Goal: Task Accomplishment & Management: Manage account settings

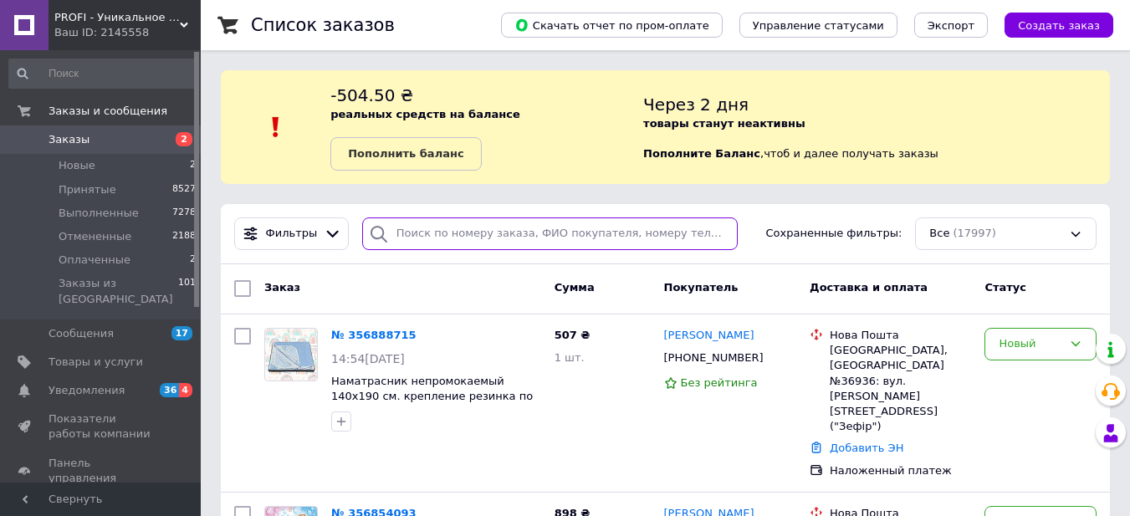
click at [481, 235] on input "search" at bounding box center [550, 234] width 376 height 33
paste input "356637901"
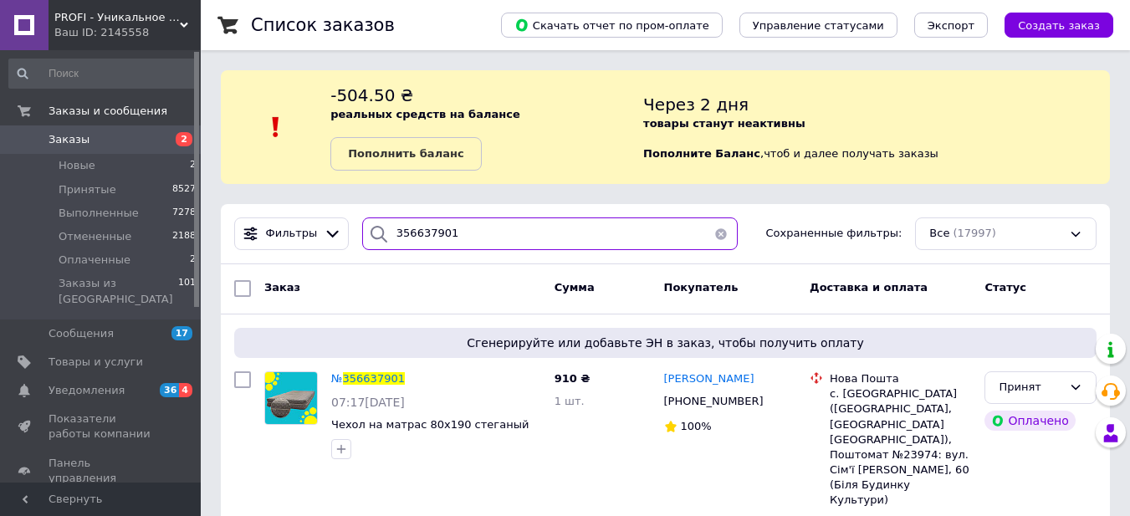
scroll to position [39, 0]
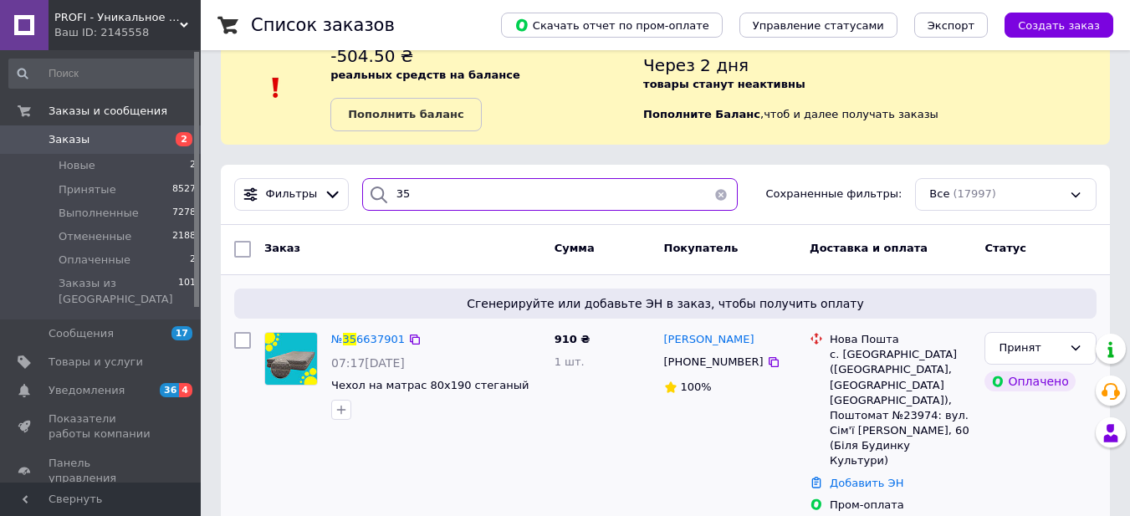
type input "3"
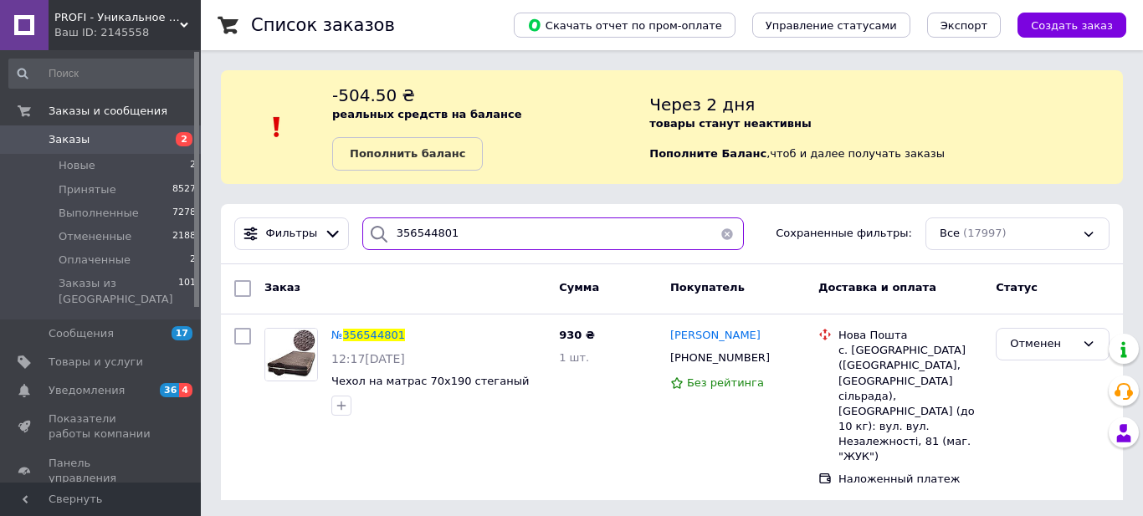
drag, startPoint x: 457, startPoint y: 238, endPoint x: 375, endPoint y: 232, distance: 82.2
click at [375, 232] on div "356544801" at bounding box center [553, 234] width 382 height 33
type input "356544801"
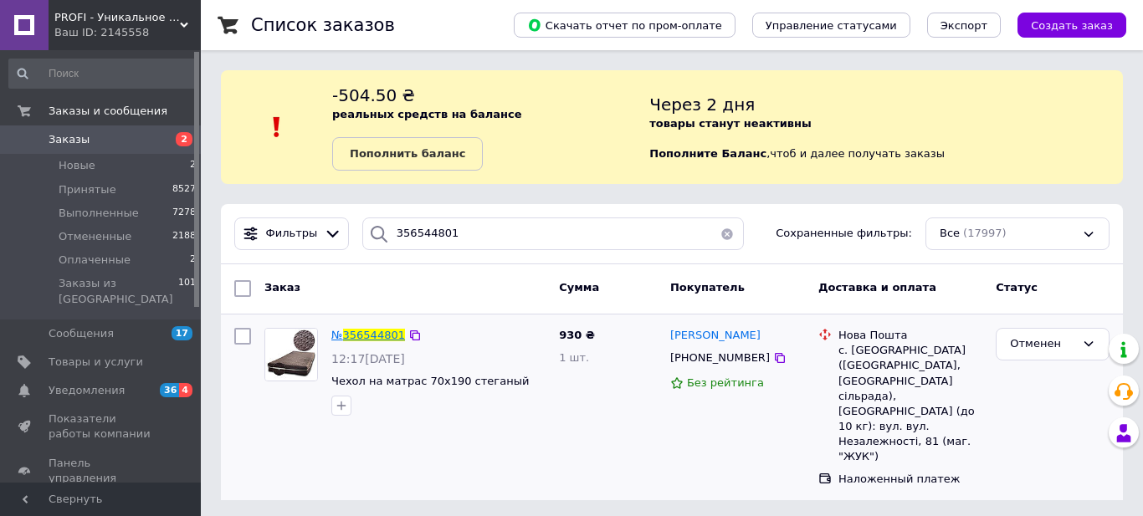
click at [374, 332] on span "356544801" at bounding box center [374, 335] width 62 height 13
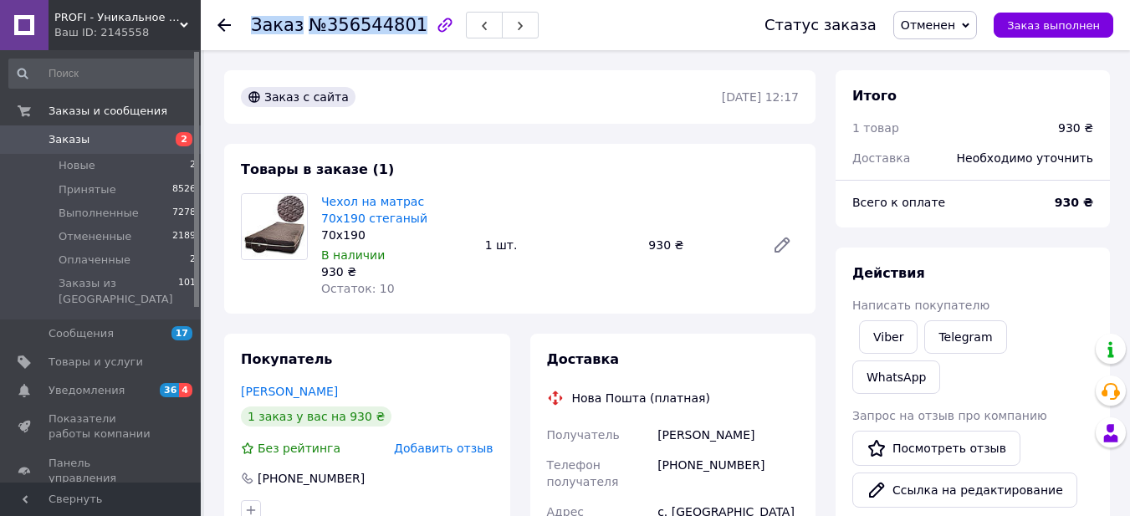
drag, startPoint x: 252, startPoint y: 26, endPoint x: 404, endPoint y: 24, distance: 152.3
click at [404, 24] on h1 "Заказ №356544801" at bounding box center [339, 25] width 177 height 20
copy h1 "Заказ №356544801"
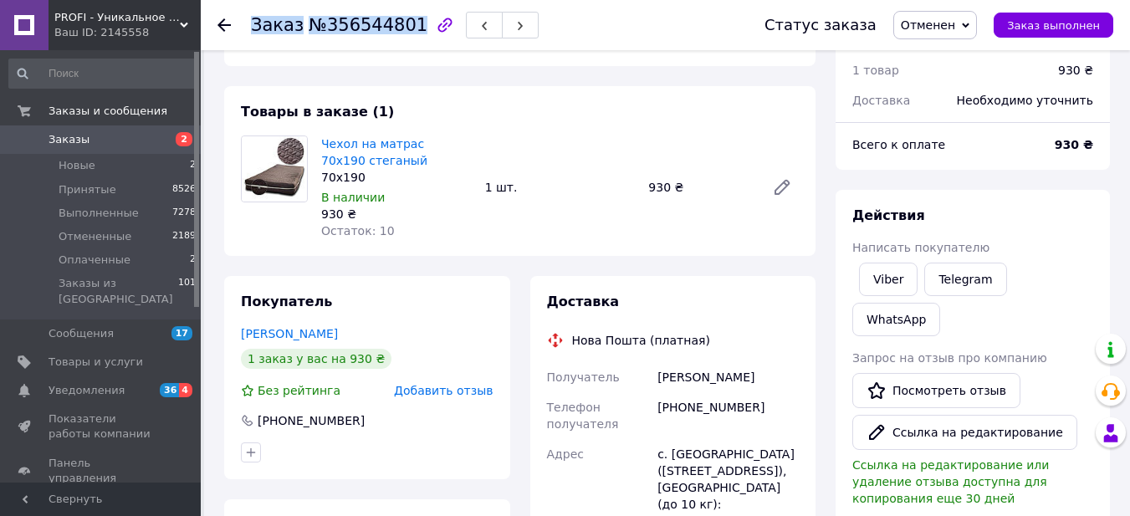
scroll to position [84, 0]
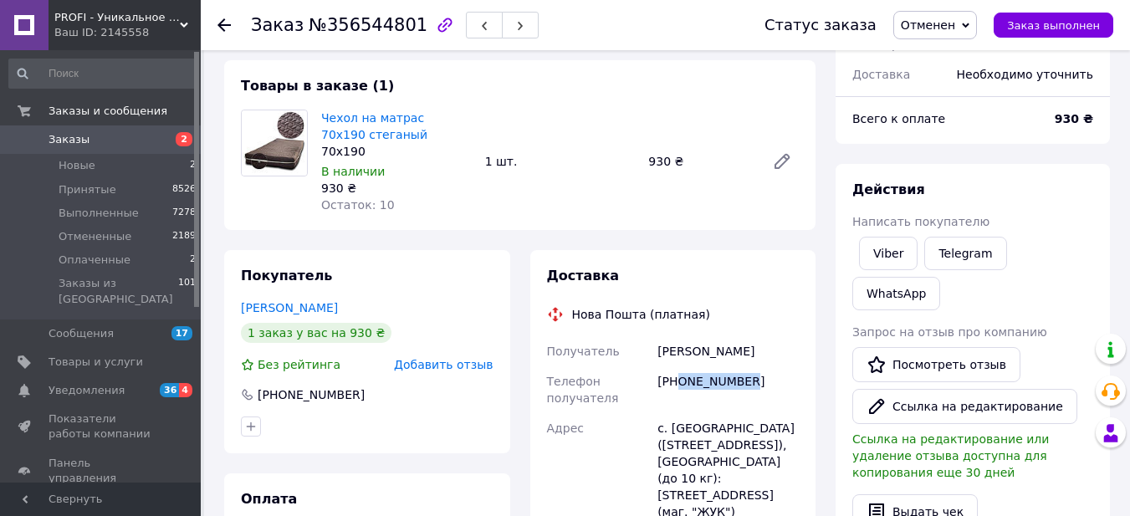
drag, startPoint x: 679, startPoint y: 381, endPoint x: 766, endPoint y: 382, distance: 87.0
click at [766, 382] on div "[PHONE_NUMBER]" at bounding box center [728, 389] width 148 height 47
copy div "0993182633"
drag, startPoint x: 660, startPoint y: 350, endPoint x: 735, endPoint y: 354, distance: 74.6
click at [735, 354] on div "Грабовецький Олександр" at bounding box center [728, 351] width 148 height 30
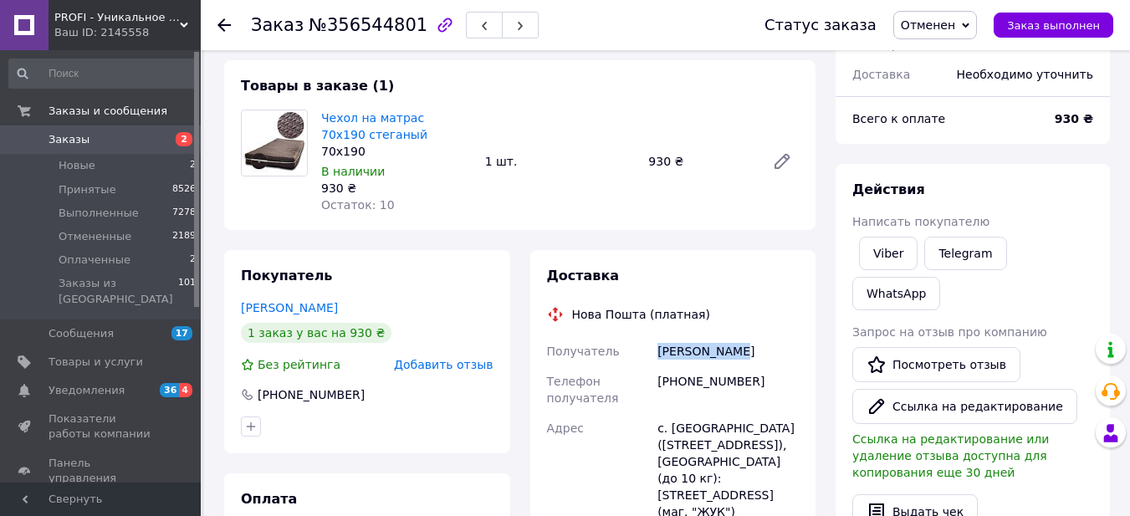
copy div "Грабовецький"
drag, startPoint x: 740, startPoint y: 351, endPoint x: 808, endPoint y: 356, distance: 68.0
copy div "[PERSON_NAME]"
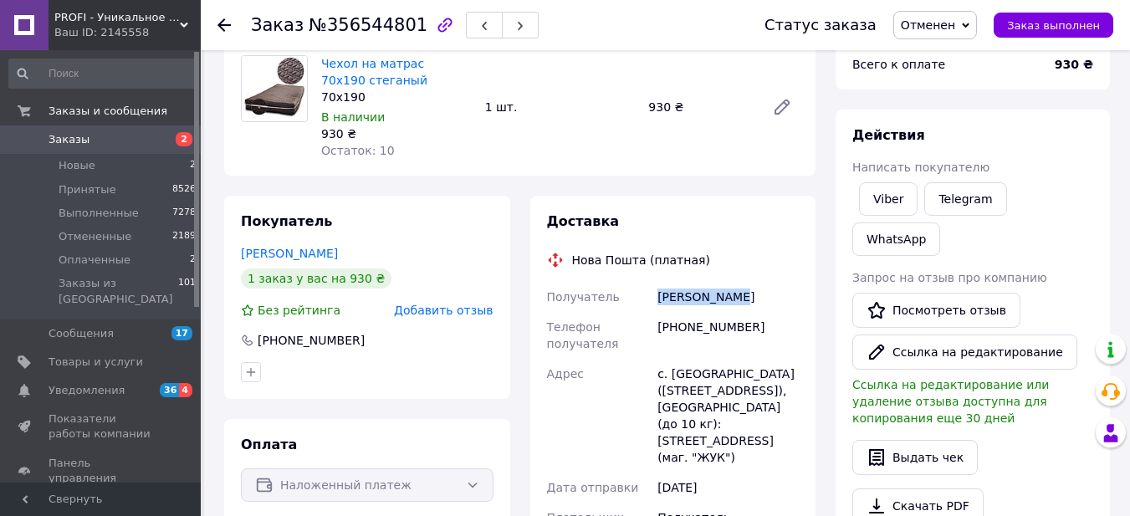
scroll to position [167, 0]
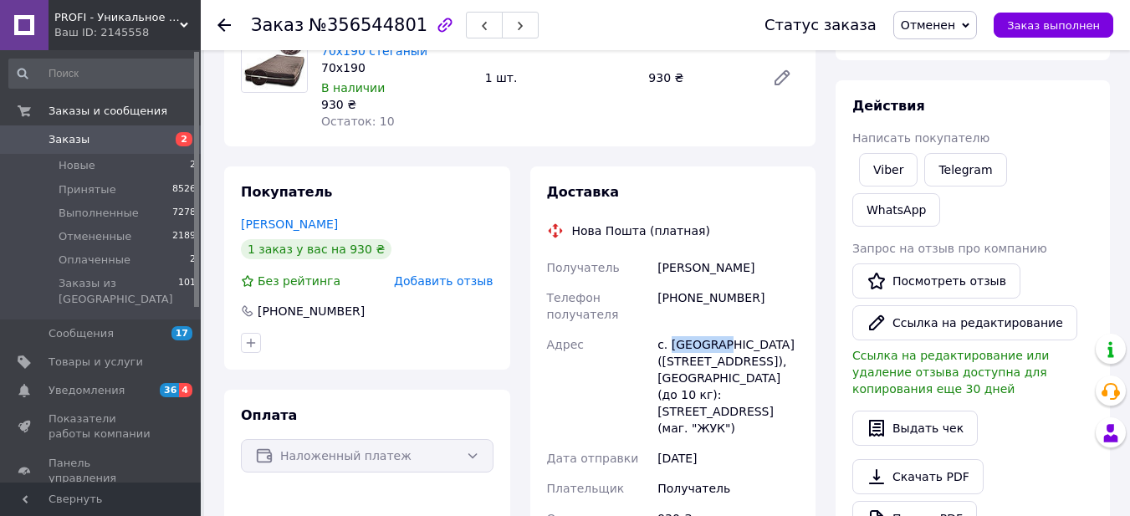
drag, startPoint x: 670, startPoint y: 344, endPoint x: 721, endPoint y: 346, distance: 51.1
click at [721, 346] on div "с. Софиевка (Днепропетровская обл., Криворожский р-н. Лозуватська сельсовет), П…" at bounding box center [728, 387] width 148 height 114
copy div "Софиевка"
drag, startPoint x: 677, startPoint y: 300, endPoint x: 746, endPoint y: 298, distance: 69.5
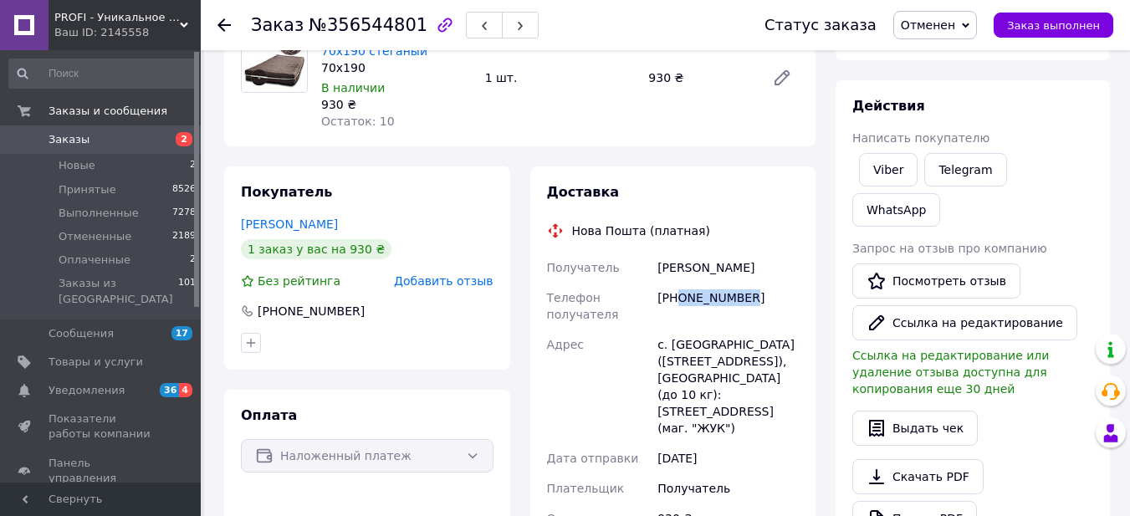
click at [746, 298] on div "[PHONE_NUMBER]" at bounding box center [728, 306] width 148 height 47
copy div "0993182633"
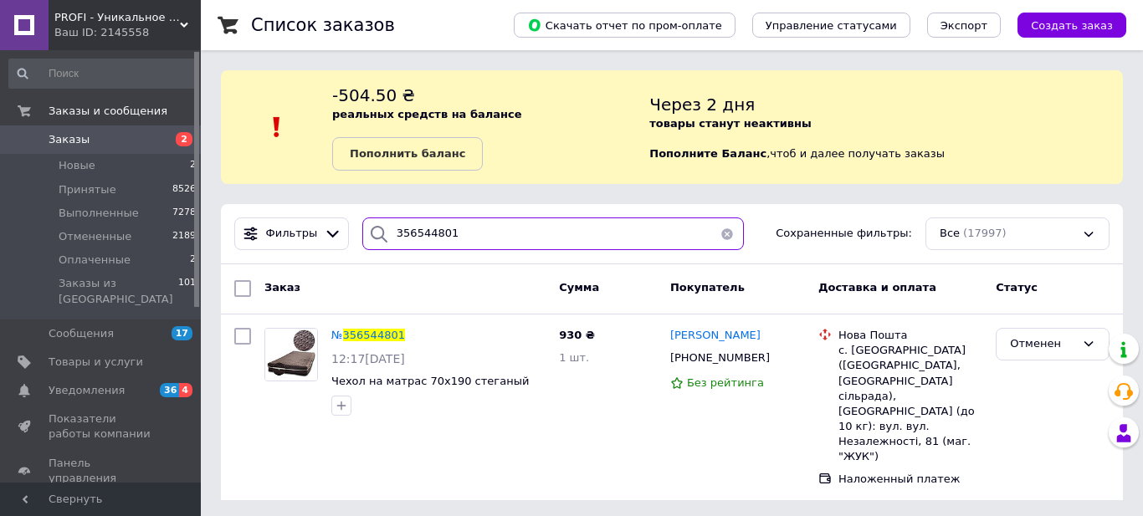
drag, startPoint x: 455, startPoint y: 233, endPoint x: 341, endPoint y: 227, distance: 113.9
click at [341, 227] on div "Фильтры 356544801 Сохраненные фильтры: Все (17997)" at bounding box center [672, 234] width 889 height 33
paste input "462684"
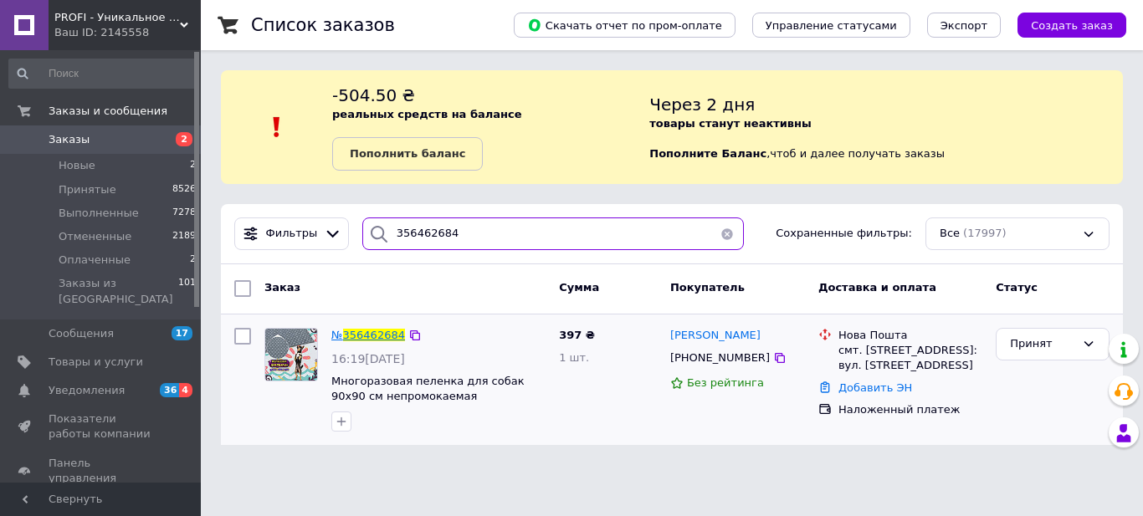
type input "356462684"
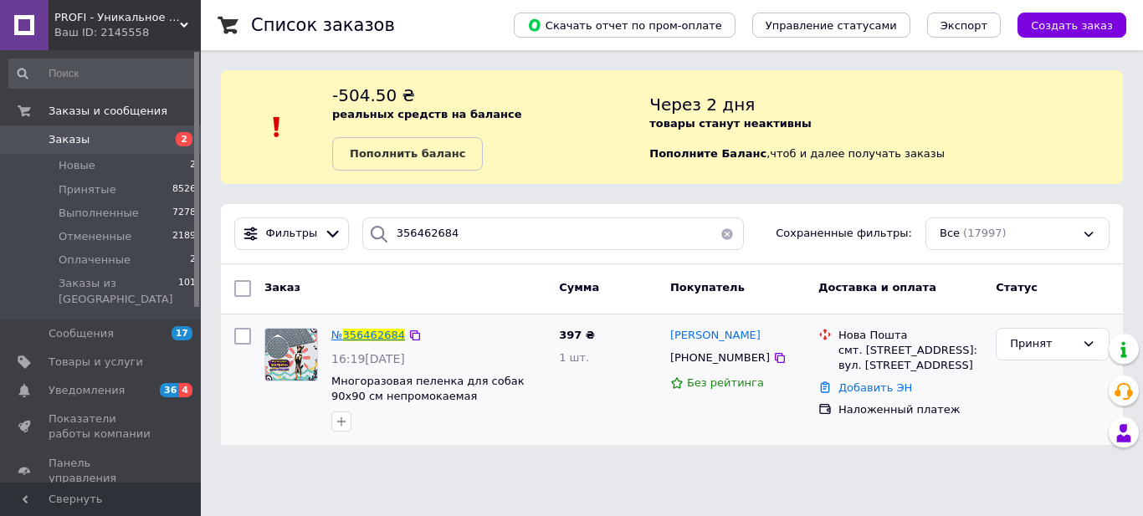
click at [373, 336] on span "356462684" at bounding box center [374, 335] width 62 height 13
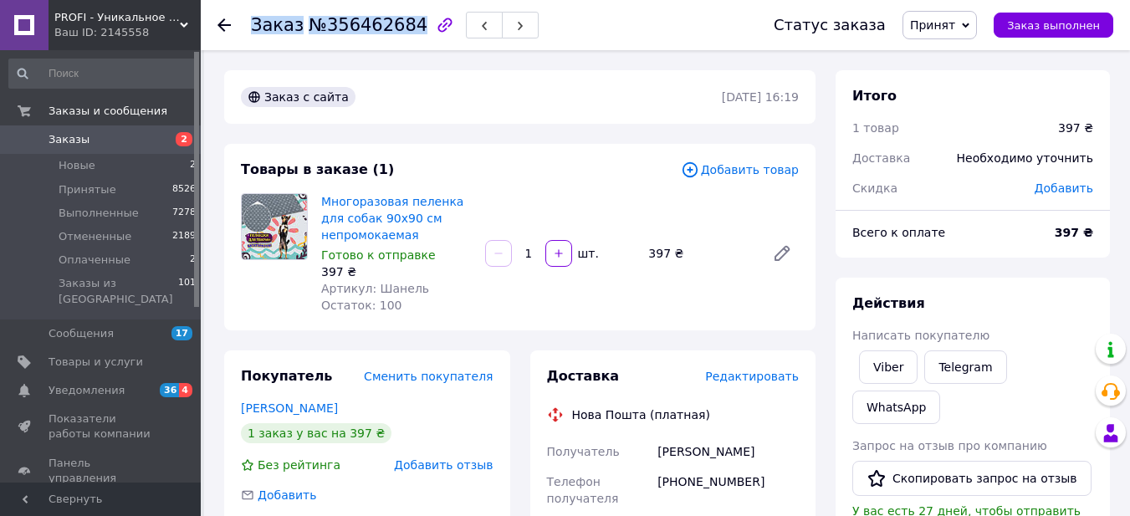
drag, startPoint x: 249, startPoint y: 23, endPoint x: 404, endPoint y: 30, distance: 155.0
click at [404, 30] on div "Заказ №356462684 Статус заказа Принят Выполнен Отменен Оплаченный Заказ выполнен" at bounding box center [666, 25] width 896 height 50
copy h1 "Заказ №356462684"
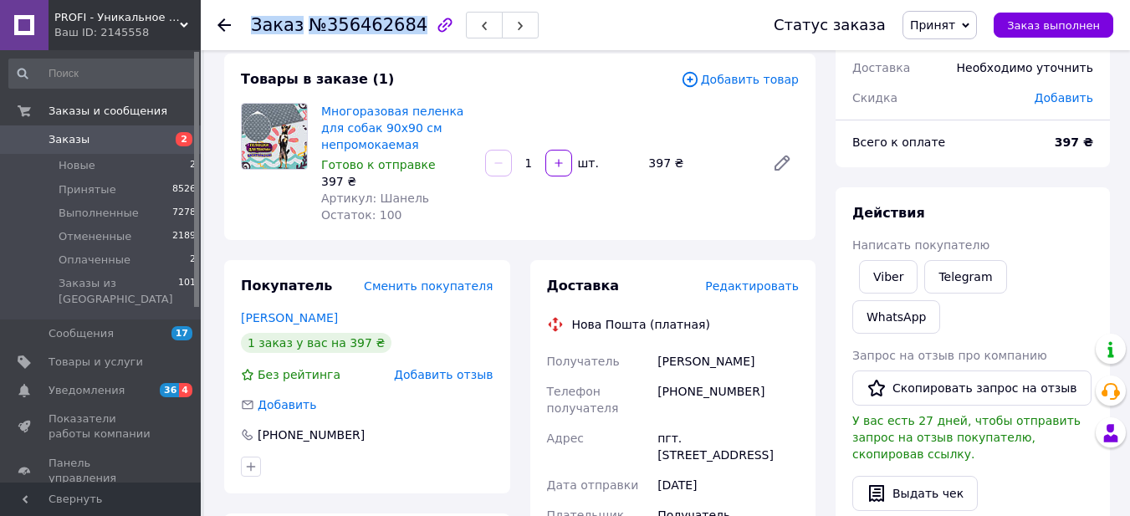
scroll to position [167, 0]
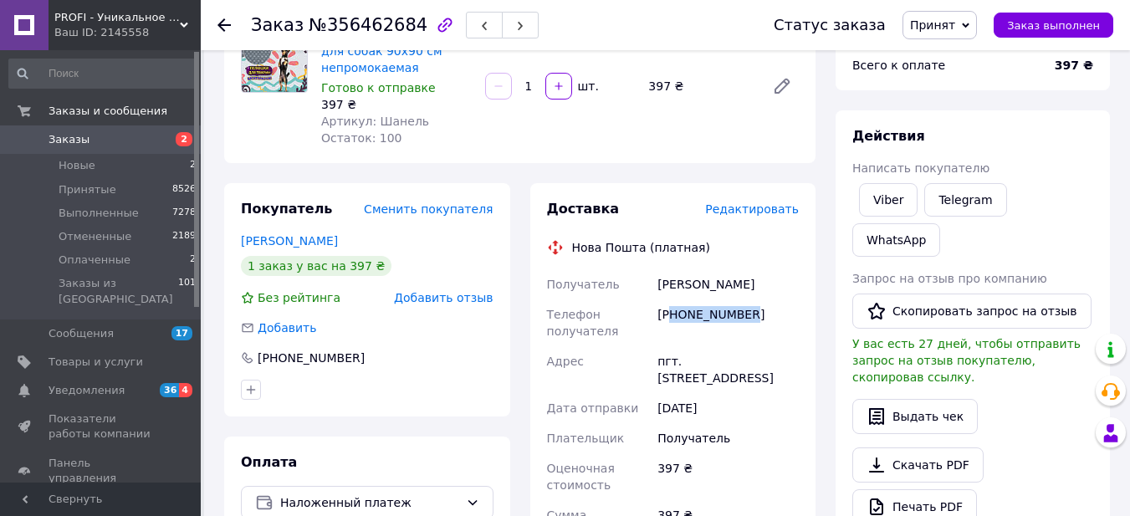
drag, startPoint x: 675, startPoint y: 315, endPoint x: 820, endPoint y: 315, distance: 144.8
click at [784, 325] on div "[PHONE_NUMBER]" at bounding box center [728, 323] width 148 height 47
drag, startPoint x: 771, startPoint y: 320, endPoint x: 678, endPoint y: 309, distance: 94.3
click at [678, 309] on div "[PHONE_NUMBER]" at bounding box center [728, 323] width 148 height 47
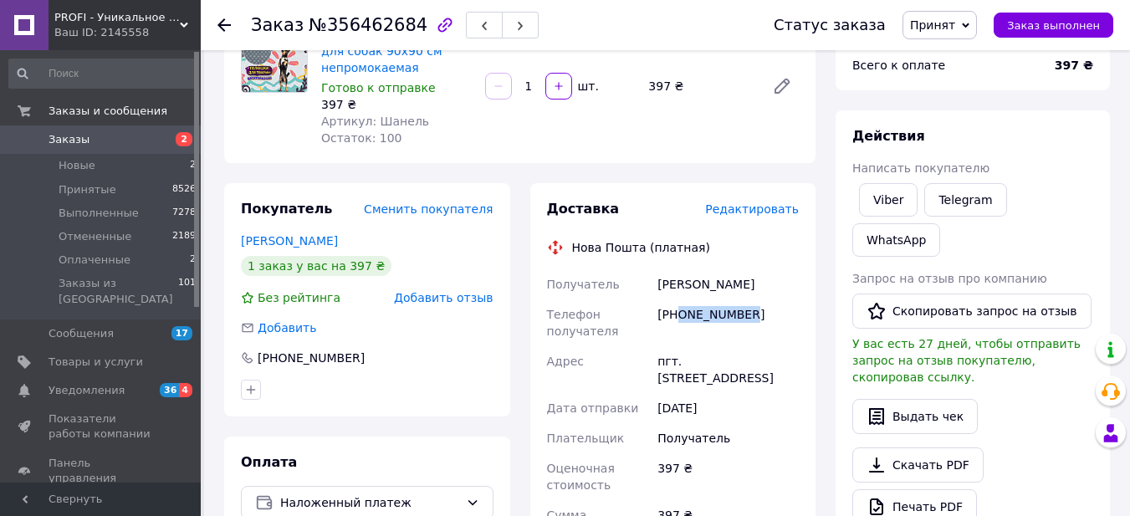
copy div "0680407358"
drag, startPoint x: 652, startPoint y: 279, endPoint x: 701, endPoint y: 292, distance: 51.1
click at [701, 292] on div "Получатель Стадник Яна Телефон получателя +380680407358 Адрес пгт. Печенеги, №1…" at bounding box center [673, 488] width 259 height 438
drag, startPoint x: 707, startPoint y: 280, endPoint x: 743, endPoint y: 280, distance: 36.0
click at [743, 280] on div "Стадник Яна" at bounding box center [728, 284] width 148 height 30
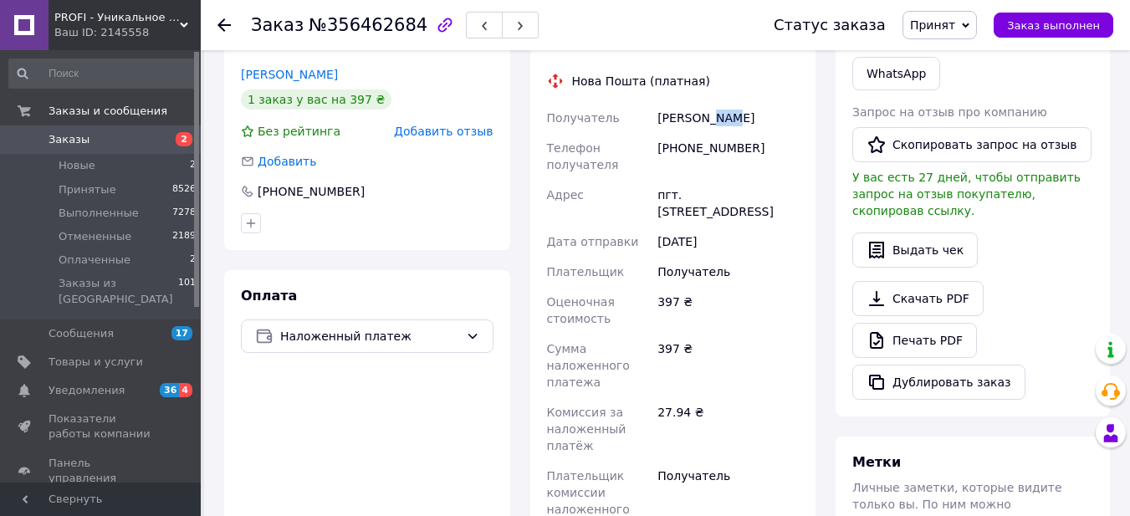
scroll to position [335, 0]
drag, startPoint x: 681, startPoint y: 198, endPoint x: 728, endPoint y: 194, distance: 47.0
click at [728, 194] on div "пгт. [STREET_ADDRESS] [STREET_ADDRESS]" at bounding box center [728, 202] width 148 height 47
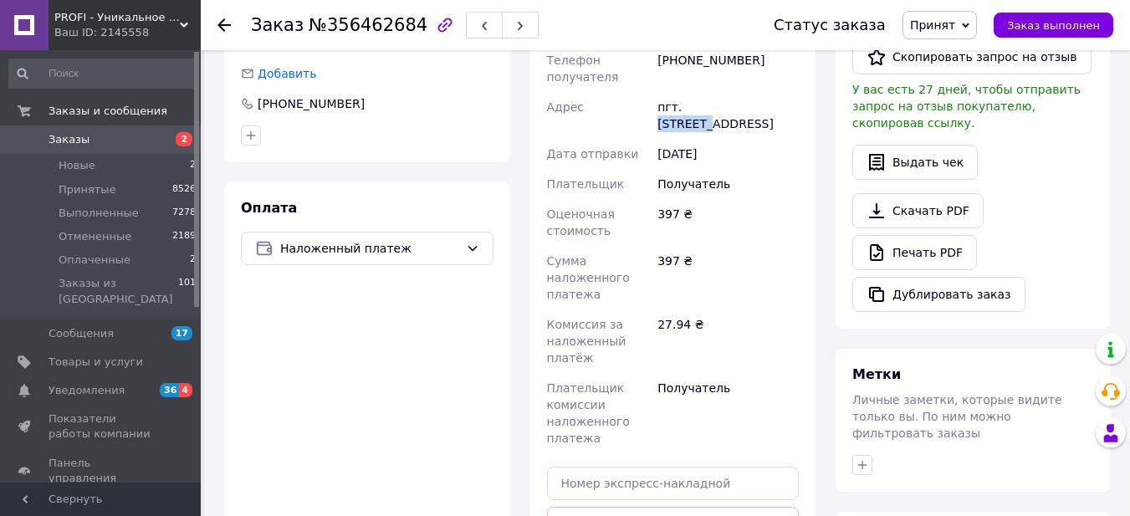
scroll to position [586, 0]
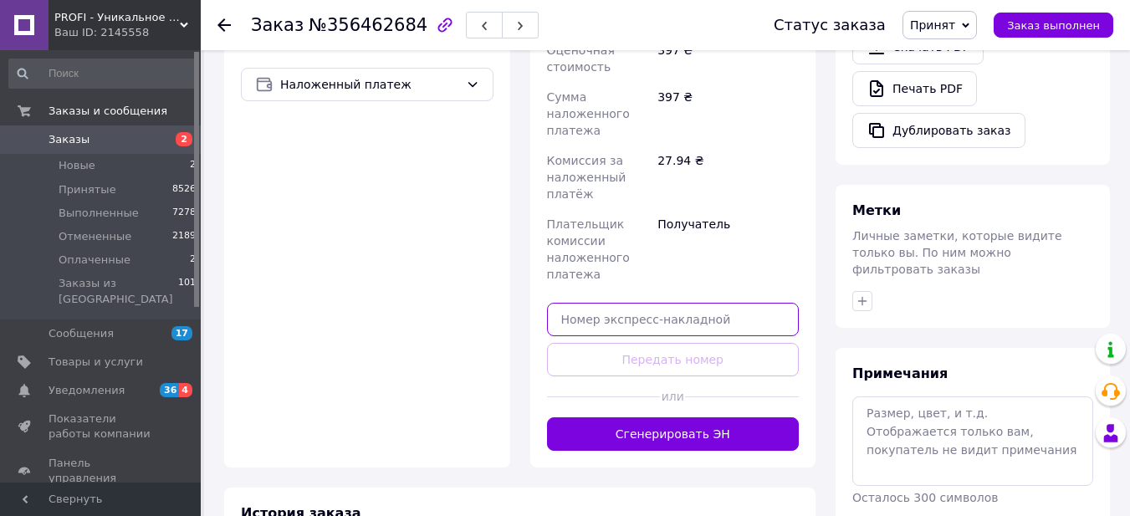
click at [696, 312] on input "text" at bounding box center [673, 319] width 253 height 33
paste input "20451225163812"
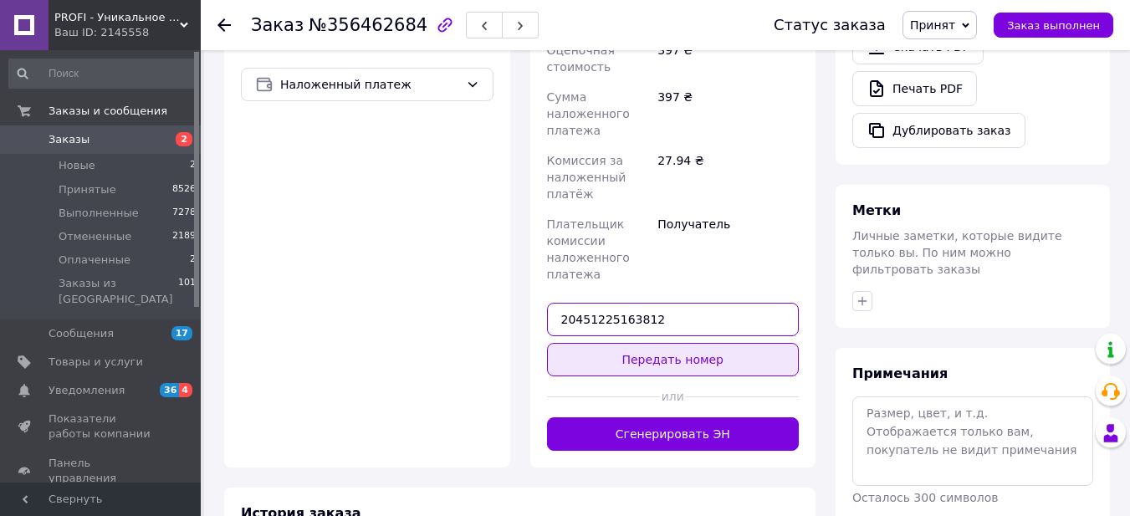
type input "20451225163812"
click at [699, 362] on button "Передать номер" at bounding box center [673, 359] width 253 height 33
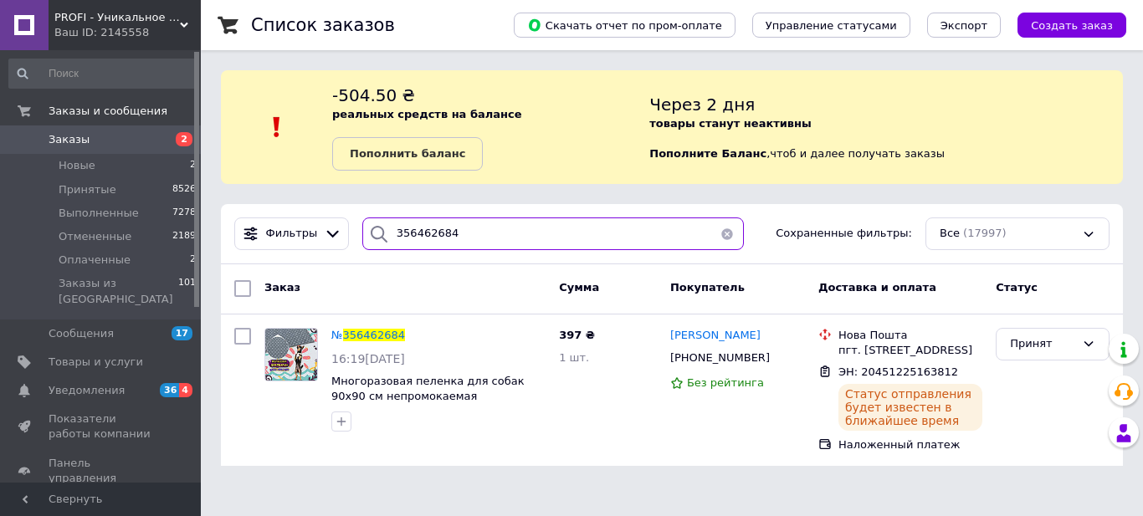
drag, startPoint x: 450, startPoint y: 235, endPoint x: 362, endPoint y: 229, distance: 88.0
click at [371, 229] on div "356462684" at bounding box center [553, 234] width 382 height 33
paste input "85590"
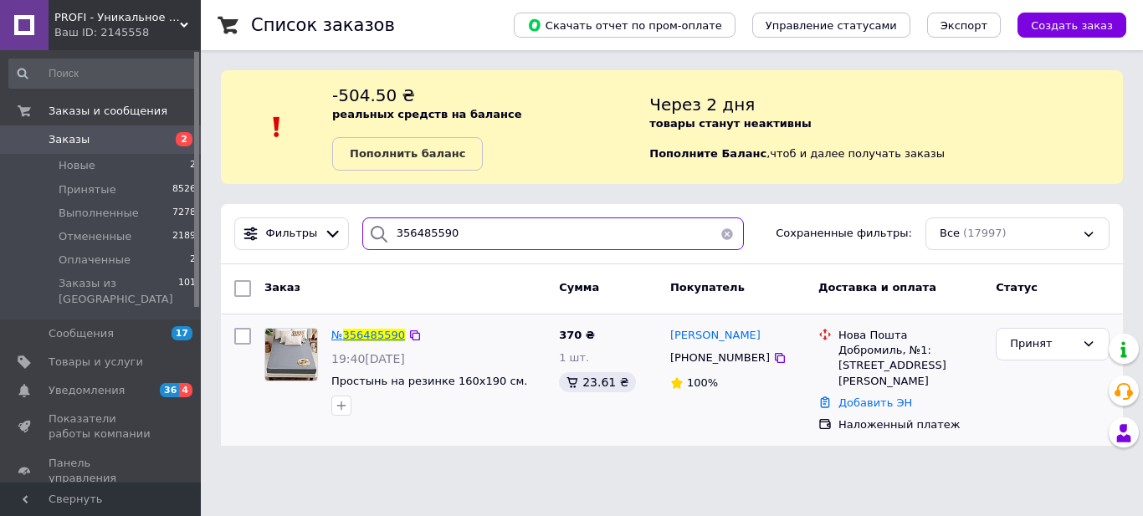
type input "356485590"
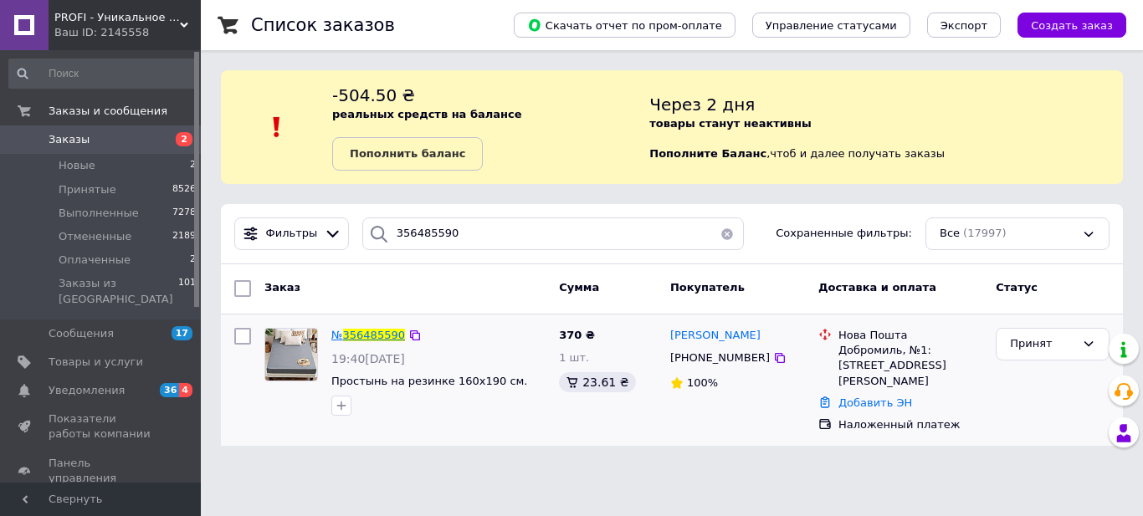
click at [371, 332] on span "356485590" at bounding box center [374, 335] width 62 height 13
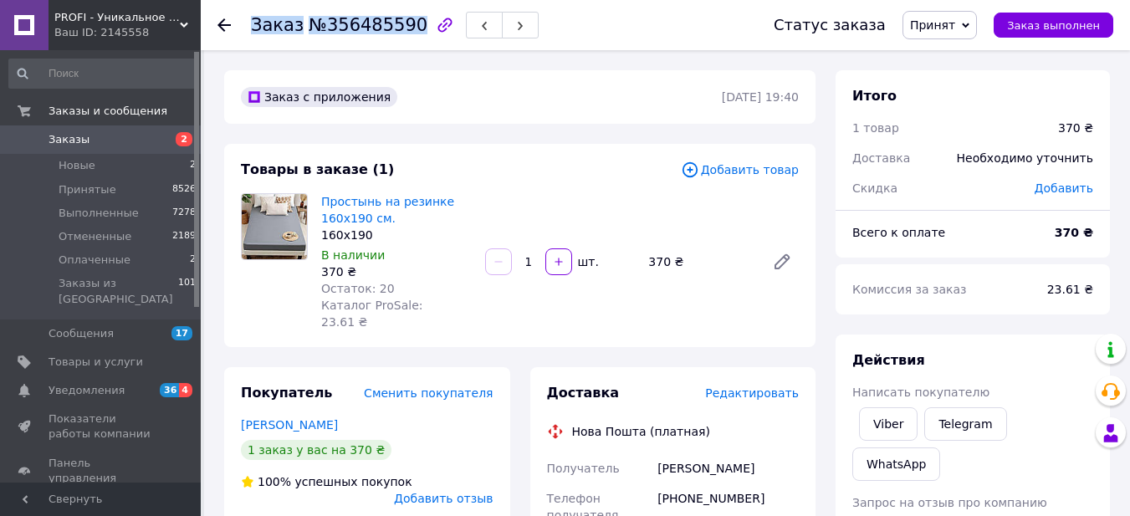
drag, startPoint x: 251, startPoint y: 27, endPoint x: 402, endPoint y: 35, distance: 151.7
click at [402, 35] on h1 "Заказ №356485590" at bounding box center [339, 25] width 177 height 20
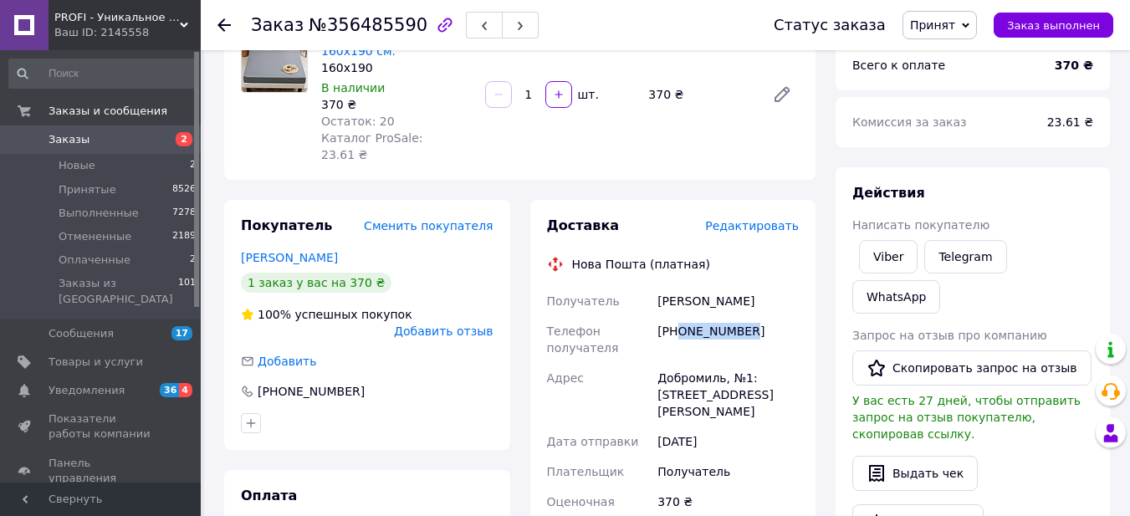
drag, startPoint x: 681, startPoint y: 311, endPoint x: 764, endPoint y: 313, distance: 82.9
click at [764, 316] on div "[PHONE_NUMBER]" at bounding box center [728, 339] width 148 height 47
drag, startPoint x: 659, startPoint y: 281, endPoint x: 690, endPoint y: 283, distance: 31.0
click at [690, 286] on div "Танюк Михайло" at bounding box center [728, 301] width 148 height 30
drag, startPoint x: 699, startPoint y: 287, endPoint x: 756, endPoint y: 284, distance: 57.0
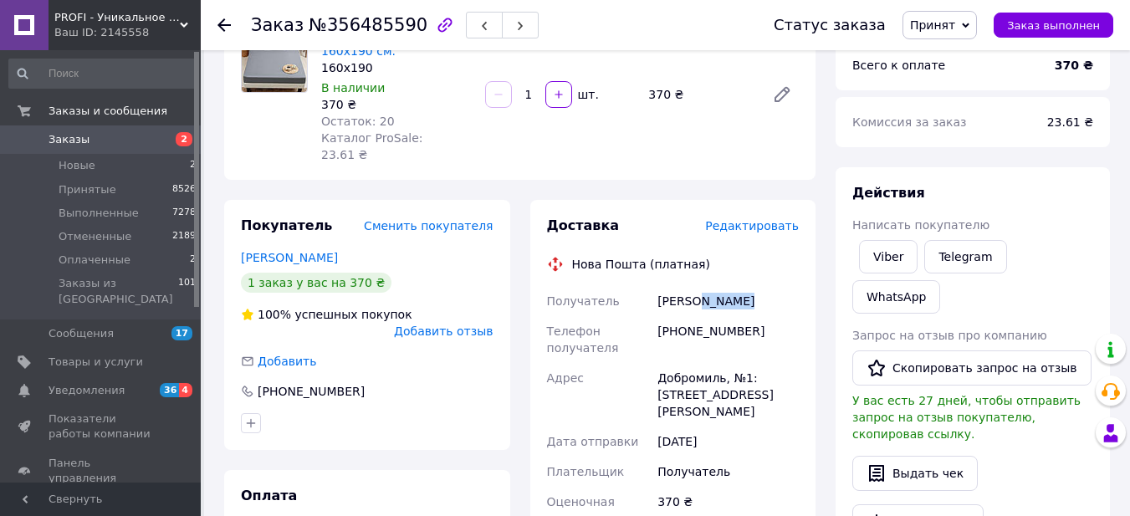
click at [756, 286] on div "Танюк Михайло" at bounding box center [728, 301] width 148 height 30
drag, startPoint x: 662, startPoint y: 365, endPoint x: 721, endPoint y: 364, distance: 59.4
click at [721, 364] on div "Добромиль, №1: ул. [PERSON_NAME][STREET_ADDRESS]" at bounding box center [728, 395] width 148 height 64
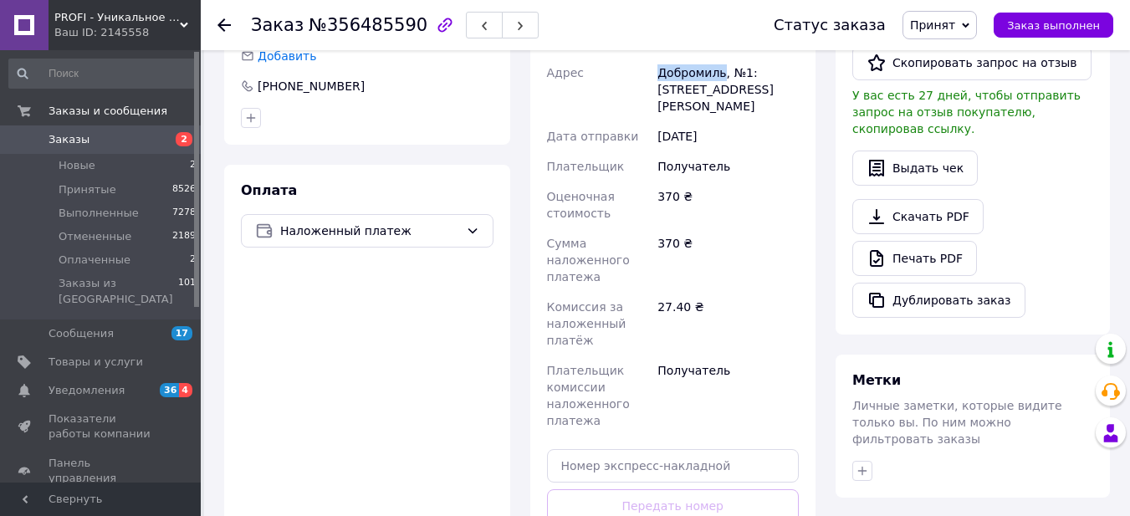
scroll to position [502, 0]
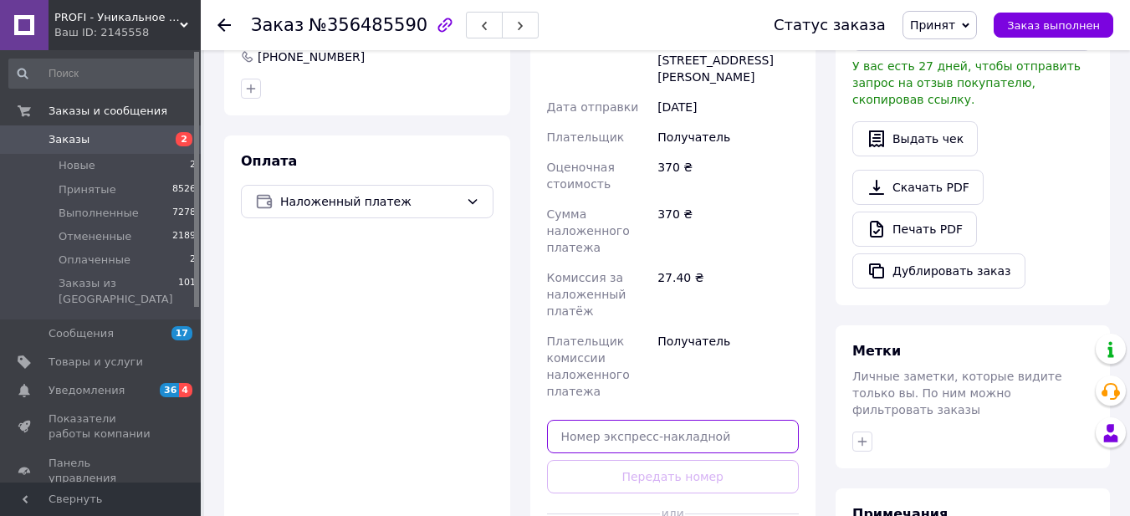
click at [715, 420] on input "text" at bounding box center [673, 436] width 253 height 33
paste input "20451225166937"
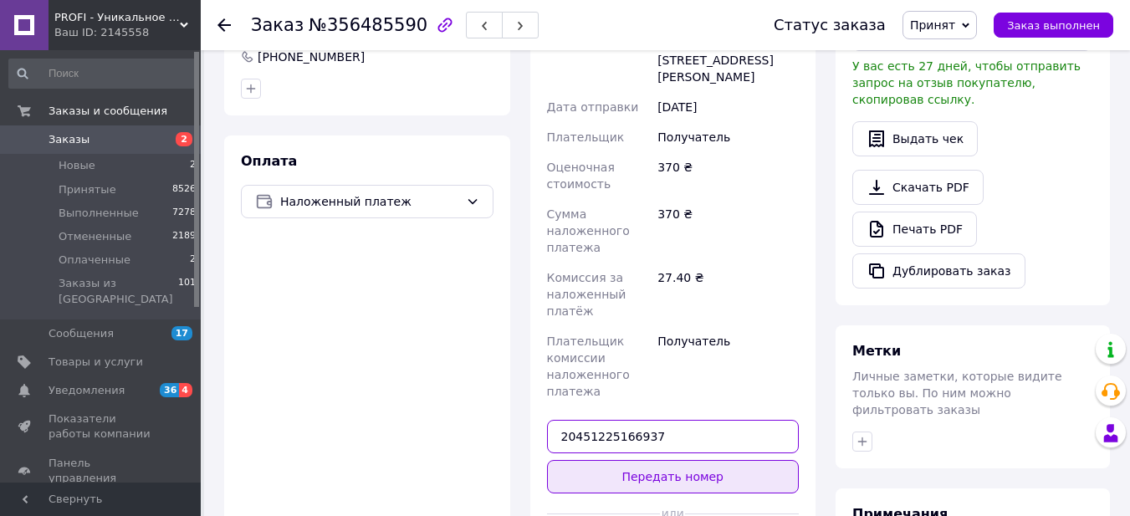
type input "20451225166937"
click at [700, 460] on button "Передать номер" at bounding box center [673, 476] width 253 height 33
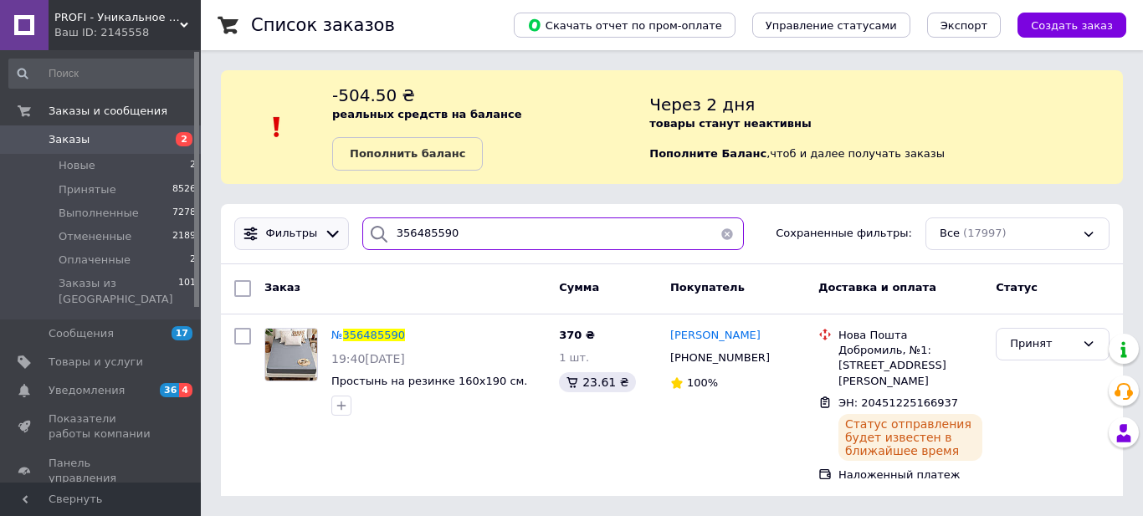
drag, startPoint x: 466, startPoint y: 227, endPoint x: 336, endPoint y: 228, distance: 129.7
click at [362, 228] on div "356485590" at bounding box center [553, 234] width 382 height 33
paste input "9561"
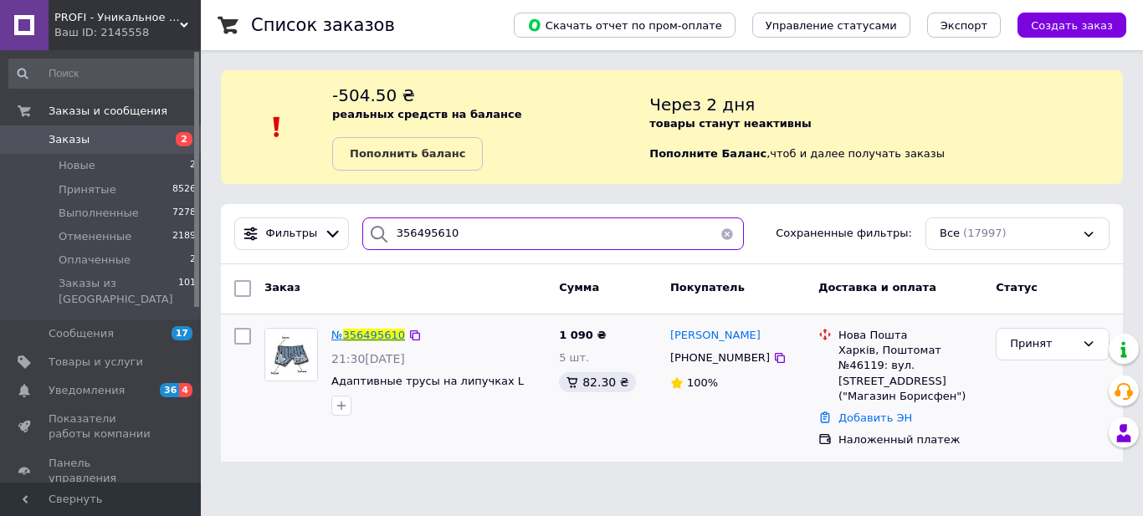
type input "356495610"
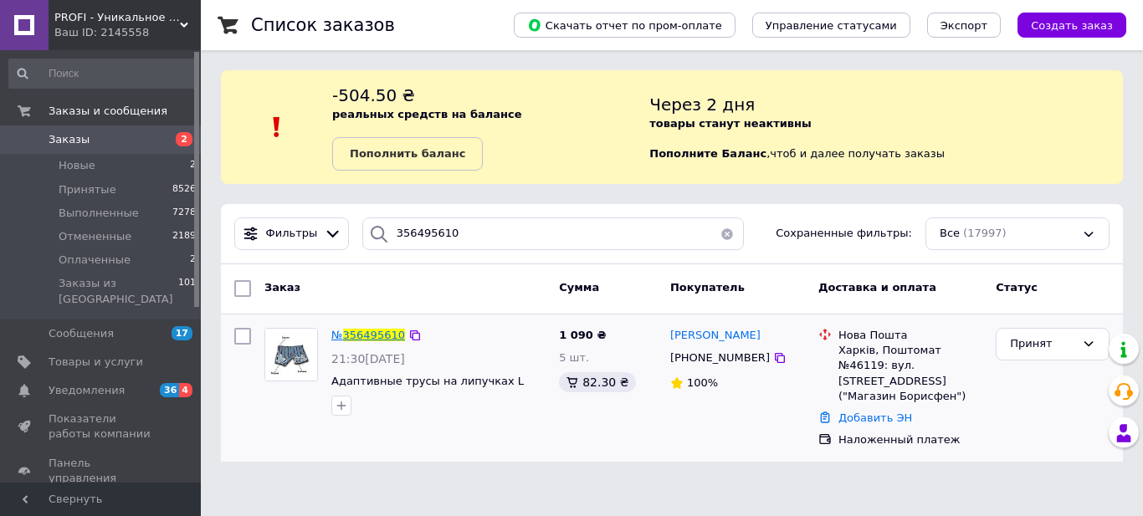
click at [384, 338] on span "356495610" at bounding box center [374, 335] width 62 height 13
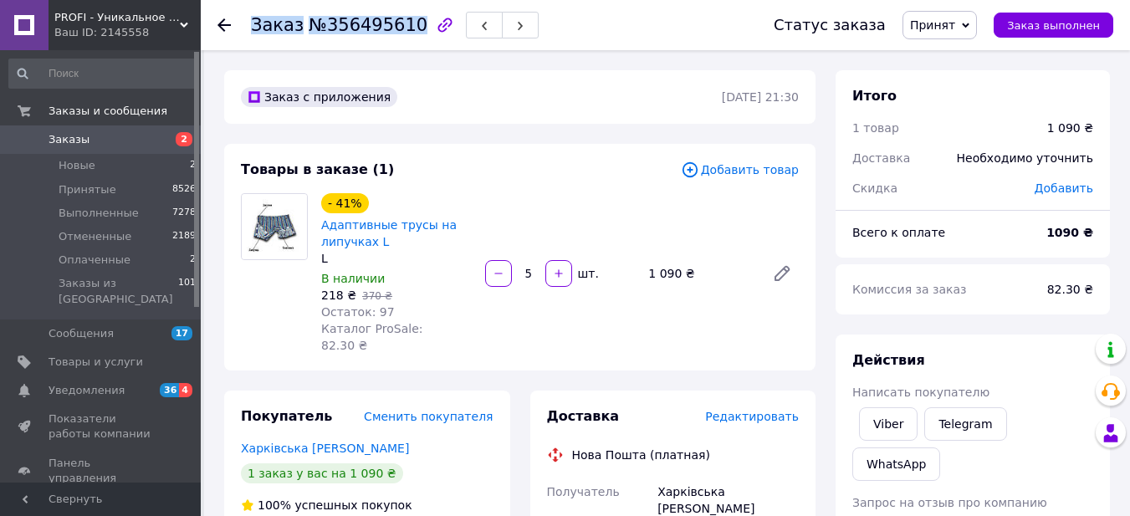
drag, startPoint x: 253, startPoint y: 28, endPoint x: 402, endPoint y: 29, distance: 149.8
click at [402, 29] on h1 "Заказ №356495610" at bounding box center [339, 25] width 177 height 20
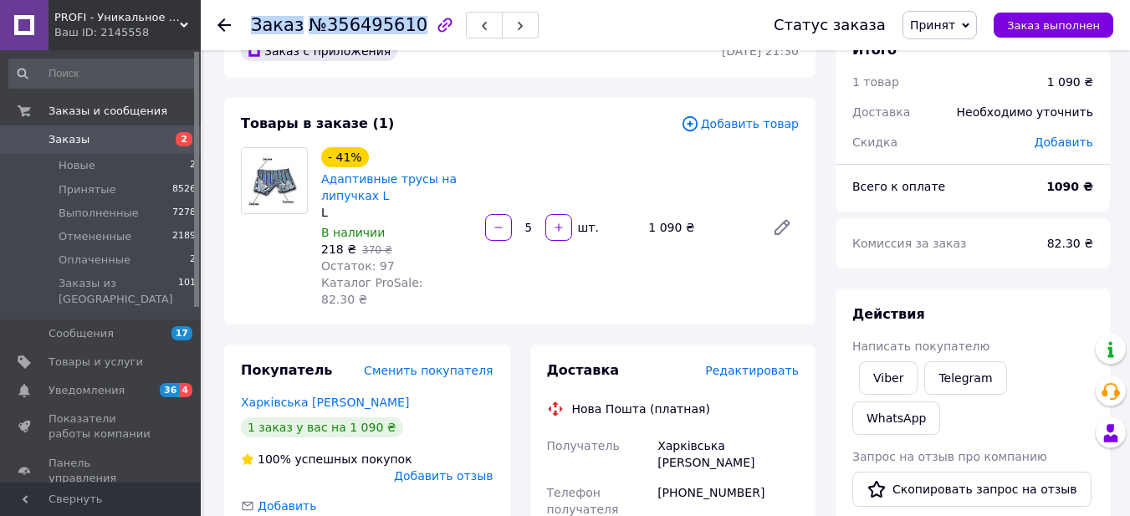
scroll to position [84, 0]
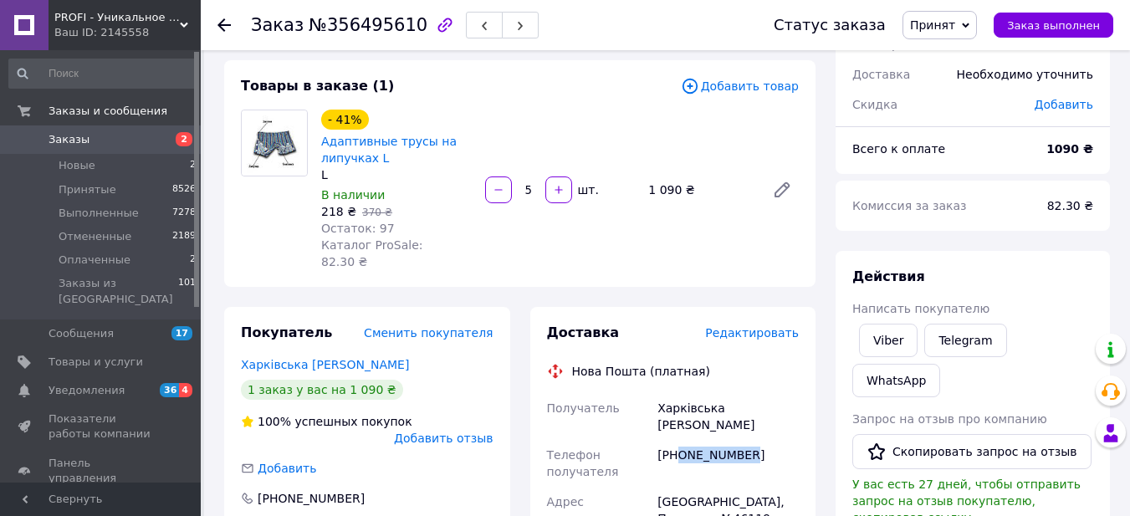
drag, startPoint x: 678, startPoint y: 423, endPoint x: 762, endPoint y: 424, distance: 84.5
click at [762, 440] on div "[PHONE_NUMBER]" at bounding box center [728, 463] width 148 height 47
drag, startPoint x: 643, startPoint y: 392, endPoint x: 714, endPoint y: 390, distance: 71.1
drag, startPoint x: 718, startPoint y: 386, endPoint x: 785, endPoint y: 392, distance: 67.3
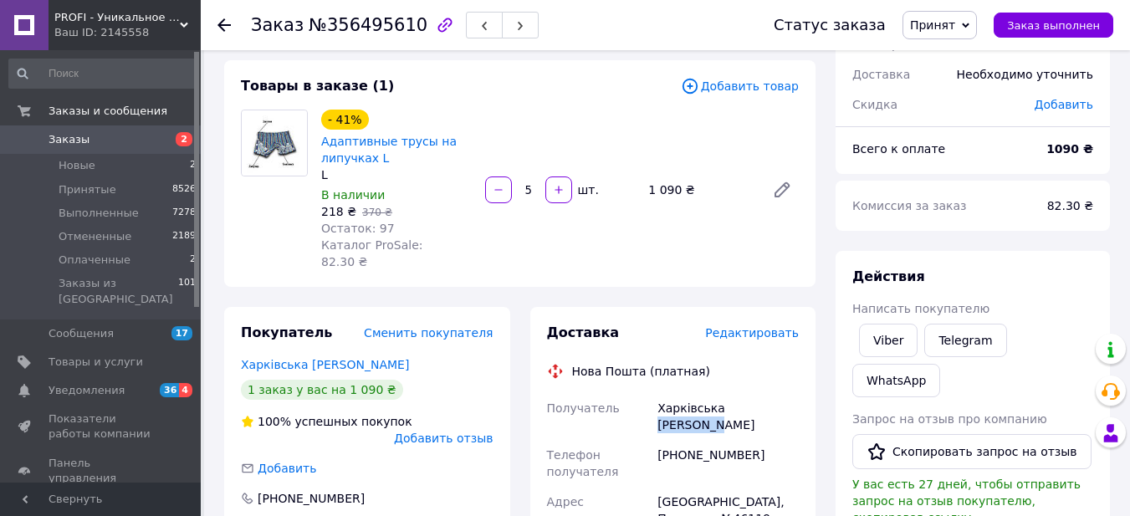
click at [785, 393] on div "Харківська Анастасія" at bounding box center [728, 416] width 148 height 47
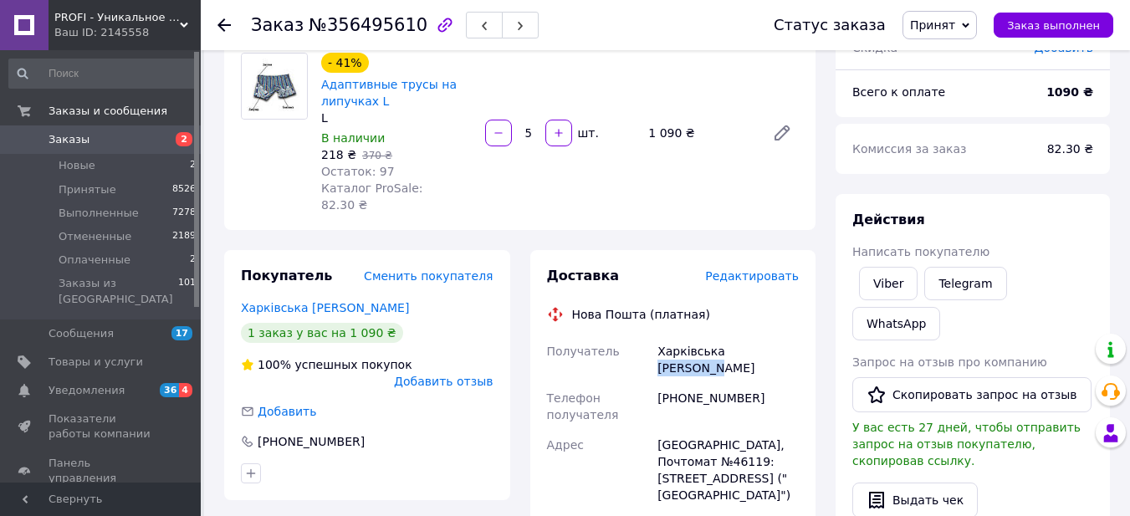
scroll to position [167, 0]
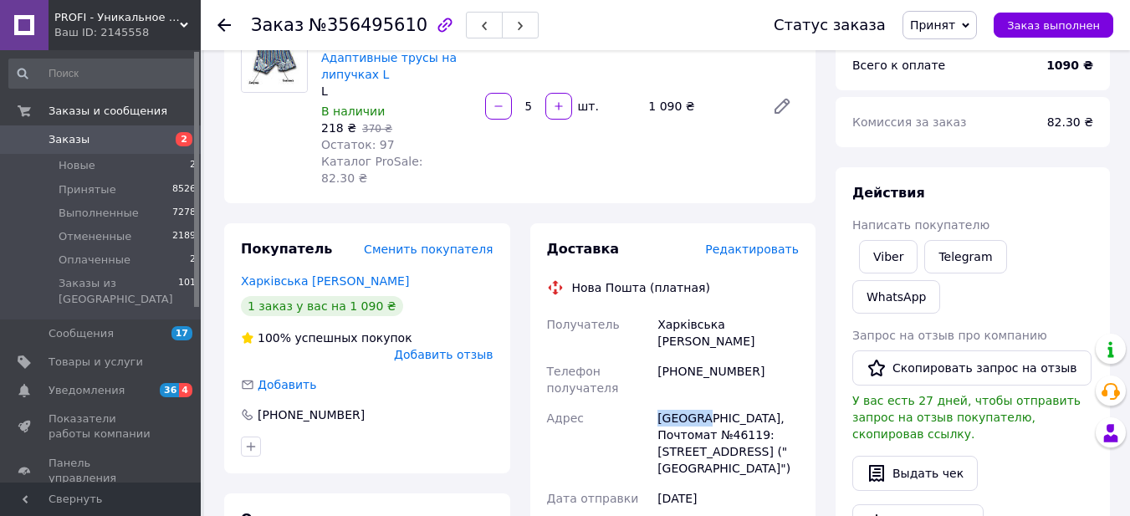
drag, startPoint x: 656, startPoint y: 388, endPoint x: 700, endPoint y: 388, distance: 44.3
click at [700, 403] on div "Харьков, Почтомат №46119: ул. [STREET_ADDRESS] ("Магазин Борисфен")" at bounding box center [728, 443] width 148 height 80
drag, startPoint x: 674, startPoint y: 397, endPoint x: 700, endPoint y: 397, distance: 26.8
click at [700, 403] on div "Харьков, Почтомат №46119: ул. [STREET_ADDRESS] ("Магазин Борисфен")" at bounding box center [728, 443] width 148 height 80
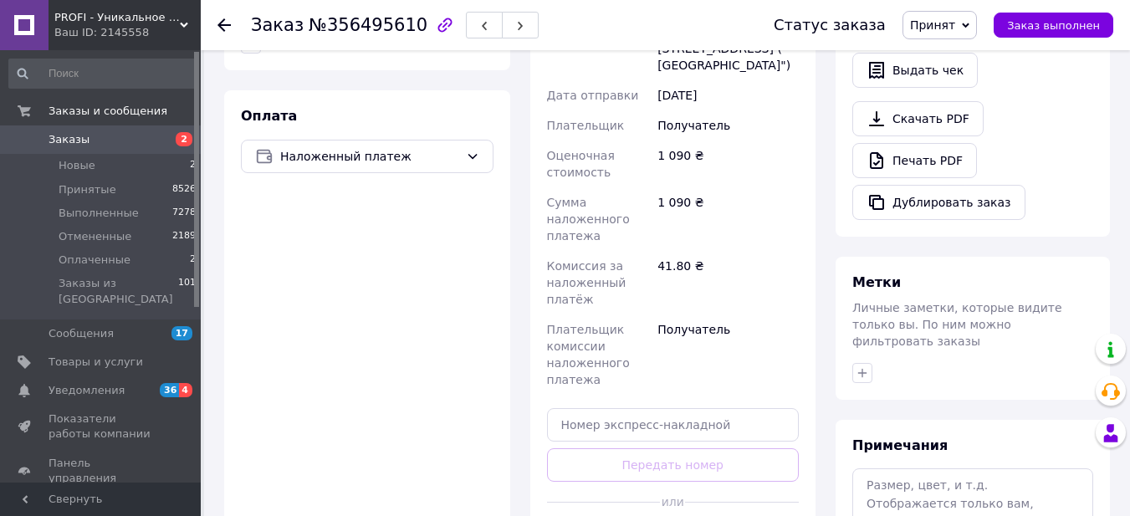
scroll to position [586, 0]
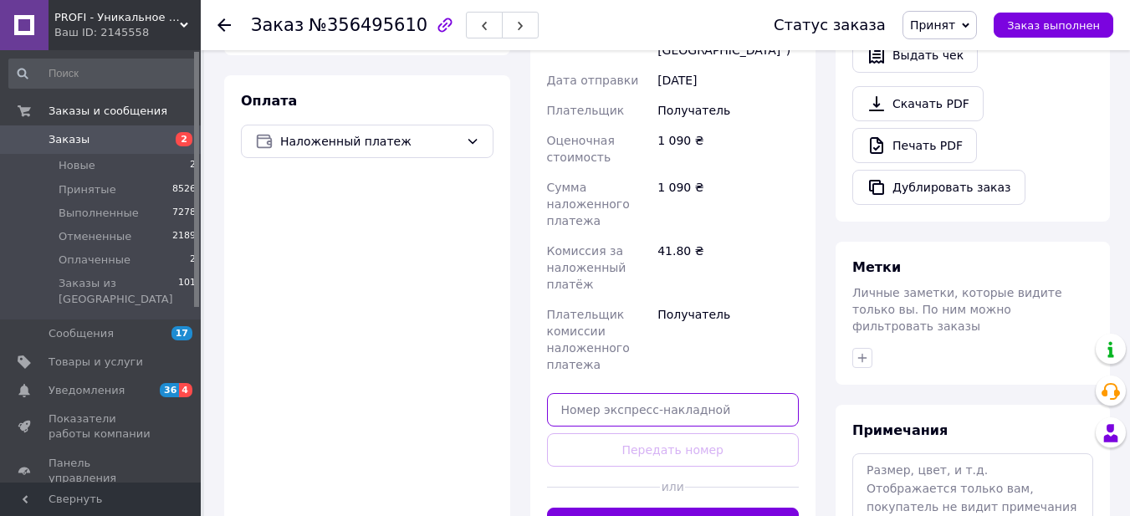
click at [688, 393] on input "text" at bounding box center [673, 409] width 253 height 33
paste input "20451225169648"
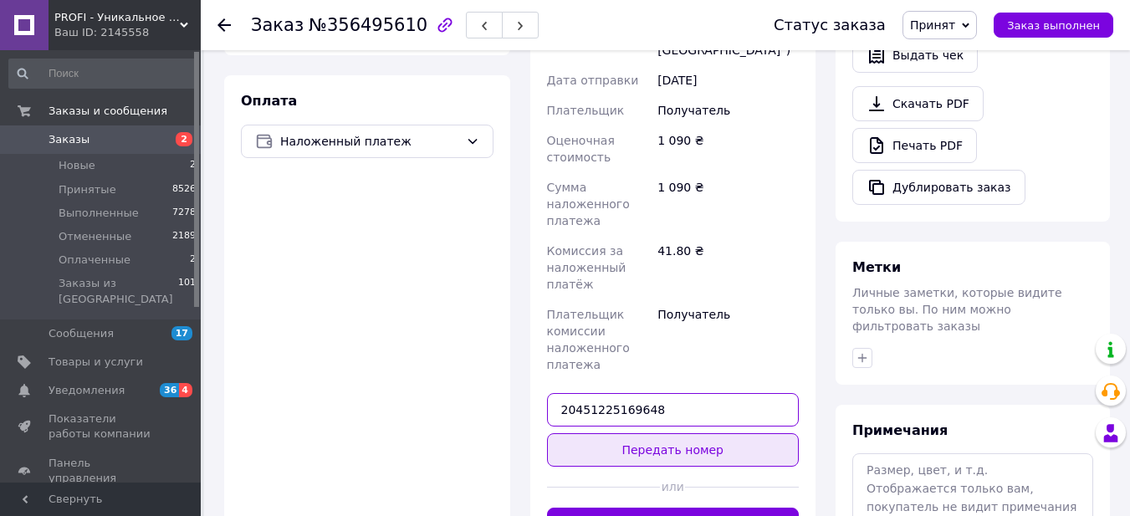
type input "20451225169648"
click at [695, 433] on button "Передать номер" at bounding box center [673, 449] width 253 height 33
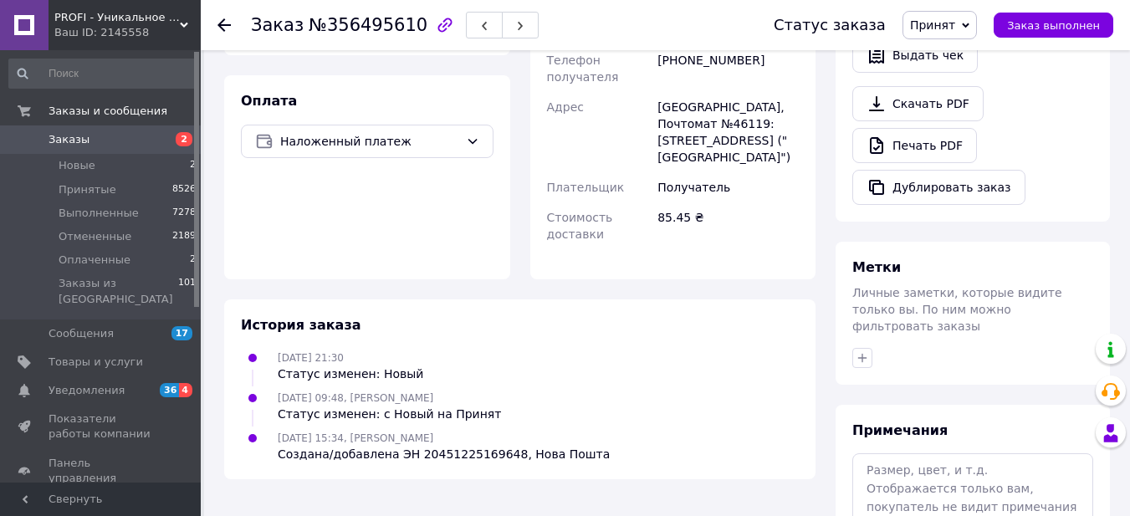
click at [142, 142] on span "Заказы" at bounding box center [102, 139] width 106 height 15
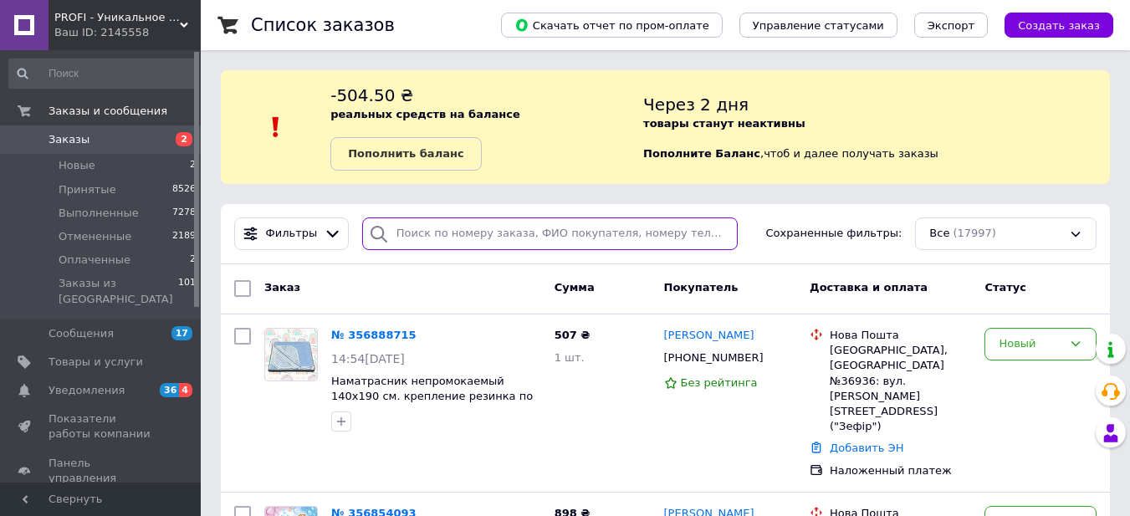
click at [455, 238] on input "search" at bounding box center [550, 234] width 376 height 33
paste input "356500167"
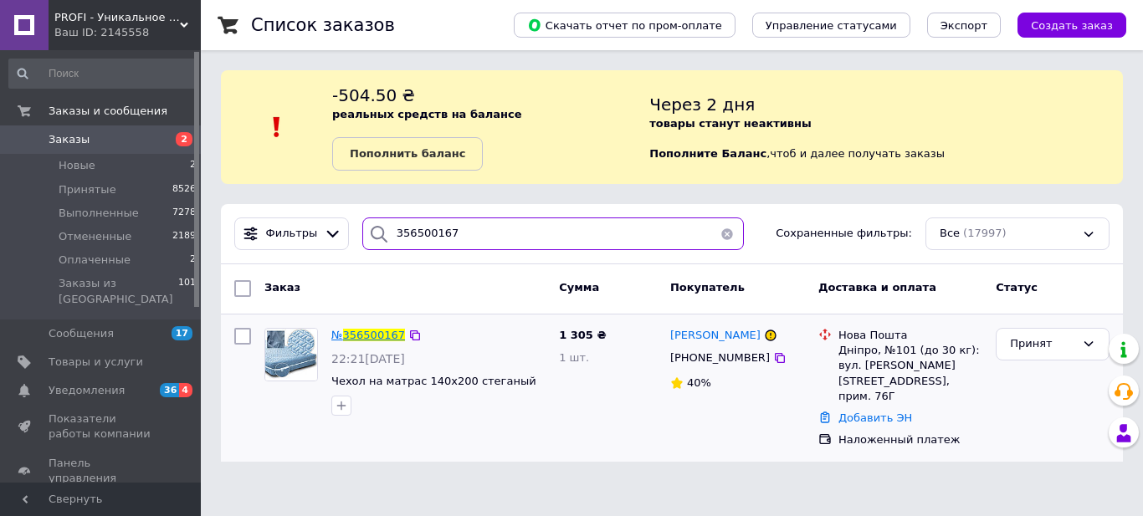
type input "356500167"
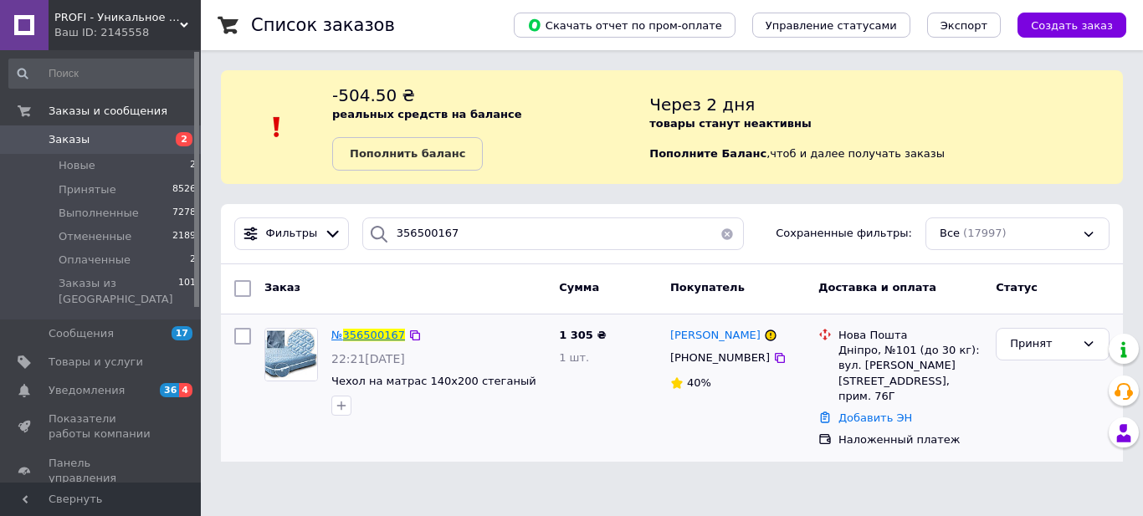
click at [379, 337] on span "356500167" at bounding box center [374, 335] width 62 height 13
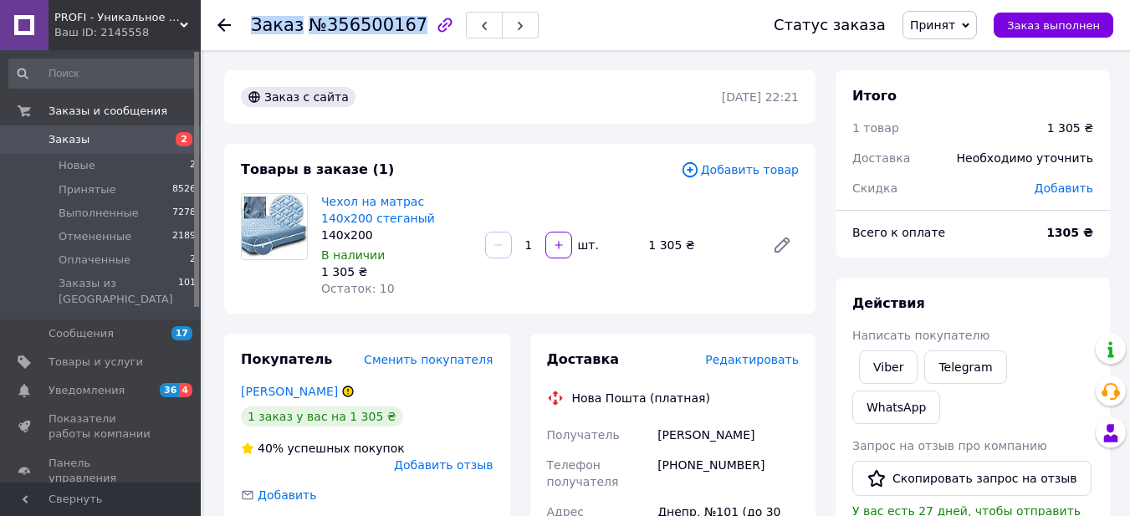
drag, startPoint x: 253, startPoint y: 30, endPoint x: 402, endPoint y: 20, distance: 149.3
click at [402, 20] on h1 "Заказ №356500167" at bounding box center [339, 25] width 177 height 20
copy h1 "Заказ №356500167"
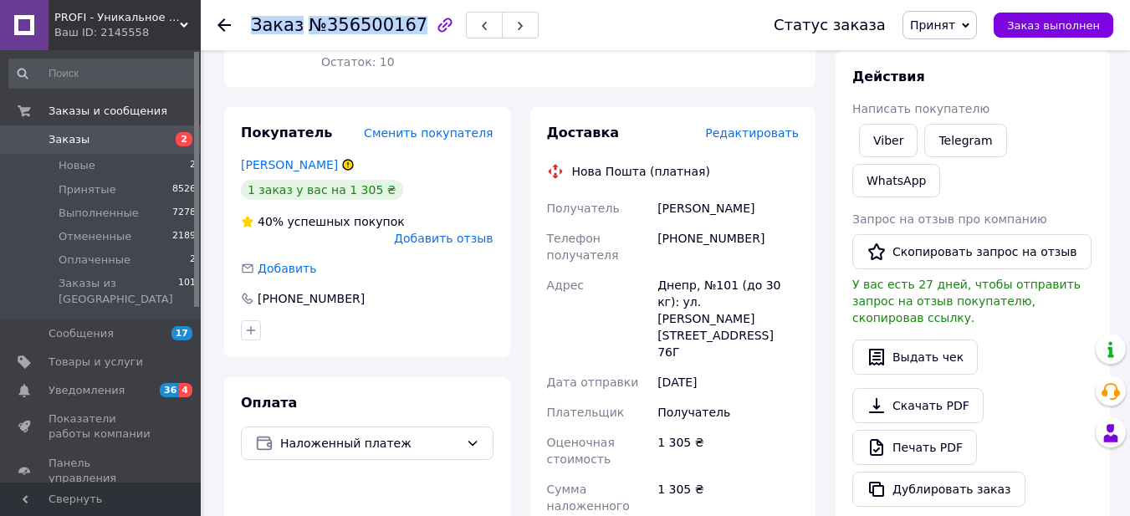
scroll to position [251, 0]
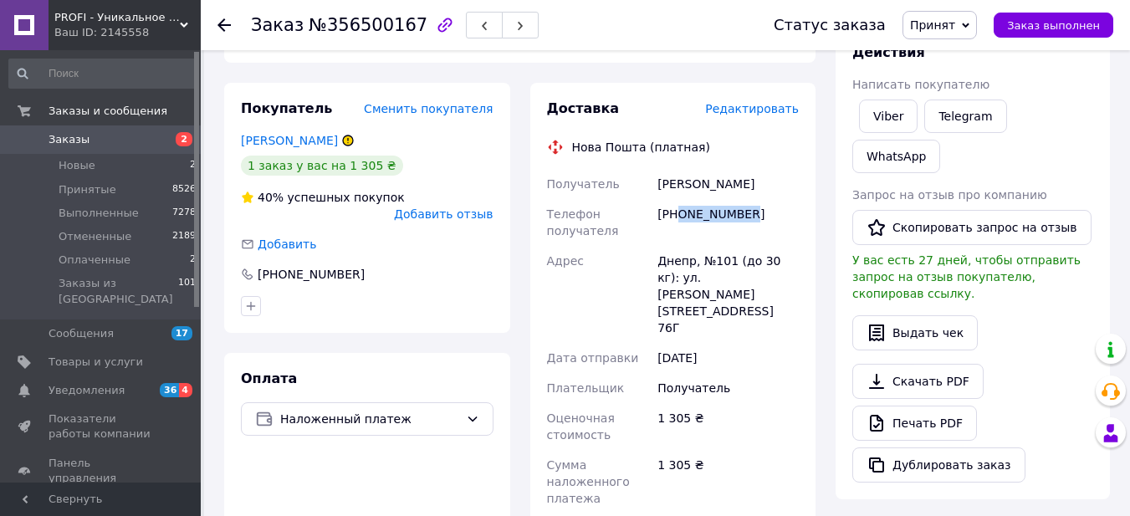
drag, startPoint x: 681, startPoint y: 215, endPoint x: 759, endPoint y: 215, distance: 77.8
click at [759, 215] on div "[PHONE_NUMBER]" at bounding box center [728, 222] width 148 height 47
copy div "0954832430"
drag, startPoint x: 655, startPoint y: 185, endPoint x: 705, endPoint y: 185, distance: 50.2
click at [705, 185] on div "[PERSON_NAME]" at bounding box center [728, 184] width 148 height 30
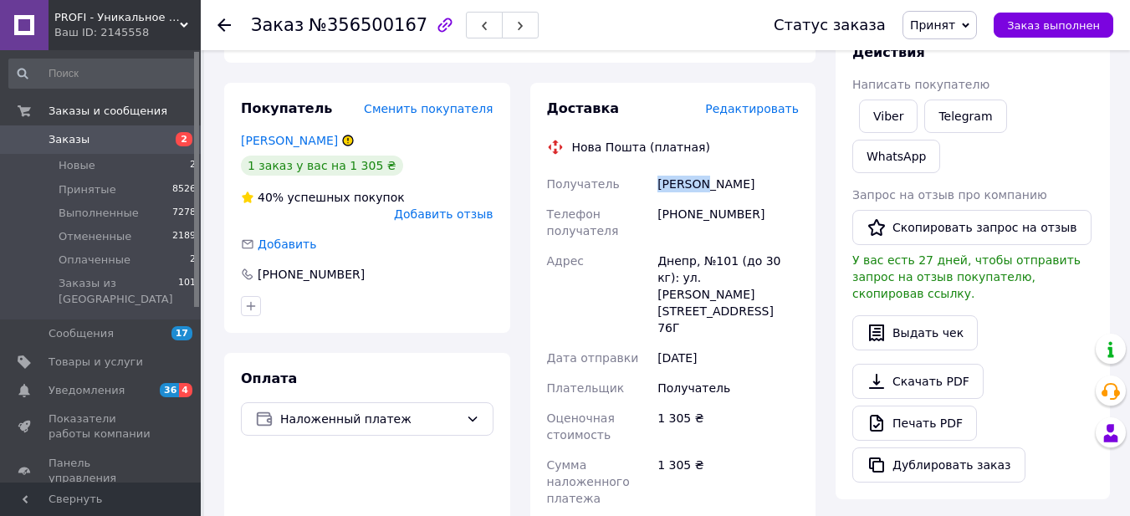
copy div "[PERSON_NAME]"
drag, startPoint x: 709, startPoint y: 183, endPoint x: 760, endPoint y: 184, distance: 51.0
click at [760, 184] on div "[PERSON_NAME]" at bounding box center [728, 184] width 148 height 30
copy div "[PERSON_NAME]"
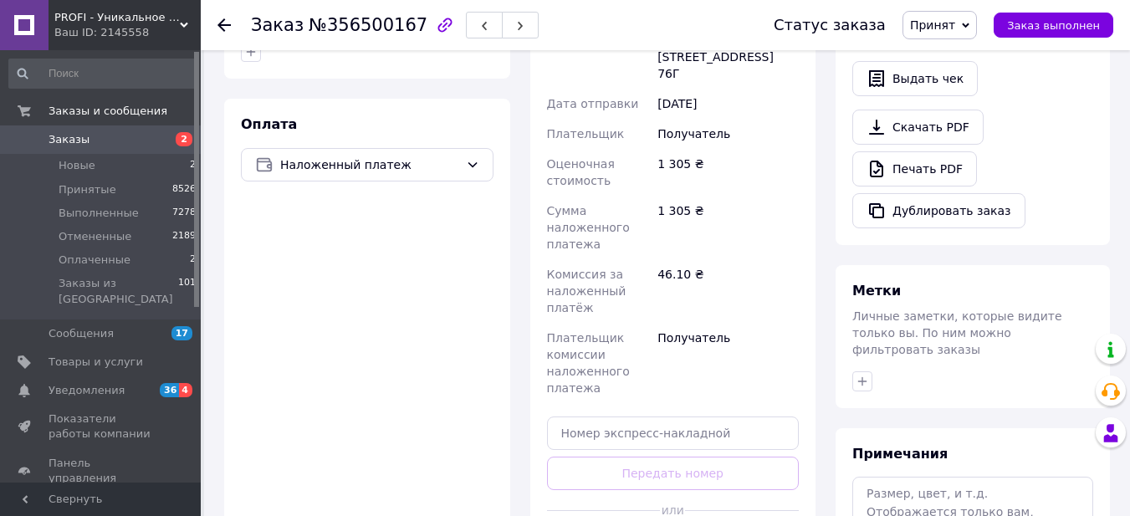
scroll to position [586, 0]
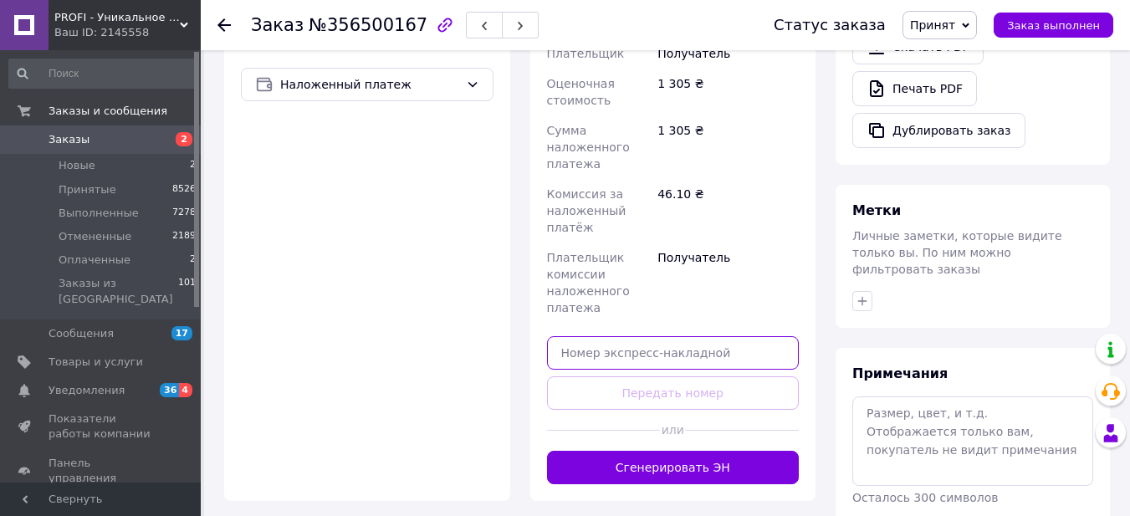
click at [694, 342] on input "text" at bounding box center [673, 352] width 253 height 33
paste input "20451225173121"
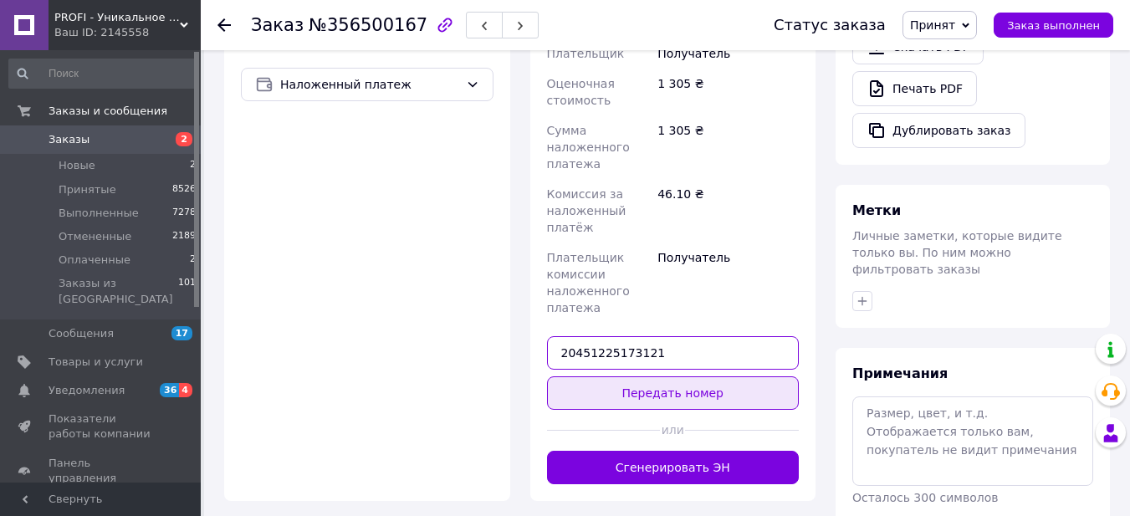
type input "20451225173121"
click at [682, 377] on button "Передать номер" at bounding box center [673, 393] width 253 height 33
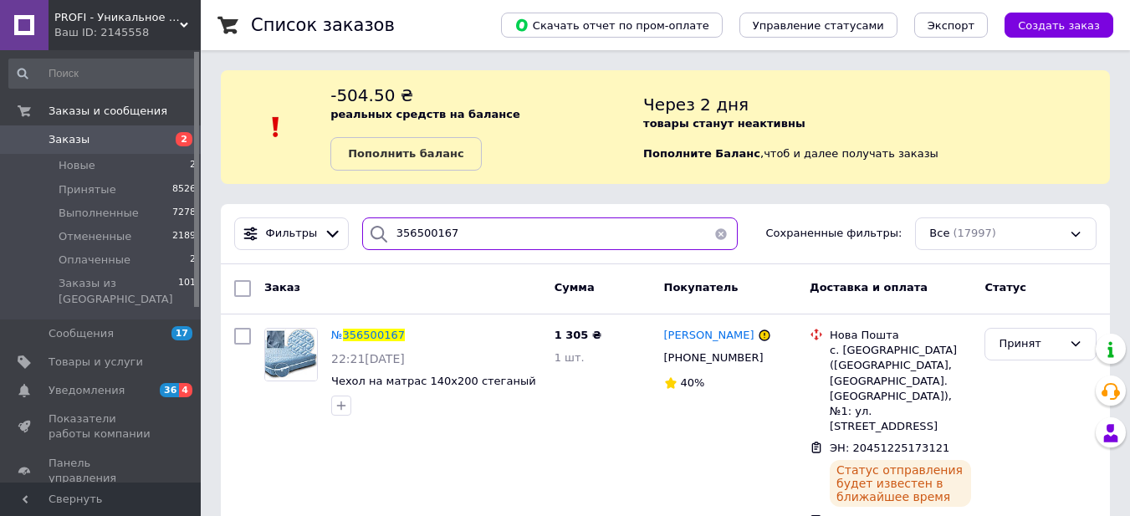
drag, startPoint x: 444, startPoint y: 229, endPoint x: 362, endPoint y: 228, distance: 82.0
click at [362, 228] on div "356500167" at bounding box center [550, 234] width 376 height 33
paste input "578"
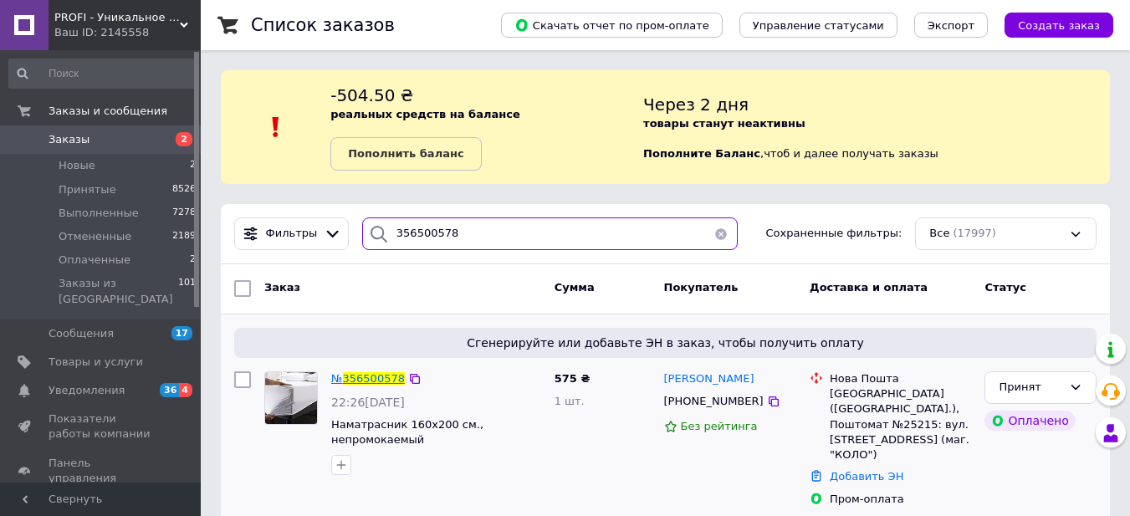
type input "356500578"
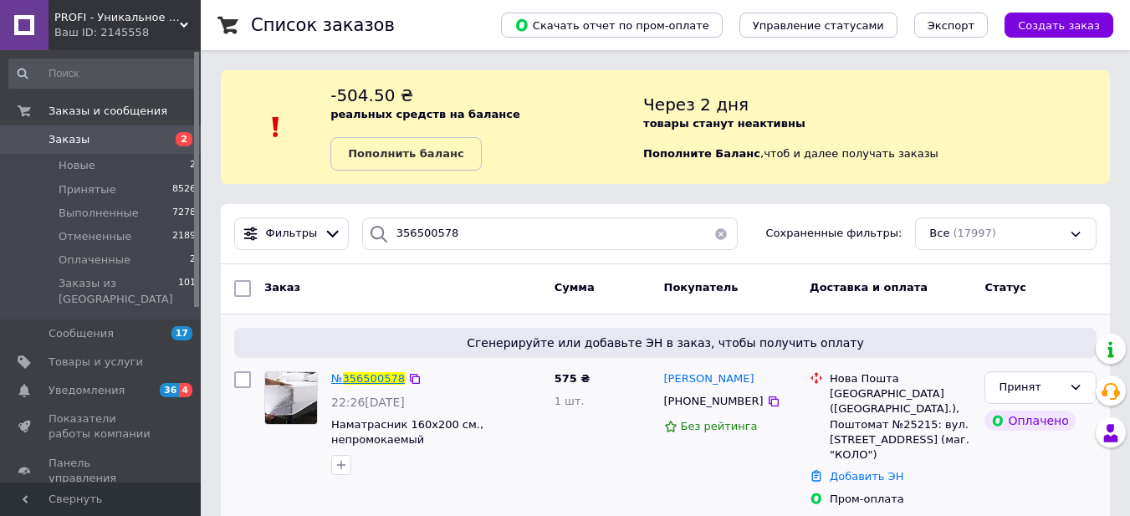
click at [370, 374] on span "356500578" at bounding box center [374, 378] width 62 height 13
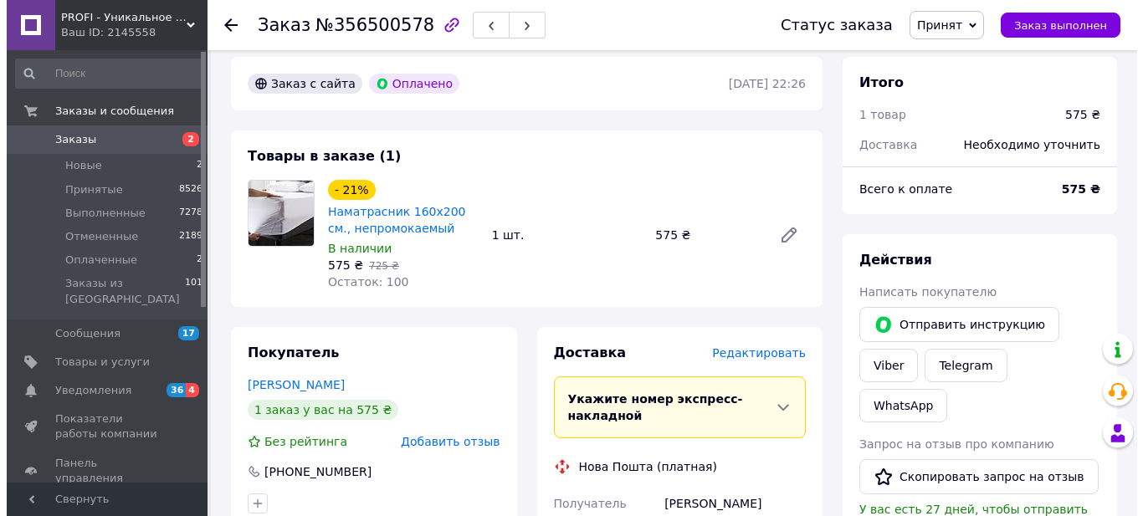
scroll to position [84, 0]
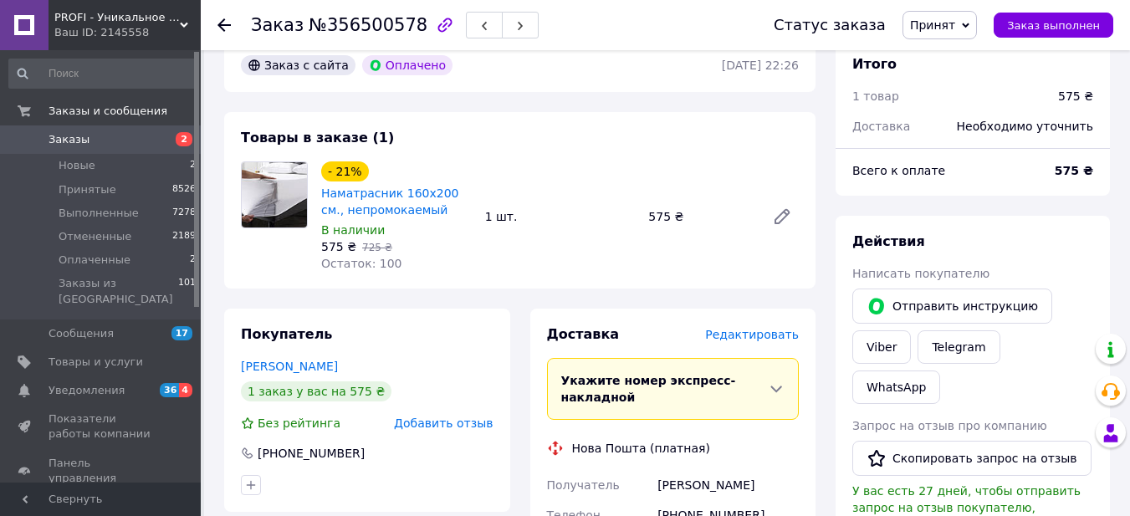
click at [739, 330] on span "Редактировать" at bounding box center [752, 334] width 94 height 13
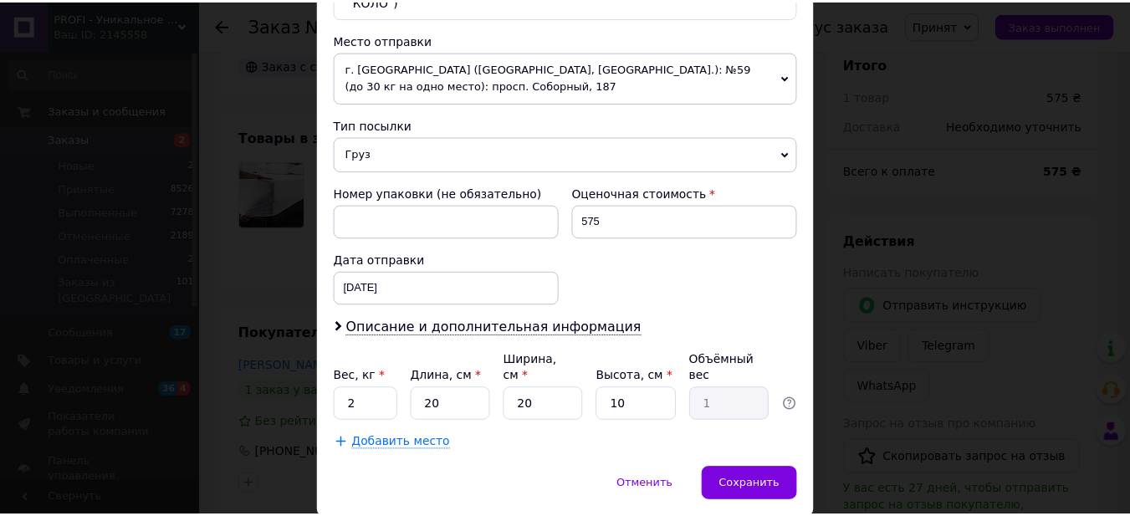
scroll to position [612, 0]
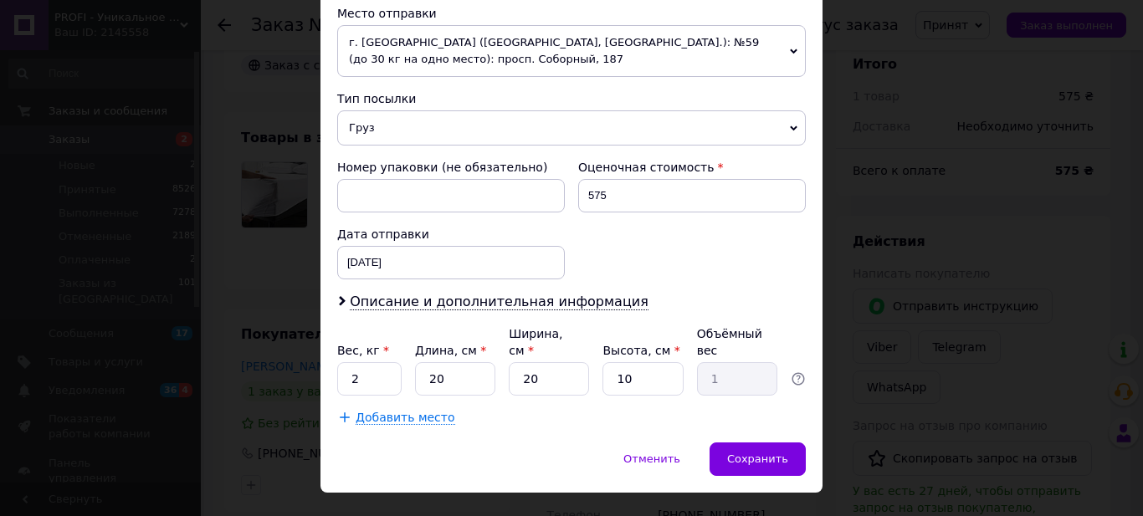
drag, startPoint x: 893, startPoint y: 284, endPoint x: 865, endPoint y: 288, distance: 27.8
click at [893, 284] on div "× Редактирование доставки Способ доставки Нова Пошта (платная) Плательщик Получ…" at bounding box center [571, 258] width 1143 height 516
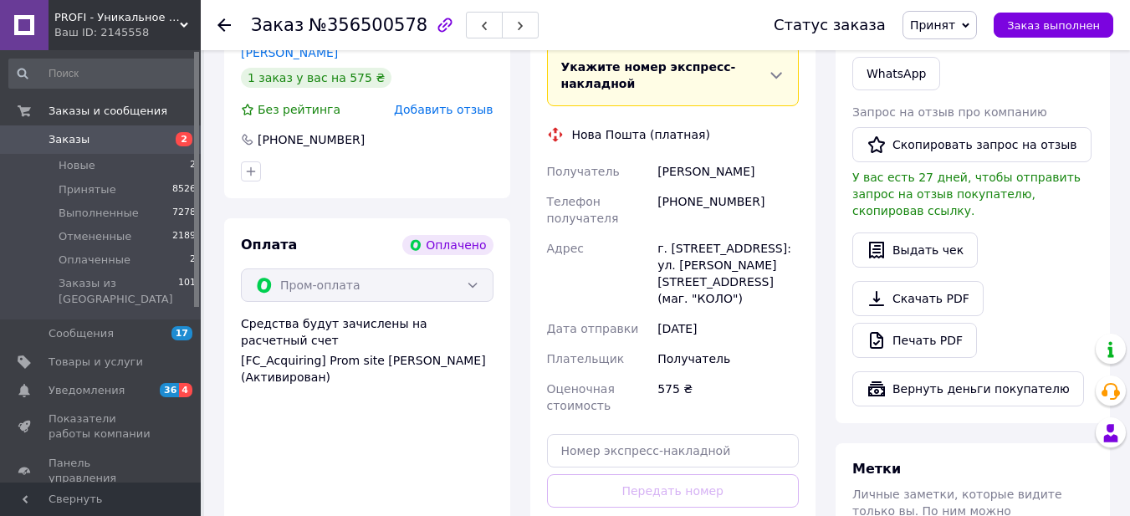
scroll to position [502, 0]
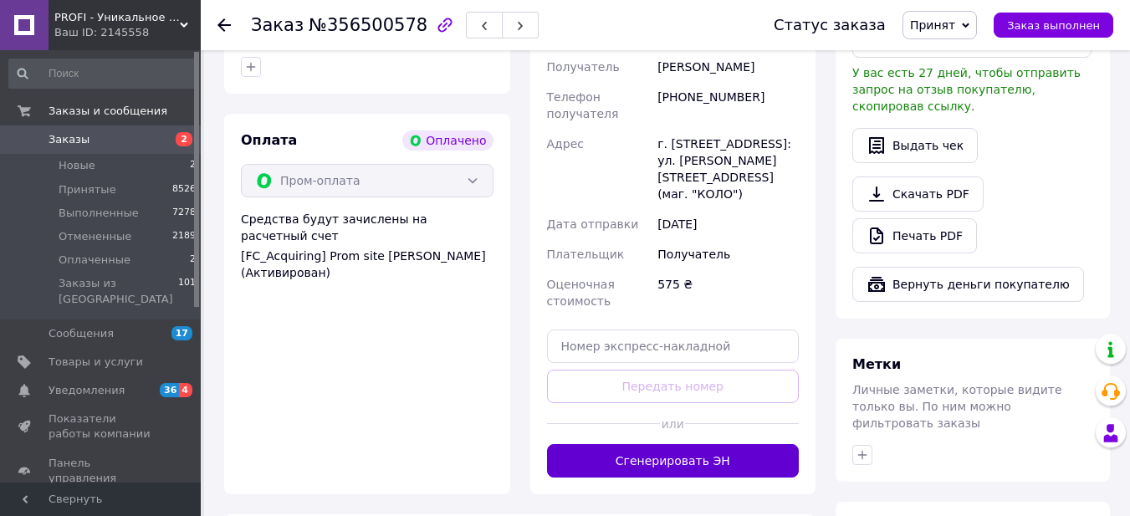
click at [708, 458] on button "Сгенерировать ЭН" at bounding box center [673, 460] width 253 height 33
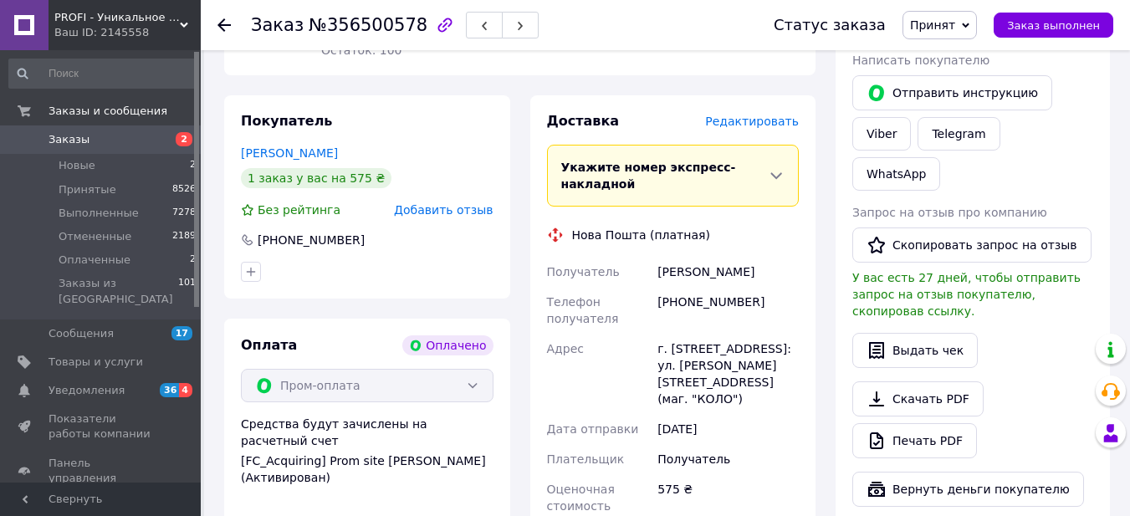
scroll to position [251, 0]
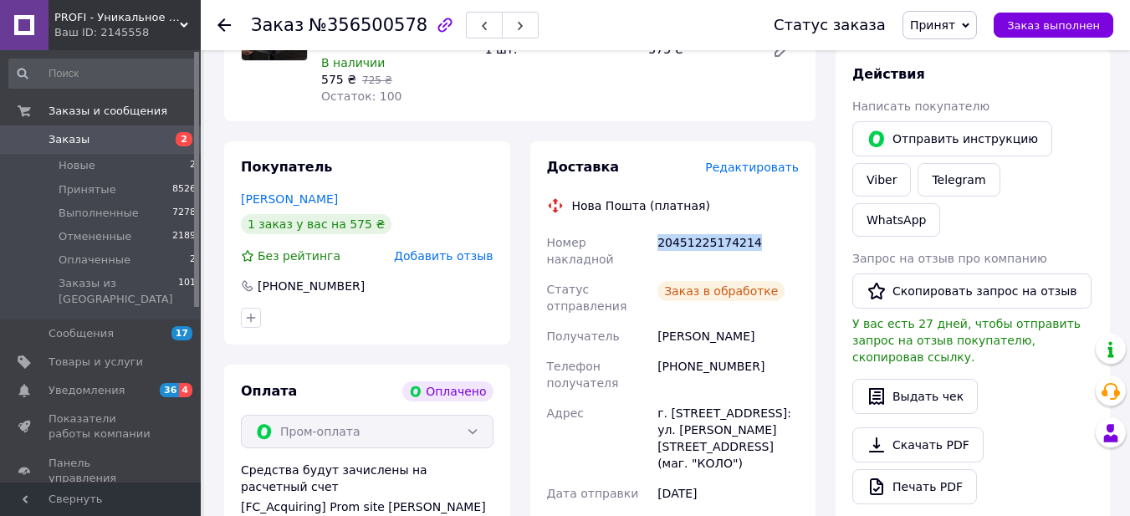
drag, startPoint x: 659, startPoint y: 246, endPoint x: 758, endPoint y: 247, distance: 98.7
click at [758, 247] on div "20451225174214" at bounding box center [728, 251] width 148 height 47
copy div "20451225174214"
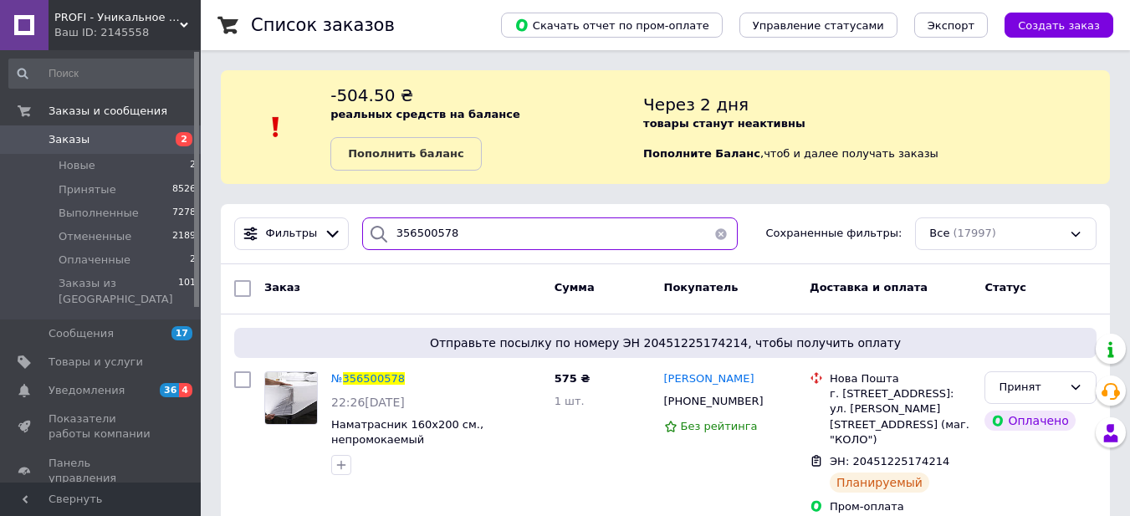
drag, startPoint x: 469, startPoint y: 238, endPoint x: 350, endPoint y: 219, distance: 121.1
click at [356, 218] on div "356500578" at bounding box center [550, 234] width 389 height 33
paste input "4959"
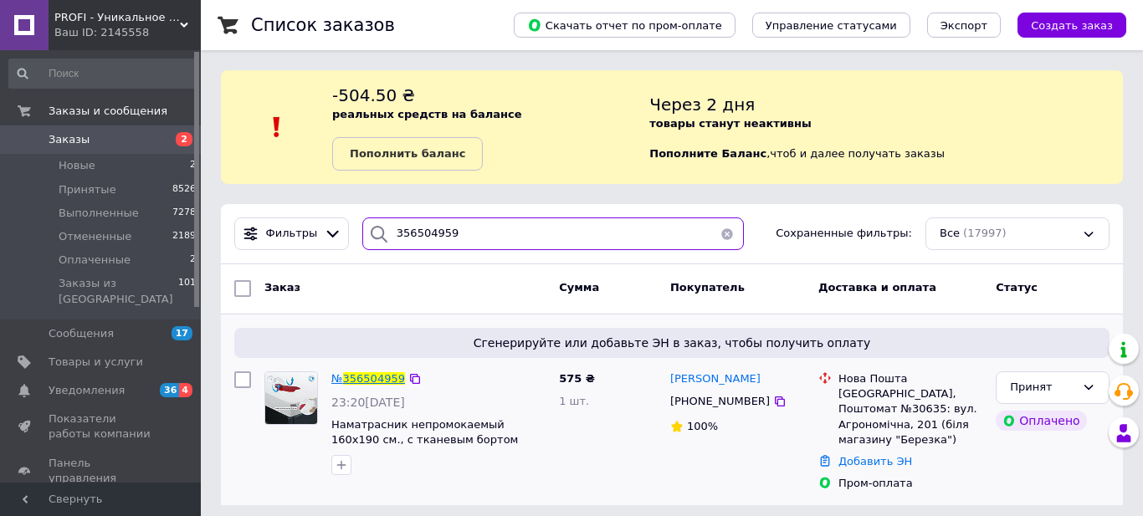
type input "356504959"
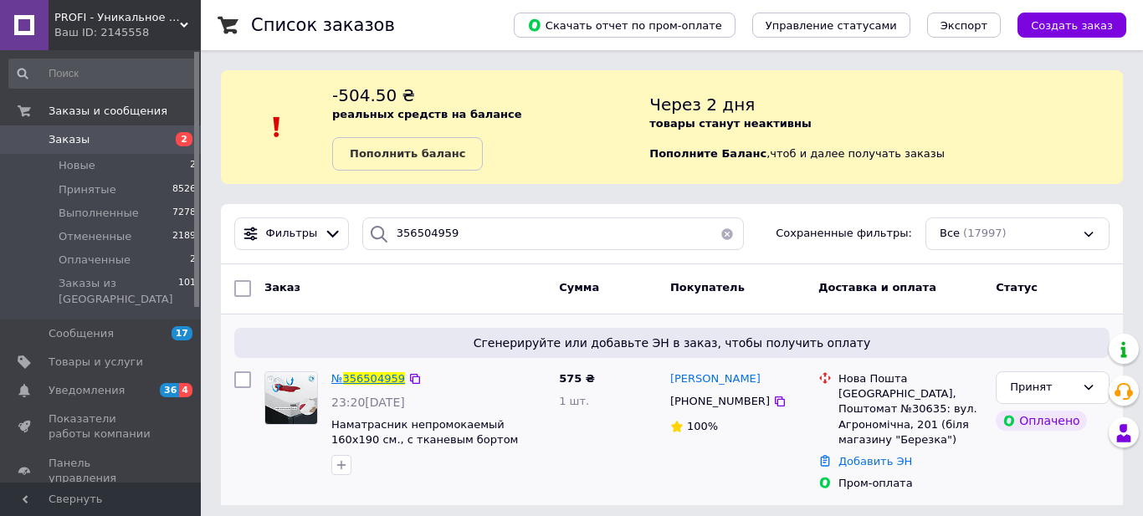
click at [378, 376] on span "356504959" at bounding box center [374, 378] width 62 height 13
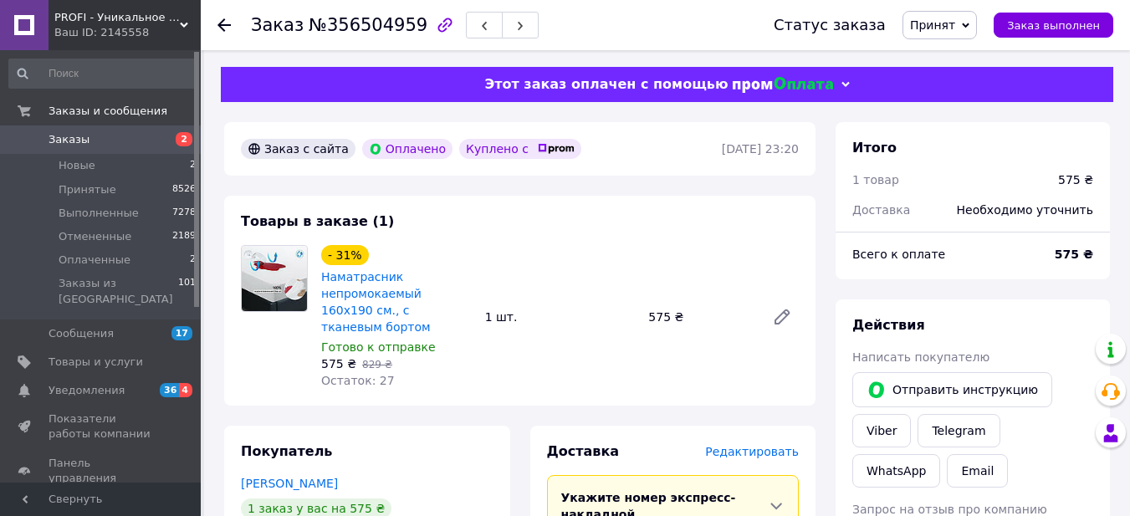
click at [766, 445] on span "Редактировать" at bounding box center [752, 451] width 94 height 13
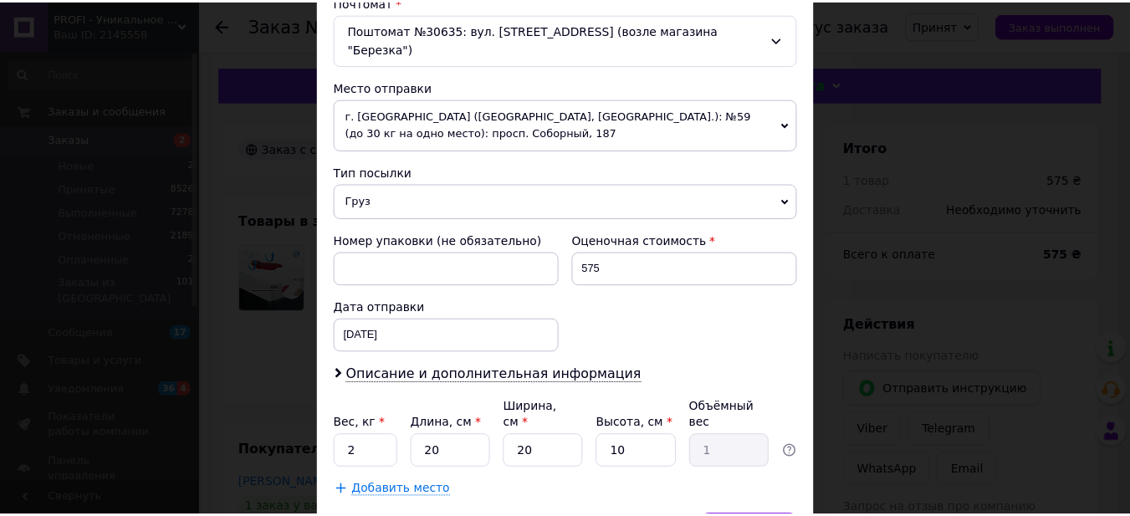
scroll to position [528, 0]
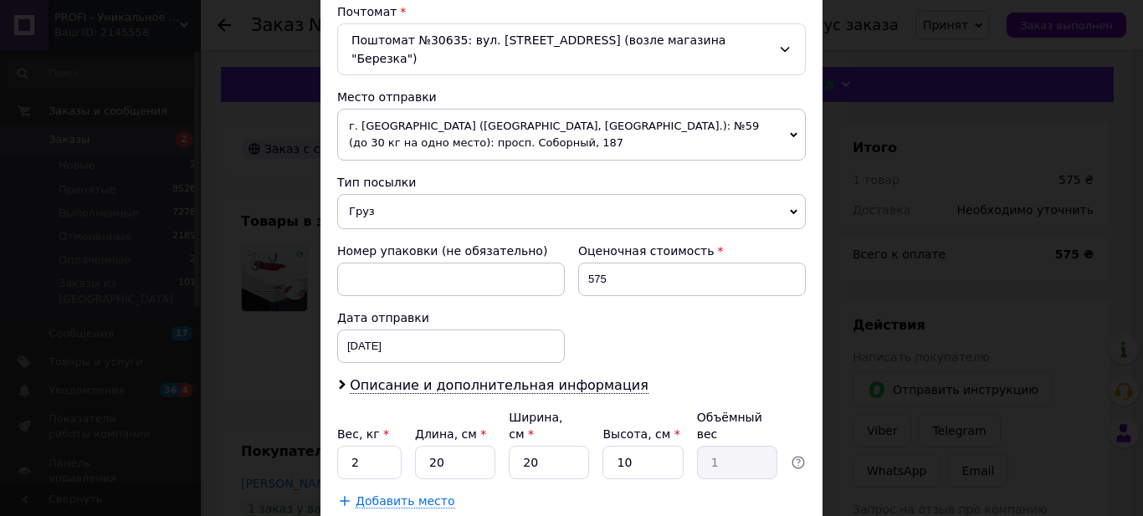
click at [879, 234] on div "× Редактирование доставки Способ доставки Нова Пошта (платная) Плательщик Получ…" at bounding box center [571, 258] width 1143 height 516
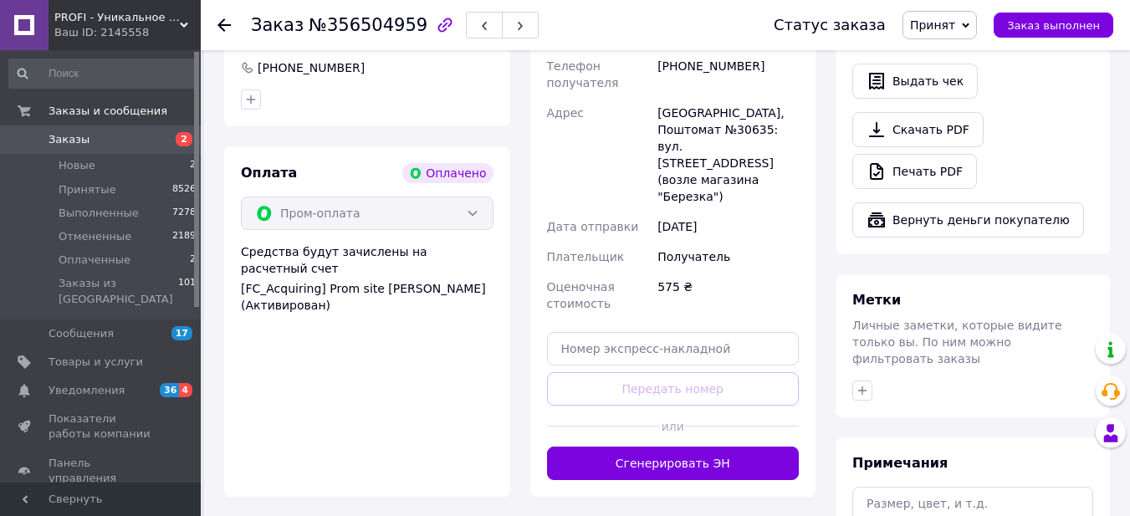
scroll to position [586, 0]
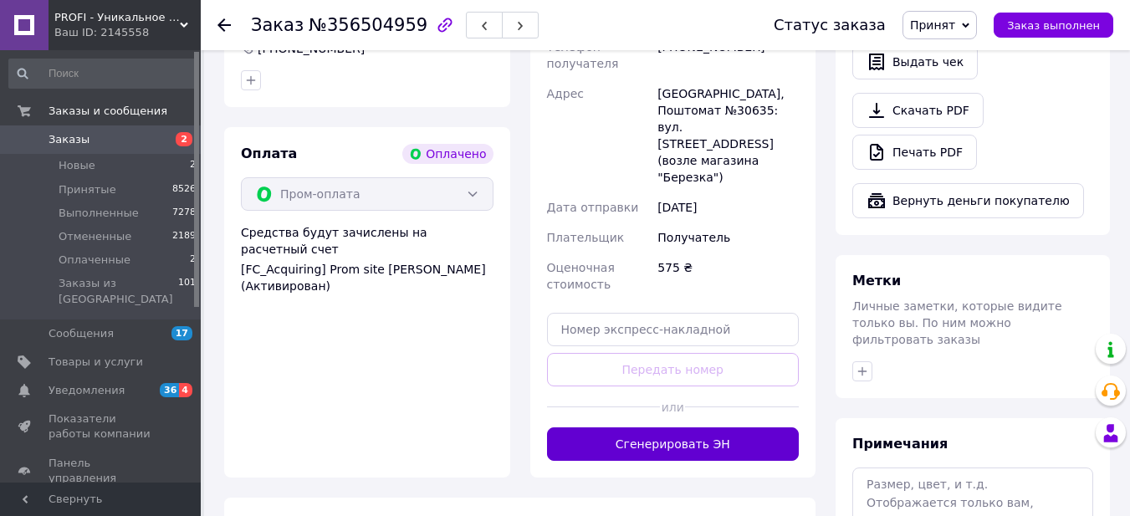
click at [705, 428] on button "Сгенерировать ЭН" at bounding box center [673, 444] width 253 height 33
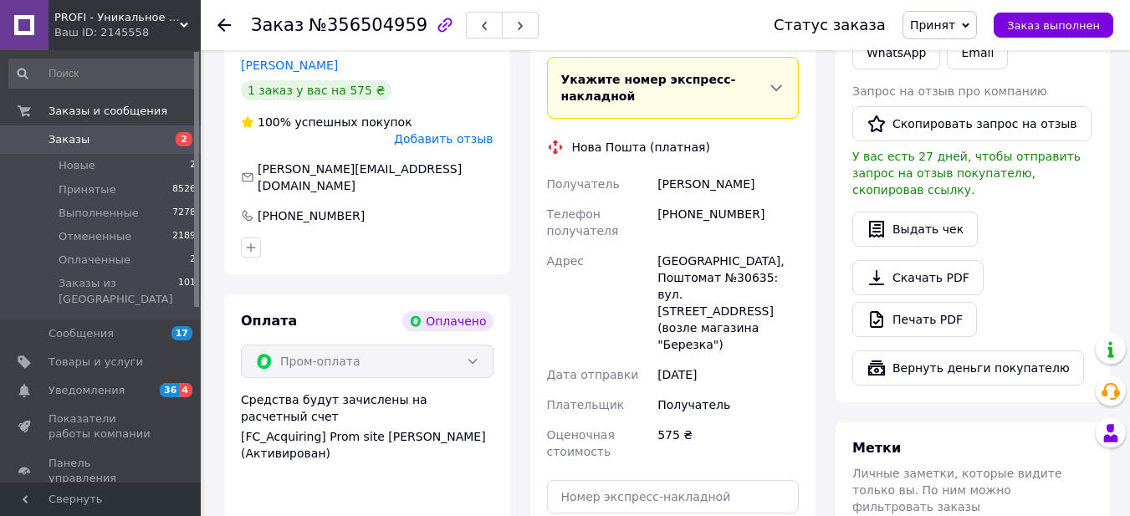
scroll to position [335, 0]
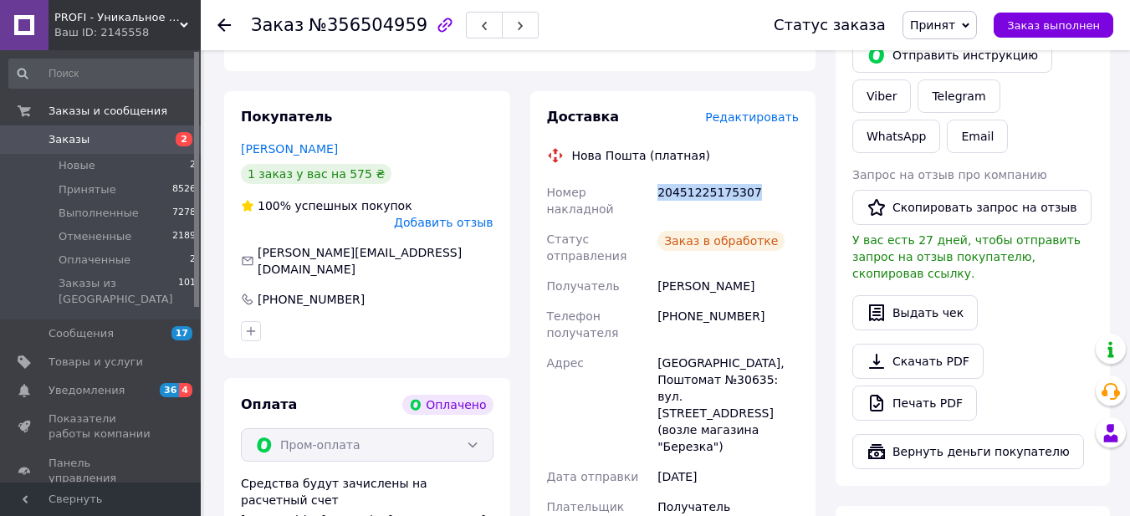
drag, startPoint x: 660, startPoint y: 178, endPoint x: 763, endPoint y: 178, distance: 102.9
click at [763, 178] on div "20451225175307" at bounding box center [728, 200] width 148 height 47
copy div "20451225175307"
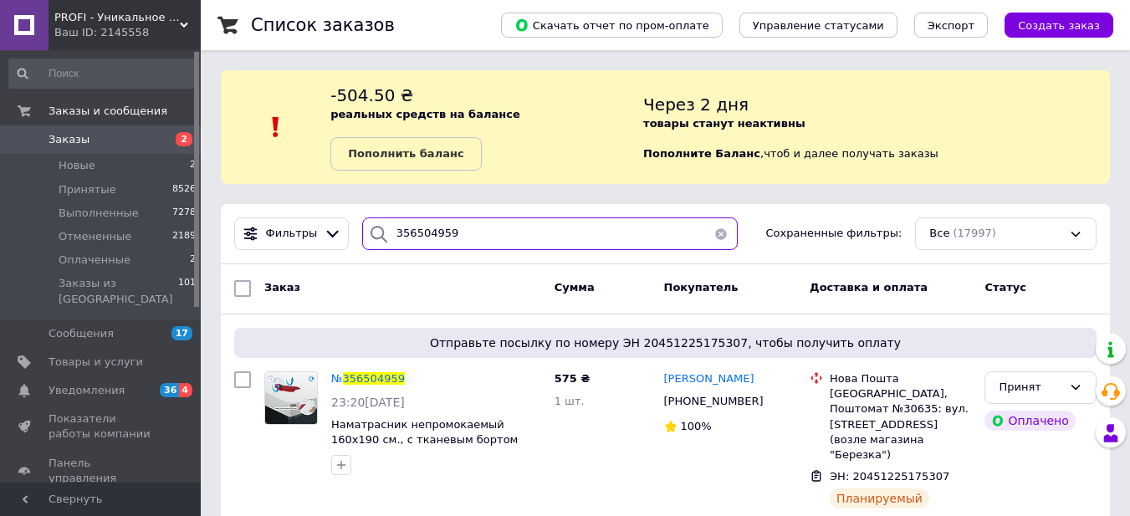
drag, startPoint x: 450, startPoint y: 243, endPoint x: 346, endPoint y: 232, distance: 104.4
click at [346, 232] on div "Фильтры 356504959 Сохраненные фильтры: Все (17997)" at bounding box center [666, 234] width 876 height 33
paste input "15487"
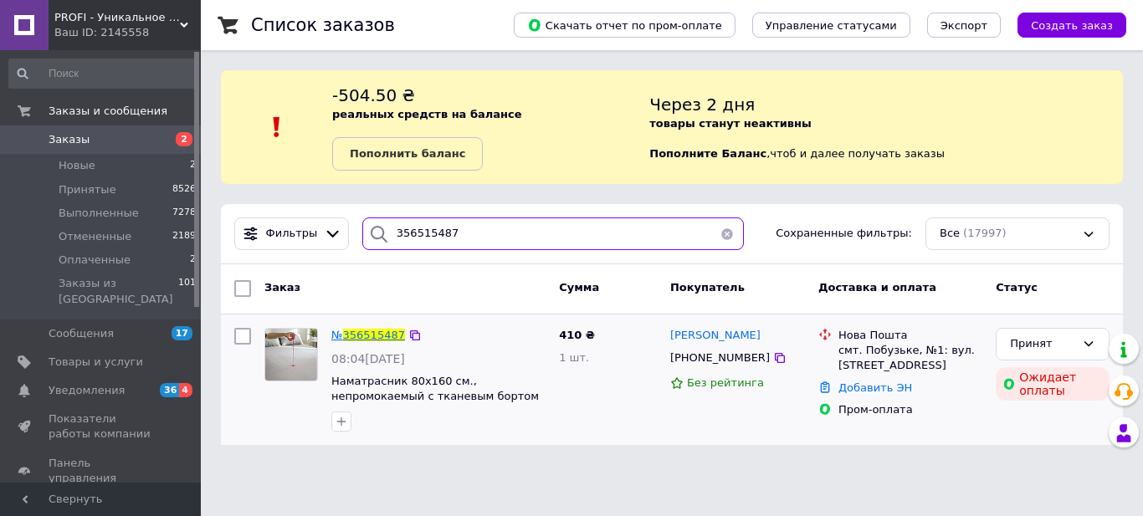
type input "356515487"
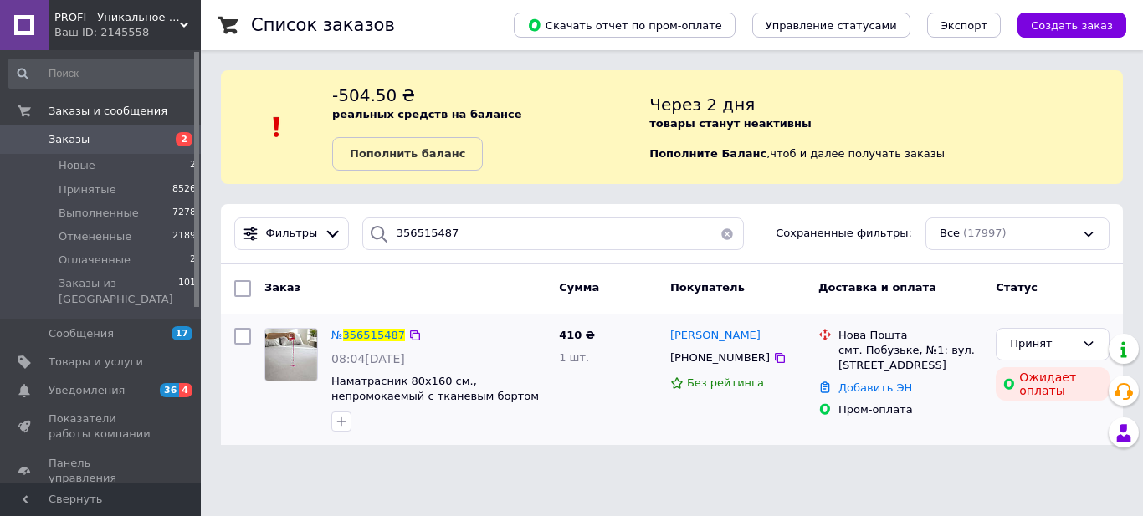
click at [386, 339] on span "356515487" at bounding box center [374, 335] width 62 height 13
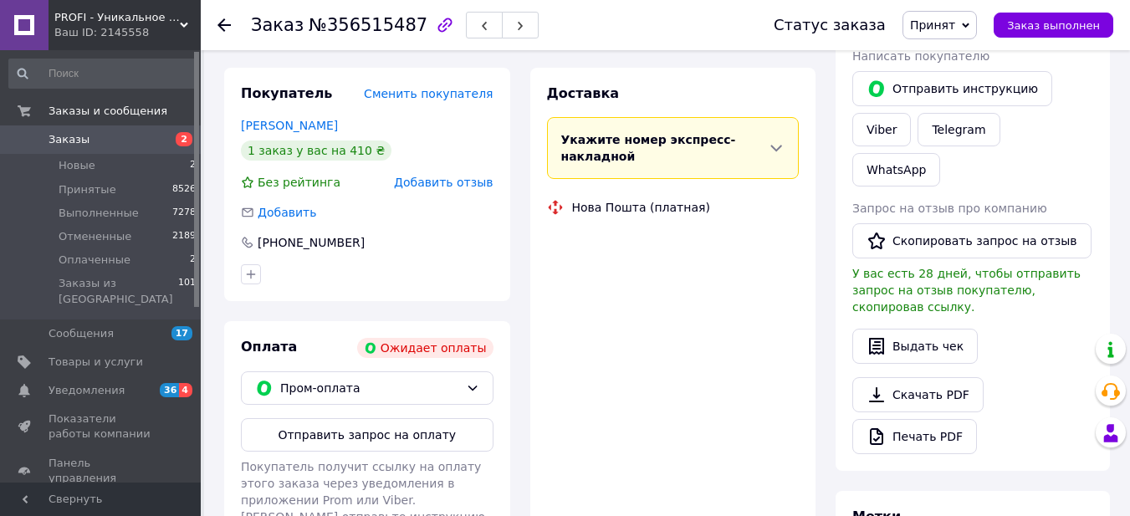
scroll to position [251, 0]
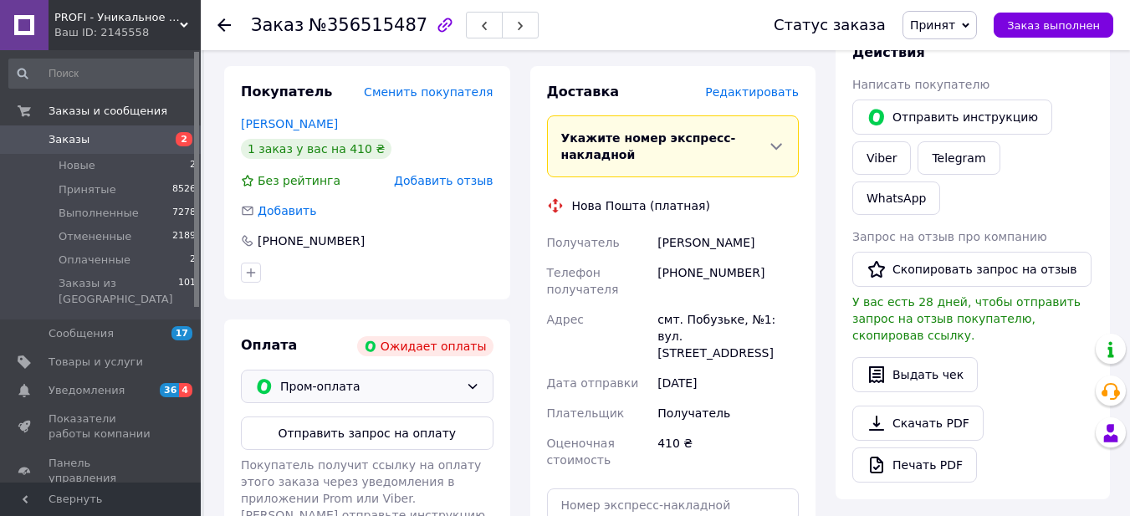
click at [401, 387] on span "Пром-оплата" at bounding box center [369, 386] width 179 height 18
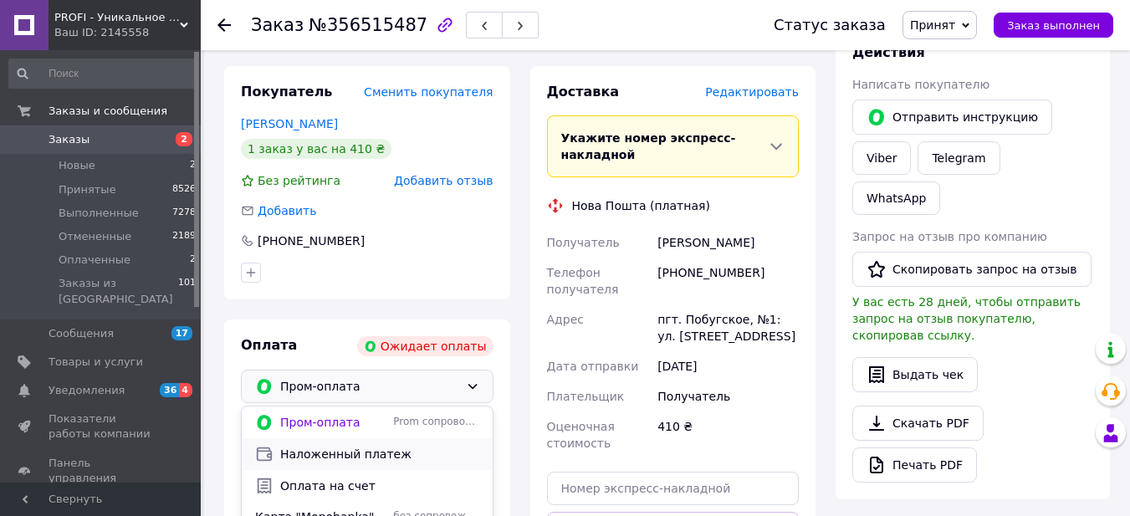
click at [374, 456] on span "Наложенный платеж" at bounding box center [379, 454] width 199 height 17
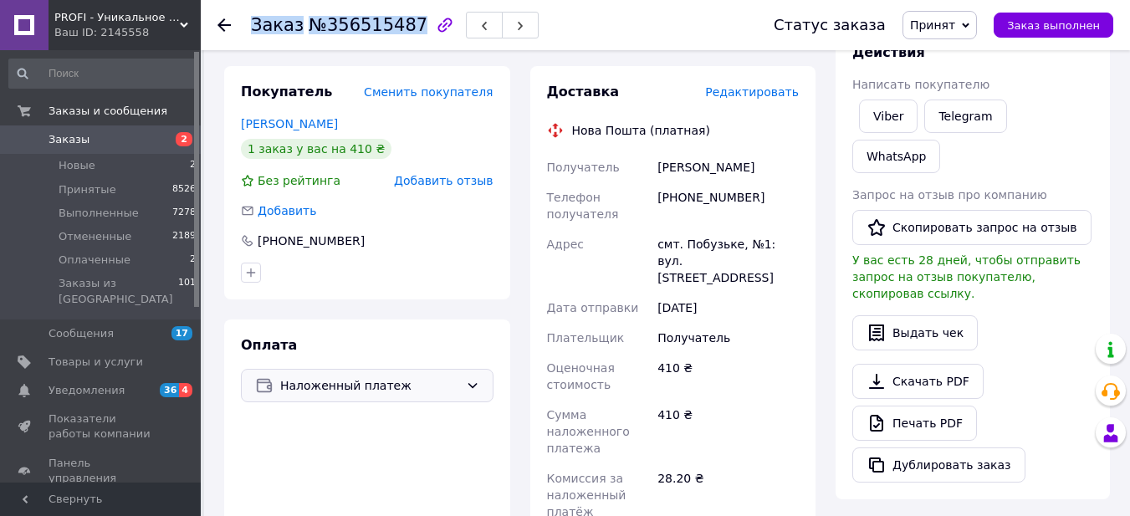
drag, startPoint x: 254, startPoint y: 24, endPoint x: 401, endPoint y: 27, distance: 147.3
click at [401, 27] on h1 "Заказ №356515487" at bounding box center [339, 25] width 177 height 20
copy h1 "Заказ №356515487"
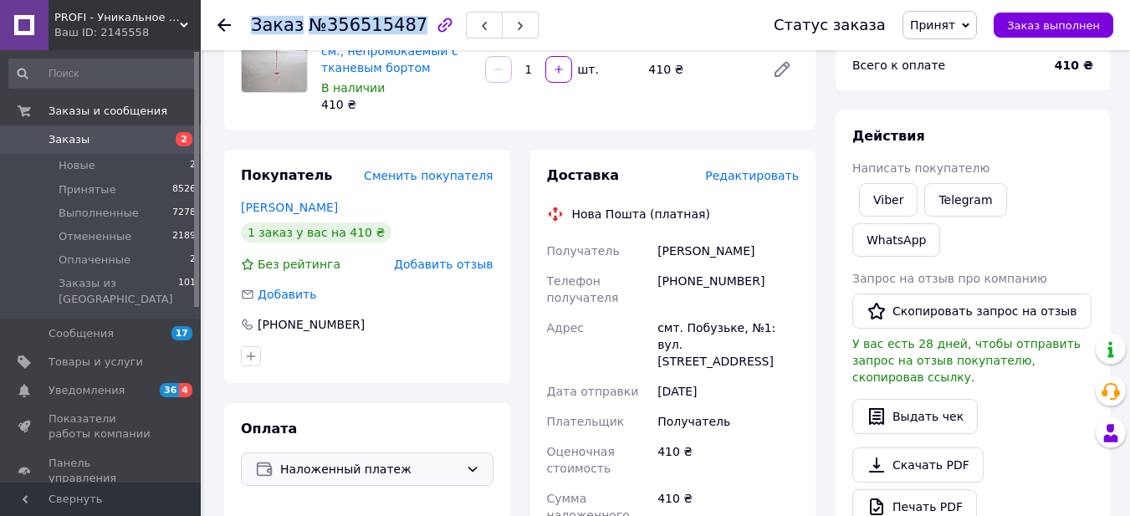
scroll to position [84, 0]
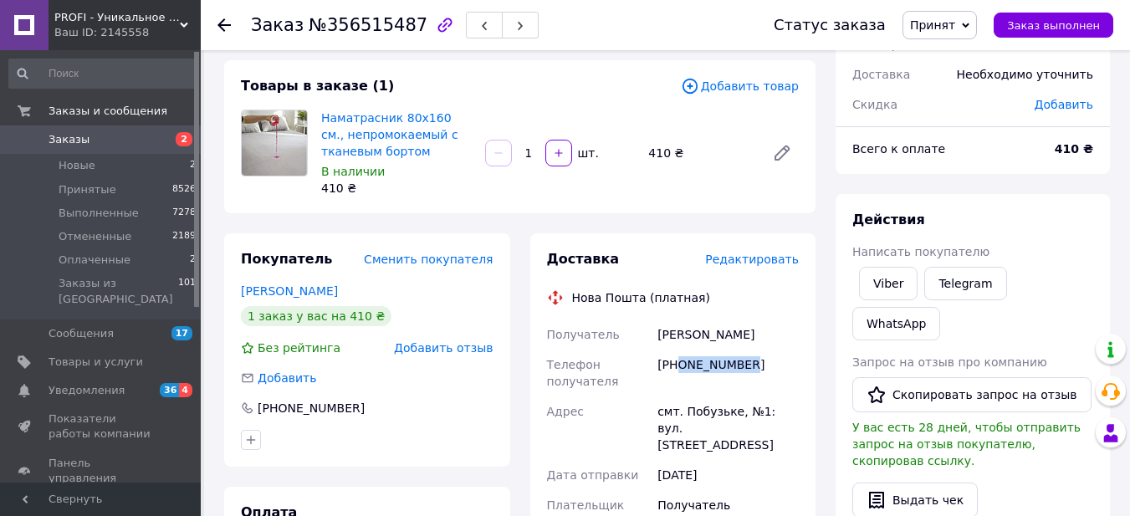
drag, startPoint x: 678, startPoint y: 365, endPoint x: 795, endPoint y: 367, distance: 117.2
click at [795, 368] on div "[PHONE_NUMBER]" at bounding box center [728, 373] width 148 height 47
copy div "0966385137"
drag, startPoint x: 649, startPoint y: 338, endPoint x: 720, endPoint y: 341, distance: 70.4
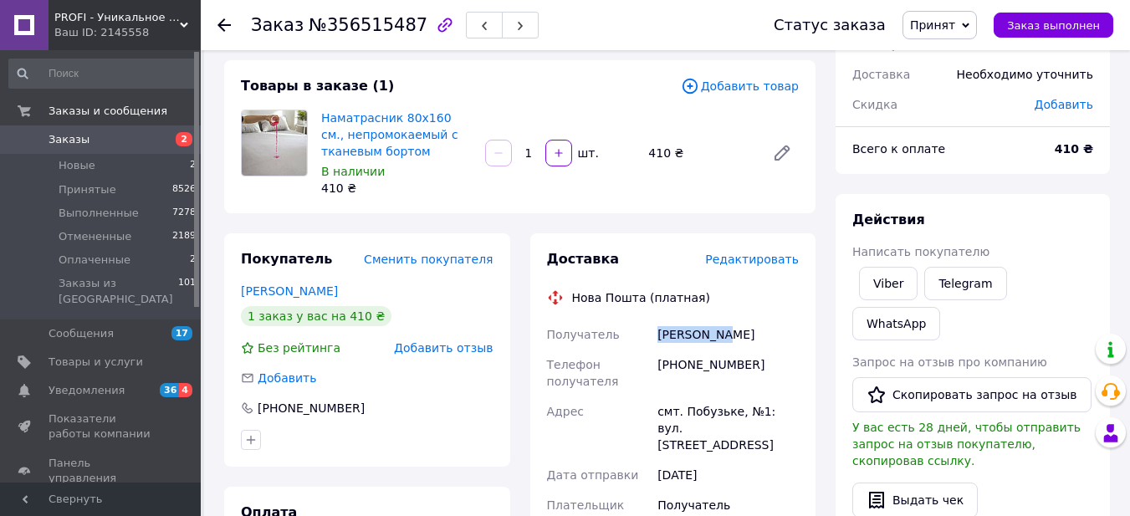
copy div "Получатель Островська"
drag, startPoint x: 722, startPoint y: 331, endPoint x: 766, endPoint y: 340, distance: 45.1
click at [766, 340] on div "[PERSON_NAME]" at bounding box center [728, 335] width 148 height 30
copy div "[PERSON_NAME]"
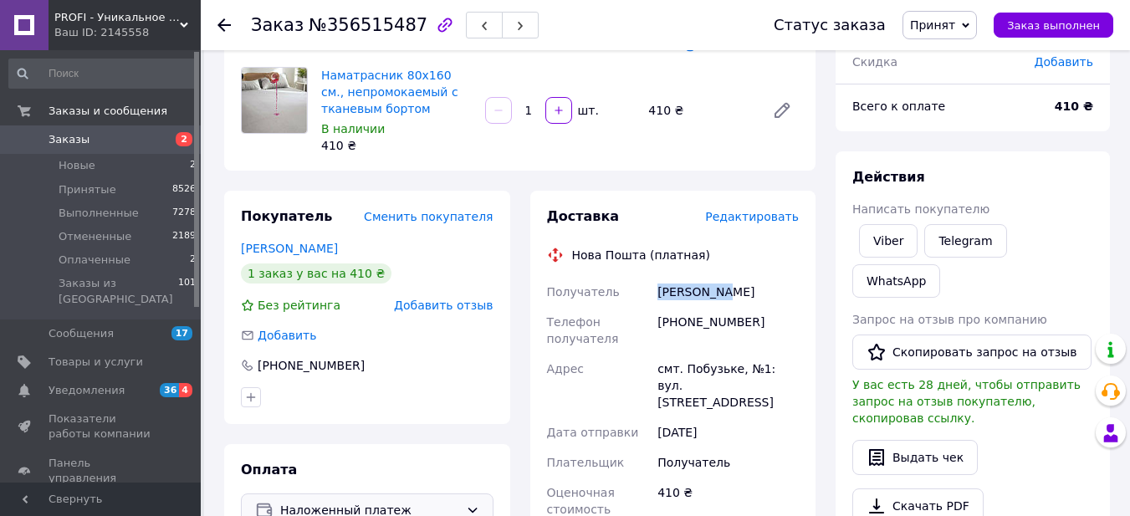
scroll to position [167, 0]
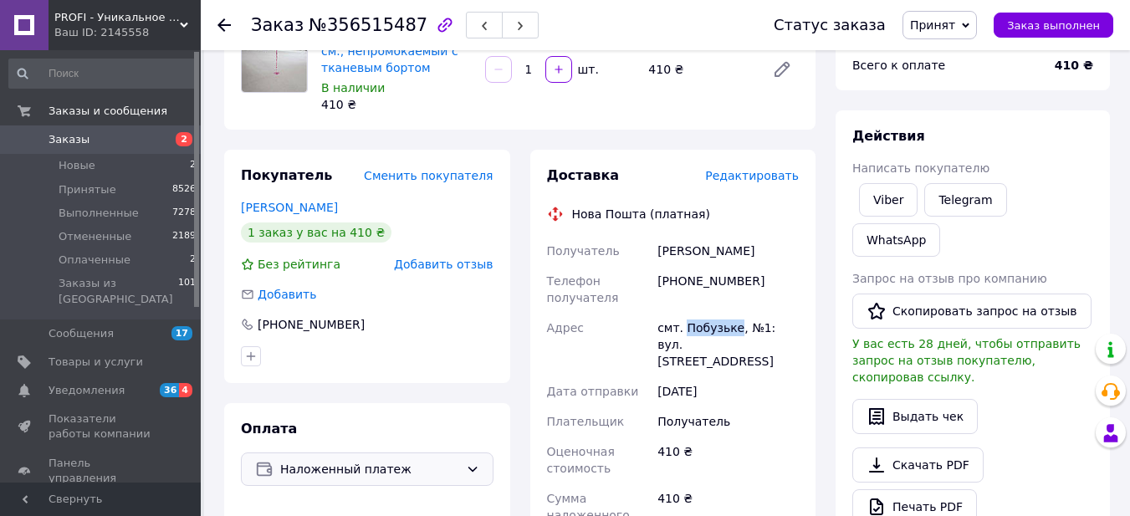
drag, startPoint x: 684, startPoint y: 331, endPoint x: 730, endPoint y: 333, distance: 46.0
click at [730, 333] on div "смт. Побузьке, №1: вул. [STREET_ADDRESS]" at bounding box center [728, 345] width 148 height 64
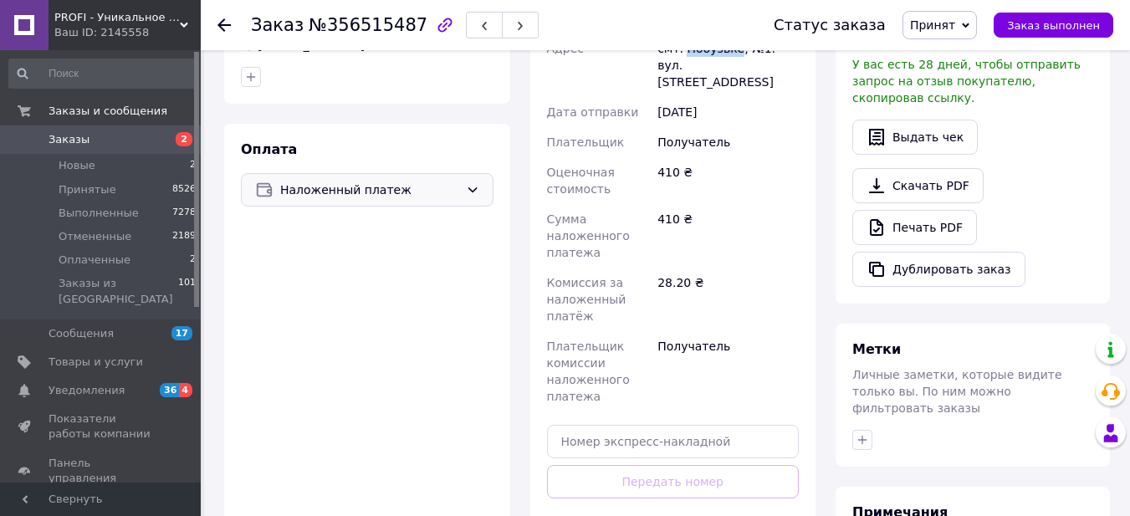
scroll to position [502, 0]
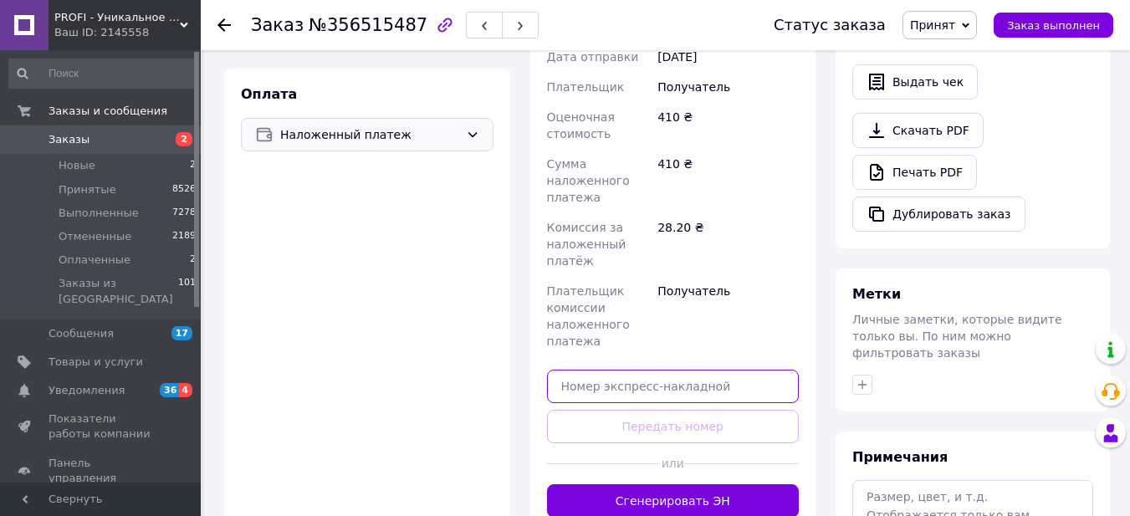
click at [684, 377] on input "text" at bounding box center [673, 386] width 253 height 33
paste input "20451225179076"
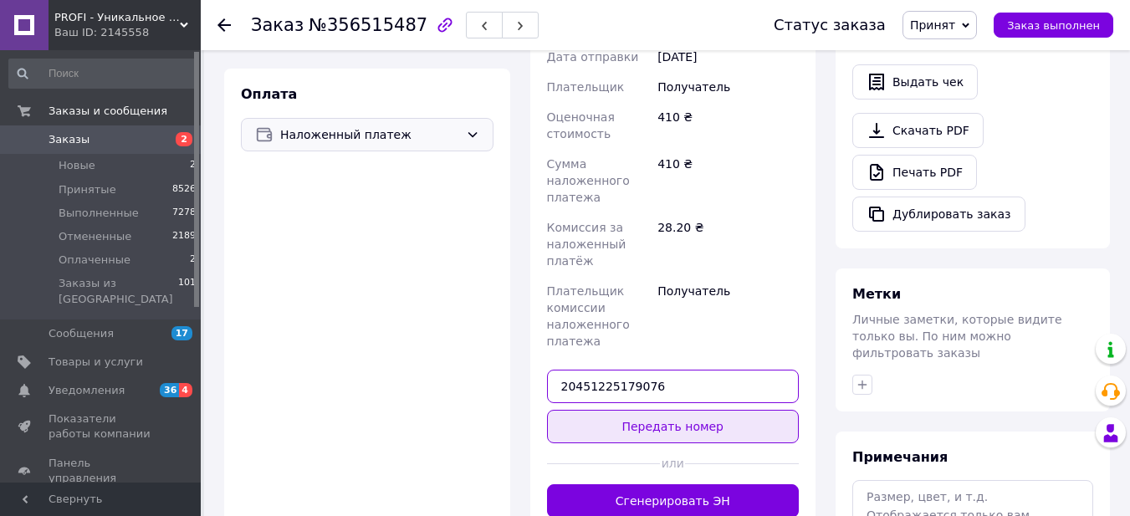
type input "20451225179076"
click at [681, 410] on button "Передать номер" at bounding box center [673, 426] width 253 height 33
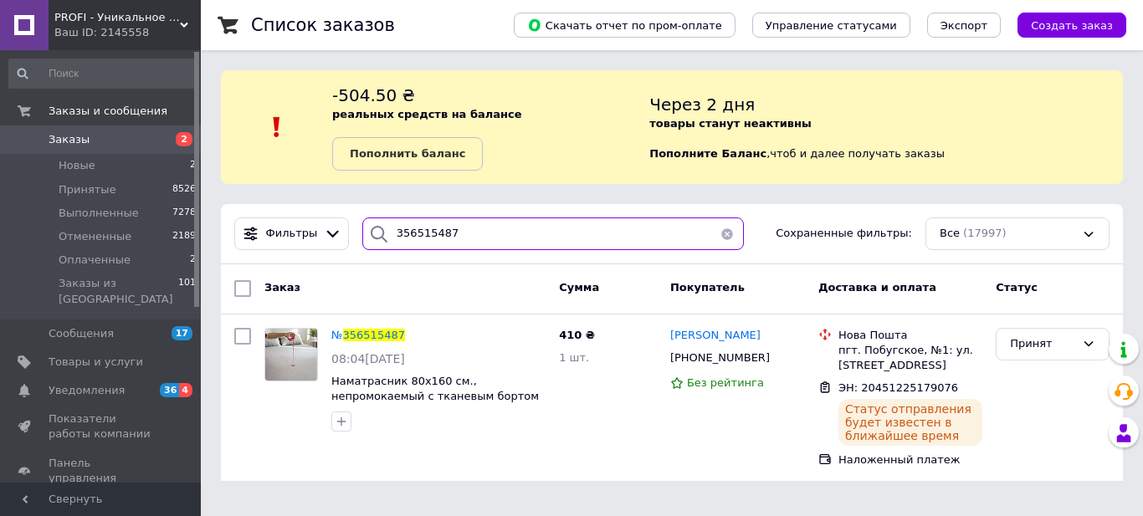
drag, startPoint x: 464, startPoint y: 234, endPoint x: 345, endPoint y: 230, distance: 119.7
click at [345, 230] on div "Фильтры 356515487 Сохраненные фильтры: Все (17997)" at bounding box center [672, 234] width 889 height 33
paste input "20084"
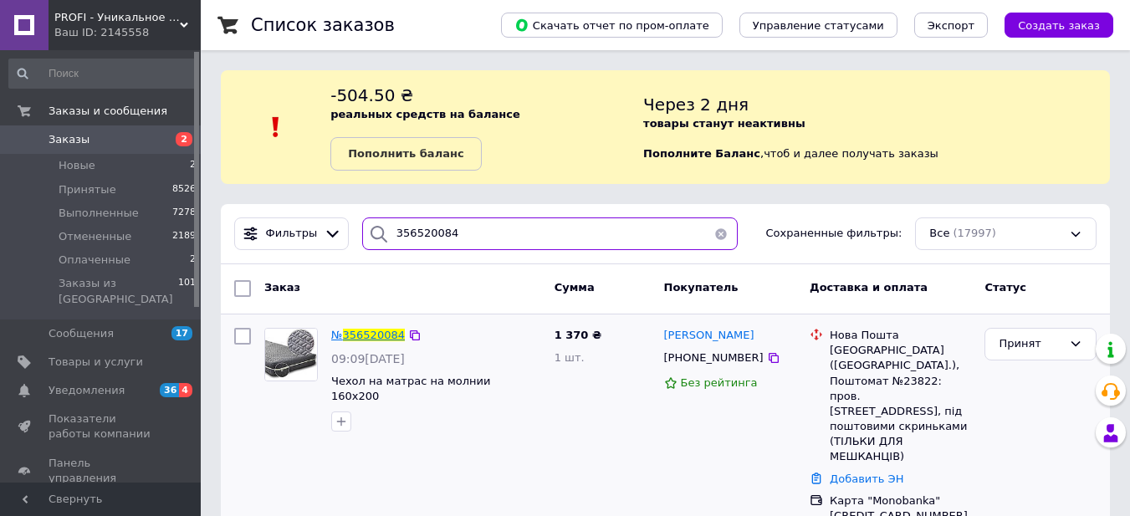
type input "356520084"
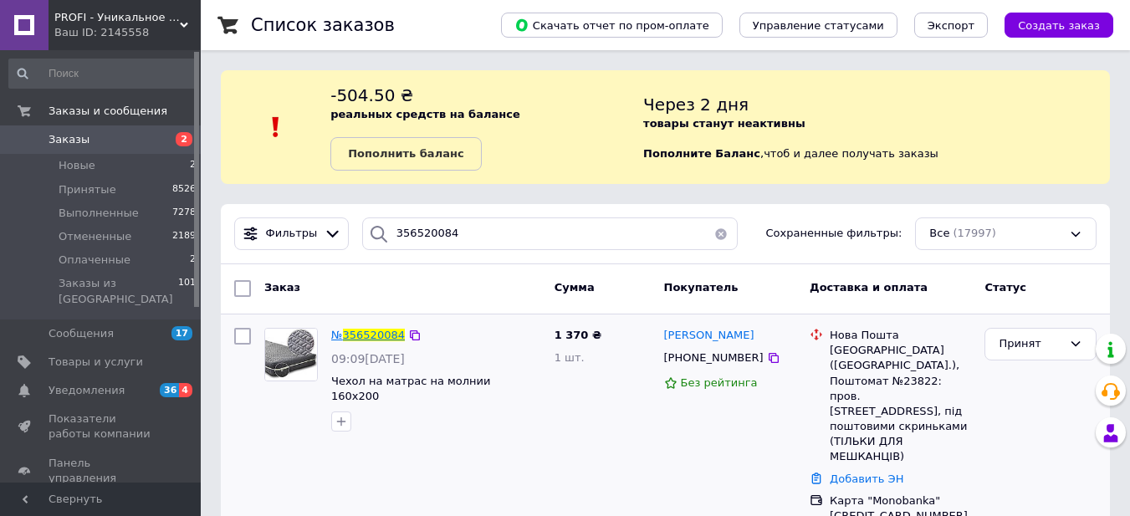
click at [377, 334] on span "356520084" at bounding box center [374, 335] width 62 height 13
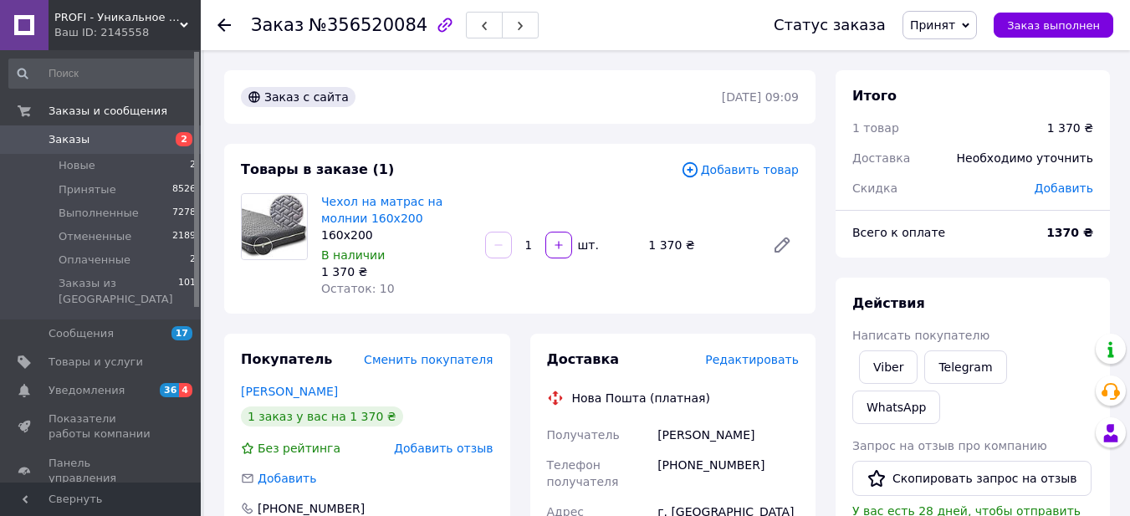
drag, startPoint x: 252, startPoint y: 23, endPoint x: 406, endPoint y: 25, distance: 154.0
click at [406, 25] on div "Заказ №356520084" at bounding box center [395, 25] width 288 height 28
drag, startPoint x: 254, startPoint y: 27, endPoint x: 402, endPoint y: 28, distance: 147.3
click at [402, 28] on h1 "Заказ №356520084" at bounding box center [339, 25] width 177 height 20
drag, startPoint x: 679, startPoint y: 468, endPoint x: 774, endPoint y: 466, distance: 94.6
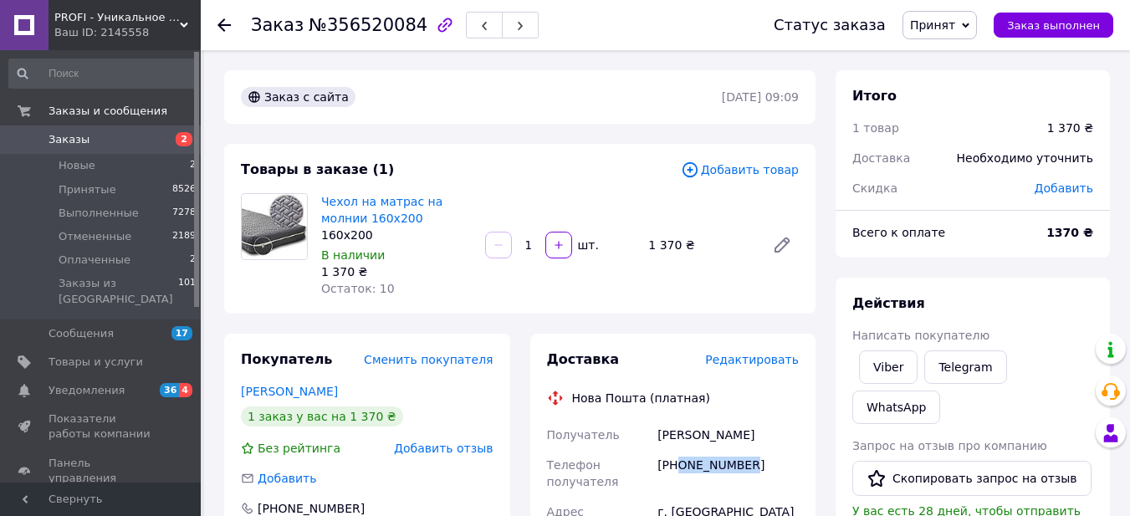
click at [774, 466] on div "[PHONE_NUMBER]" at bounding box center [728, 473] width 148 height 47
drag, startPoint x: 660, startPoint y: 433, endPoint x: 709, endPoint y: 437, distance: 48.6
click at [709, 437] on div "[PERSON_NAME]" at bounding box center [728, 435] width 148 height 30
drag, startPoint x: 713, startPoint y: 435, endPoint x: 776, endPoint y: 437, distance: 62.8
click at [776, 437] on div "[PERSON_NAME]" at bounding box center [728, 435] width 148 height 30
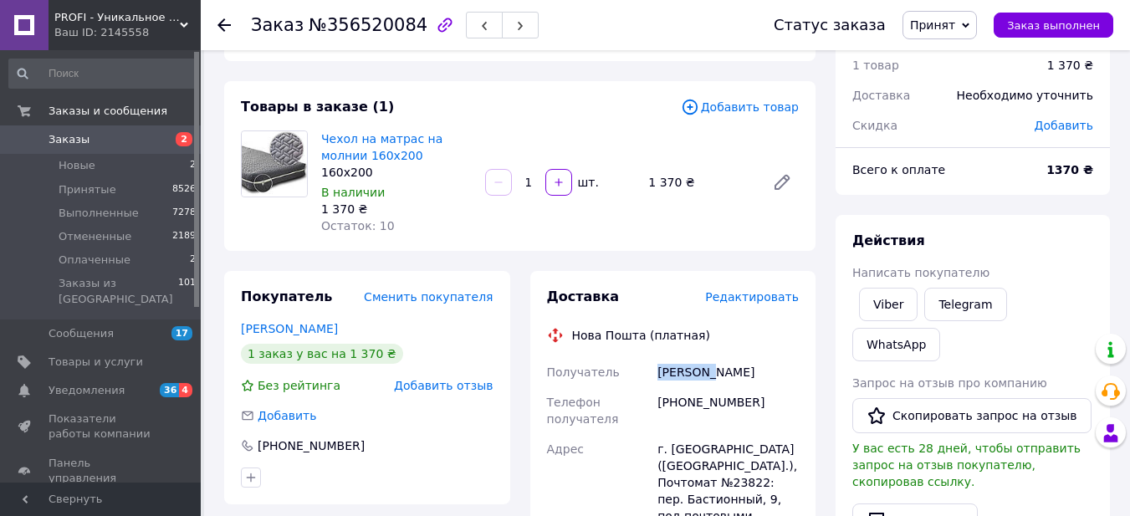
scroll to position [167, 0]
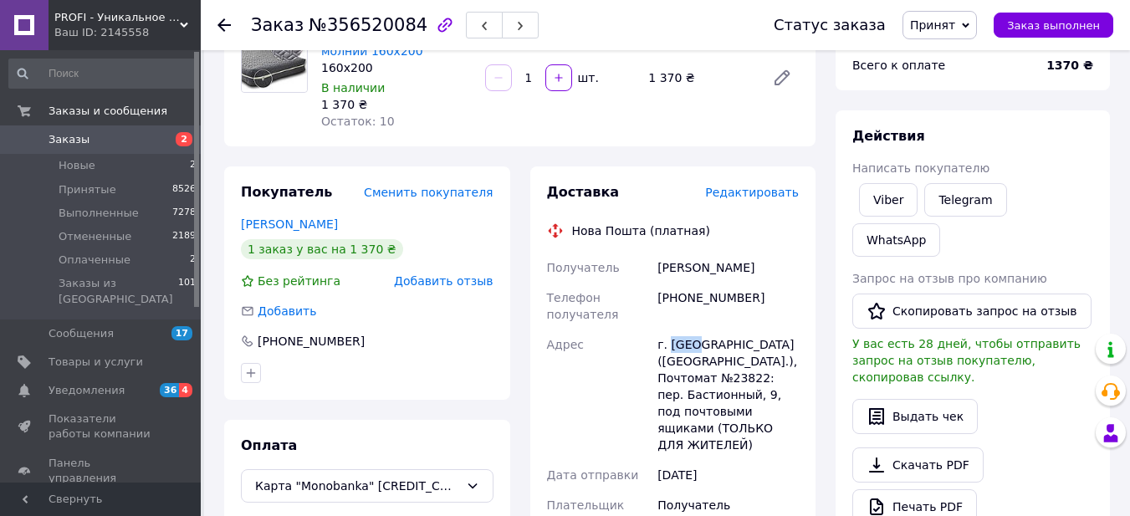
drag, startPoint x: 667, startPoint y: 343, endPoint x: 694, endPoint y: 342, distance: 26.8
click at [694, 342] on div "г. [GEOGRAPHIC_DATA] ([GEOGRAPHIC_DATA].), Почтомат №23822: пер. Бастионный, 9,…" at bounding box center [728, 395] width 148 height 131
drag, startPoint x: 729, startPoint y: 361, endPoint x: 757, endPoint y: 361, distance: 28.5
click at [757, 361] on div "г. [GEOGRAPHIC_DATA] ([GEOGRAPHIC_DATA].), Почтомат №23822: пер. Бастионный, 9,…" at bounding box center [728, 395] width 148 height 131
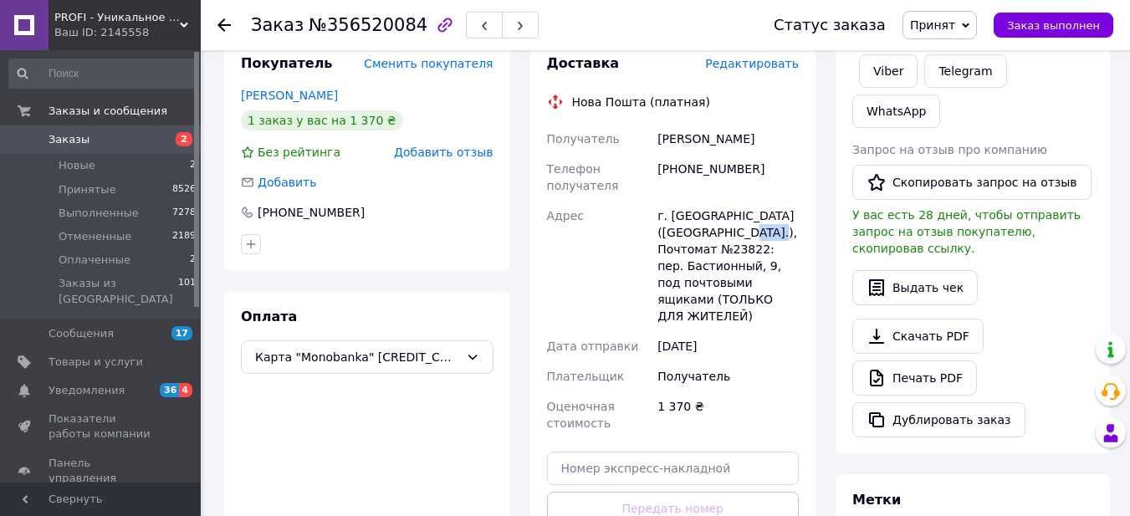
scroll to position [335, 0]
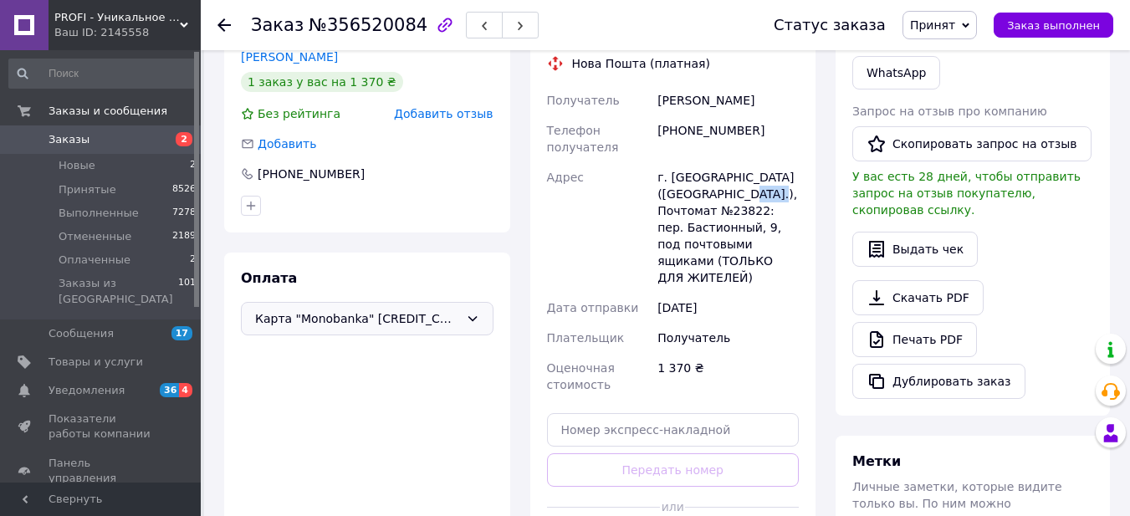
click at [476, 319] on icon at bounding box center [472, 318] width 13 height 13
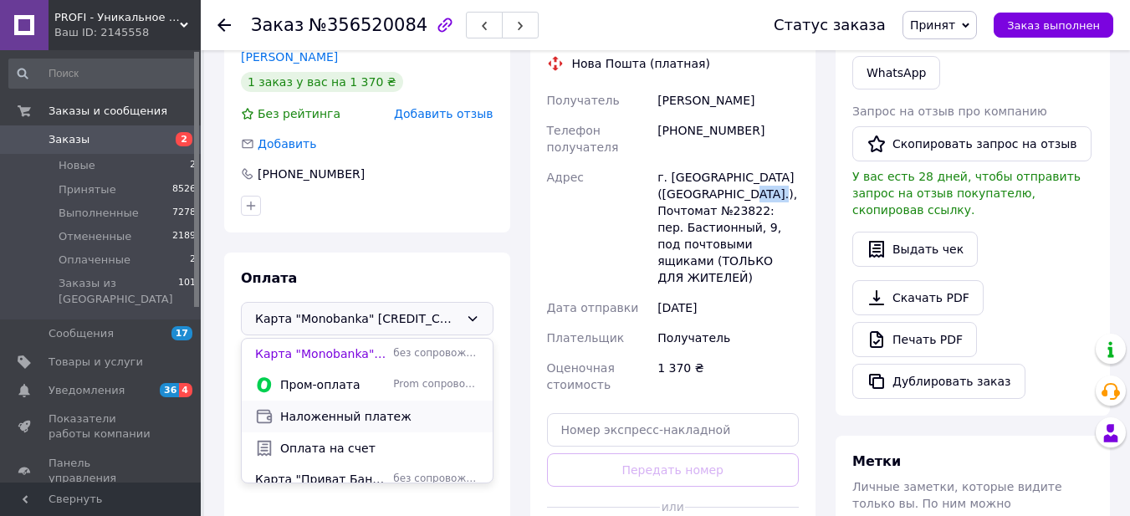
click at [340, 417] on span "Наложенный платеж" at bounding box center [379, 416] width 199 height 17
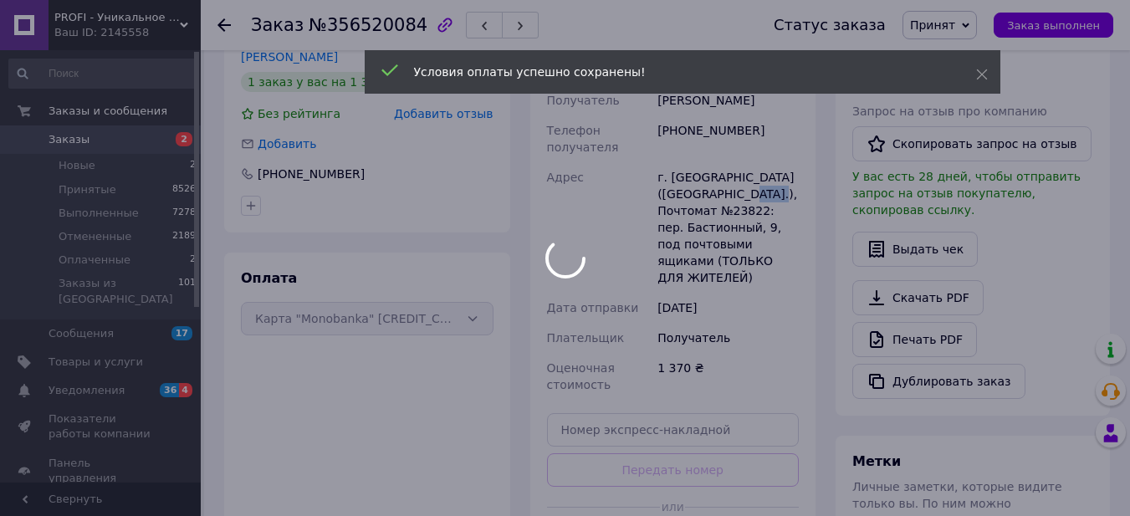
scroll to position [418, 0]
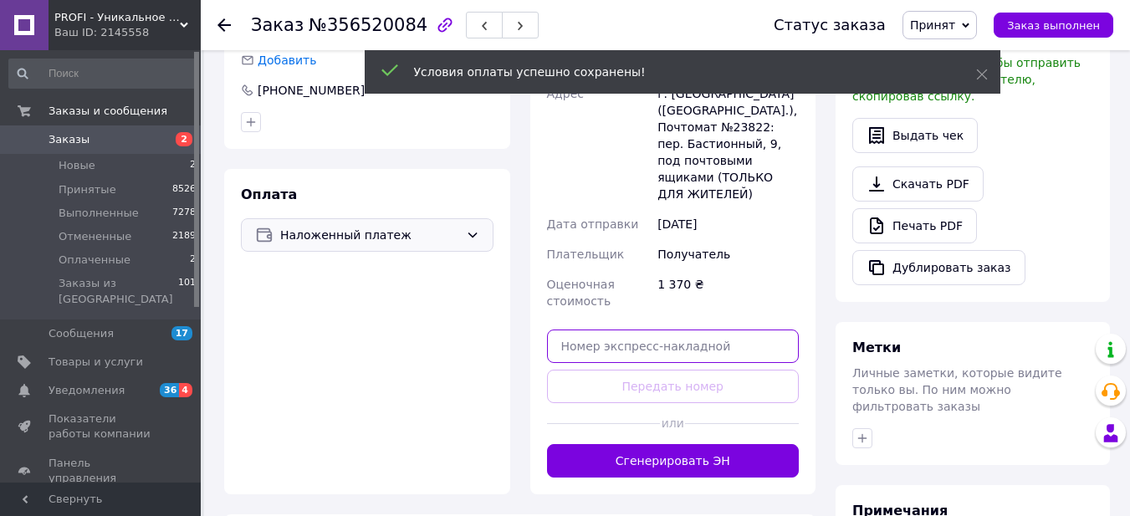
click at [641, 330] on input "text" at bounding box center [673, 346] width 253 height 33
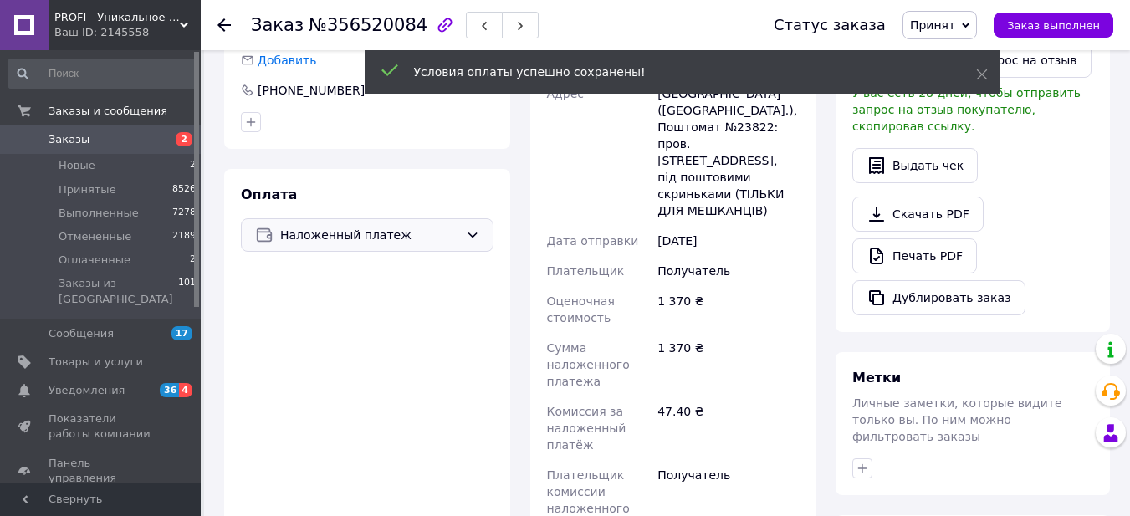
paste input "20451225184713"
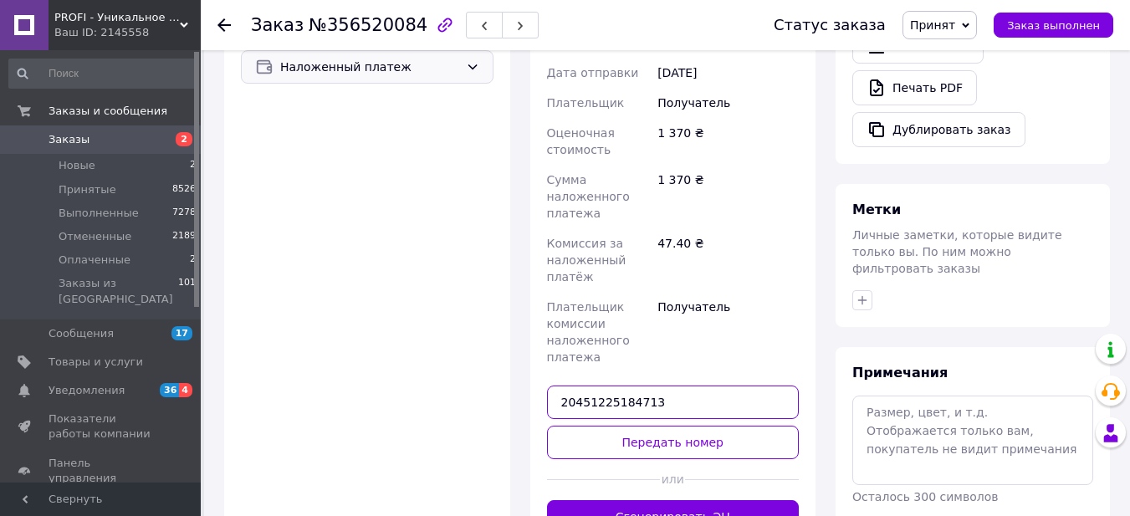
scroll to position [614, 0]
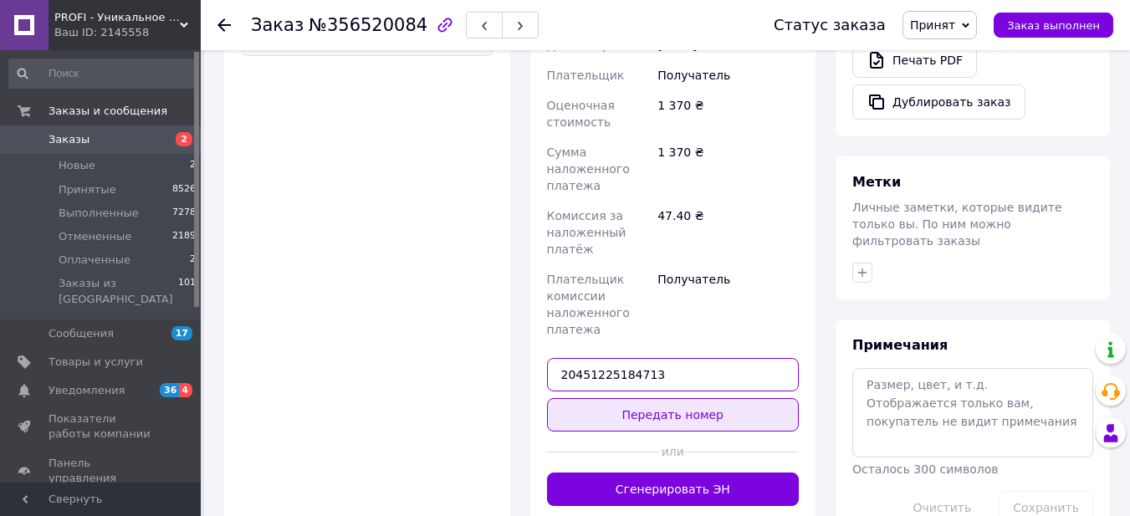
type input "20451225184713"
click at [663, 398] on button "Передать номер" at bounding box center [673, 414] width 253 height 33
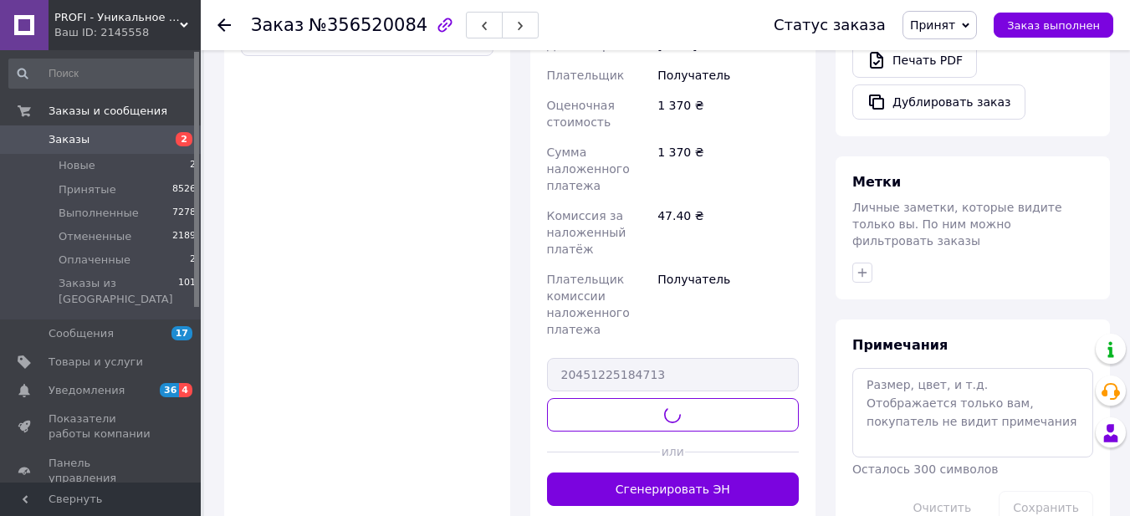
scroll to position [586, 0]
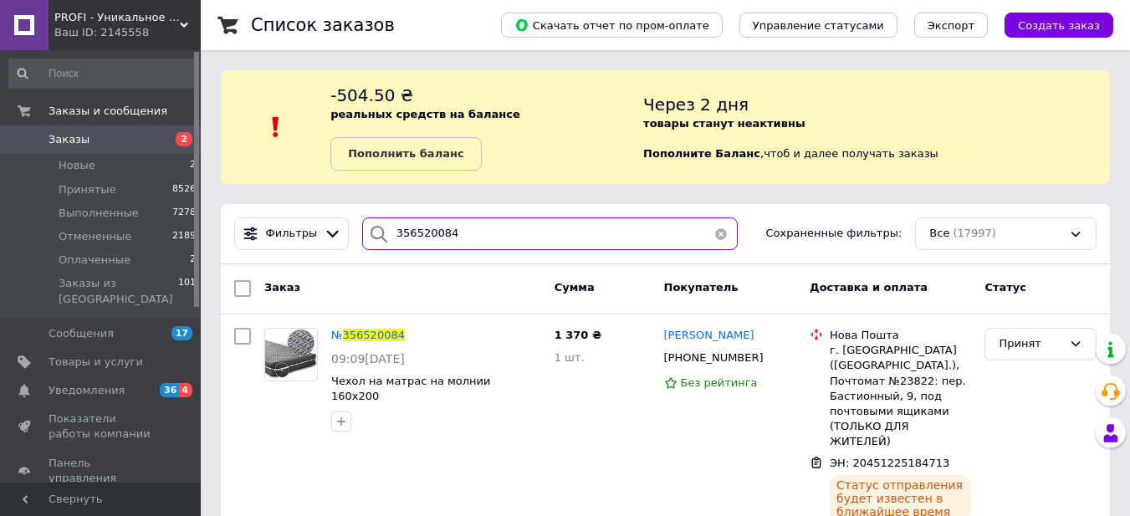
drag, startPoint x: 443, startPoint y: 233, endPoint x: 375, endPoint y: 223, distance: 69.5
click at [375, 223] on div "356520084" at bounding box center [550, 234] width 376 height 33
paste input "573"
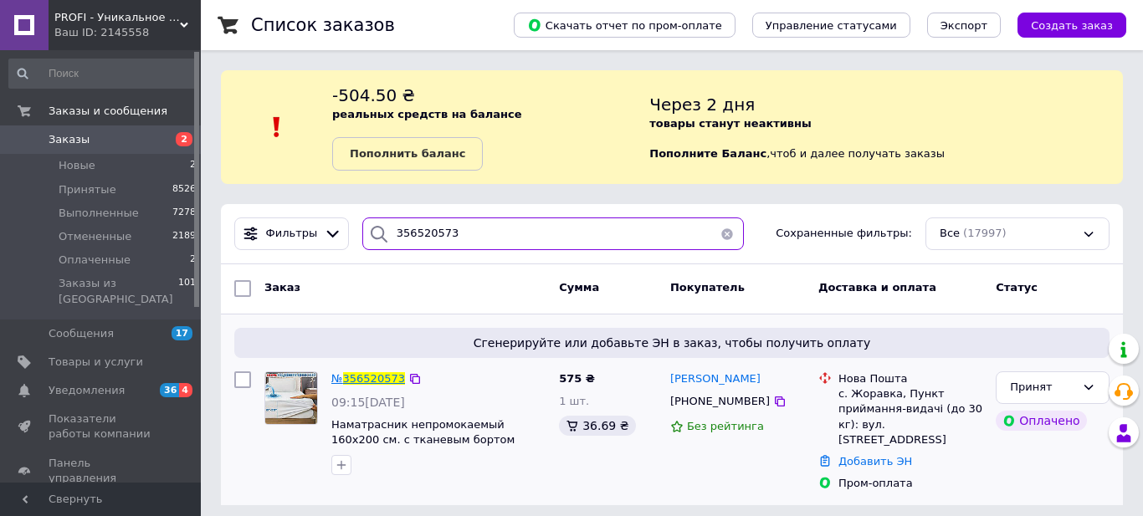
type input "356520573"
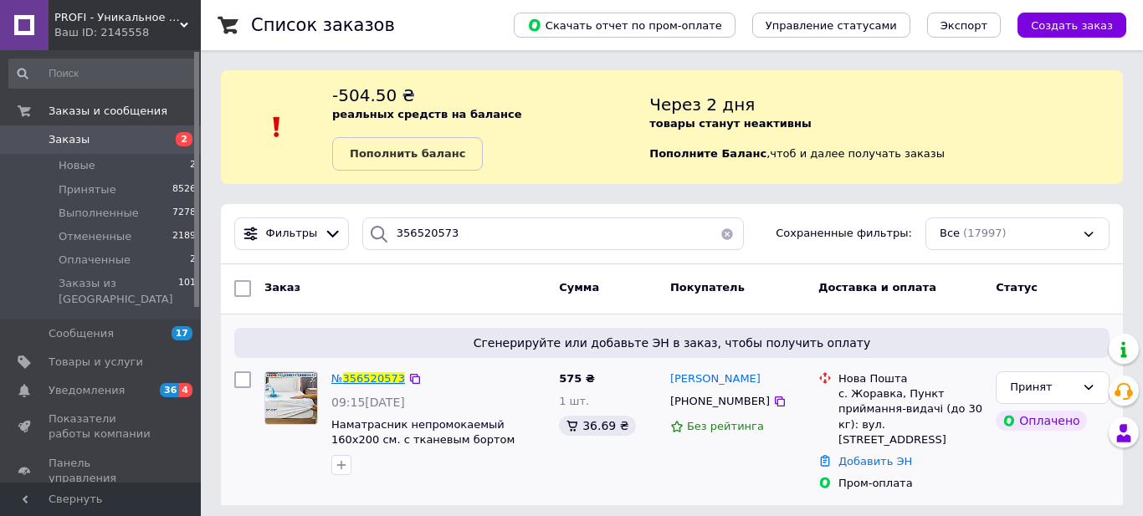
click at [387, 381] on span "356520573" at bounding box center [374, 378] width 62 height 13
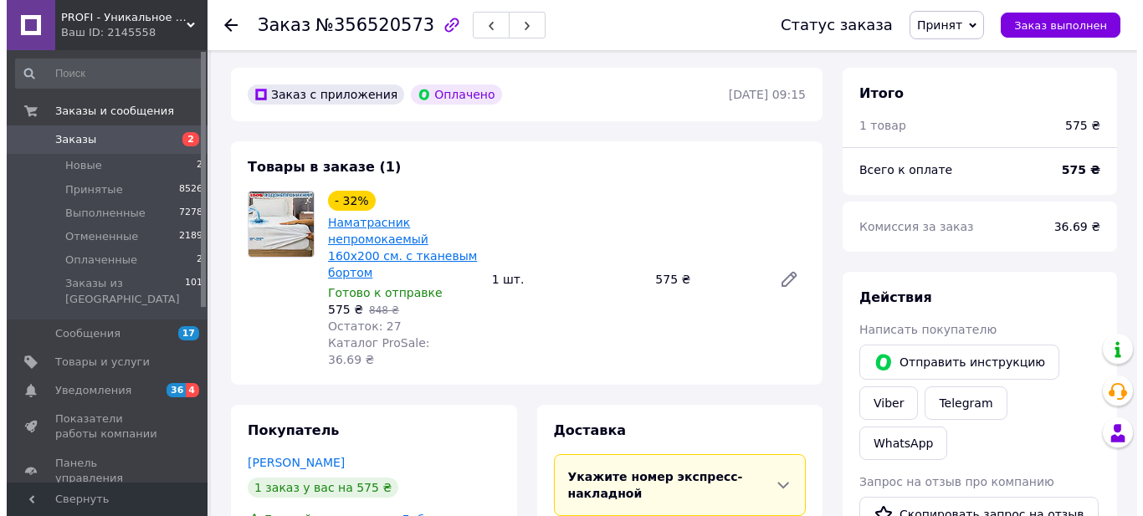
scroll to position [84, 0]
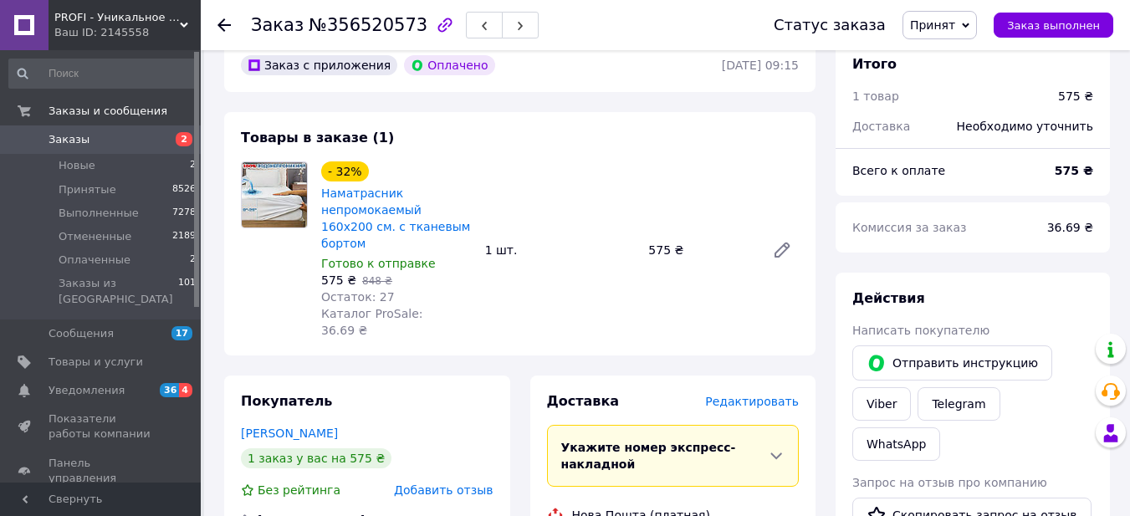
click at [746, 395] on span "Редактировать" at bounding box center [752, 401] width 94 height 13
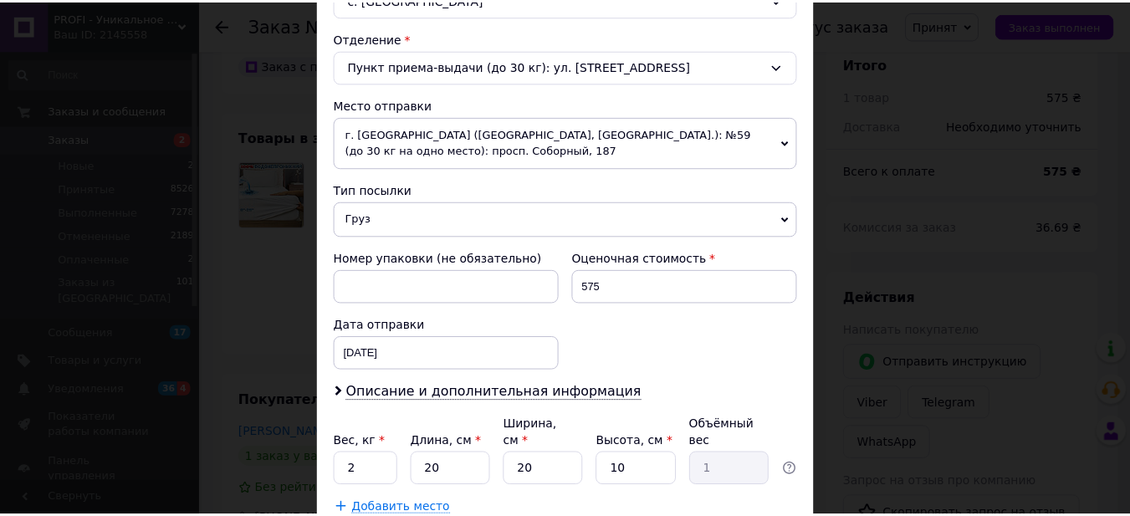
scroll to position [586, 0]
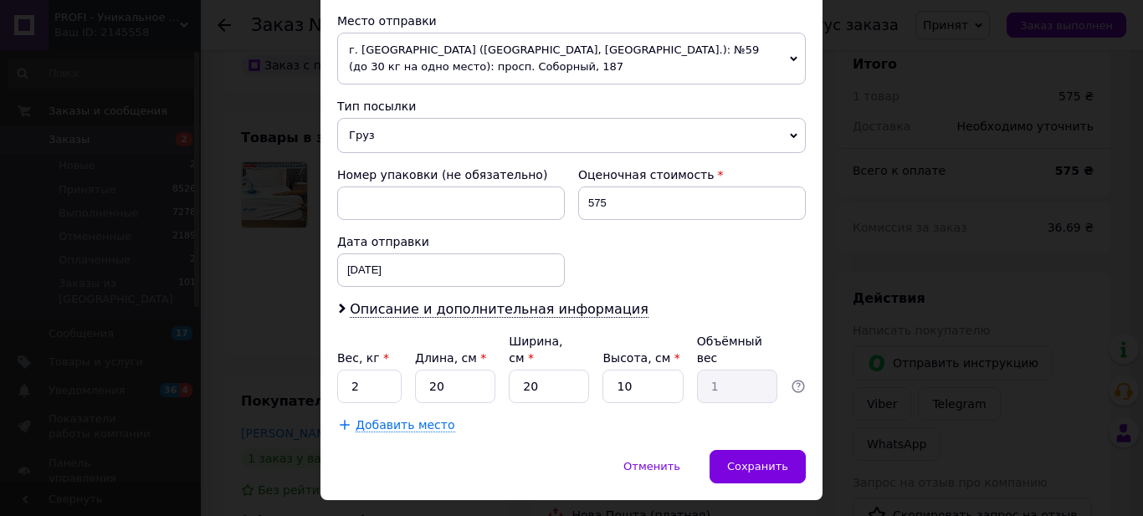
click at [934, 248] on div "× Редактирование доставки Способ доставки Нова Пошта (платная) Плательщик Получ…" at bounding box center [571, 258] width 1143 height 516
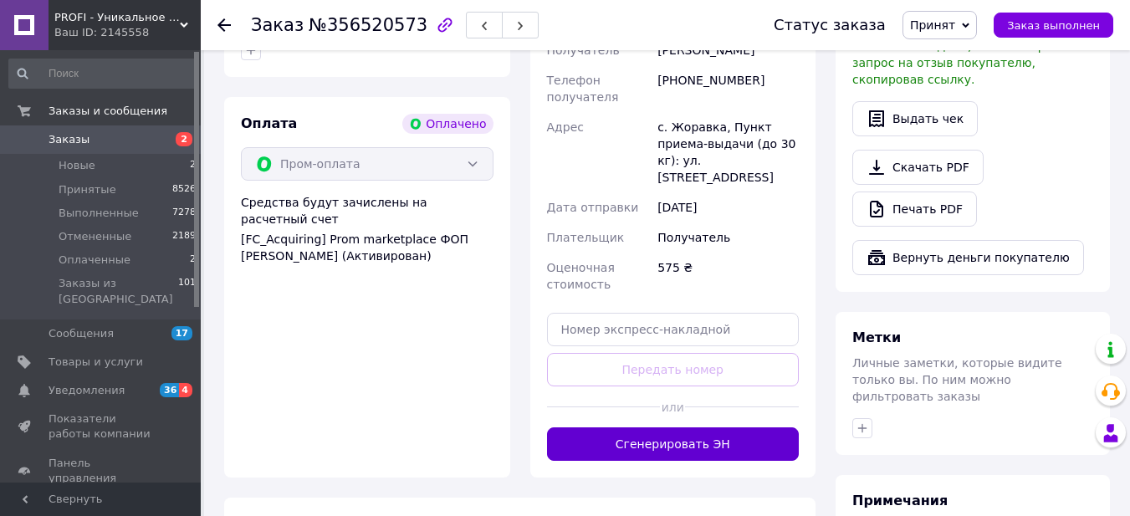
click at [658, 428] on button "Сгенерировать ЭН" at bounding box center [673, 444] width 253 height 33
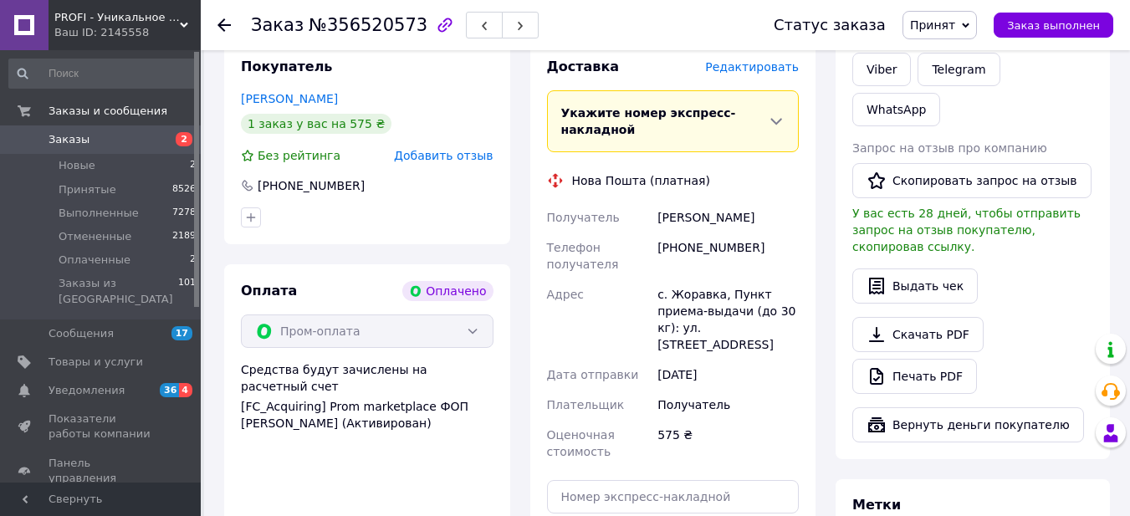
scroll to position [335, 0]
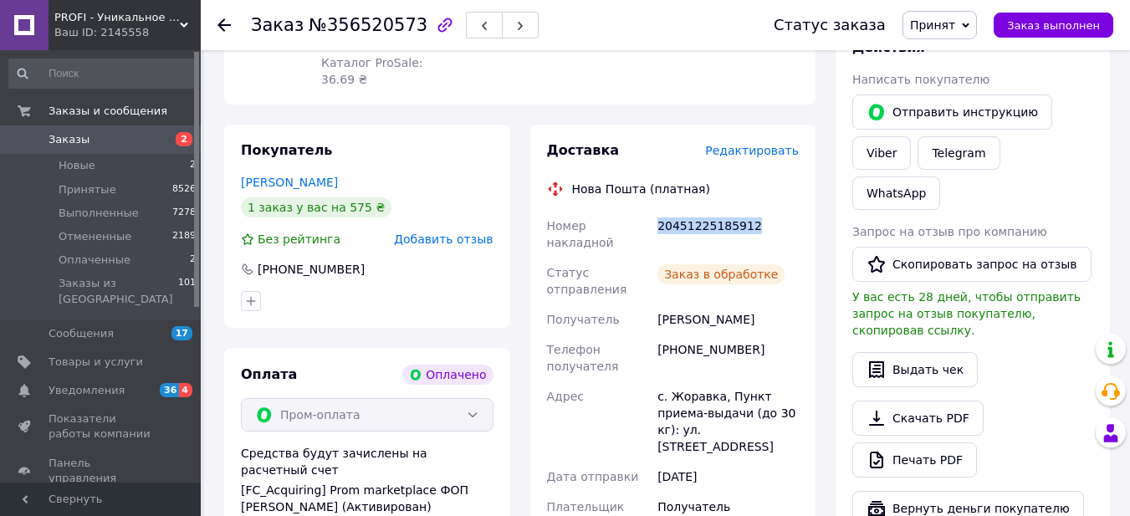
drag, startPoint x: 659, startPoint y: 191, endPoint x: 771, endPoint y: 195, distance: 111.4
click at [771, 211] on div "20451225185912" at bounding box center [728, 234] width 148 height 47
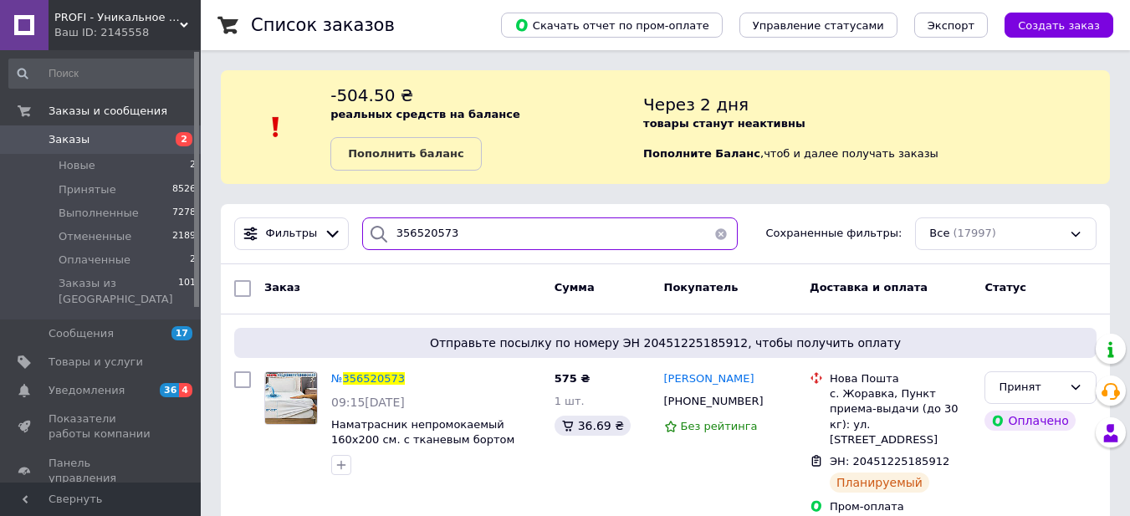
drag, startPoint x: 520, startPoint y: 233, endPoint x: 361, endPoint y: 223, distance: 158.4
click at [362, 223] on div "356520573" at bounding box center [550, 234] width 376 height 33
paste input "7619"
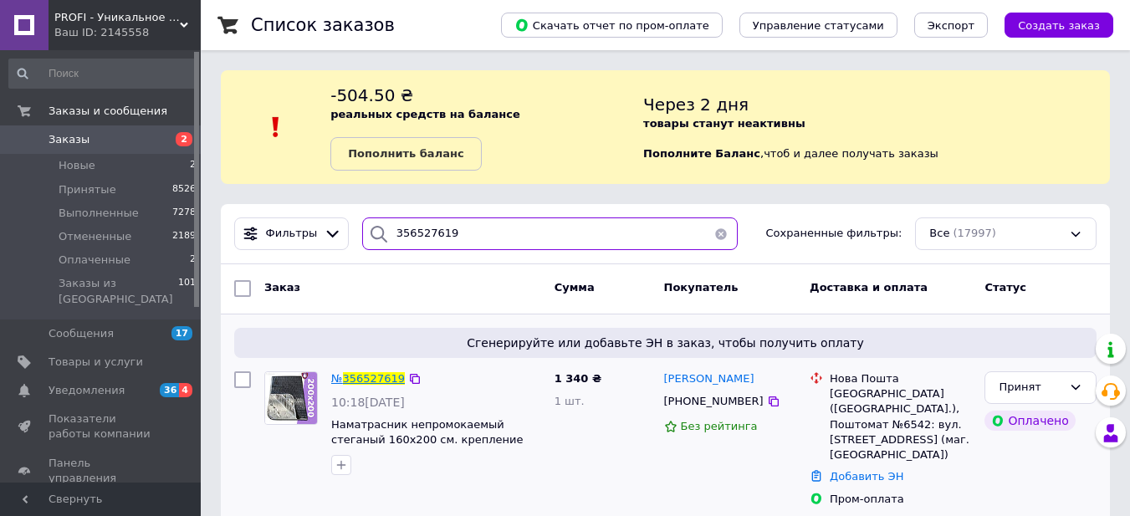
type input "356527619"
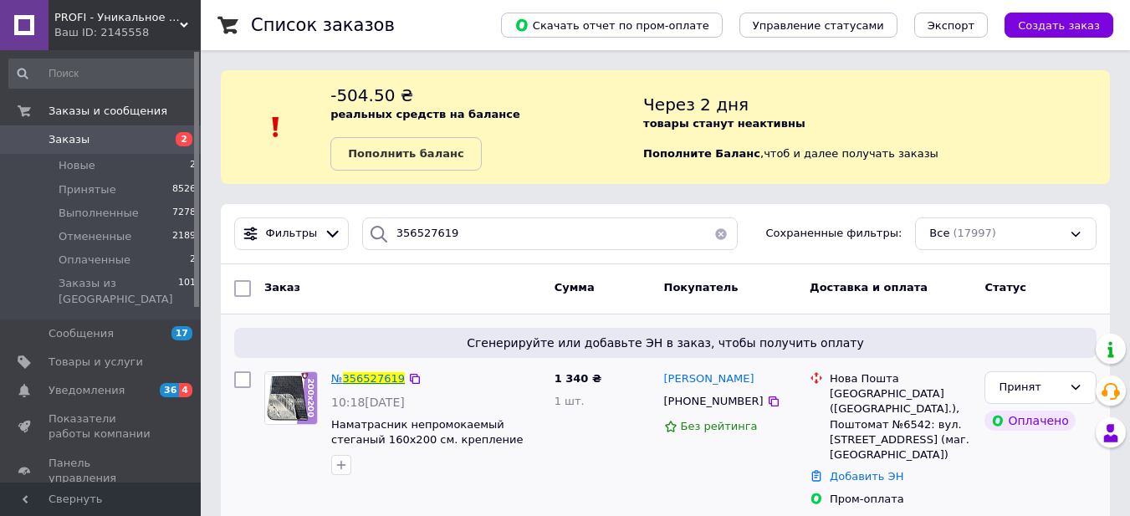
click at [384, 378] on span "356527619" at bounding box center [374, 378] width 62 height 13
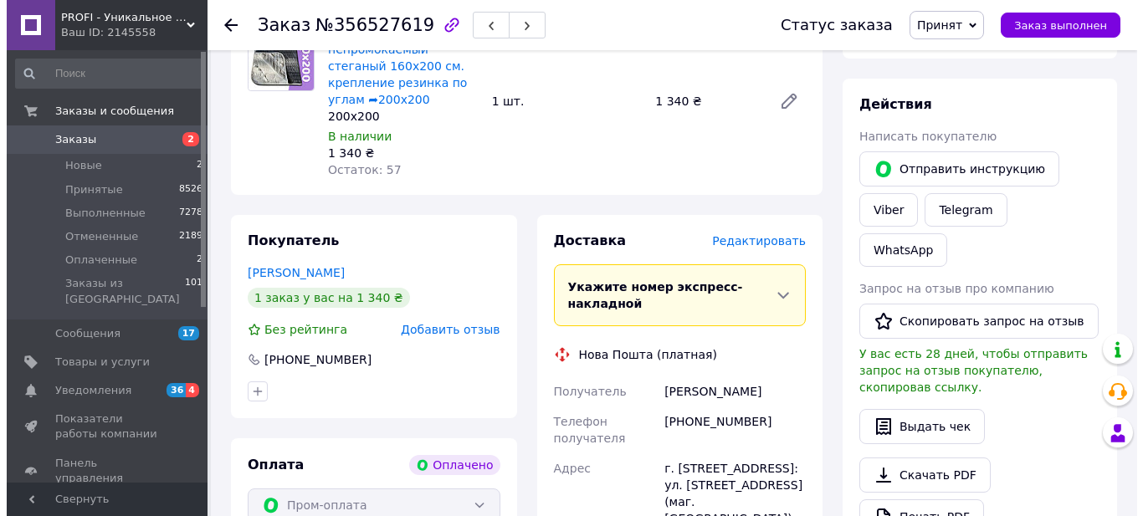
scroll to position [251, 0]
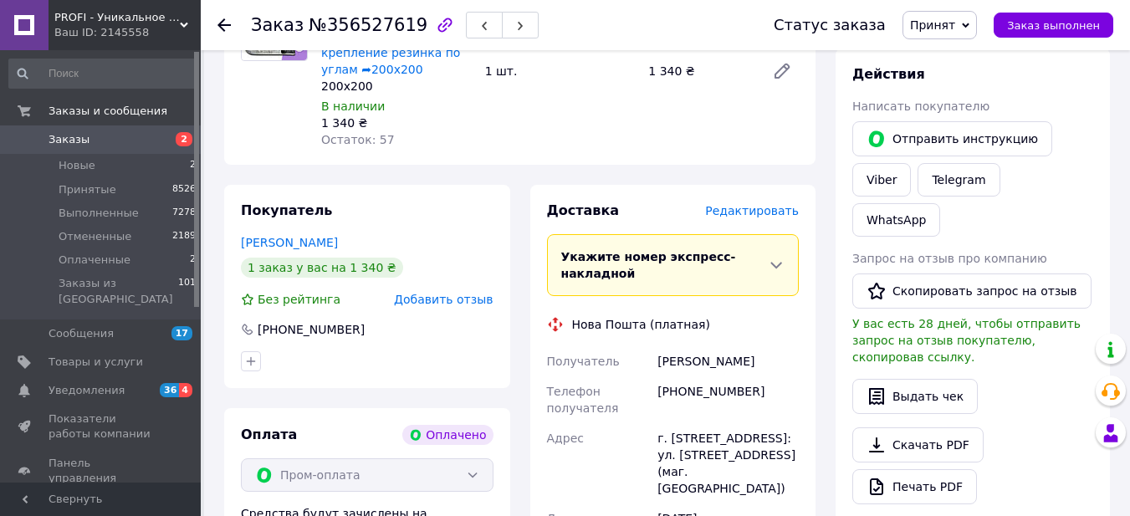
click at [735, 214] on span "Редактировать" at bounding box center [752, 210] width 94 height 13
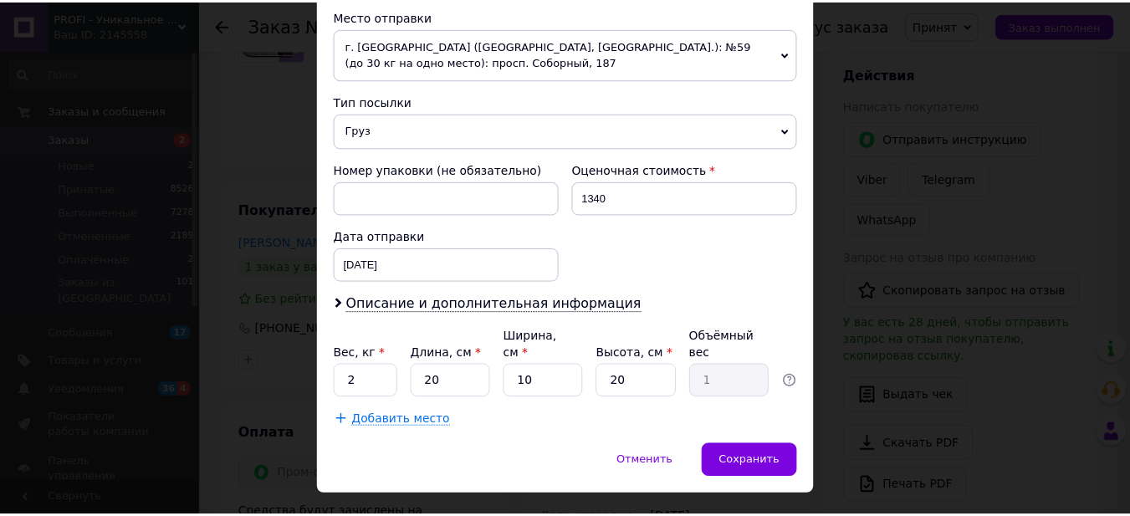
scroll to position [612, 0]
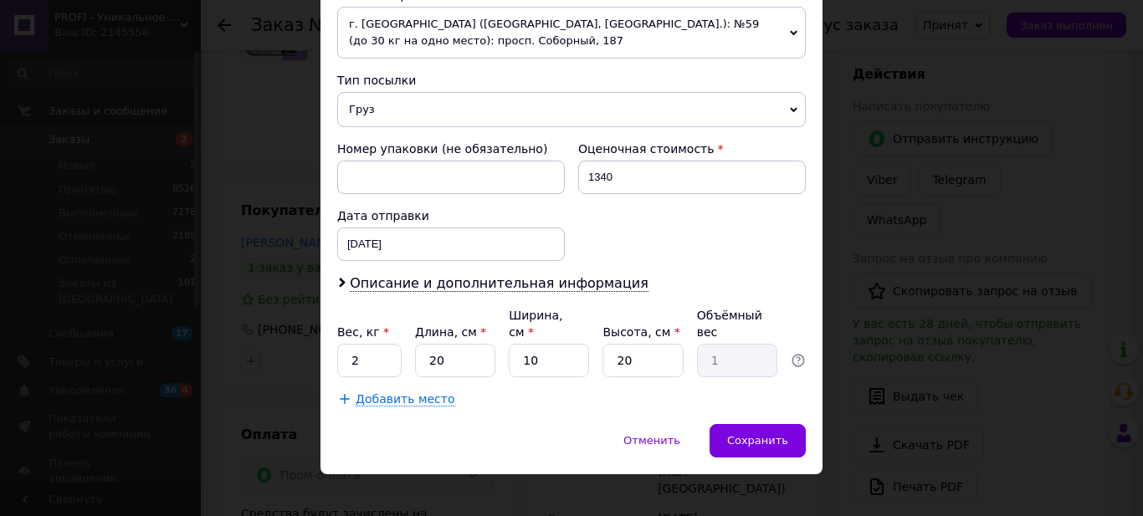
click at [896, 230] on div "× Редактирование доставки Способ доставки Нова Пошта (платная) Плательщик Получ…" at bounding box center [571, 258] width 1143 height 516
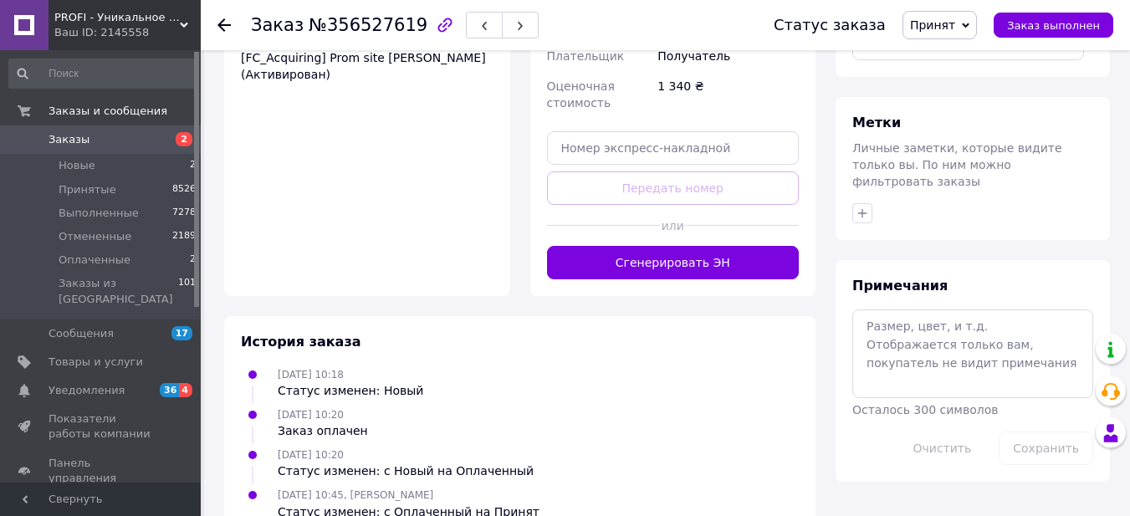
scroll to position [753, 0]
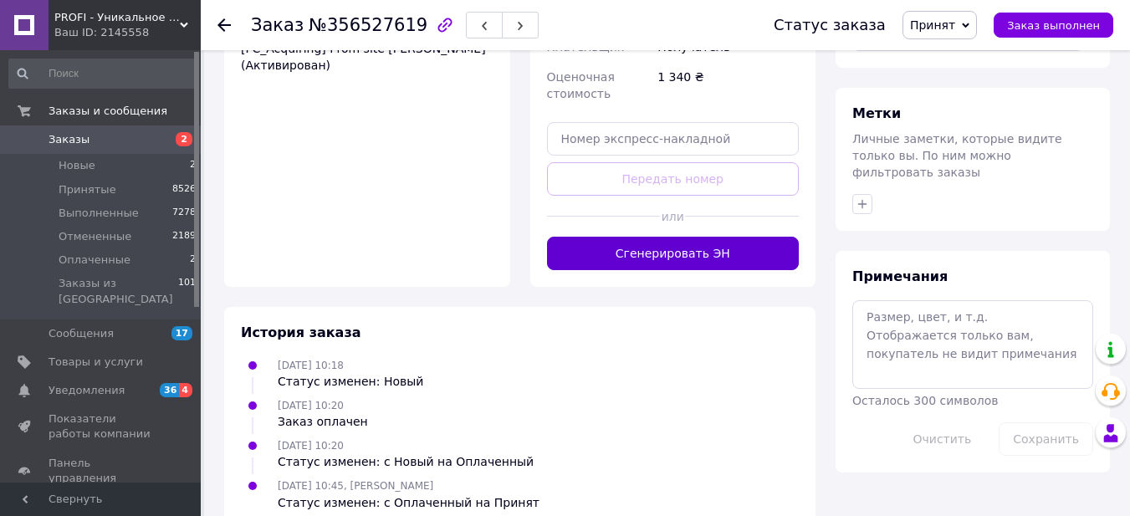
click at [721, 259] on button "Сгенерировать ЭН" at bounding box center [673, 253] width 253 height 33
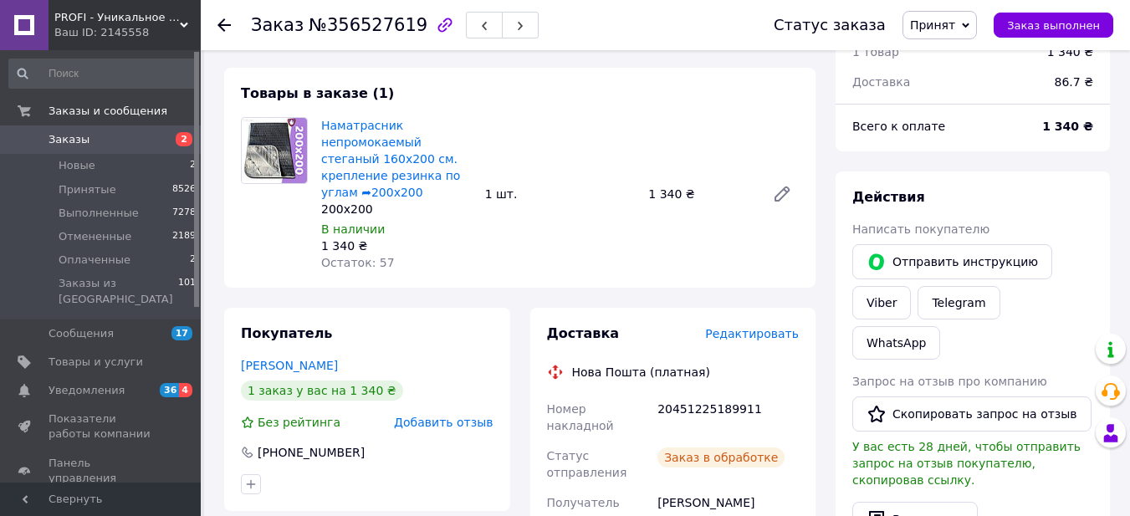
scroll to position [167, 0]
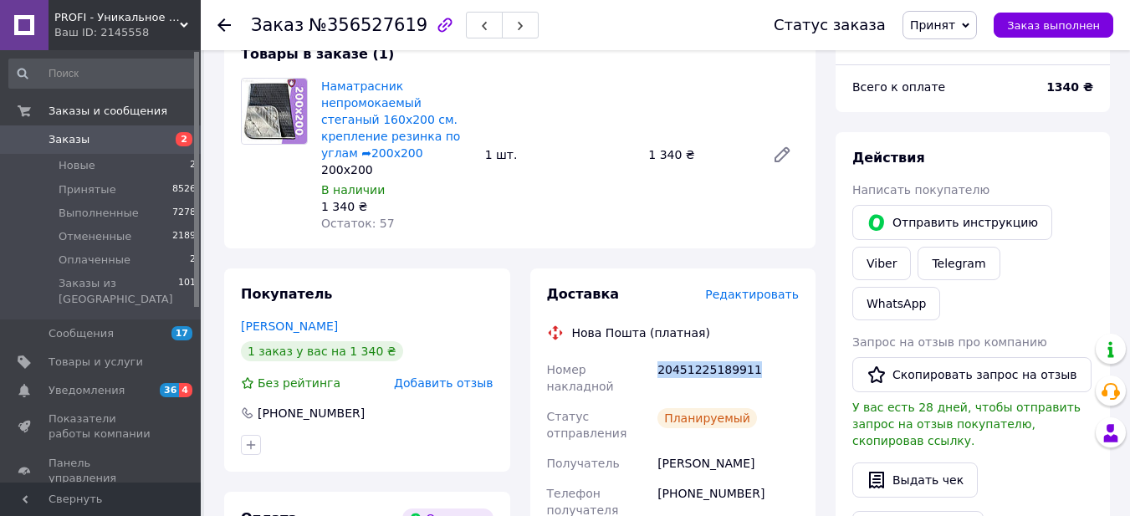
drag, startPoint x: 657, startPoint y: 369, endPoint x: 755, endPoint y: 359, distance: 98.4
click at [755, 359] on div "20451225189911" at bounding box center [728, 378] width 148 height 47
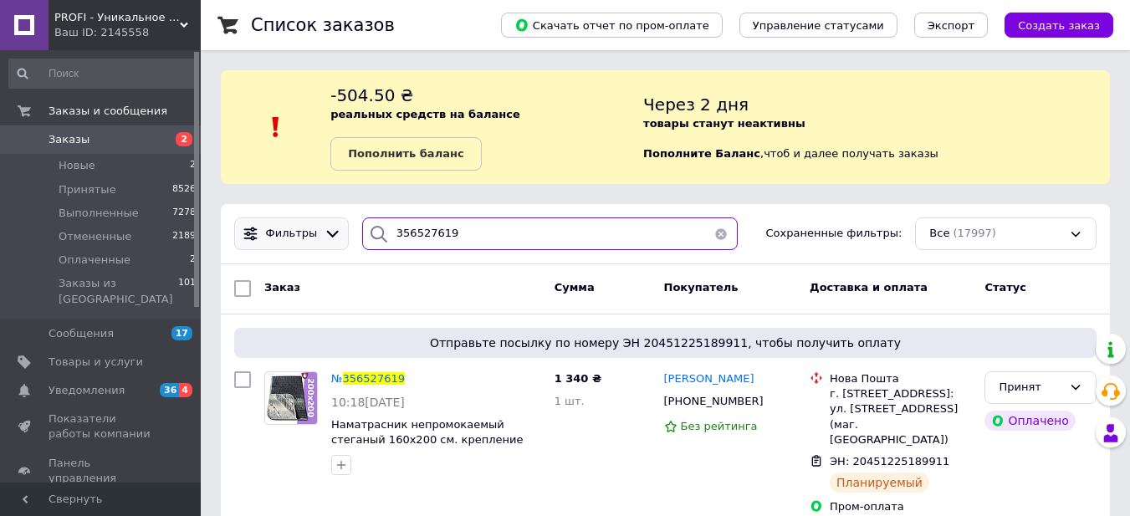
drag, startPoint x: 459, startPoint y: 223, endPoint x: 336, endPoint y: 236, distance: 123.6
click at [336, 236] on div "Фильтры 356527619 Сохраненные фильтры: Все (17997)" at bounding box center [666, 234] width 876 height 33
paste input "9348"
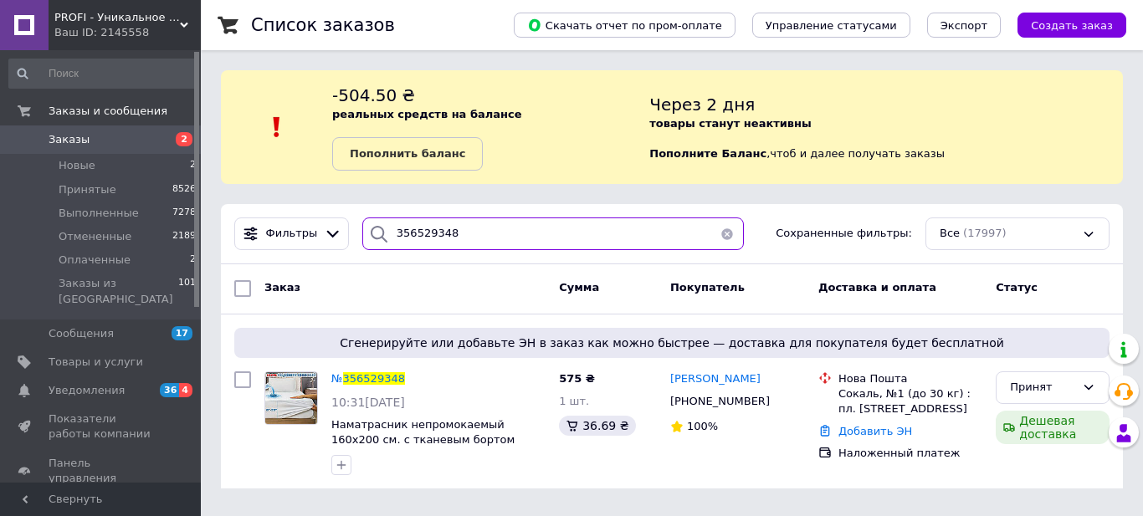
type input "356529348"
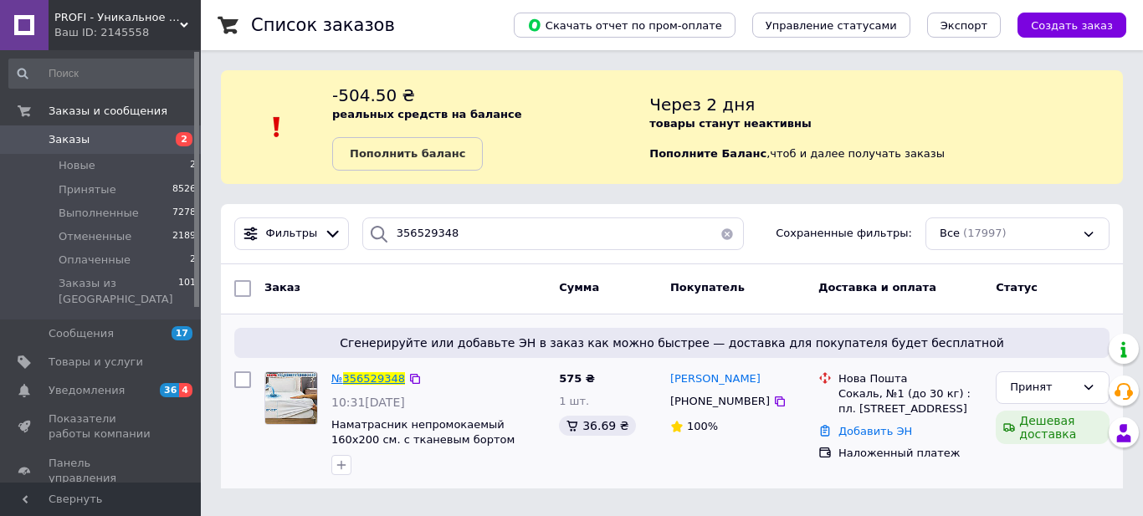
click at [382, 382] on span "356529348" at bounding box center [374, 378] width 62 height 13
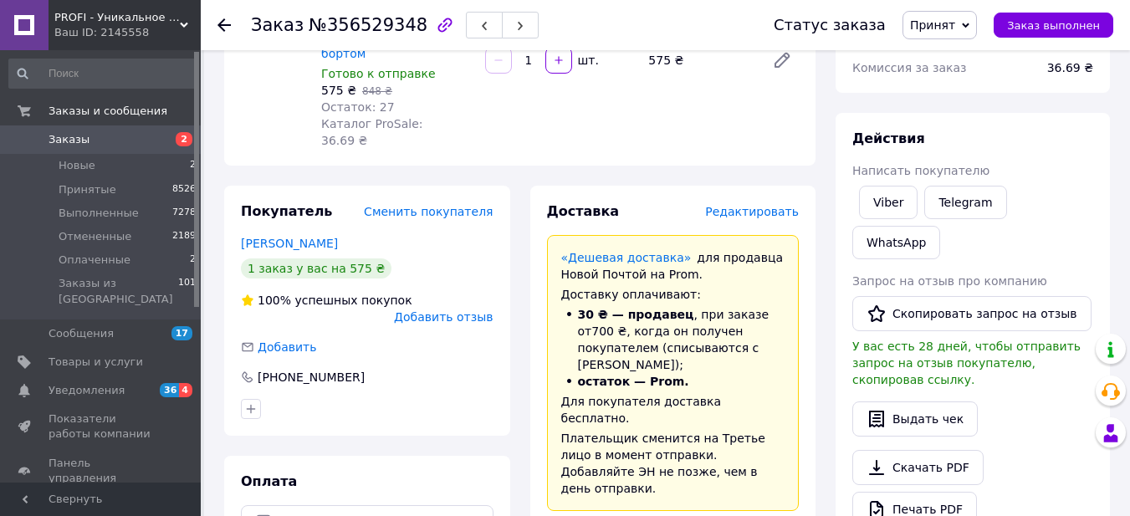
scroll to position [251, 0]
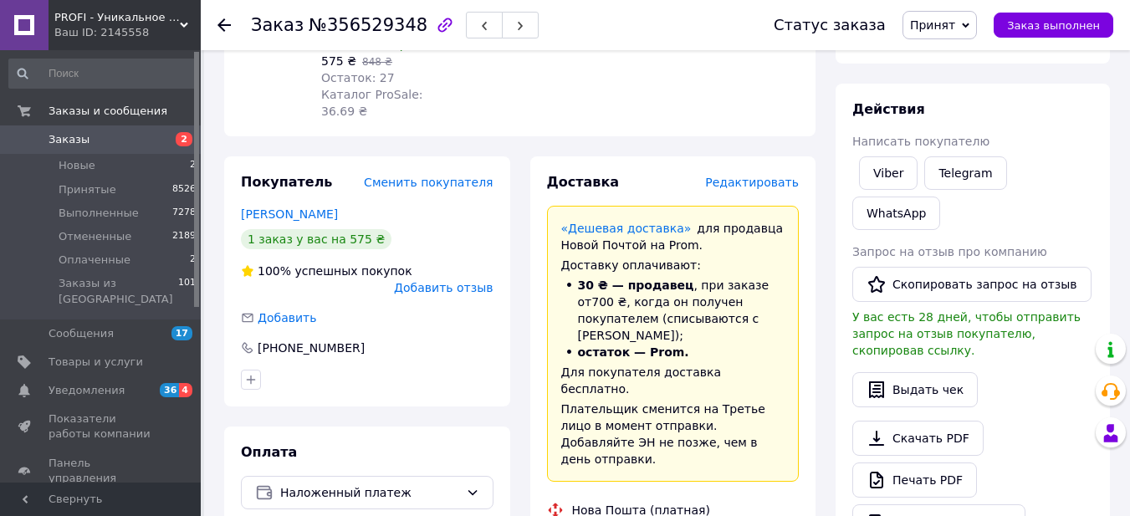
drag, startPoint x: 679, startPoint y: 496, endPoint x: 771, endPoint y: 489, distance: 92.3
drag, startPoint x: 652, startPoint y: 466, endPoint x: 696, endPoint y: 474, distance: 45.0
drag, startPoint x: 703, startPoint y: 462, endPoint x: 731, endPoint y: 461, distance: 28.5
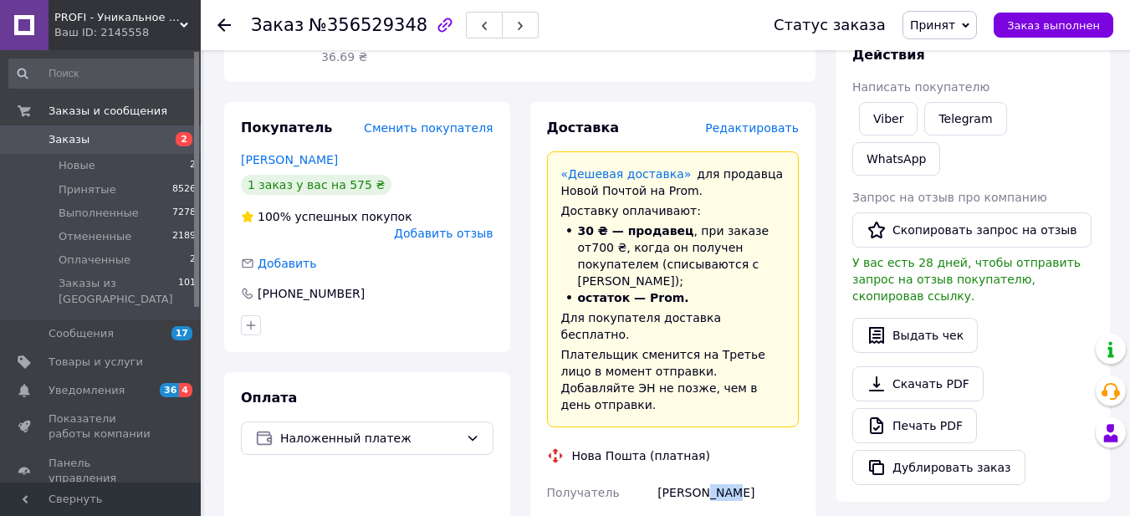
scroll to position [335, 0]
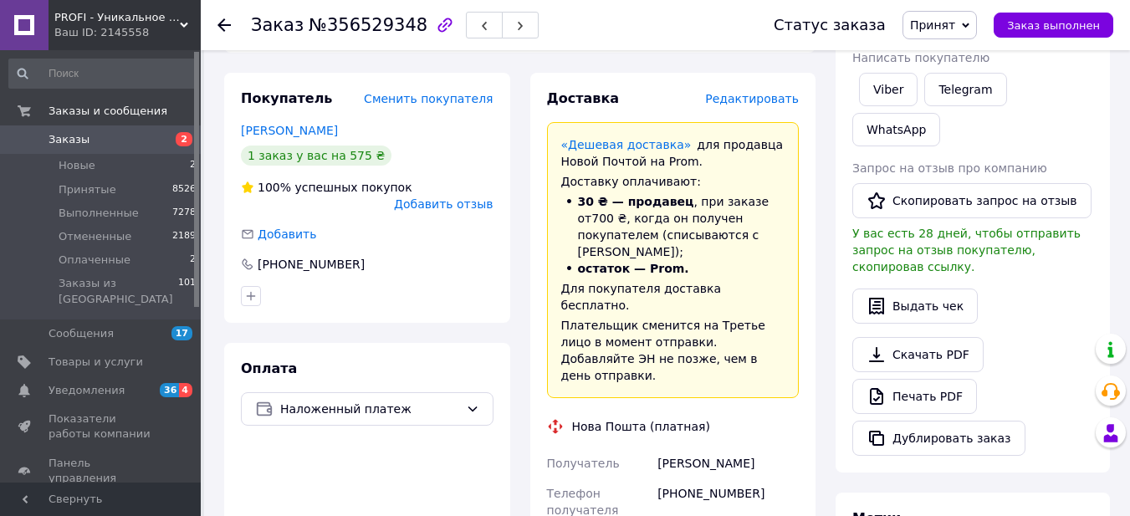
drag, startPoint x: 658, startPoint y: 450, endPoint x: 693, endPoint y: 451, distance: 35.2
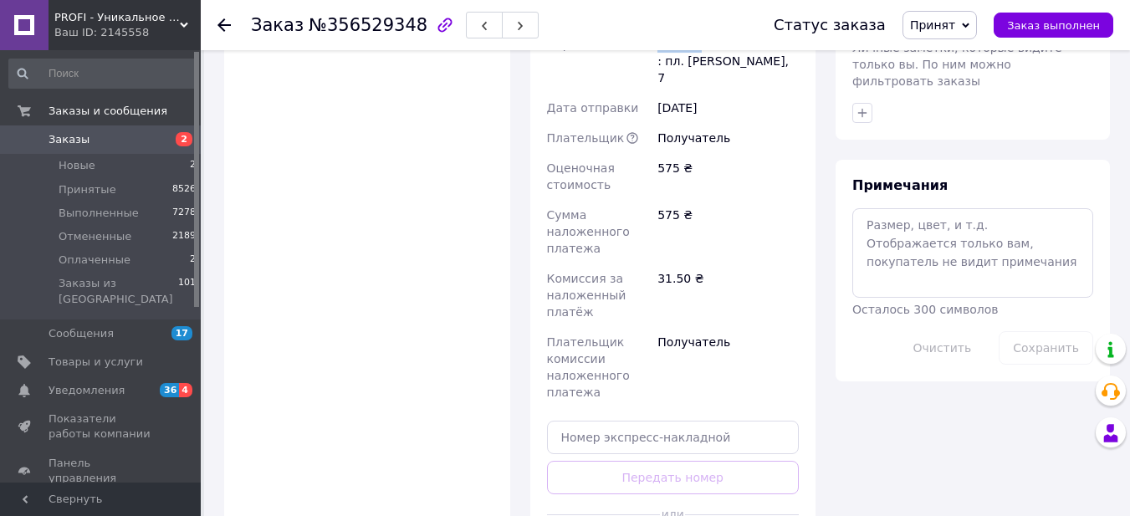
scroll to position [837, 0]
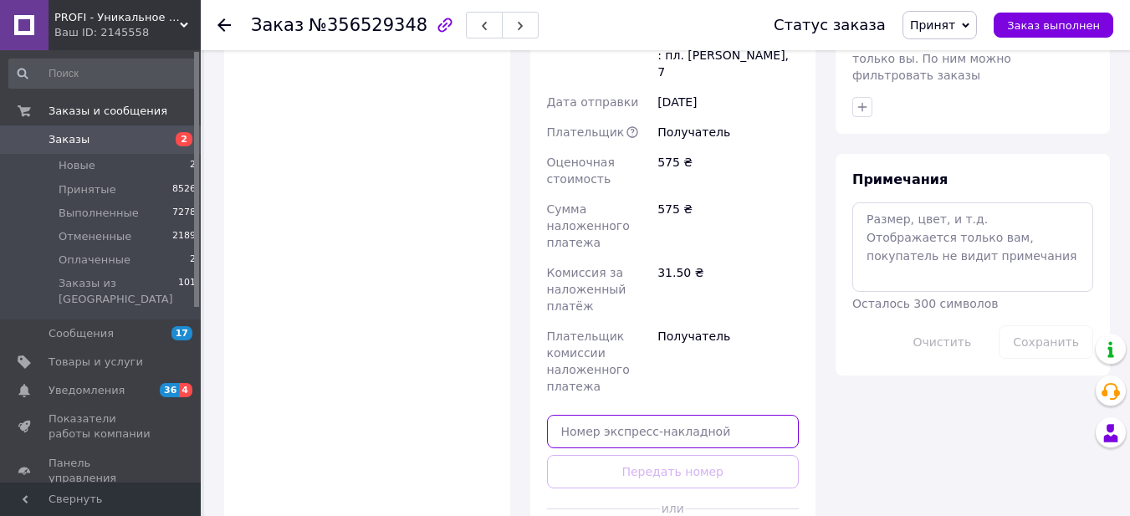
click at [683, 415] on input "text" at bounding box center [673, 431] width 253 height 33
paste input "20451225211146"
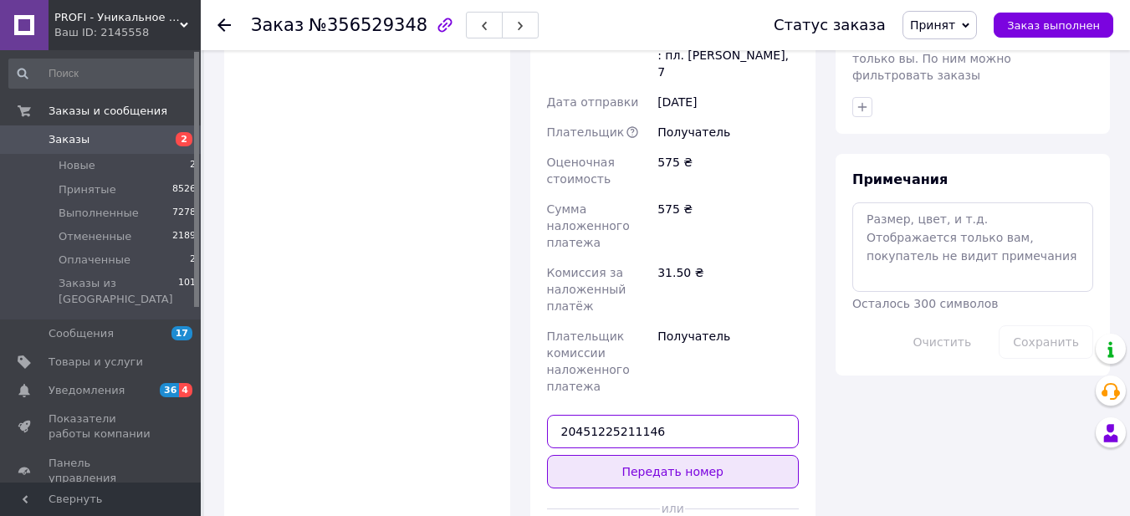
type input "20451225211146"
click at [684, 455] on button "Передать номер" at bounding box center [673, 471] width 253 height 33
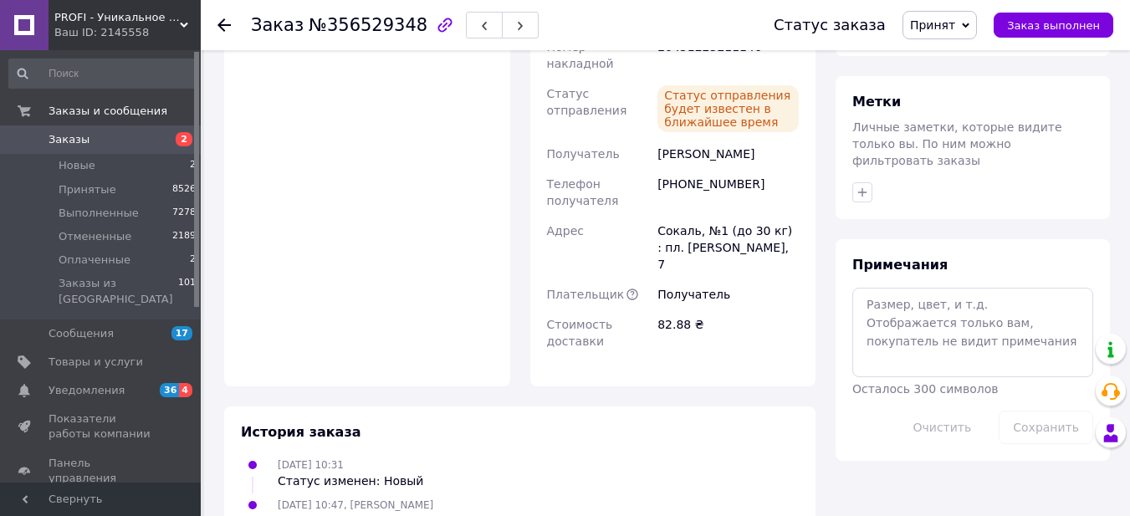
scroll to position [765, 0]
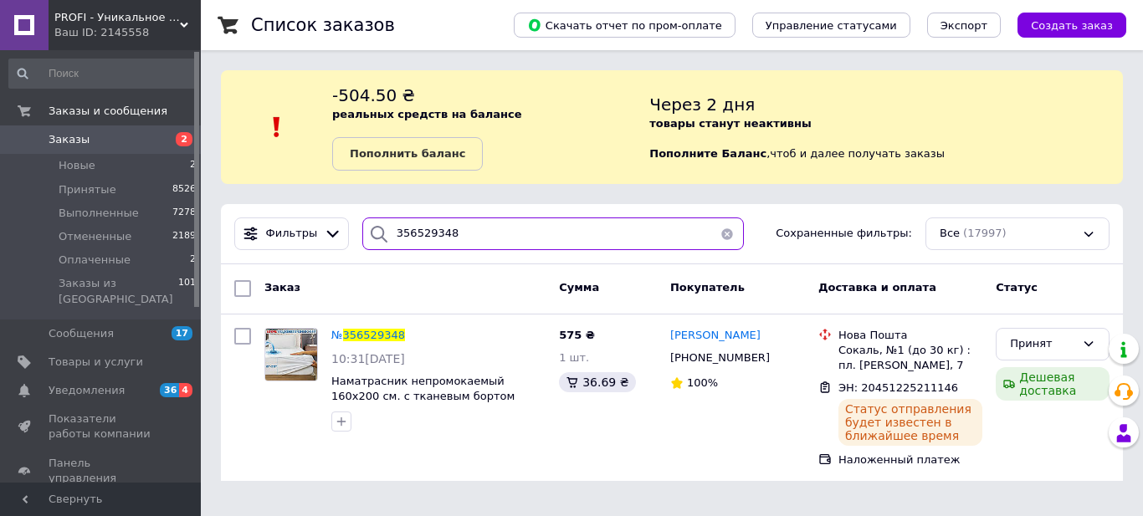
drag, startPoint x: 414, startPoint y: 228, endPoint x: 346, endPoint y: 228, distance: 68.6
click at [356, 228] on div "356529348" at bounding box center [553, 234] width 395 height 33
paste input "2054"
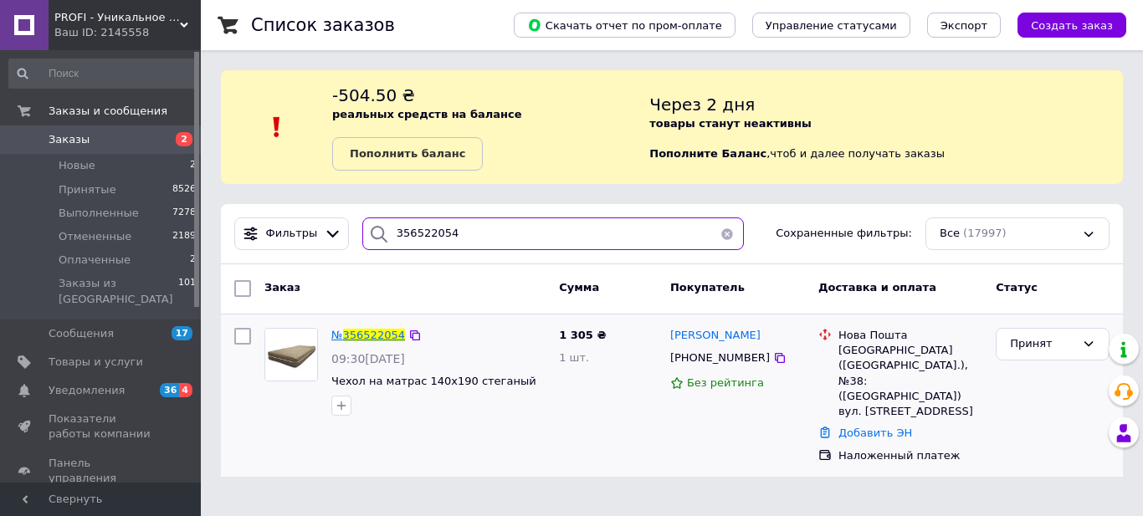
type input "356522054"
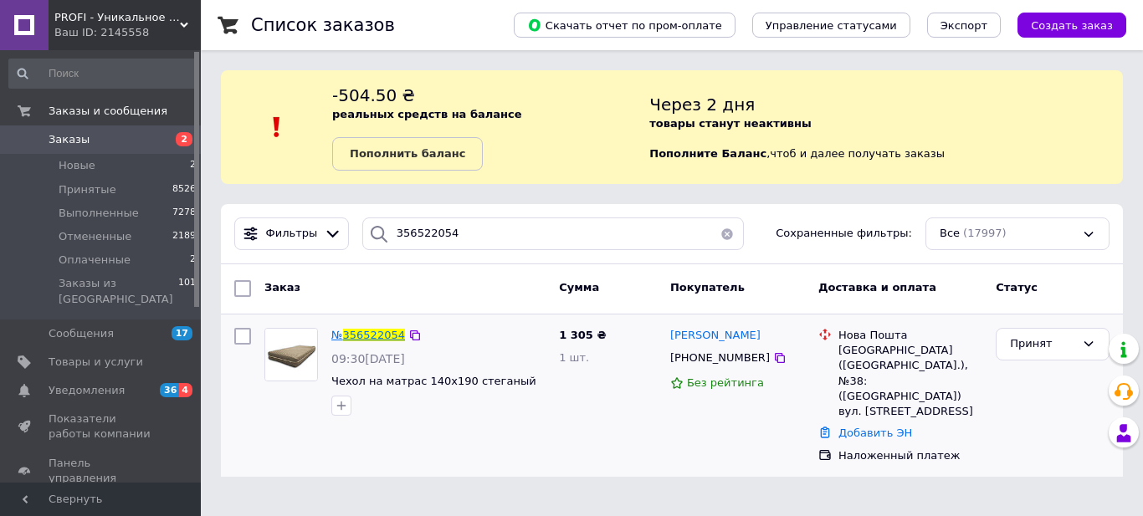
click at [376, 334] on span "356522054" at bounding box center [374, 335] width 62 height 13
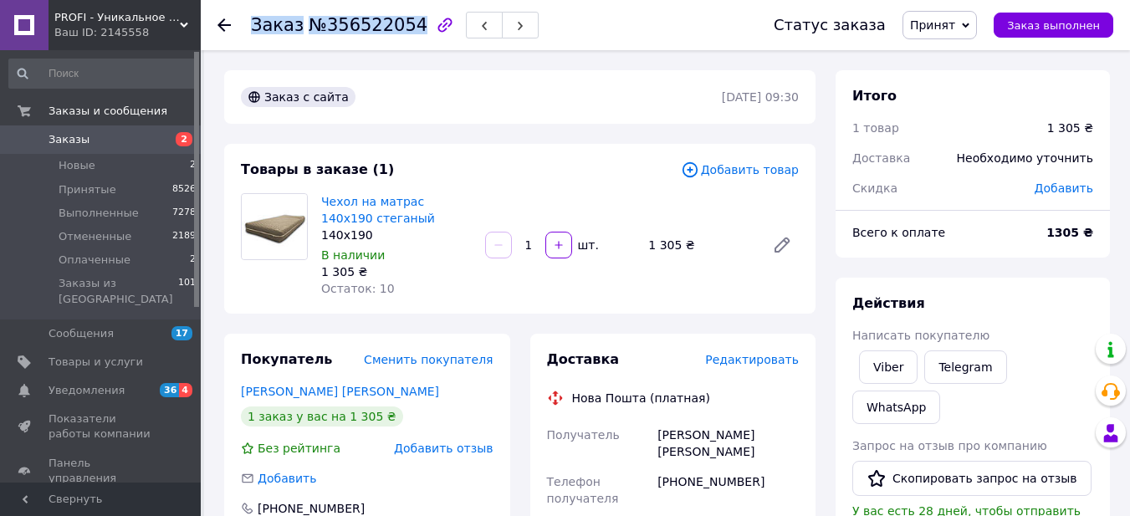
drag, startPoint x: 252, startPoint y: 25, endPoint x: 402, endPoint y: 28, distance: 149.8
click at [402, 28] on h1 "Заказ №356522054" at bounding box center [339, 25] width 177 height 20
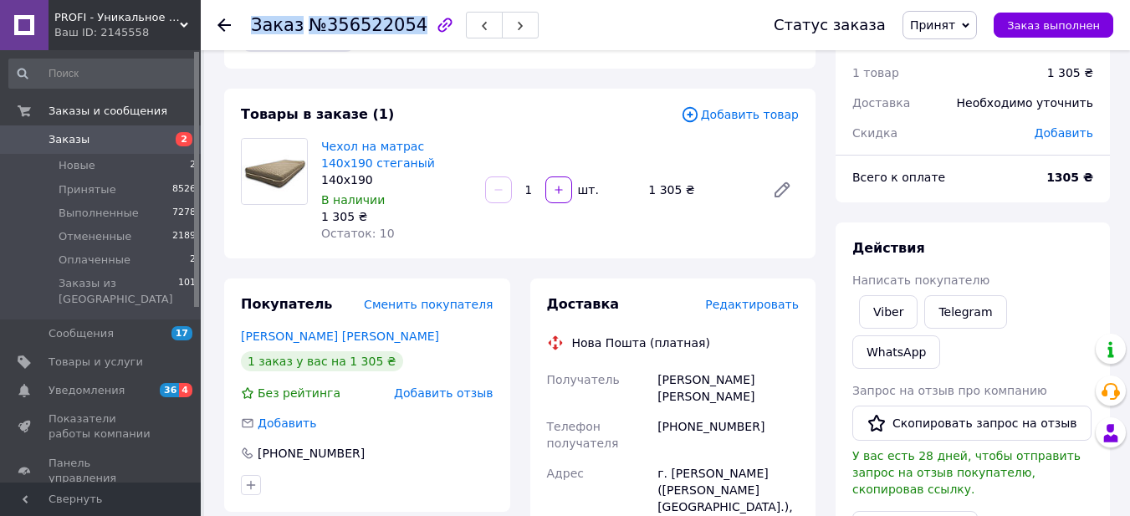
scroll to position [84, 0]
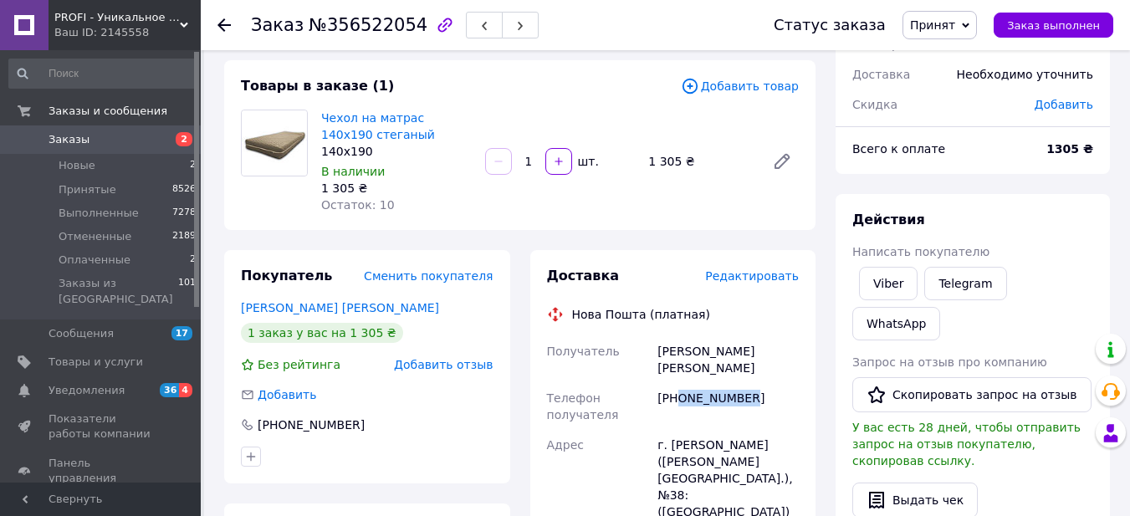
drag, startPoint x: 680, startPoint y: 381, endPoint x: 756, endPoint y: 386, distance: 75.5
click at [756, 386] on div "[PHONE_NUMBER]" at bounding box center [728, 406] width 148 height 47
drag, startPoint x: 650, startPoint y: 354, endPoint x: 736, endPoint y: 351, distance: 86.2
drag, startPoint x: 739, startPoint y: 357, endPoint x: 785, endPoint y: 358, distance: 46.0
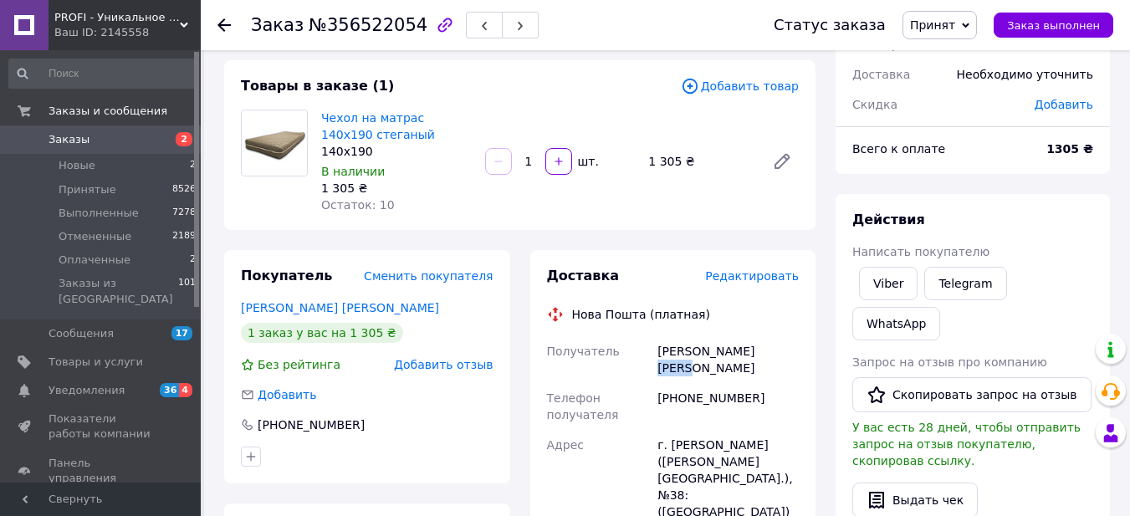
click at [785, 358] on div "[PERSON_NAME] [PERSON_NAME]" at bounding box center [728, 359] width 148 height 47
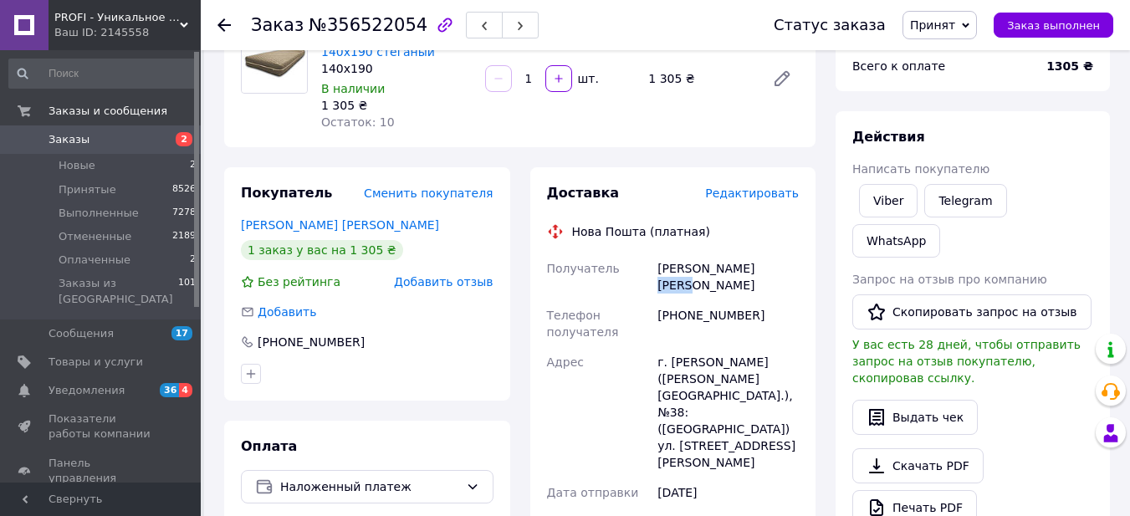
scroll to position [167, 0]
drag, startPoint x: 669, startPoint y: 345, endPoint x: 732, endPoint y: 346, distance: 63.6
click at [732, 346] on div "г. [PERSON_NAME] ([PERSON_NAME][GEOGRAPHIC_DATA].), №38: ([GEOGRAPHIC_DATA]) ул…" at bounding box center [728, 411] width 148 height 131
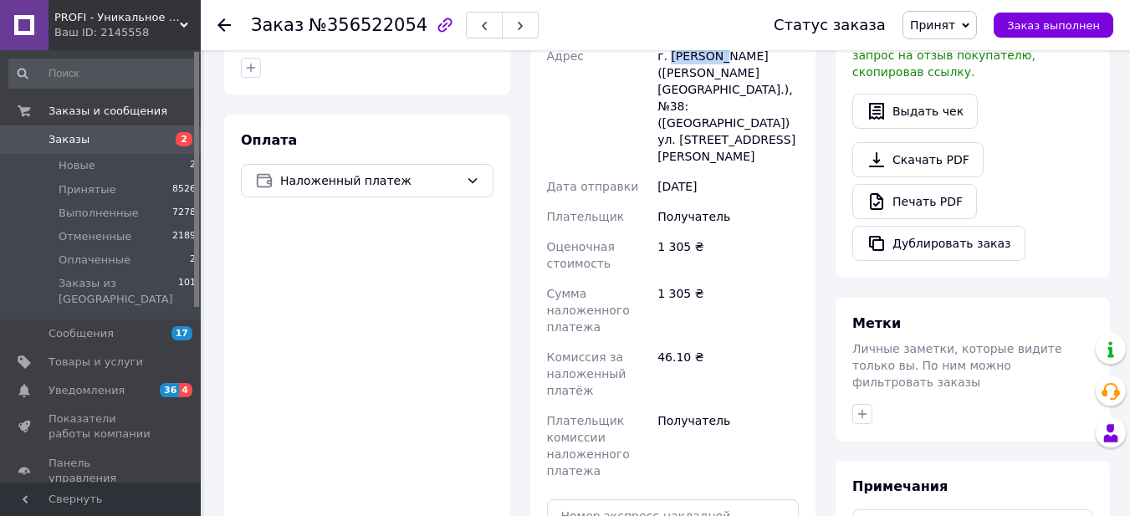
scroll to position [502, 0]
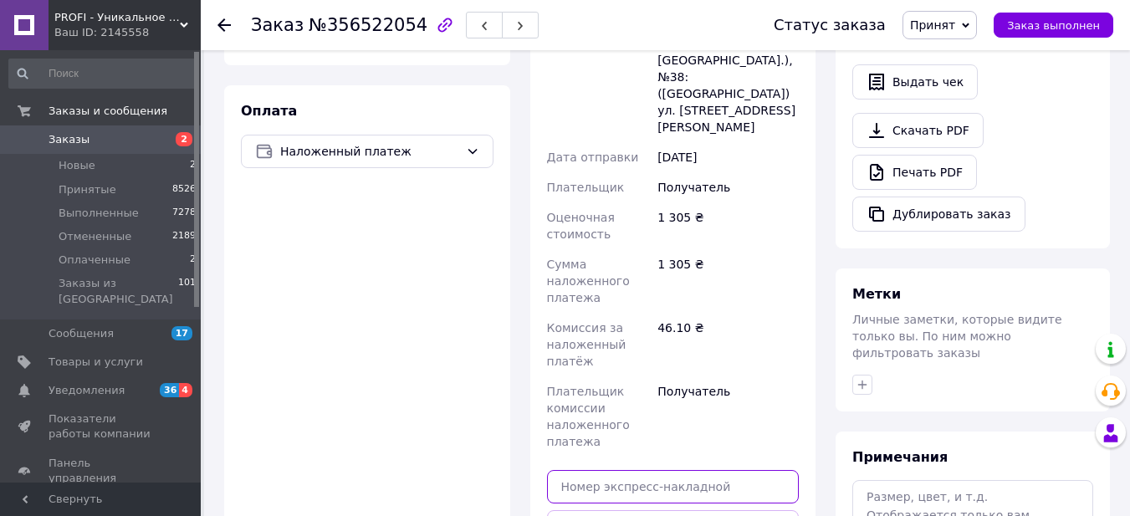
click at [728, 470] on input "text" at bounding box center [673, 486] width 253 height 33
paste input "20451225217317"
type input "20451225217317"
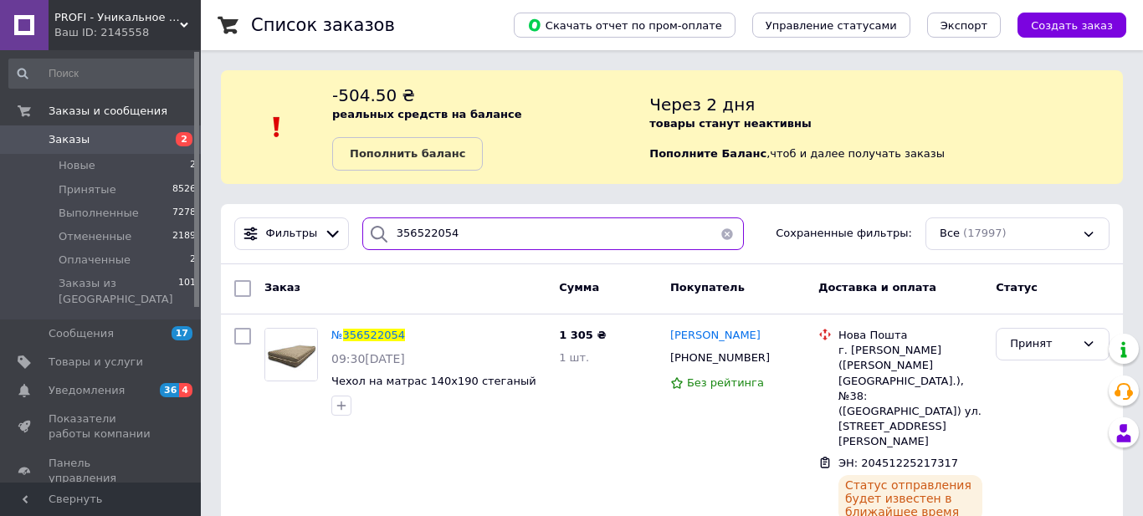
drag, startPoint x: 459, startPoint y: 231, endPoint x: 344, endPoint y: 226, distance: 115.6
click at [356, 228] on div "356522054" at bounding box center [553, 234] width 395 height 33
paste input "45696"
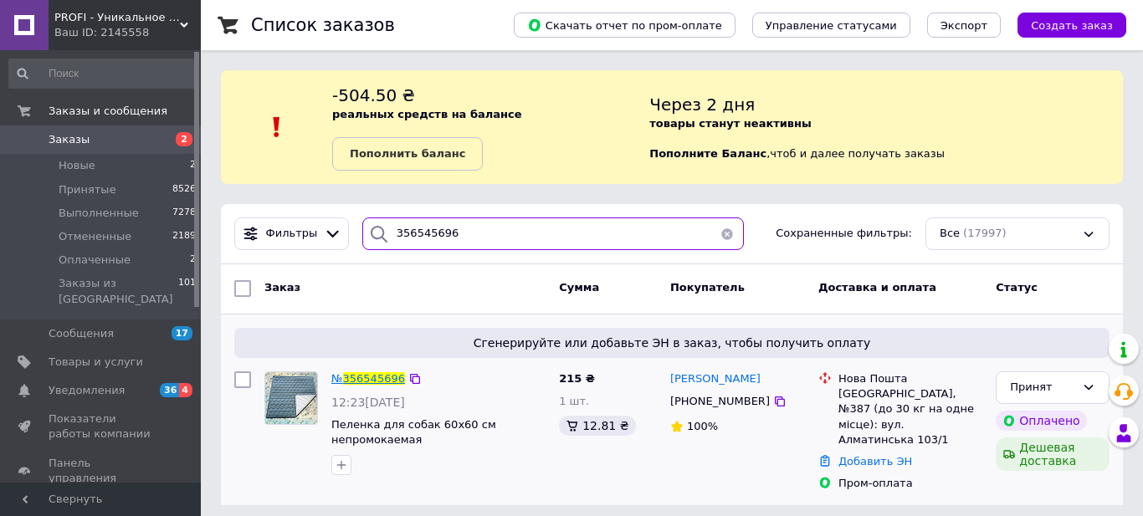
type input "356545696"
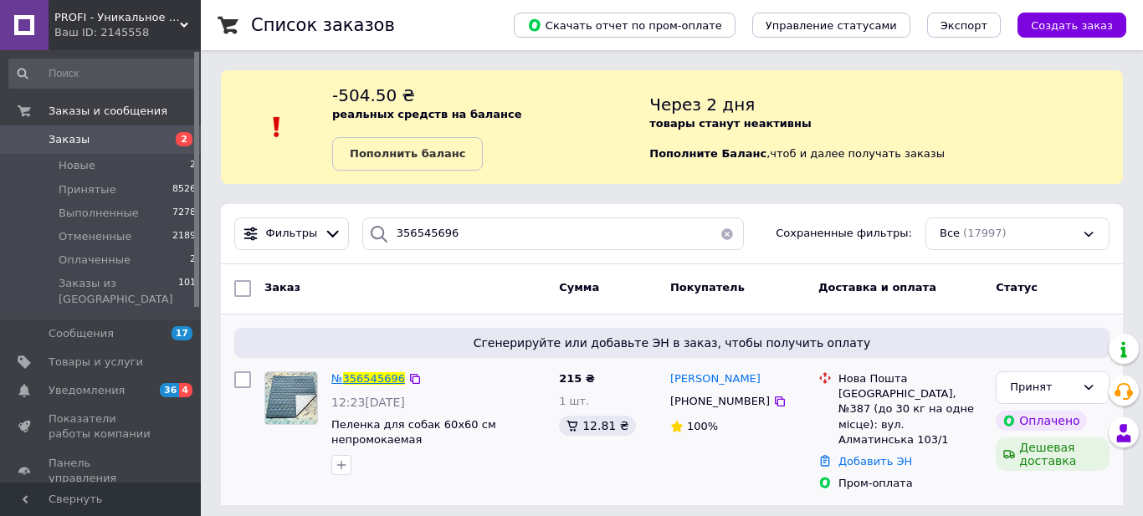
click at [387, 377] on span "356545696" at bounding box center [374, 378] width 62 height 13
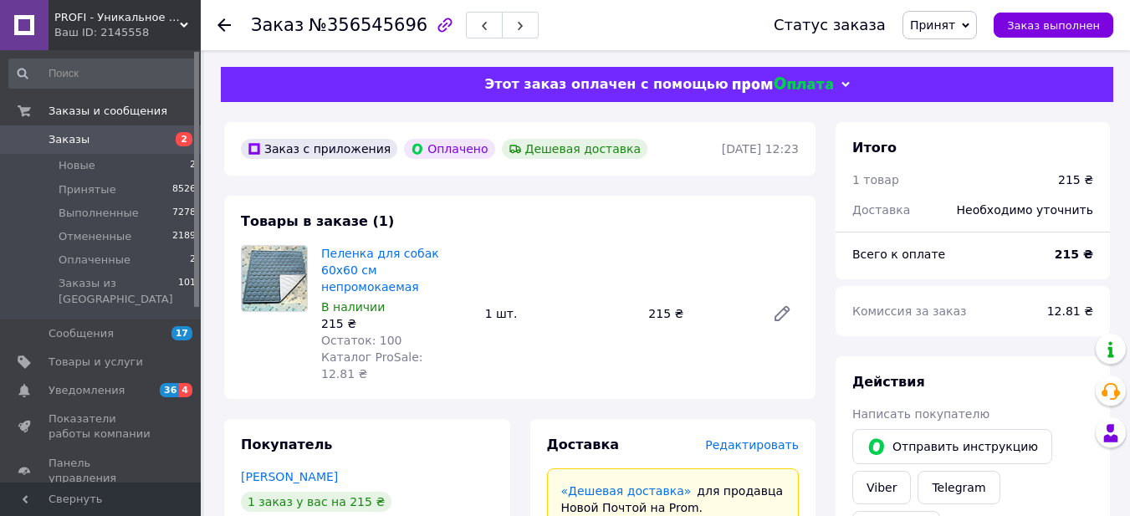
click at [753, 438] on span "Редактировать" at bounding box center [752, 444] width 94 height 13
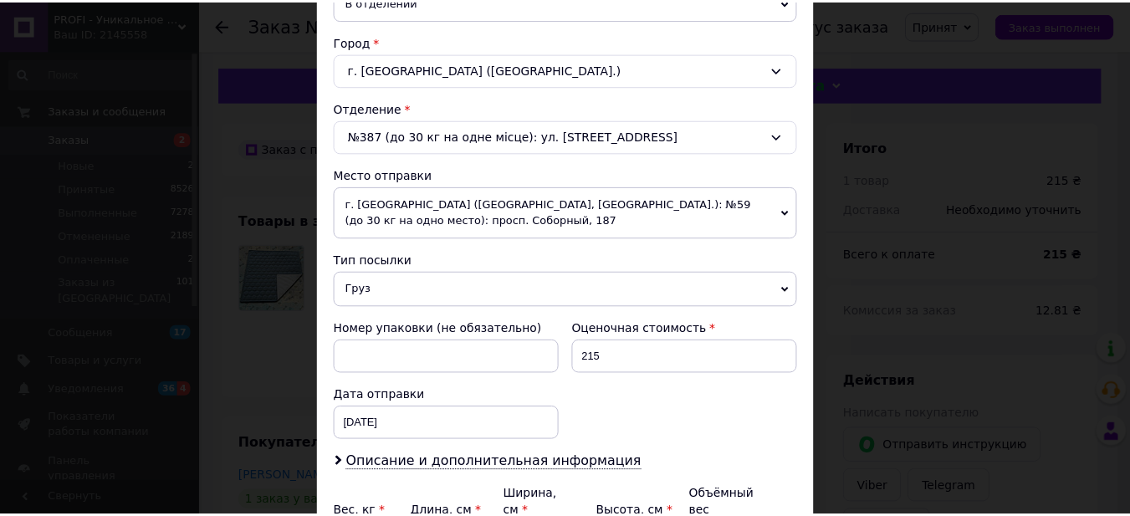
scroll to position [612, 0]
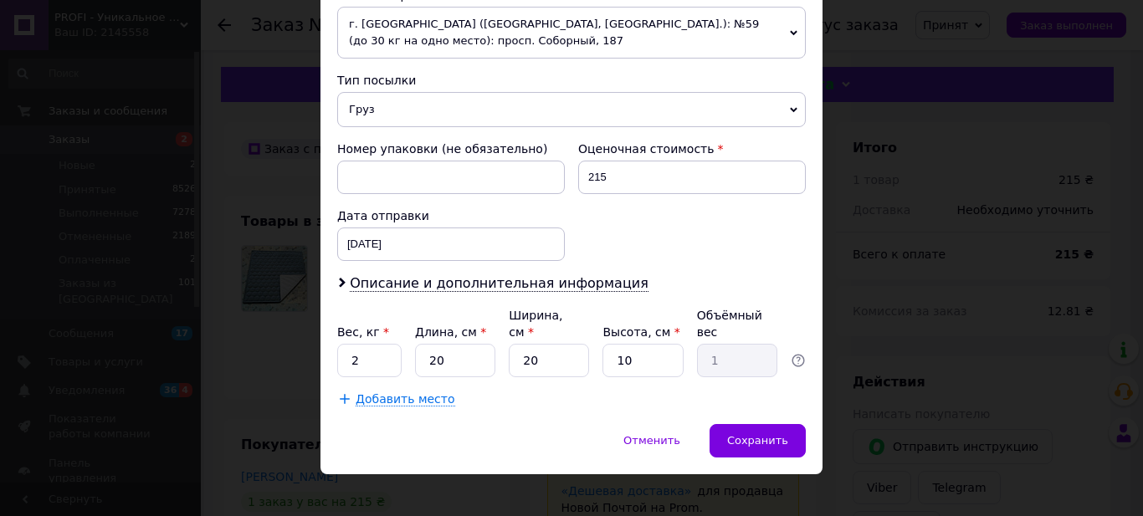
click at [899, 276] on div "× Редактирование доставки Способ доставки Нова Пошта (платная) Плательщик Получ…" at bounding box center [571, 258] width 1143 height 516
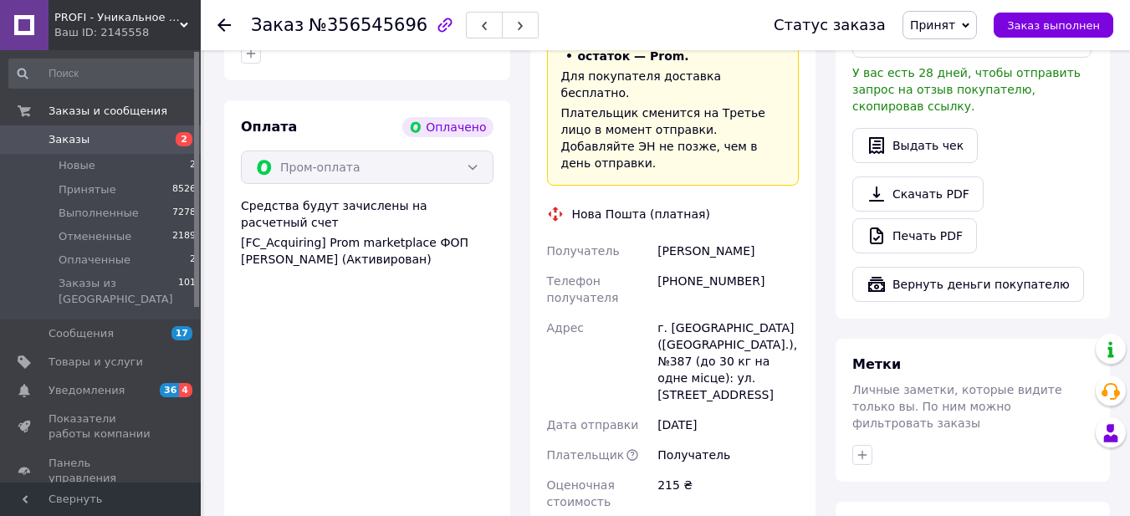
scroll to position [669, 0]
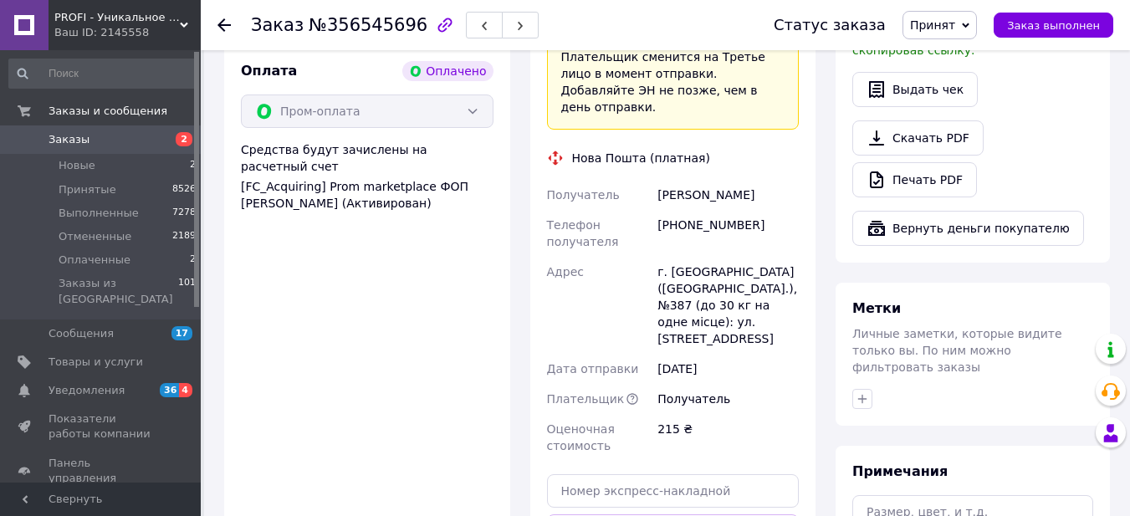
scroll to position [586, 0]
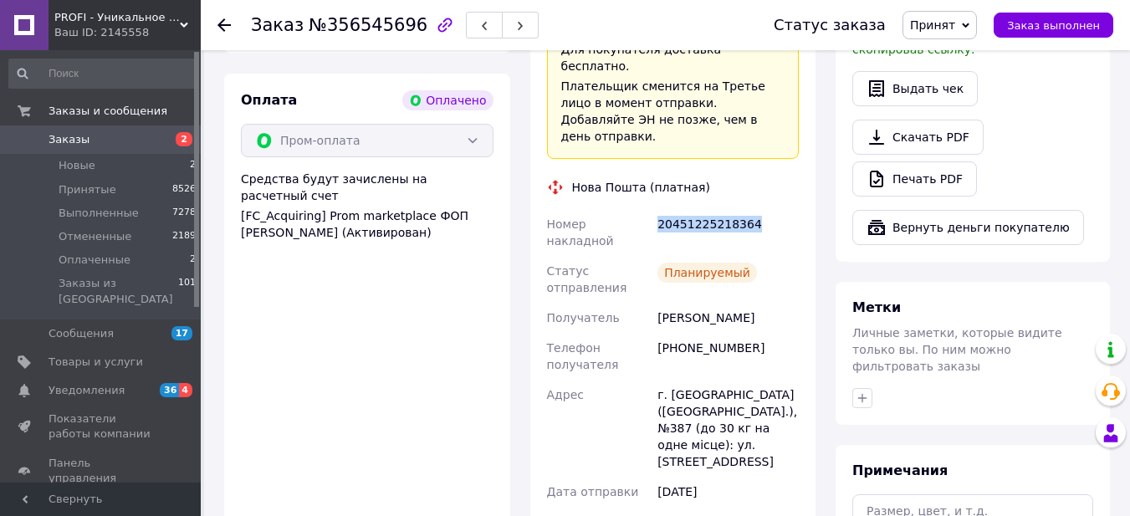
drag, startPoint x: 657, startPoint y: 142, endPoint x: 749, endPoint y: 137, distance: 92.2
click at [749, 209] on div "20451225218364" at bounding box center [728, 232] width 148 height 47
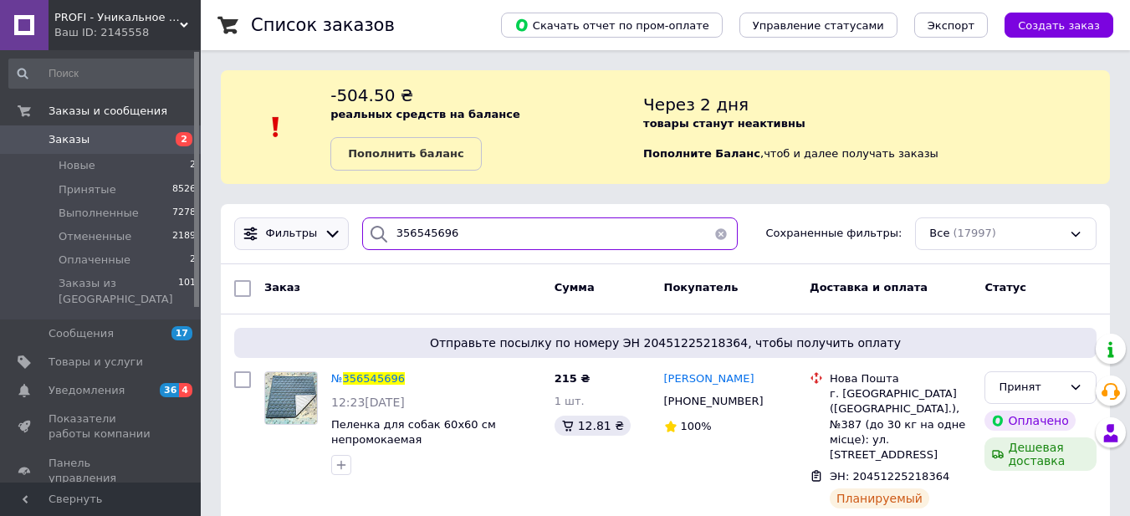
drag, startPoint x: 440, startPoint y: 231, endPoint x: 340, endPoint y: 227, distance: 100.5
click at [346, 228] on div "Фильтры 356545696 Сохраненные фильтры: Все (17997)" at bounding box center [666, 234] width 876 height 33
paste input "9231"
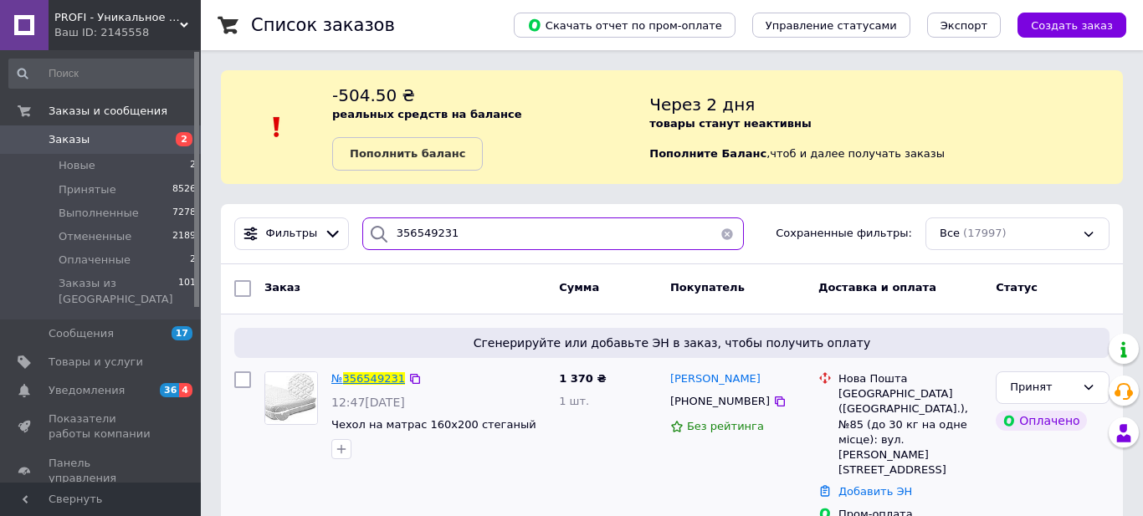
type input "356549231"
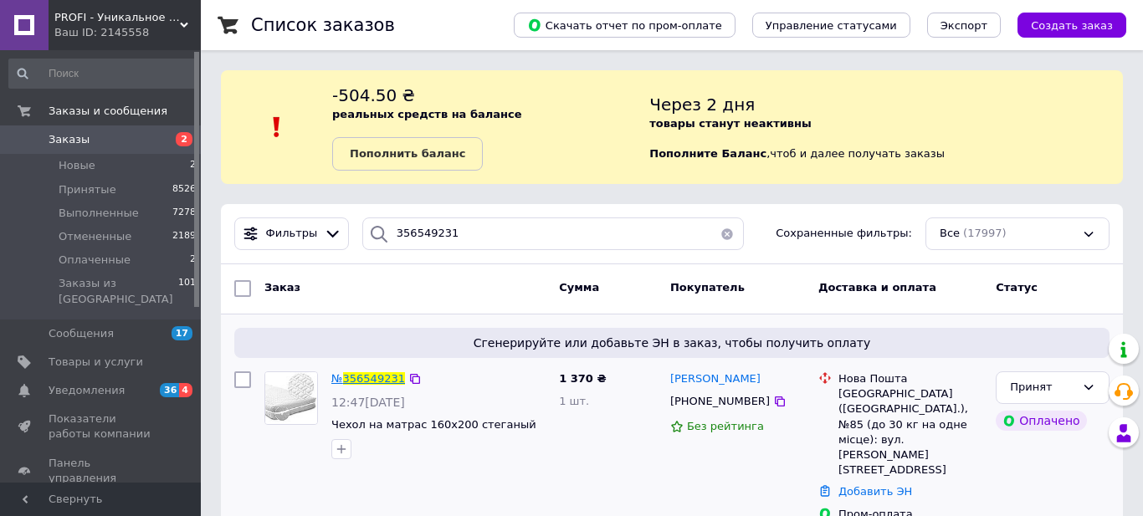
click at [382, 377] on span "356549231" at bounding box center [374, 378] width 62 height 13
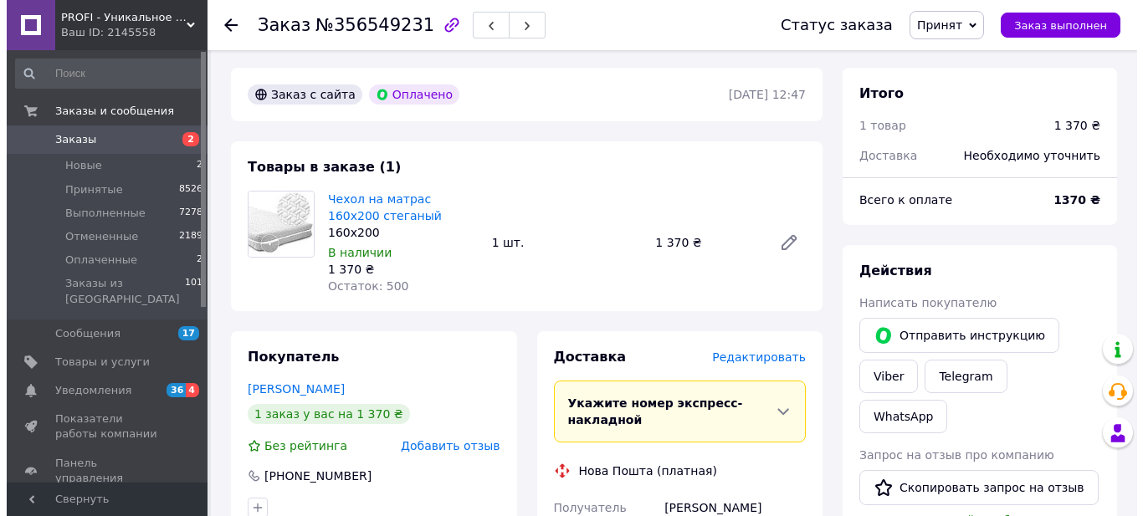
scroll to position [84, 0]
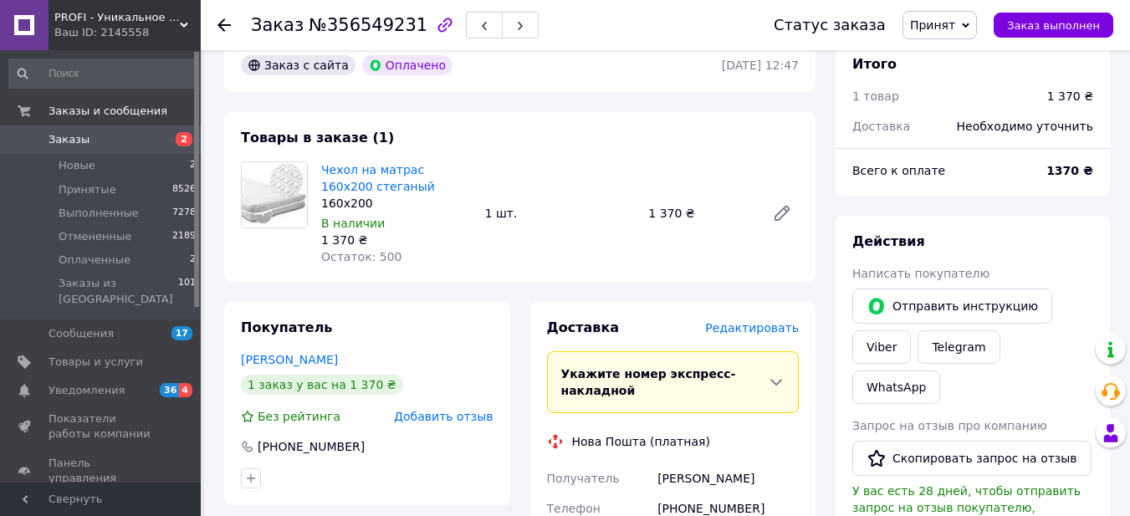
click at [755, 331] on span "Редактировать" at bounding box center [752, 327] width 94 height 13
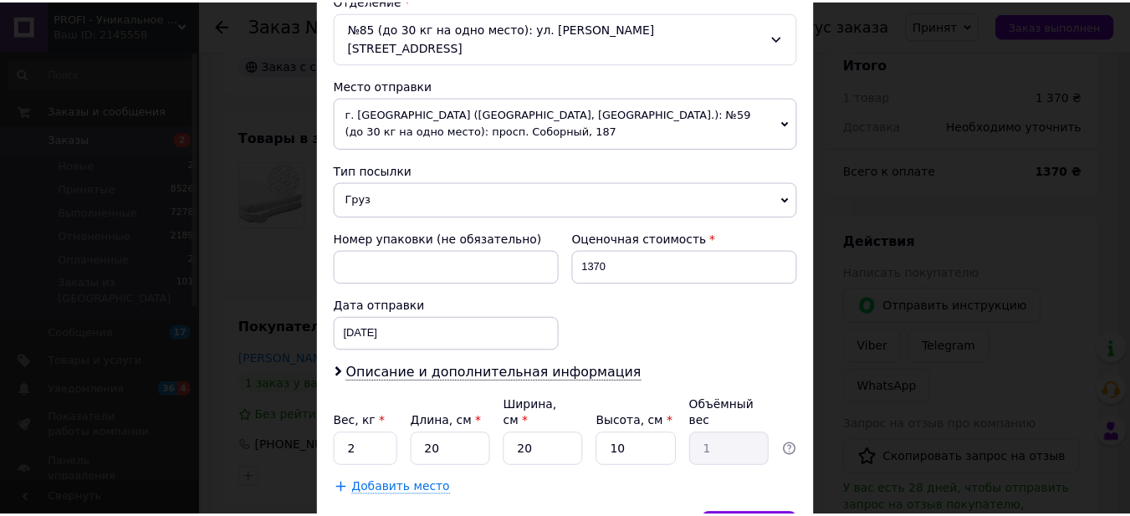
scroll to position [528, 0]
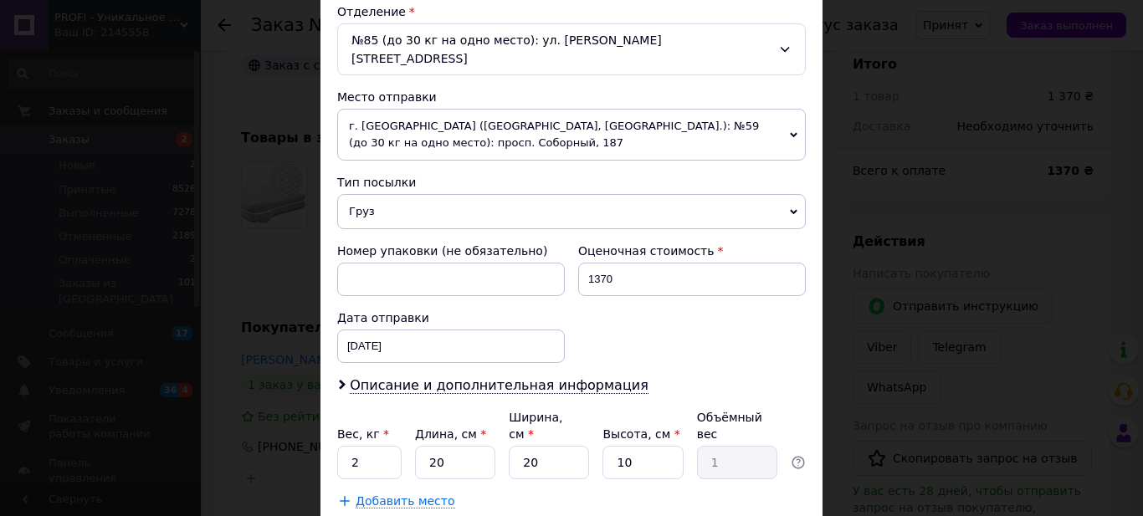
click at [859, 217] on div "× Редактирование доставки Способ доставки Нова Пошта (платная) Плательщик Получ…" at bounding box center [571, 258] width 1143 height 516
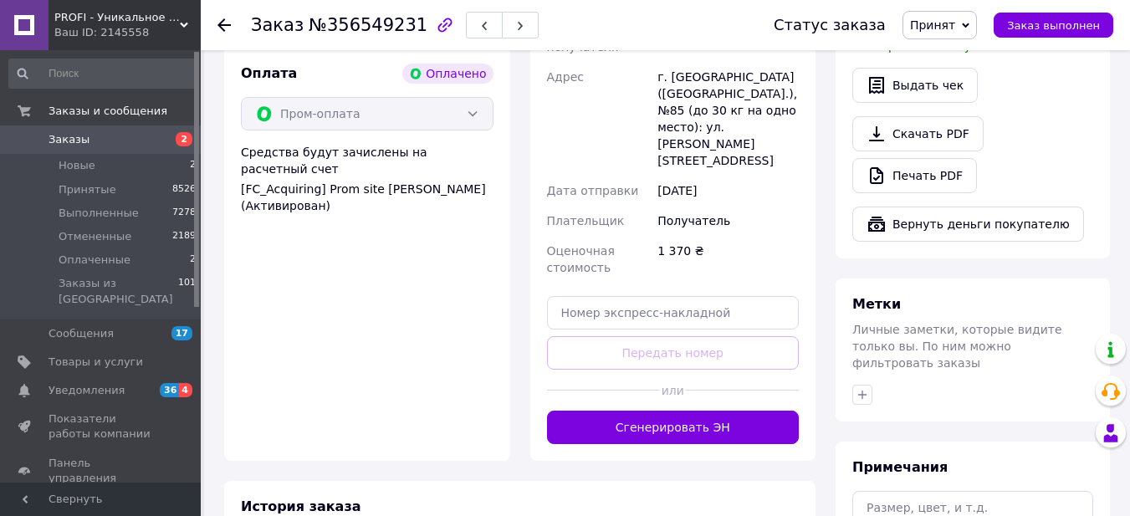
scroll to position [586, 0]
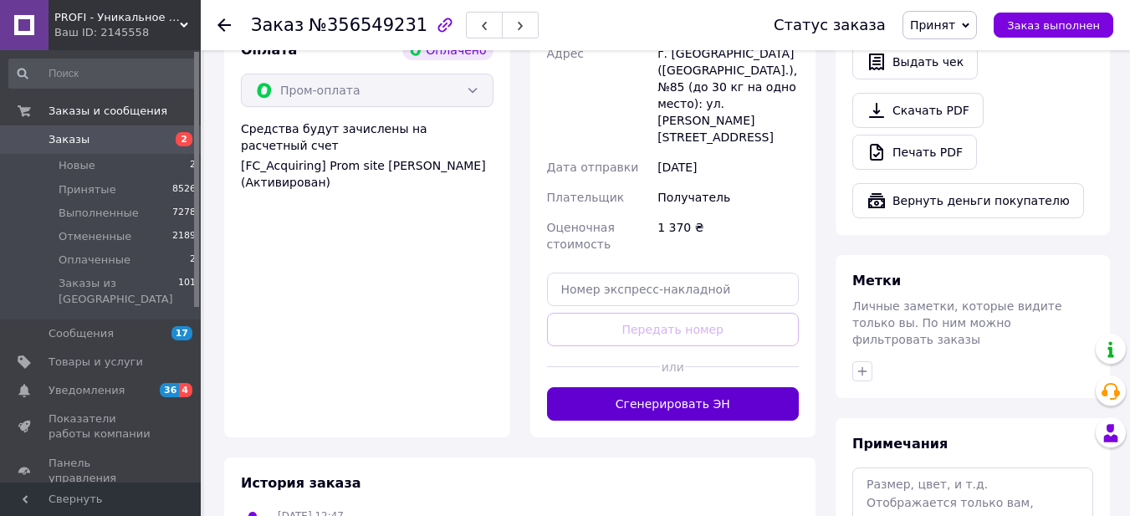
click at [722, 387] on button "Сгенерировать ЭН" at bounding box center [673, 403] width 253 height 33
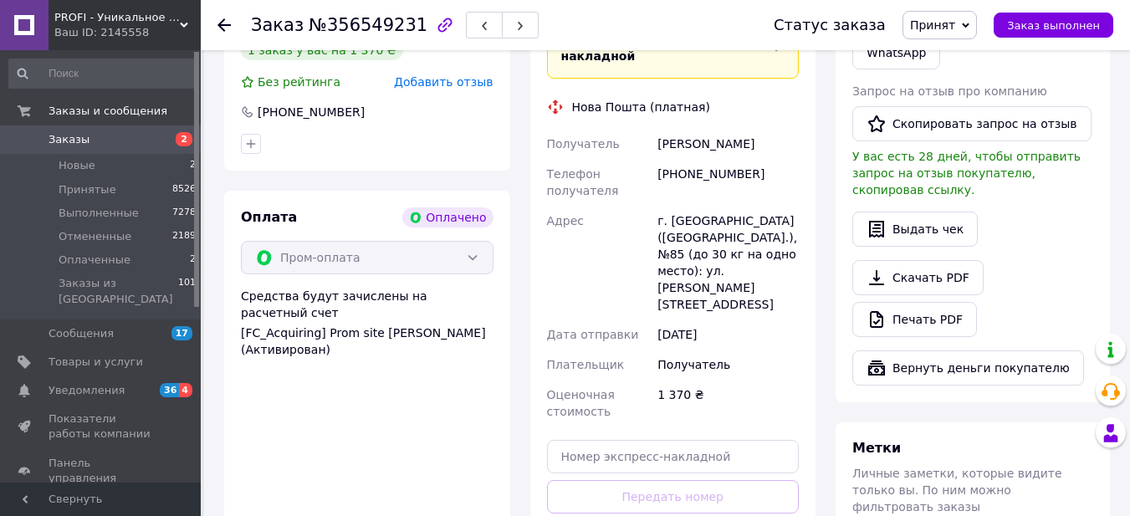
scroll to position [335, 0]
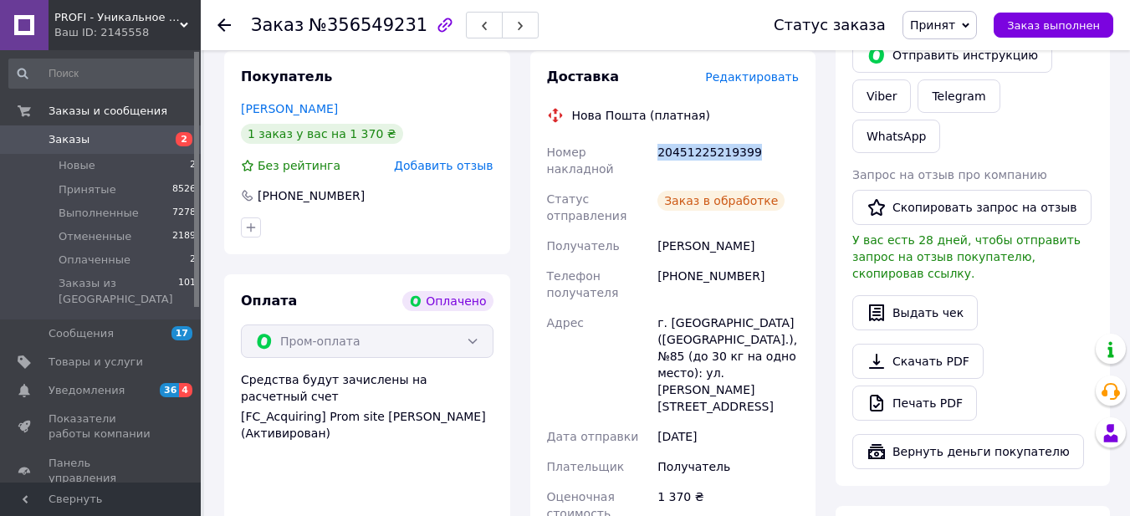
drag, startPoint x: 659, startPoint y: 153, endPoint x: 776, endPoint y: 156, distance: 117.2
click at [776, 156] on div "20451225219399" at bounding box center [728, 160] width 148 height 47
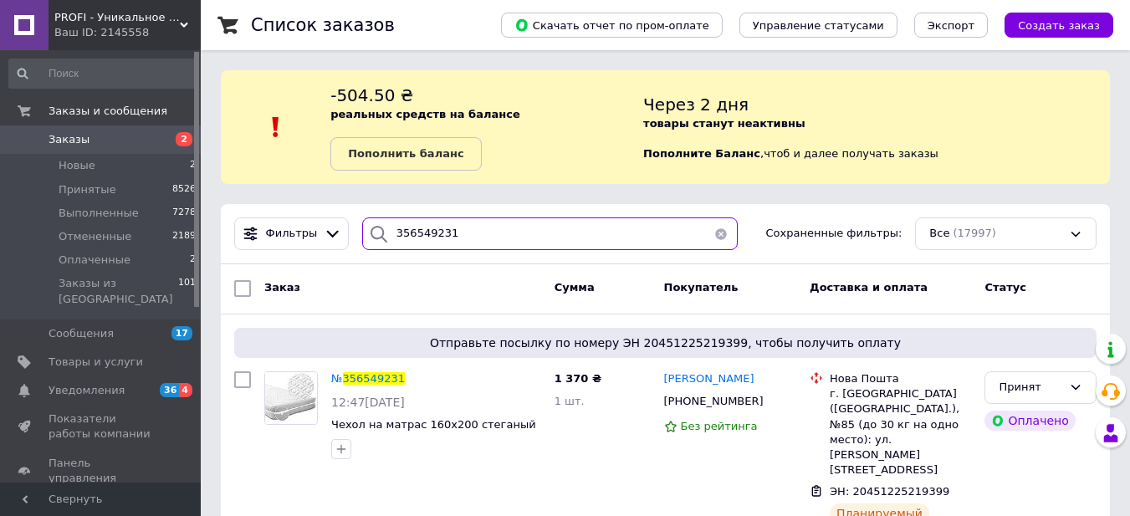
drag, startPoint x: 459, startPoint y: 234, endPoint x: 351, endPoint y: 233, distance: 107.9
click at [356, 234] on div "356549231" at bounding box center [550, 234] width 389 height 33
paste input "63964"
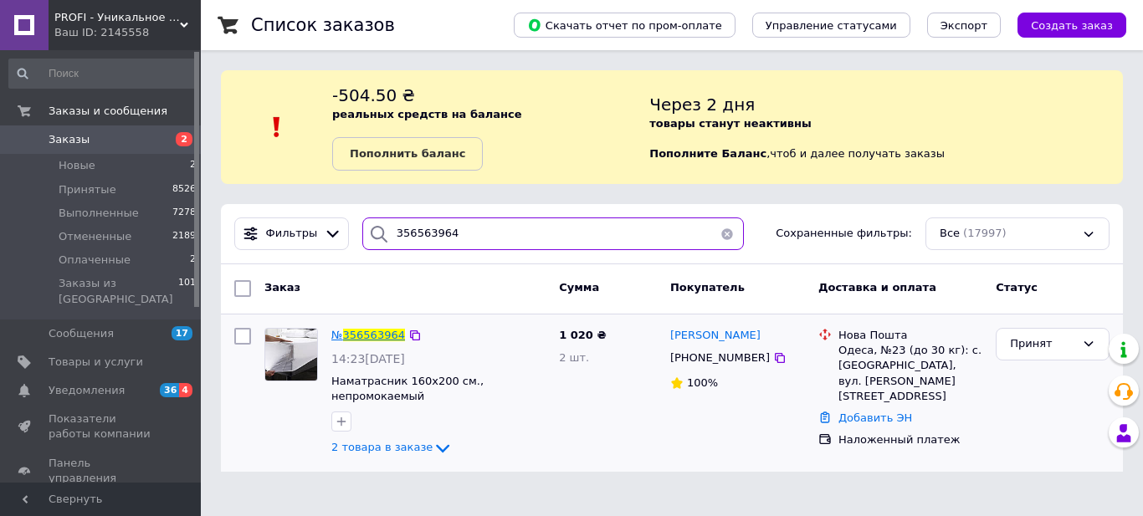
type input "356563964"
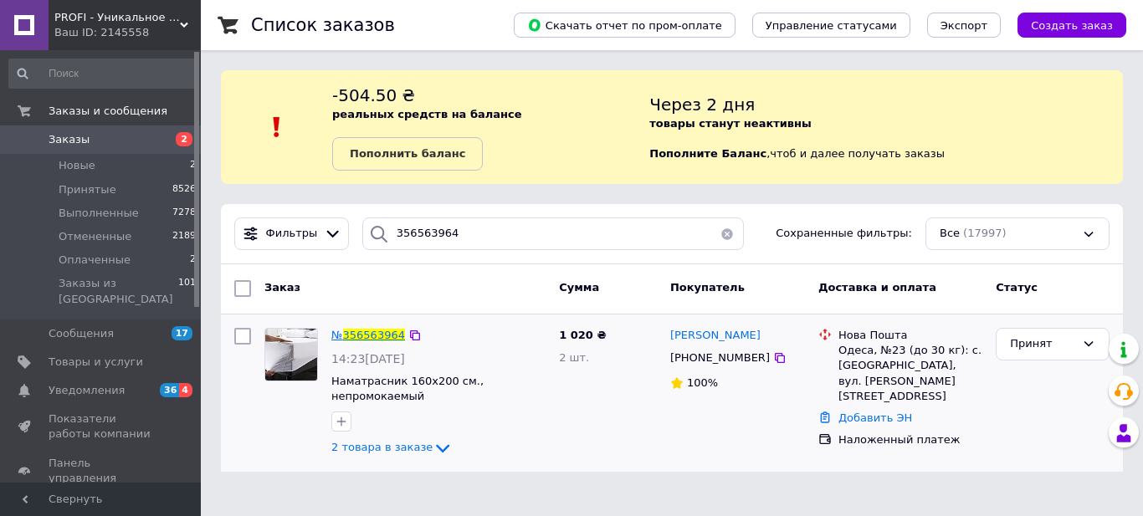
click at [387, 333] on span "356563964" at bounding box center [374, 335] width 62 height 13
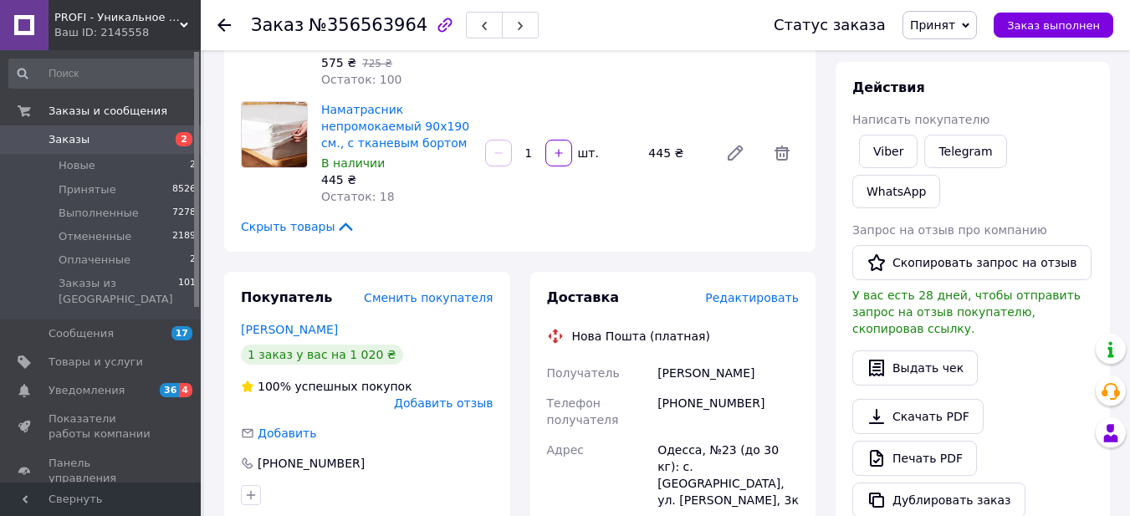
scroll to position [167, 0]
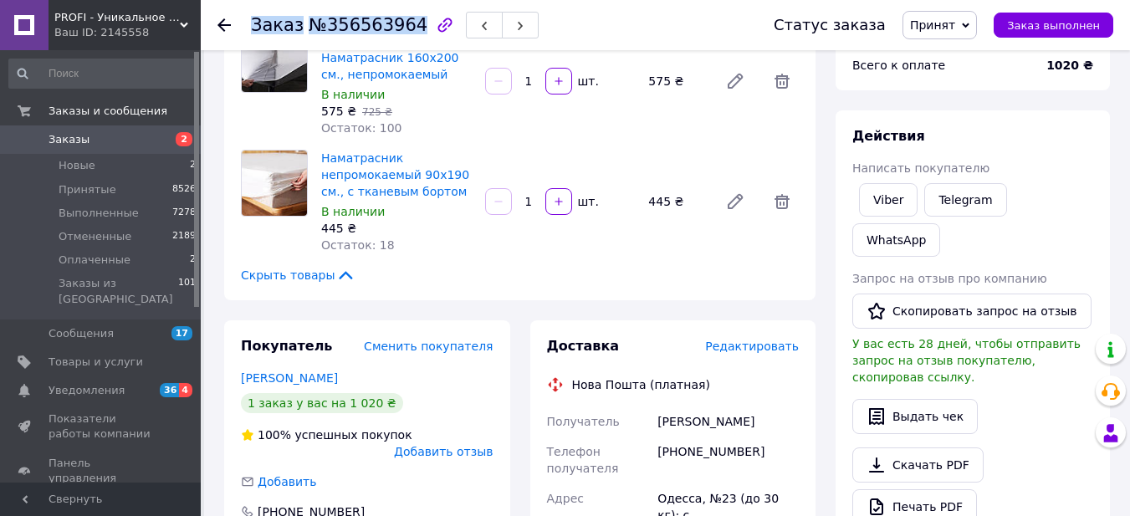
drag, startPoint x: 252, startPoint y: 26, endPoint x: 402, endPoint y: 25, distance: 150.6
click at [402, 25] on h1 "Заказ №356563964" at bounding box center [339, 25] width 177 height 20
drag, startPoint x: 679, startPoint y: 450, endPoint x: 744, endPoint y: 447, distance: 65.3
click at [744, 447] on div "[PHONE_NUMBER]" at bounding box center [728, 460] width 148 height 47
click at [677, 424] on div "[PERSON_NAME]" at bounding box center [728, 422] width 148 height 30
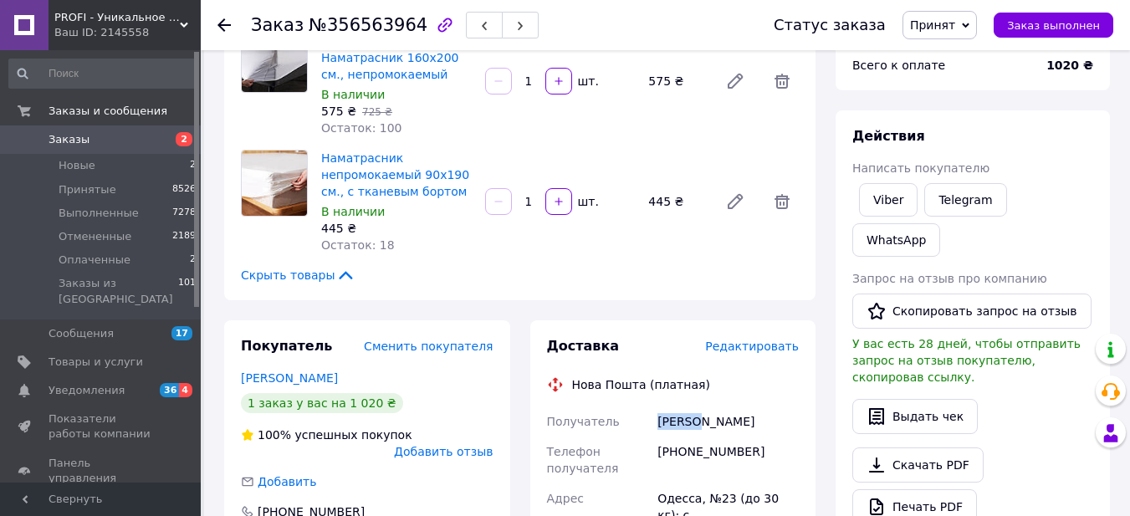
drag, startPoint x: 658, startPoint y: 419, endPoint x: 694, endPoint y: 420, distance: 35.2
click at [694, 420] on div "[PERSON_NAME]" at bounding box center [728, 422] width 148 height 30
drag, startPoint x: 700, startPoint y: 426, endPoint x: 730, endPoint y: 424, distance: 29.3
click at [730, 424] on div "[PERSON_NAME]" at bounding box center [728, 422] width 148 height 30
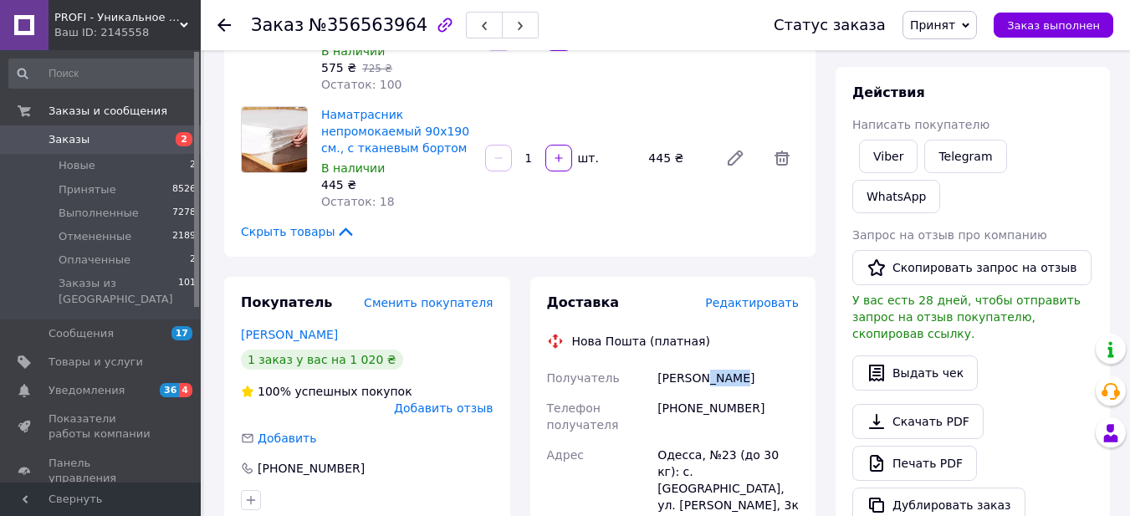
scroll to position [251, 0]
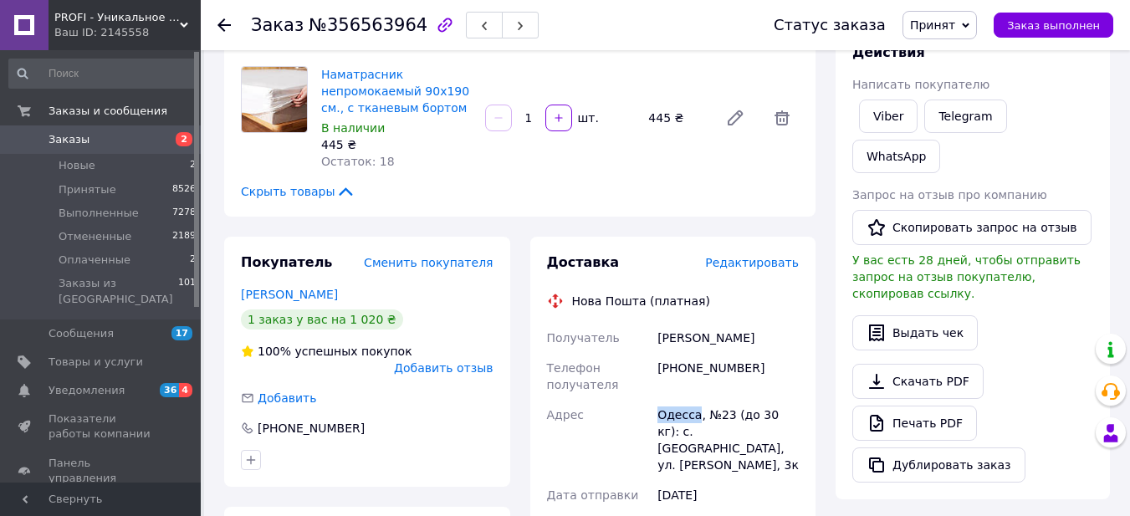
drag, startPoint x: 648, startPoint y: 421, endPoint x: 697, endPoint y: 416, distance: 49.6
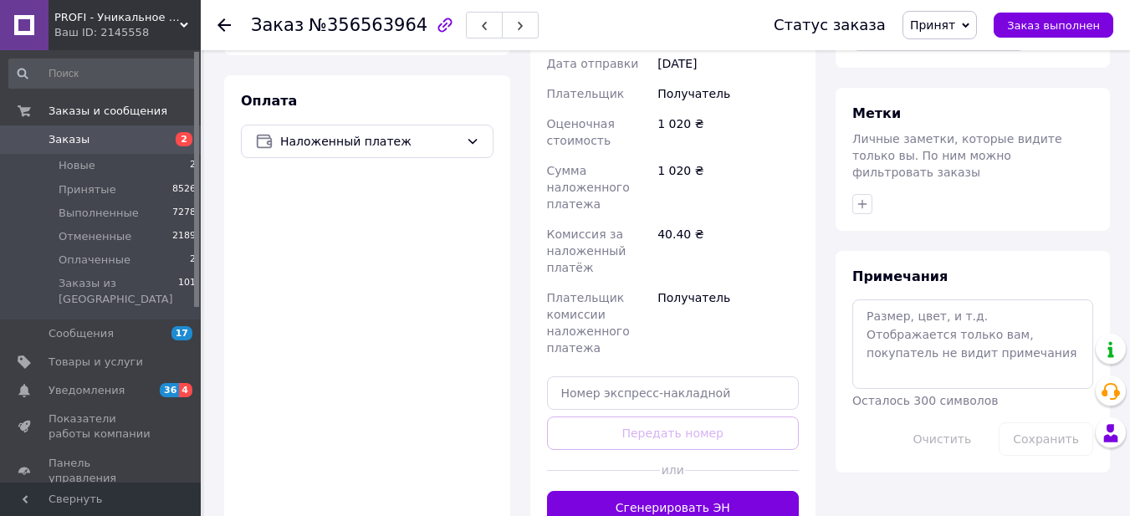
scroll to position [753, 0]
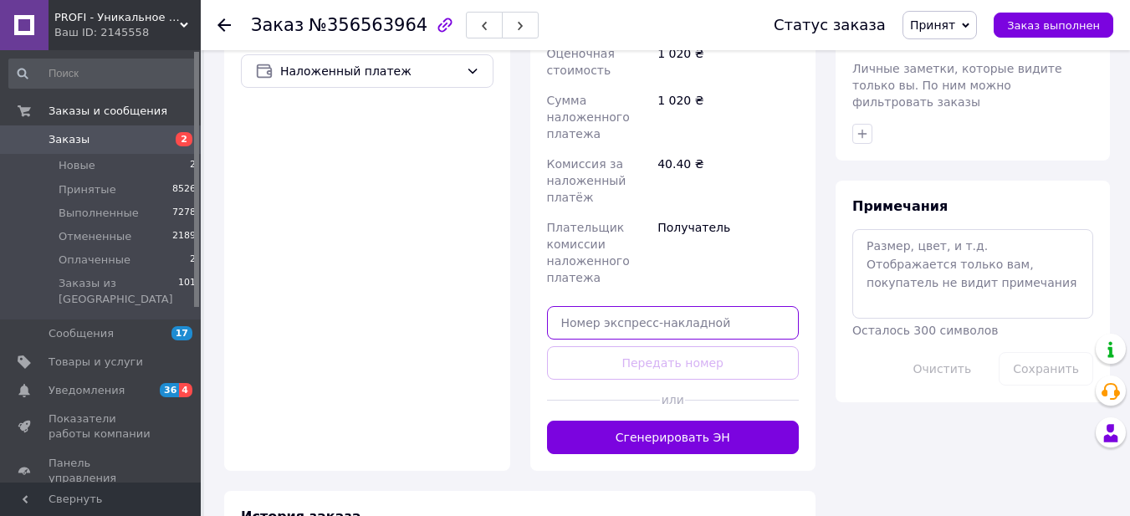
click at [707, 306] on input "text" at bounding box center [673, 322] width 253 height 33
paste input "20451225228626"
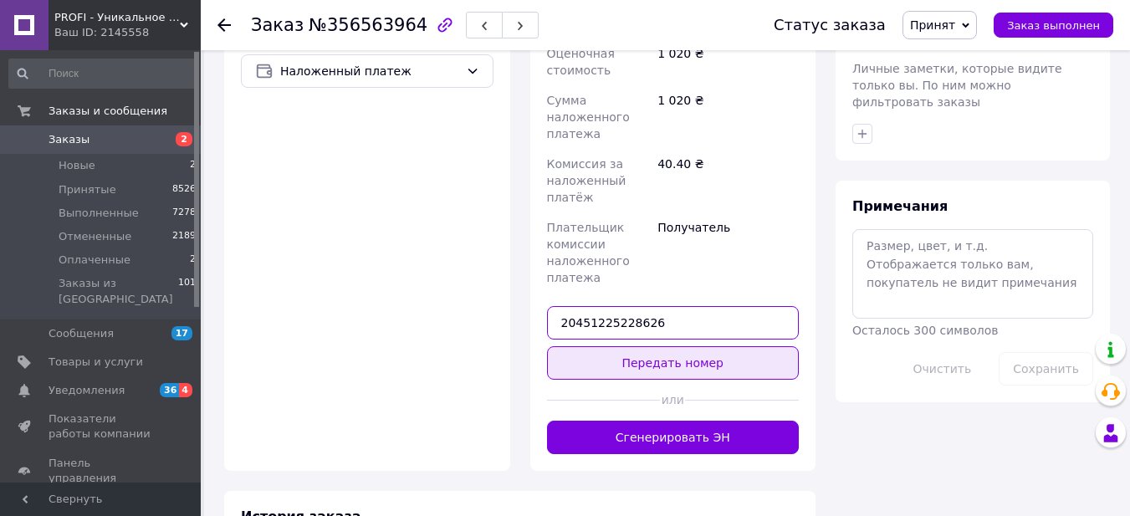
type input "20451225228626"
click at [700, 346] on button "Передать номер" at bounding box center [673, 362] width 253 height 33
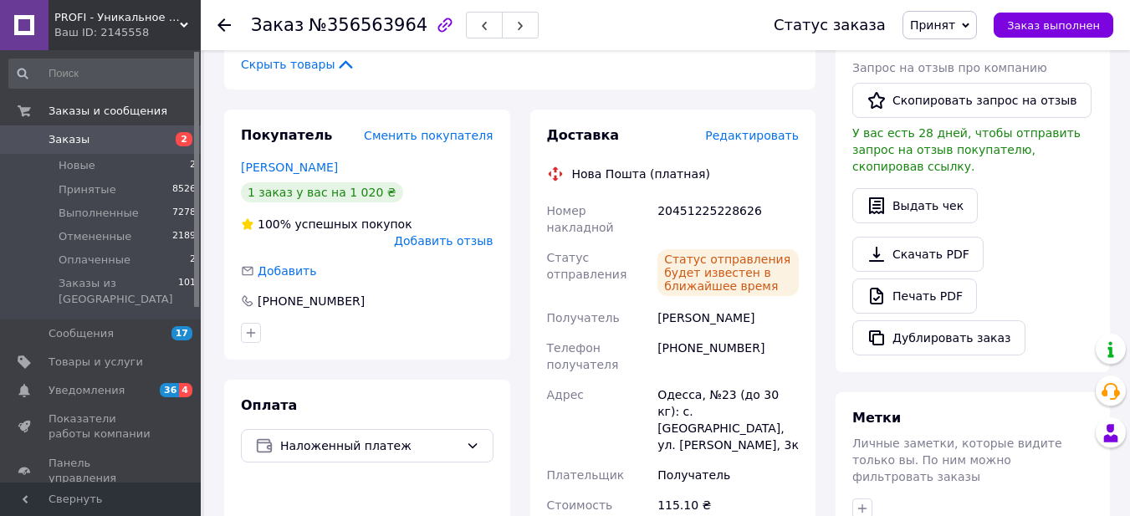
scroll to position [0, 0]
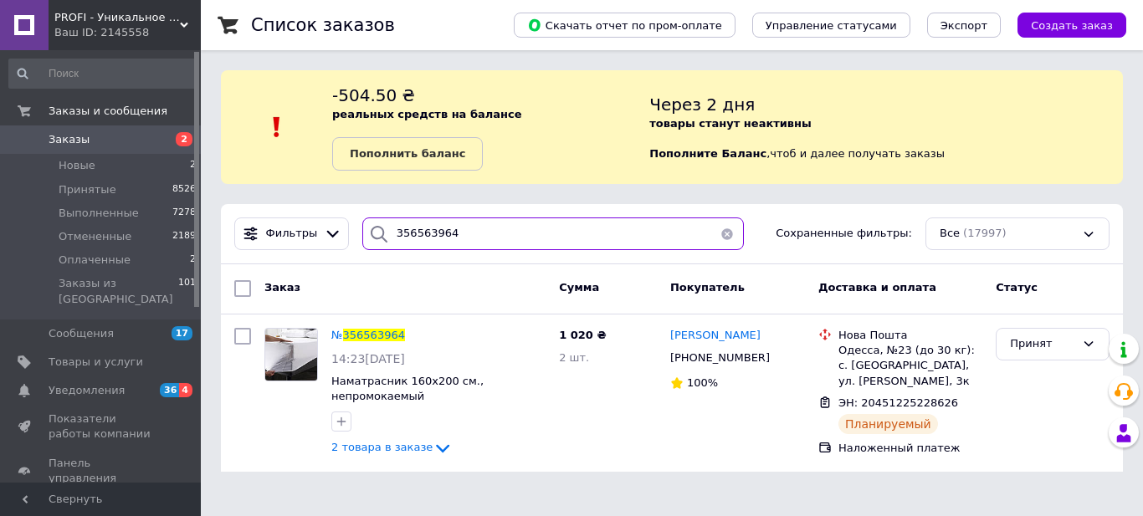
drag, startPoint x: 476, startPoint y: 225, endPoint x: 354, endPoint y: 231, distance: 122.3
click at [362, 231] on div "356563964" at bounding box center [553, 234] width 382 height 33
paste input "84472"
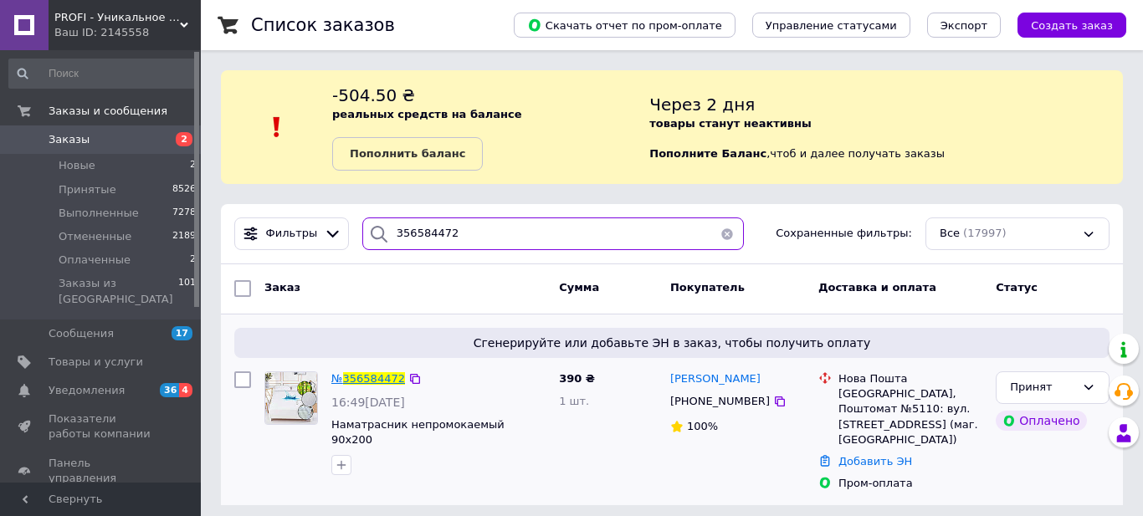
type input "356584472"
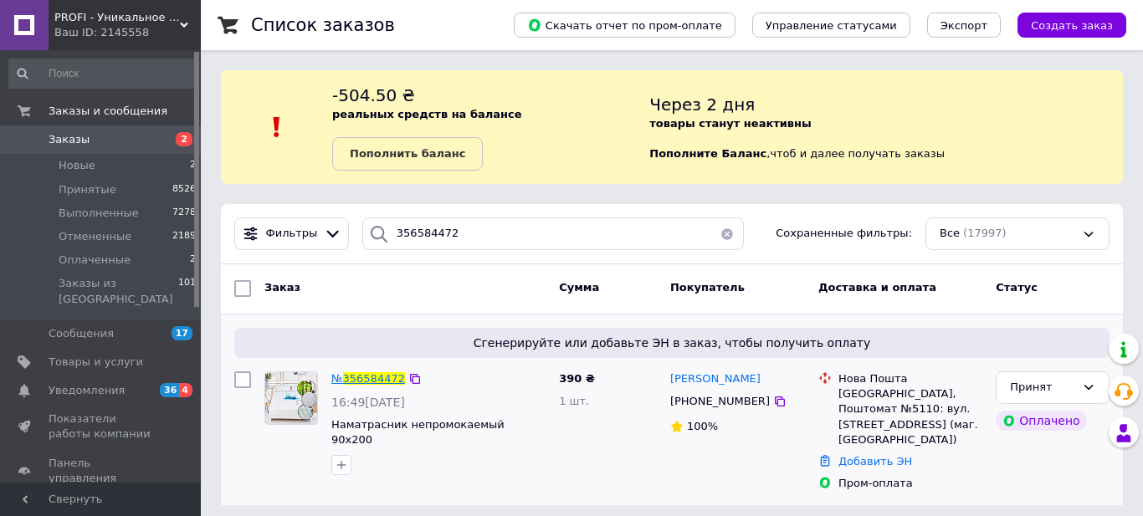
click at [381, 376] on span "356584472" at bounding box center [374, 378] width 62 height 13
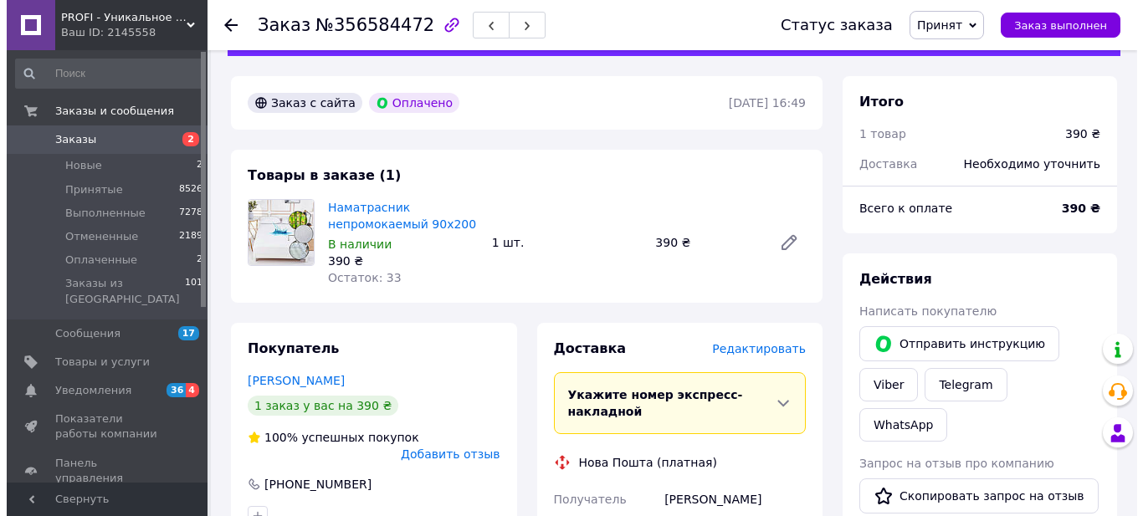
scroll to position [84, 0]
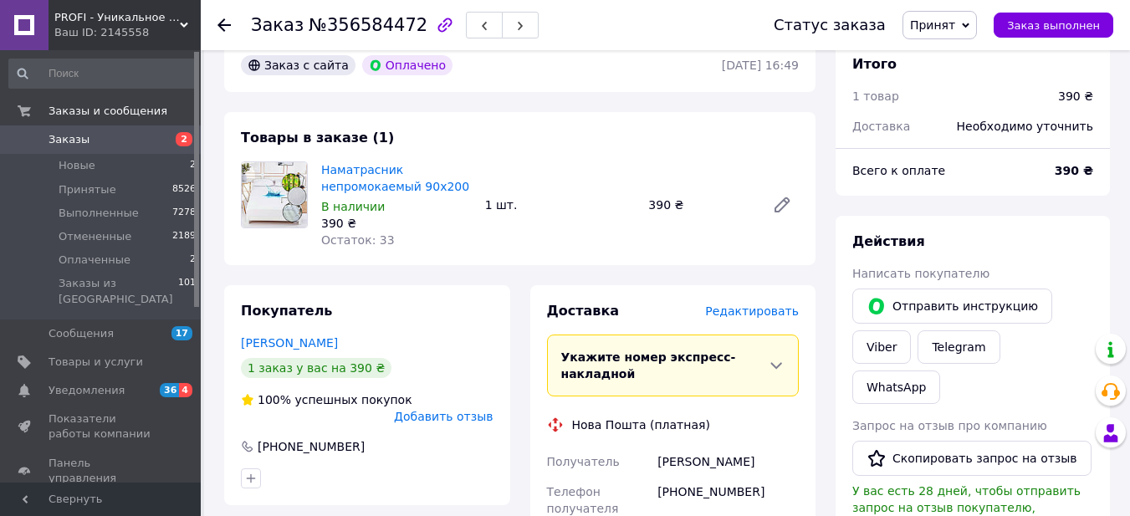
click at [736, 307] on span "Редактировать" at bounding box center [752, 311] width 94 height 13
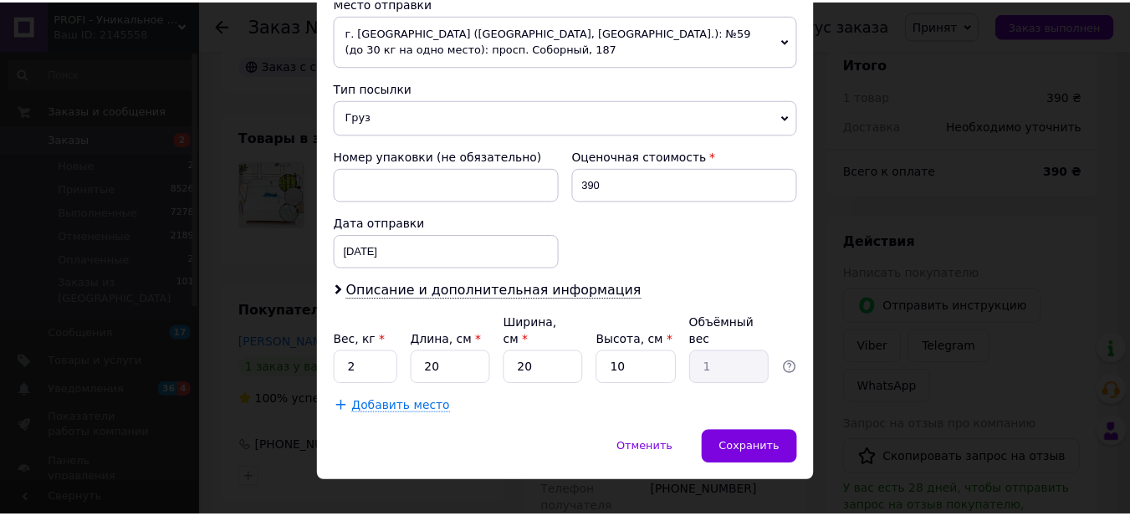
scroll to position [612, 0]
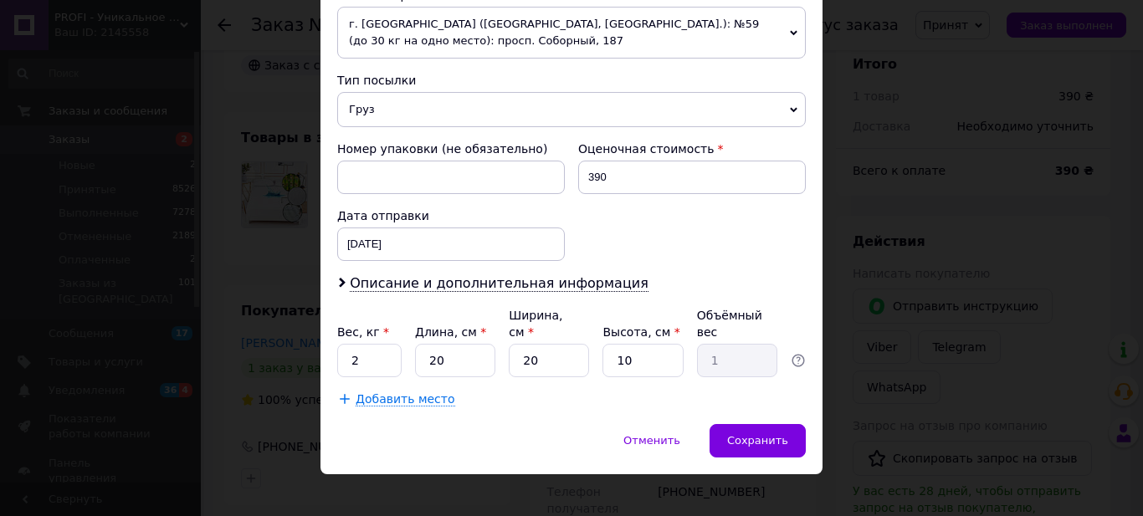
click at [915, 223] on div "× Редактирование доставки Способ доставки Нова Пошта (платная) Плательщик Получ…" at bounding box center [571, 258] width 1143 height 516
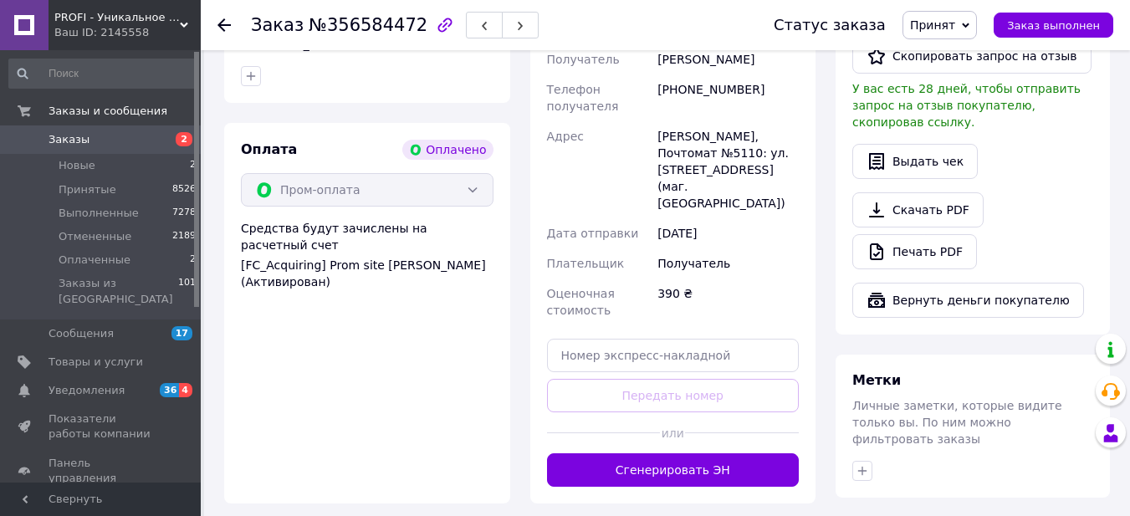
scroll to position [586, 0]
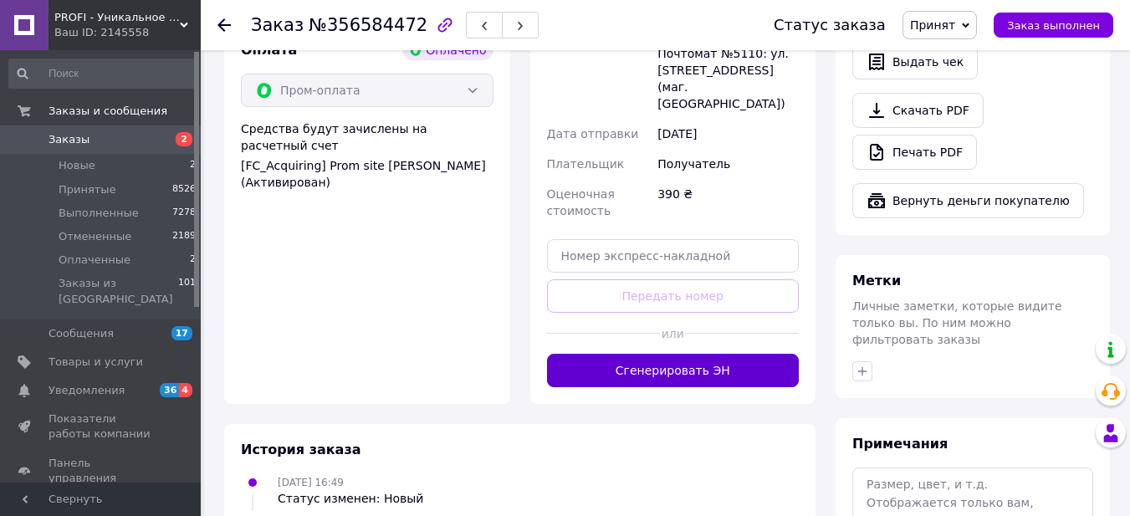
click at [737, 354] on button "Сгенерировать ЭН" at bounding box center [673, 370] width 253 height 33
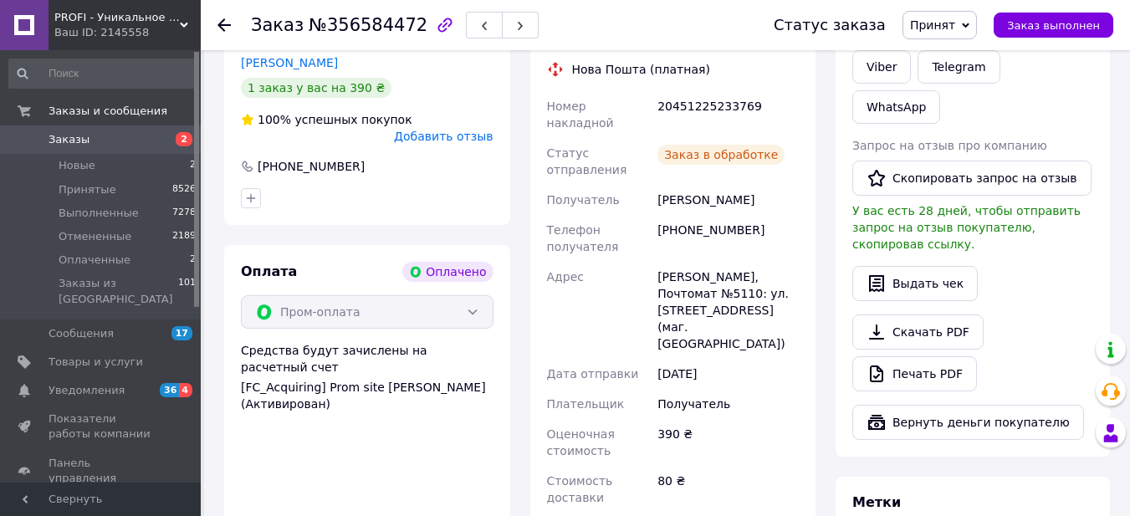
scroll to position [251, 0]
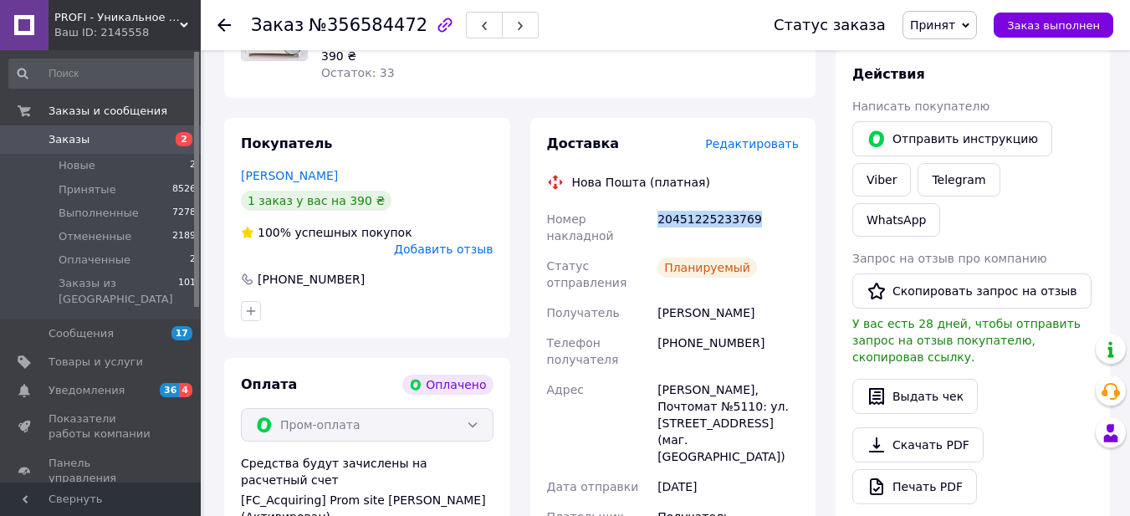
drag, startPoint x: 657, startPoint y: 218, endPoint x: 767, endPoint y: 199, distance: 112.0
click at [767, 199] on div "Доставка Редактировать Нова Пошта (платная) Номер накладной 20451225233769 Стат…" at bounding box center [673, 404] width 253 height 538
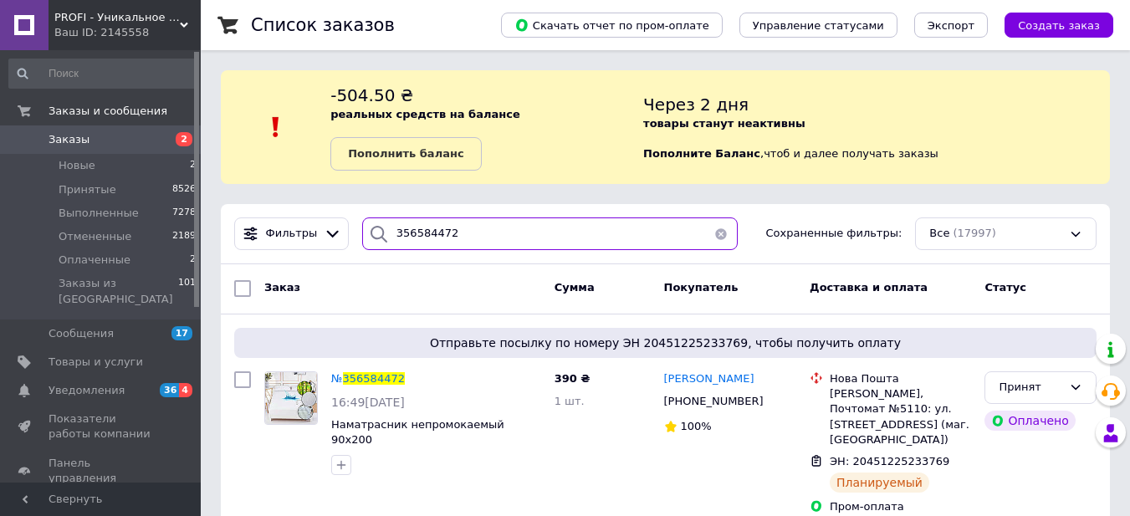
drag, startPoint x: 383, startPoint y: 230, endPoint x: 360, endPoint y: 230, distance: 23.4
click at [362, 230] on div "356584472" at bounding box center [550, 234] width 376 height 33
paste input "6346"
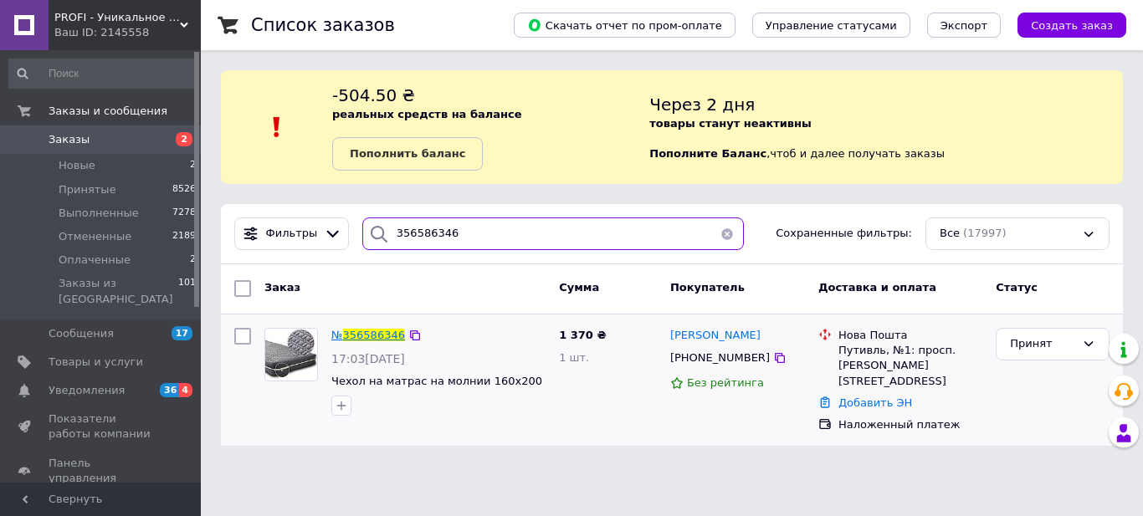
type input "356586346"
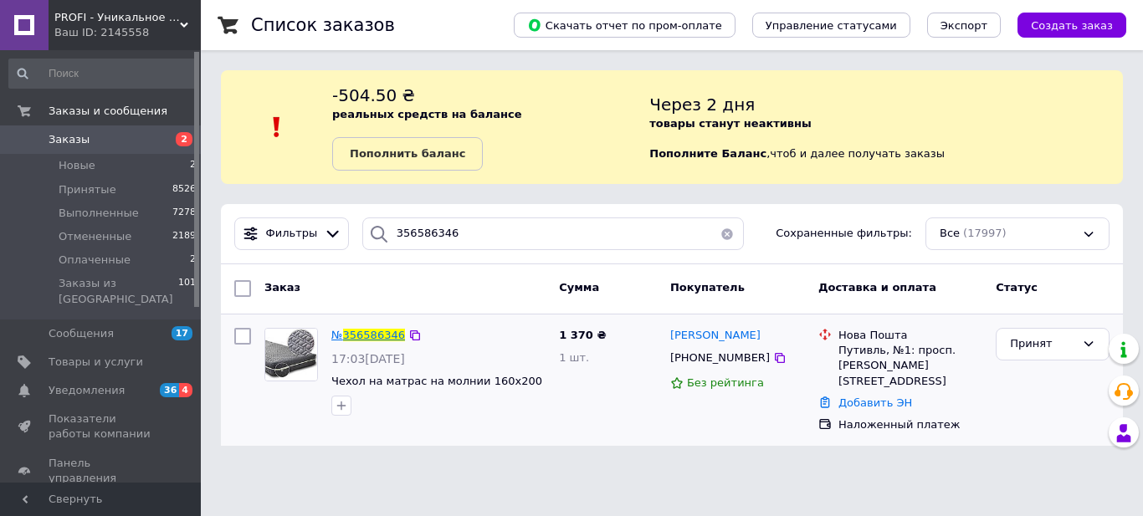
click at [374, 332] on span "356586346" at bounding box center [374, 335] width 62 height 13
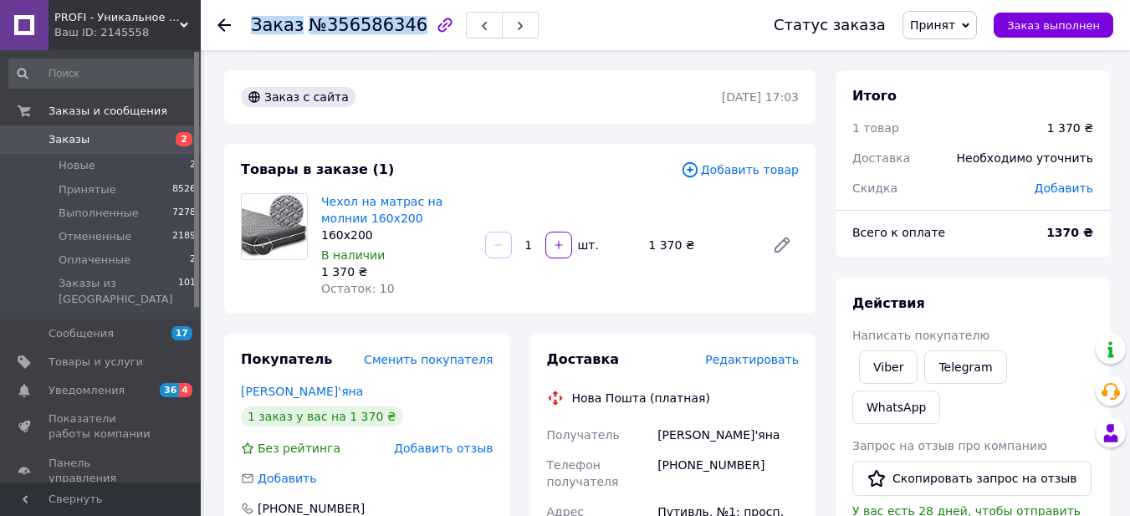
drag, startPoint x: 250, startPoint y: 32, endPoint x: 402, endPoint y: 28, distance: 152.3
click at [402, 28] on div "Заказ №356586346 Статус заказа Принят Выполнен Отменен Оплаченный Заказ выполнен" at bounding box center [666, 25] width 896 height 50
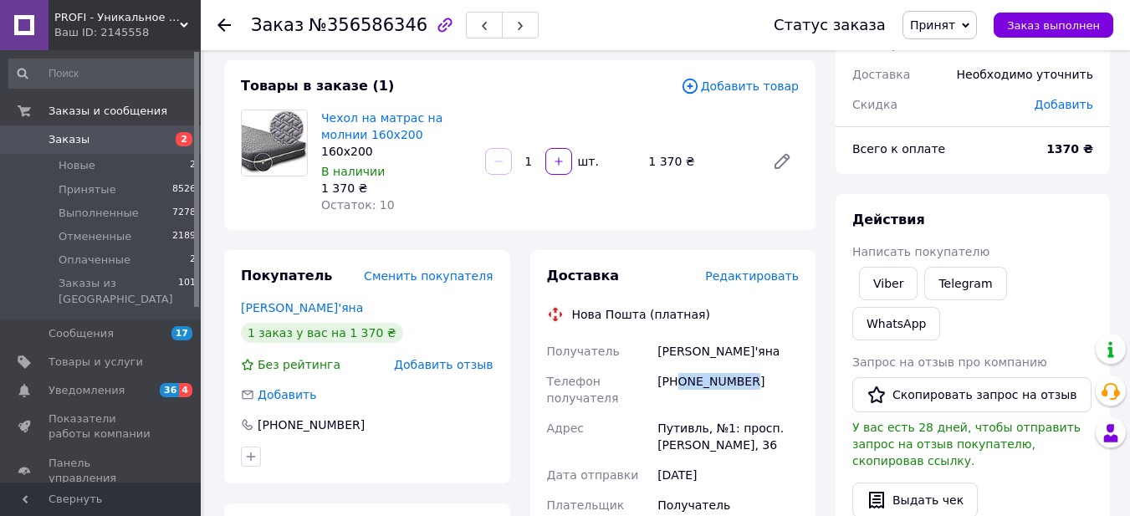
drag, startPoint x: 678, startPoint y: 384, endPoint x: 764, endPoint y: 377, distance: 86.5
click at [764, 377] on div "[PHONE_NUMBER]" at bounding box center [728, 389] width 148 height 47
drag, startPoint x: 654, startPoint y: 349, endPoint x: 699, endPoint y: 354, distance: 44.6
click at [699, 354] on div "[PERSON_NAME]'яна" at bounding box center [728, 351] width 148 height 30
drag, startPoint x: 706, startPoint y: 344, endPoint x: 766, endPoint y: 359, distance: 62.1
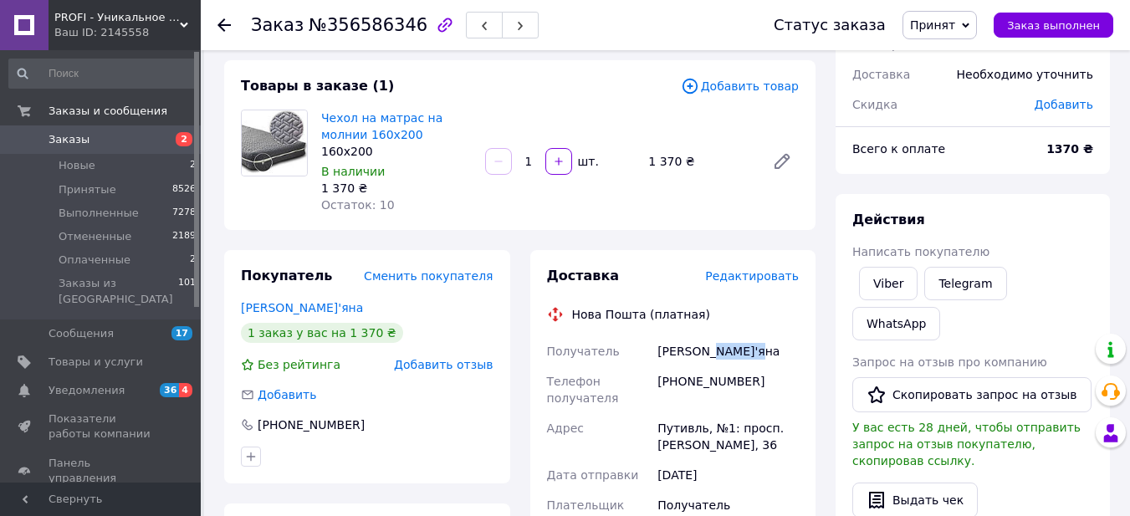
click at [766, 359] on div "[PERSON_NAME]'яна" at bounding box center [728, 351] width 148 height 30
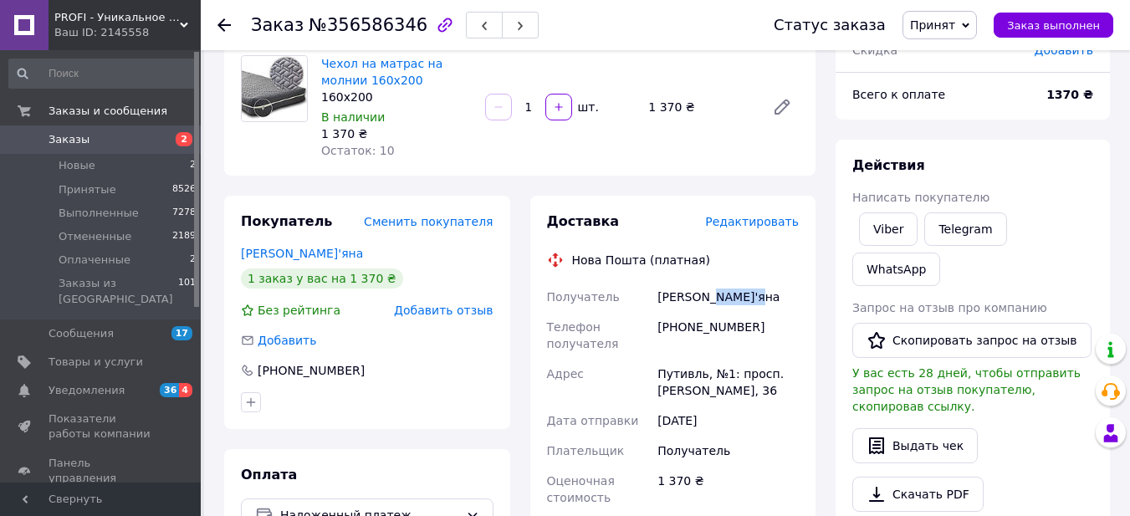
scroll to position [167, 0]
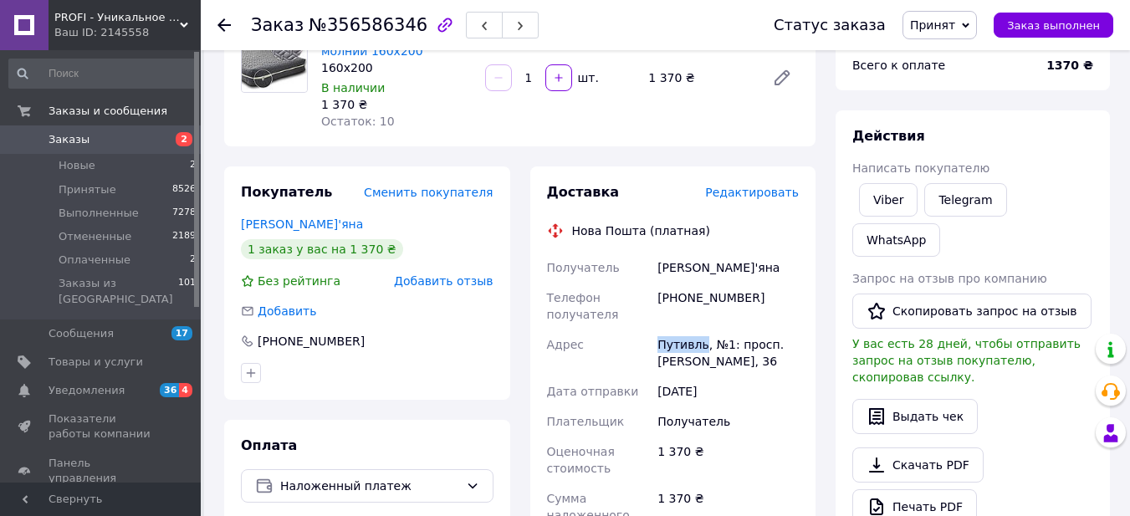
drag, startPoint x: 661, startPoint y: 343, endPoint x: 701, endPoint y: 342, distance: 40.2
click at [701, 342] on div "Путивль, №1: просп. [PERSON_NAME], 36" at bounding box center [728, 353] width 148 height 47
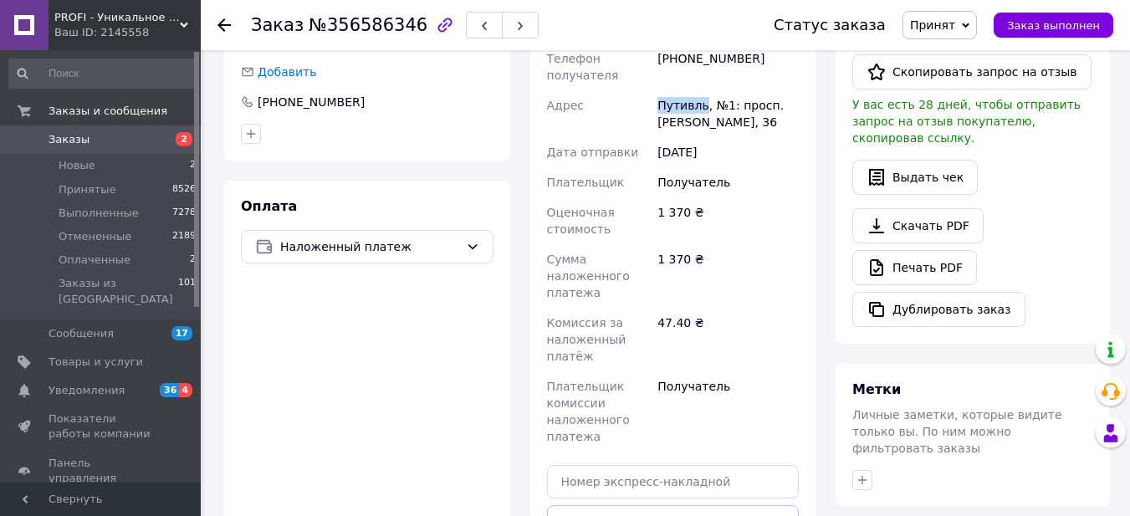
scroll to position [418, 0]
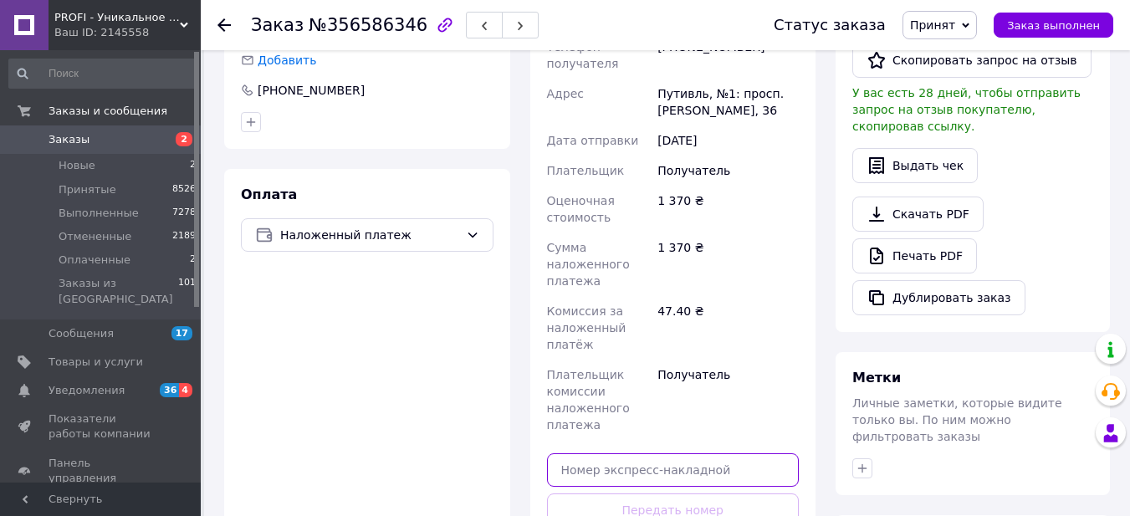
click at [720, 471] on input "text" at bounding box center [673, 469] width 253 height 33
paste input "20451225236002"
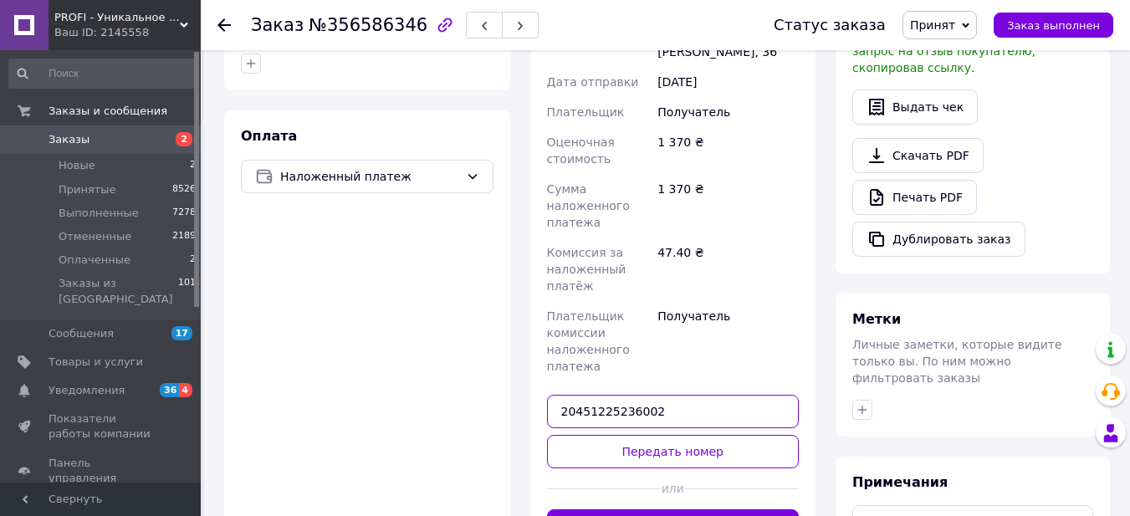
scroll to position [502, 0]
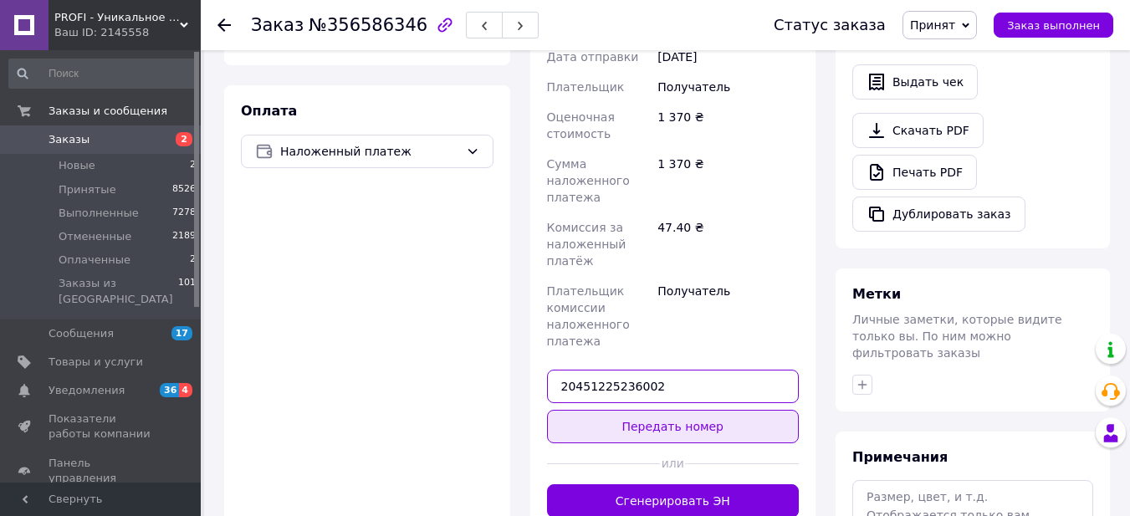
type input "20451225236002"
click at [710, 425] on button "Передать номер" at bounding box center [673, 426] width 253 height 33
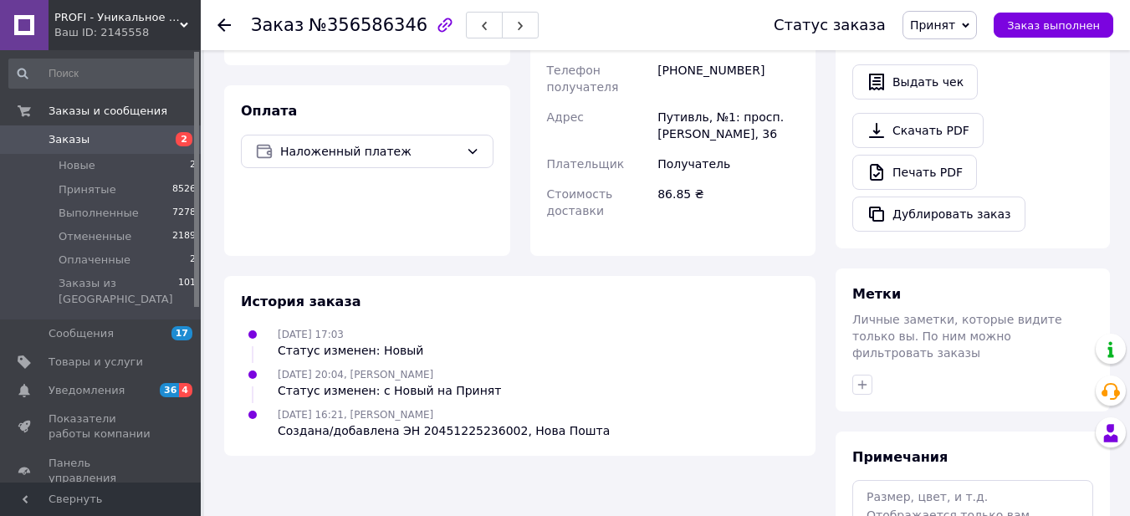
click at [148, 140] on span "Заказы" at bounding box center [102, 139] width 106 height 15
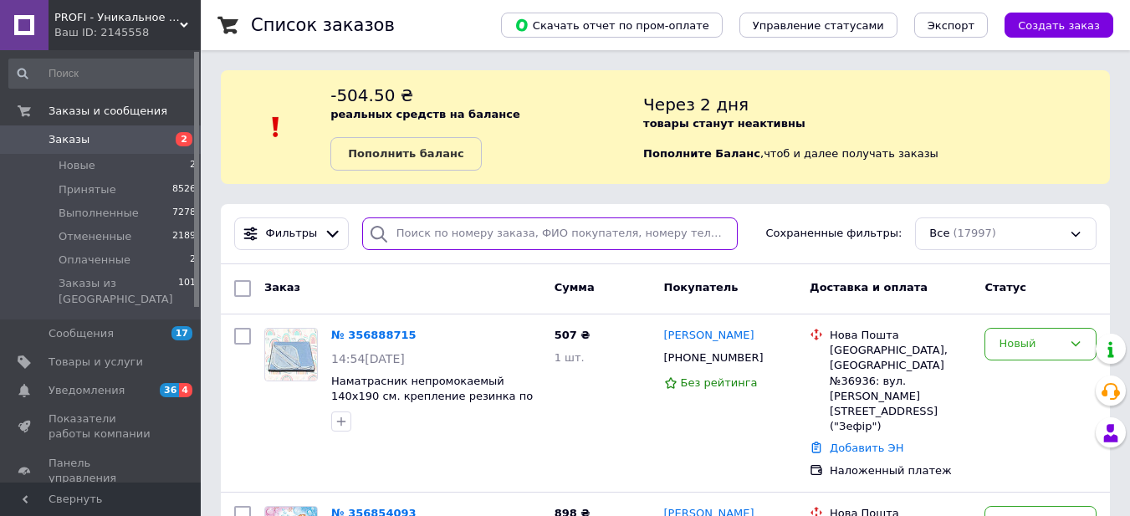
click at [471, 234] on input "search" at bounding box center [550, 234] width 376 height 33
paste input "356590590"
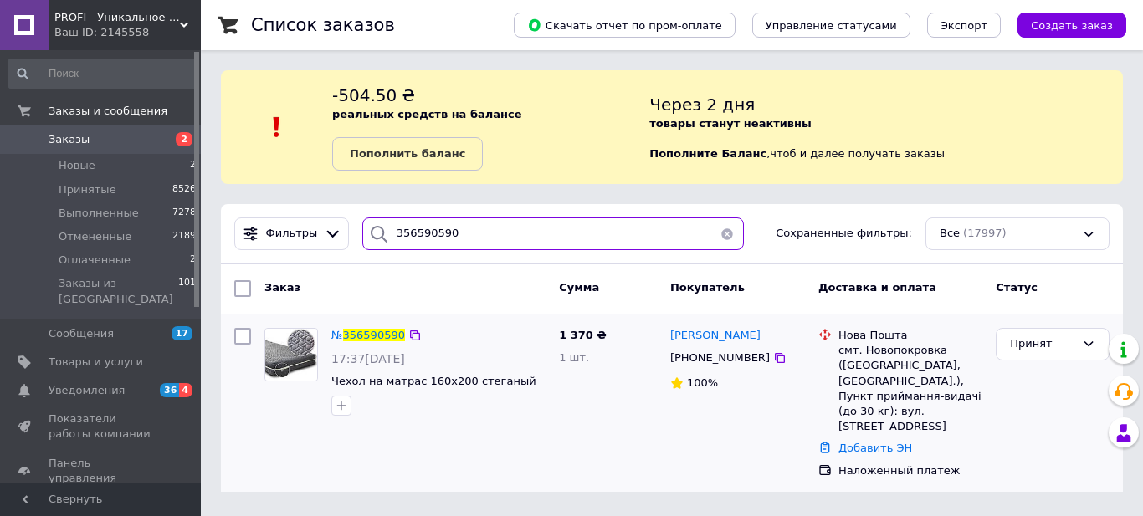
type input "356590590"
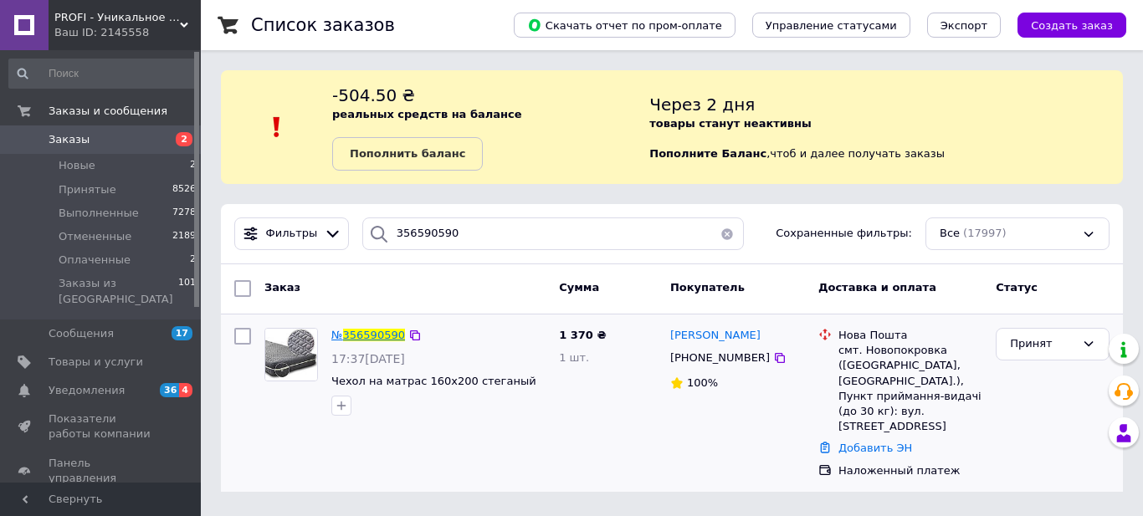
click at [383, 337] on span "356590590" at bounding box center [374, 335] width 62 height 13
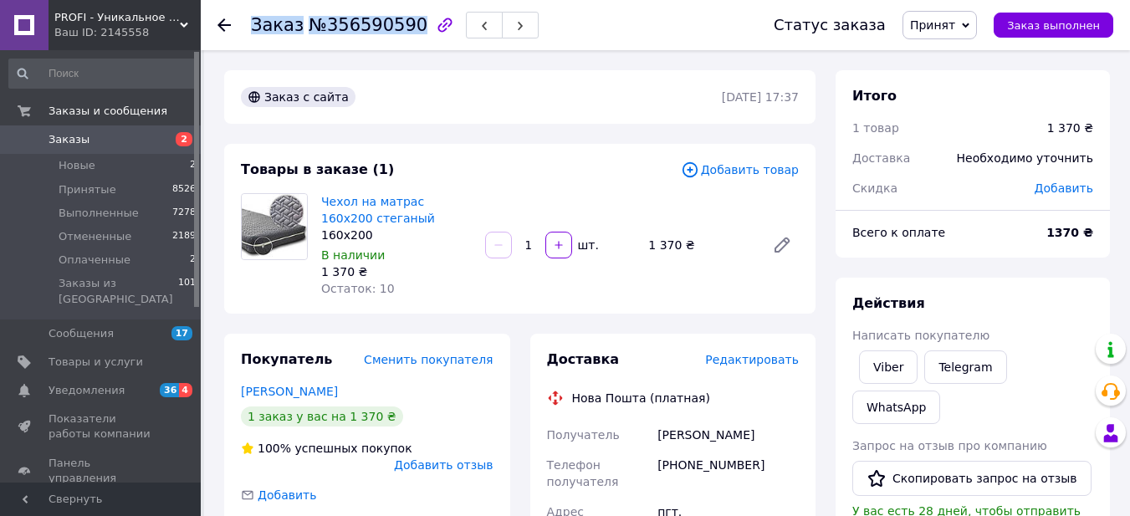
drag, startPoint x: 253, startPoint y: 26, endPoint x: 401, endPoint y: 29, distance: 148.1
click at [401, 29] on h1 "Заказ №356590590" at bounding box center [339, 25] width 177 height 20
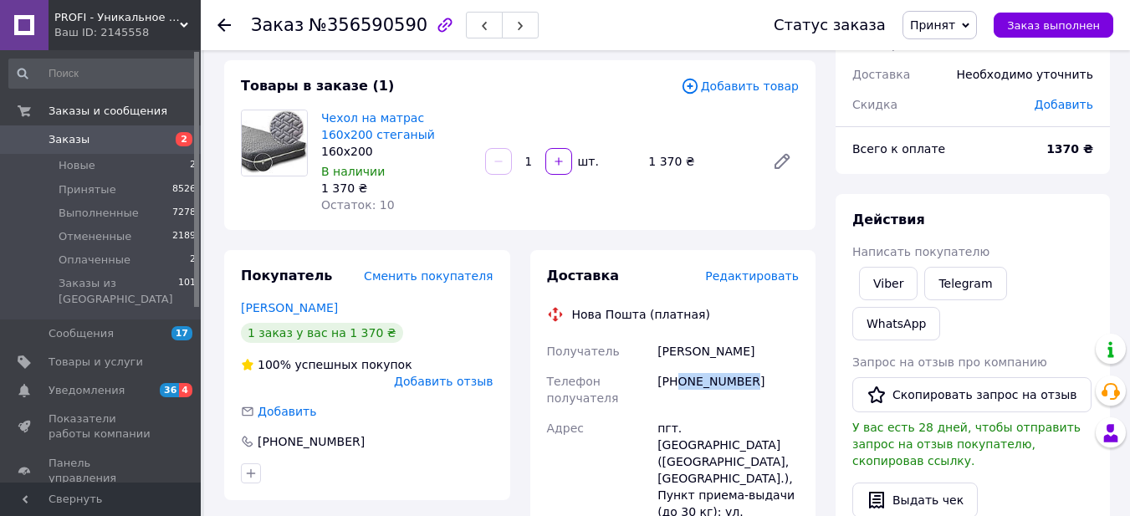
drag, startPoint x: 681, startPoint y: 385, endPoint x: 764, endPoint y: 376, distance: 83.3
click at [764, 376] on div "[PHONE_NUMBER]" at bounding box center [728, 389] width 148 height 47
drag, startPoint x: 654, startPoint y: 349, endPoint x: 710, endPoint y: 351, distance: 55.2
click at [710, 351] on div "[PERSON_NAME]" at bounding box center [728, 351] width 148 height 30
drag, startPoint x: 717, startPoint y: 351, endPoint x: 762, endPoint y: 351, distance: 45.2
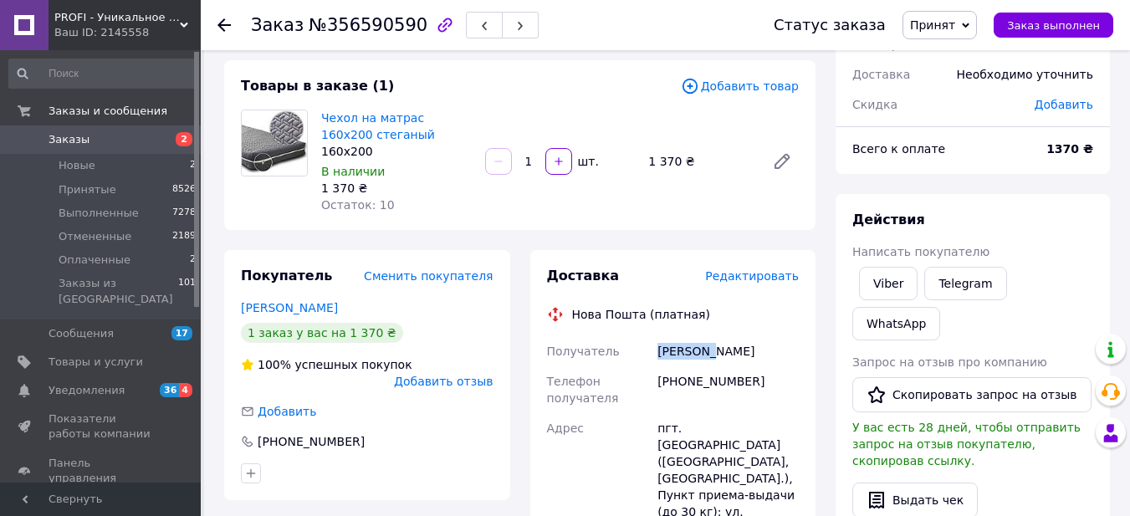
click at [762, 351] on div "[PERSON_NAME]" at bounding box center [728, 351] width 148 height 30
drag, startPoint x: 715, startPoint y: 348, endPoint x: 779, endPoint y: 349, distance: 63.6
click at [779, 349] on div "[PERSON_NAME]" at bounding box center [728, 351] width 148 height 30
drag, startPoint x: 681, startPoint y: 427, endPoint x: 760, endPoint y: 433, distance: 78.9
click at [760, 433] on div "пгт. [GEOGRAPHIC_DATA] ([GEOGRAPHIC_DATA], [GEOGRAPHIC_DATA].), Пункт приема-вы…" at bounding box center [728, 478] width 148 height 131
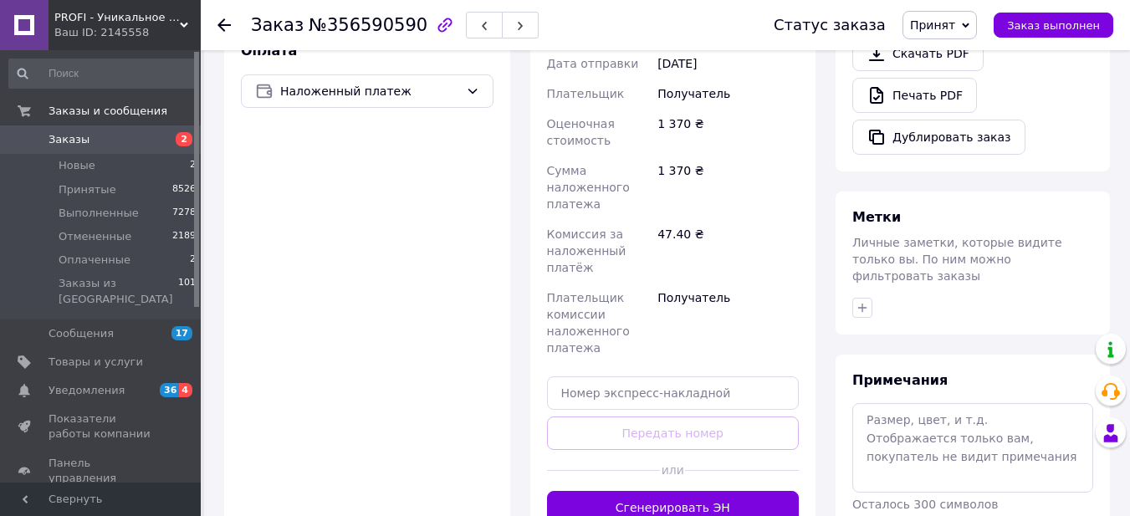
scroll to position [586, 0]
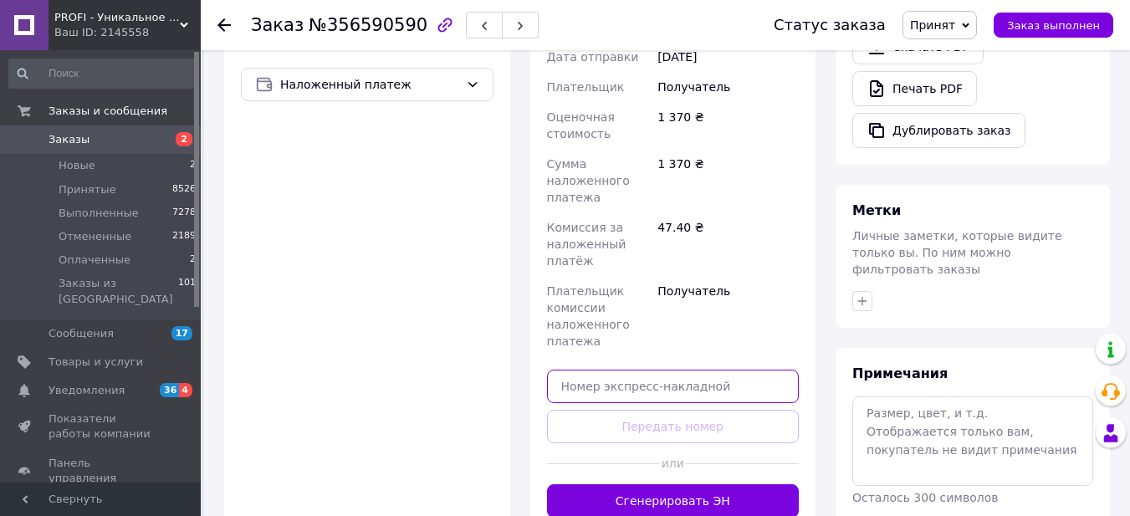
click at [689, 370] on input "text" at bounding box center [673, 386] width 253 height 33
paste input "20451225240871"
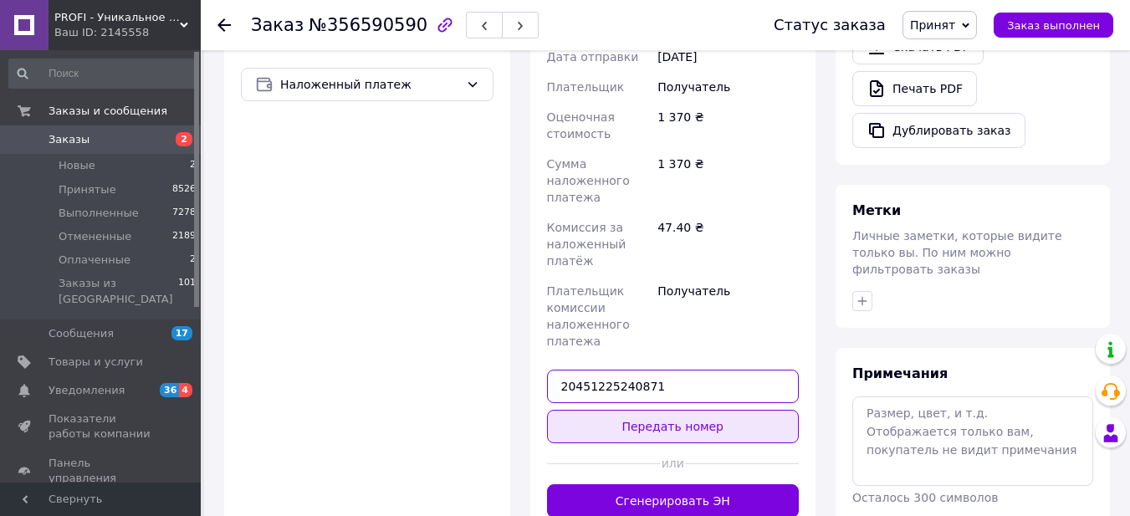
type input "20451225240871"
click at [705, 410] on button "Передать номер" at bounding box center [673, 426] width 253 height 33
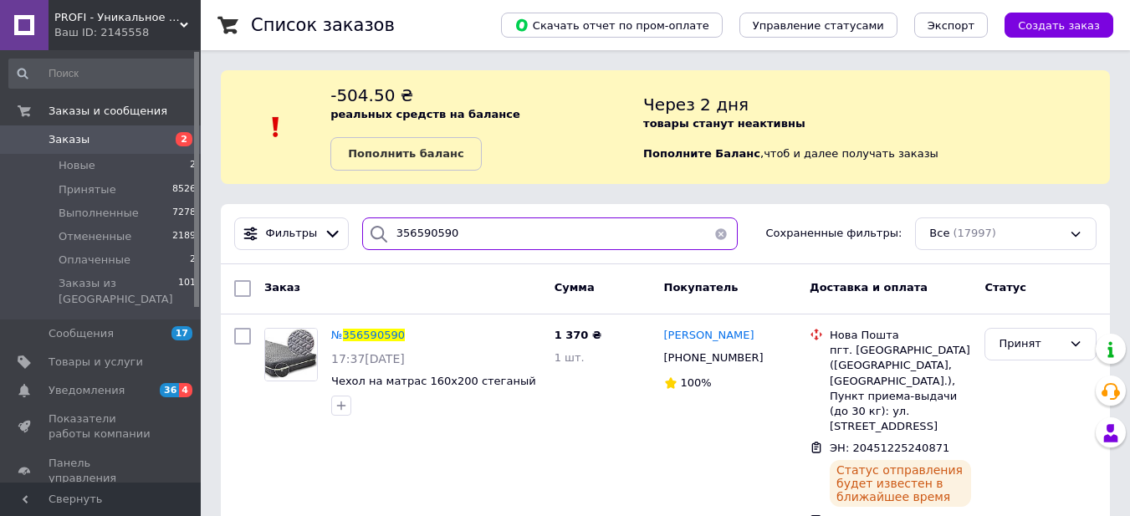
drag, startPoint x: 489, startPoint y: 238, endPoint x: 354, endPoint y: 228, distance: 135.9
click at [362, 228] on div "356590590" at bounding box center [550, 234] width 376 height 33
paste input "620469"
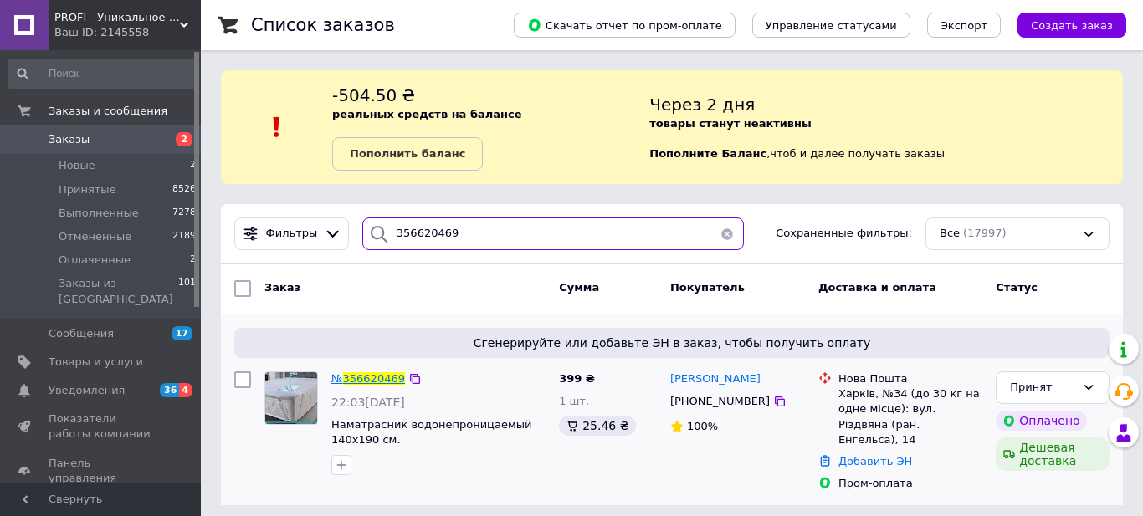
type input "356620469"
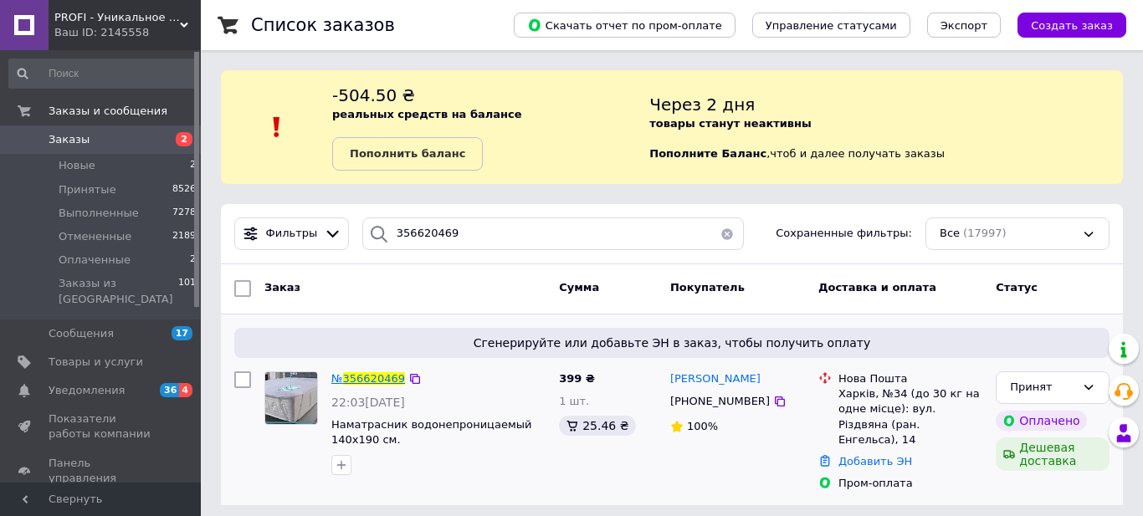
click at [380, 377] on span "356620469" at bounding box center [374, 378] width 62 height 13
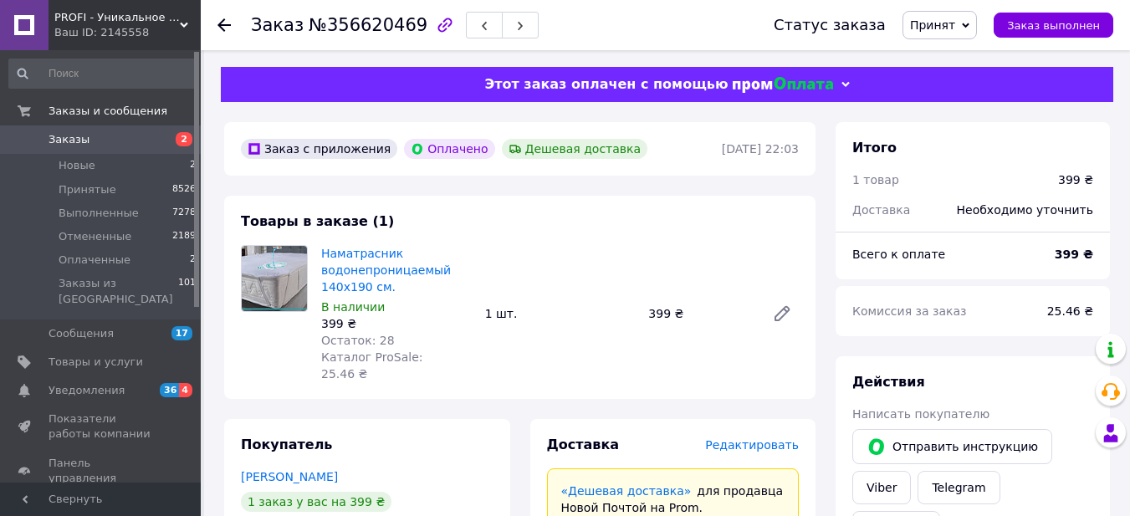
click at [757, 438] on span "Редактировать" at bounding box center [752, 444] width 94 height 13
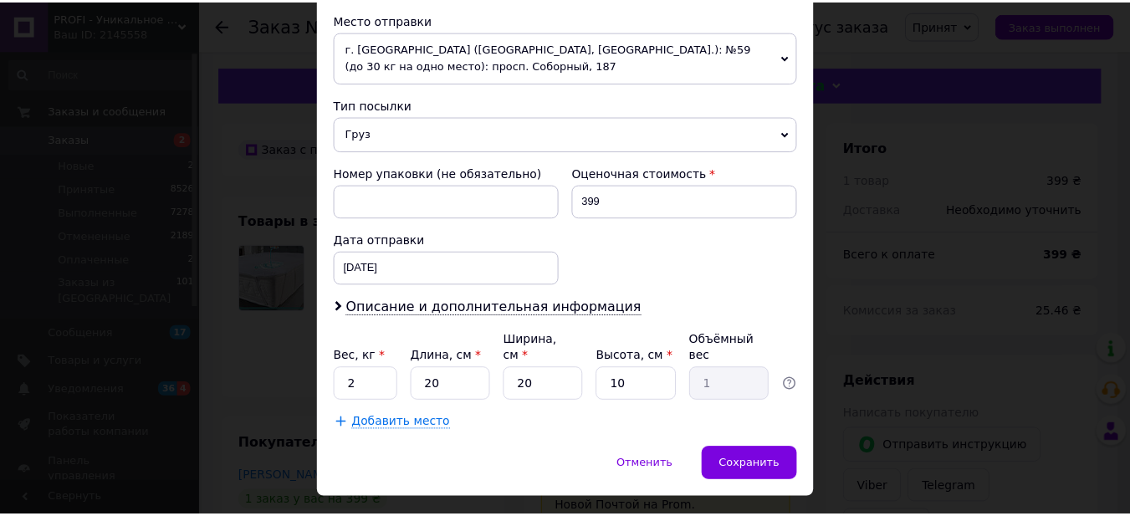
scroll to position [612, 0]
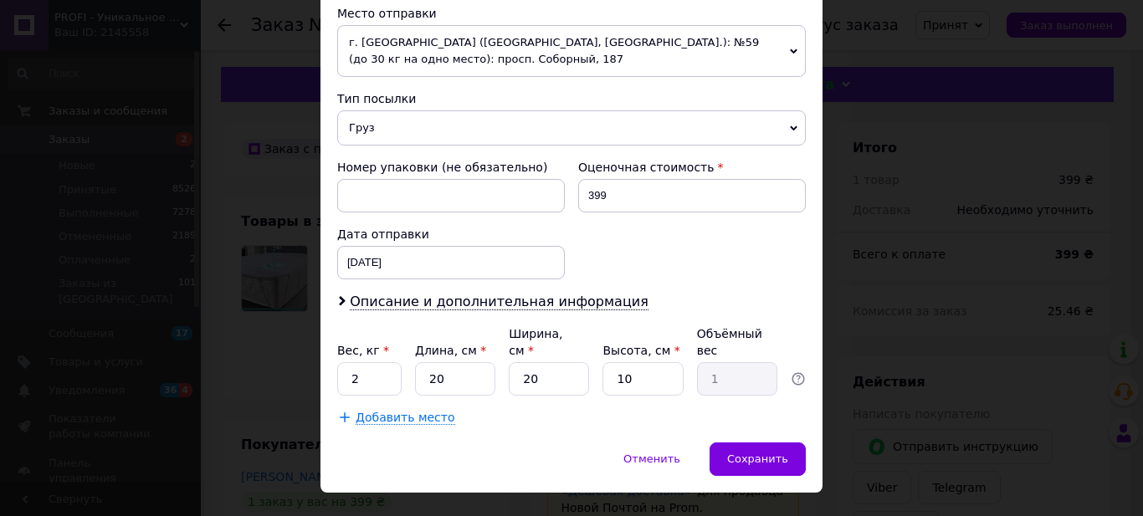
click at [914, 216] on div "× Редактирование доставки Способ доставки Нова Пошта (платная) Плательщик Получ…" at bounding box center [571, 258] width 1143 height 516
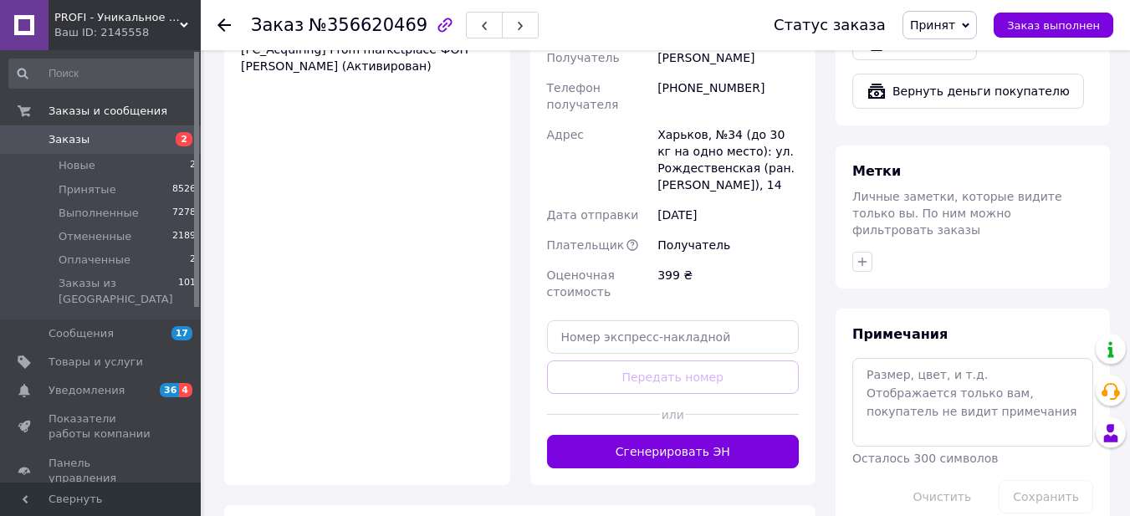
scroll to position [753, 0]
click at [715, 434] on button "Сгенерировать ЭН" at bounding box center [673, 450] width 253 height 33
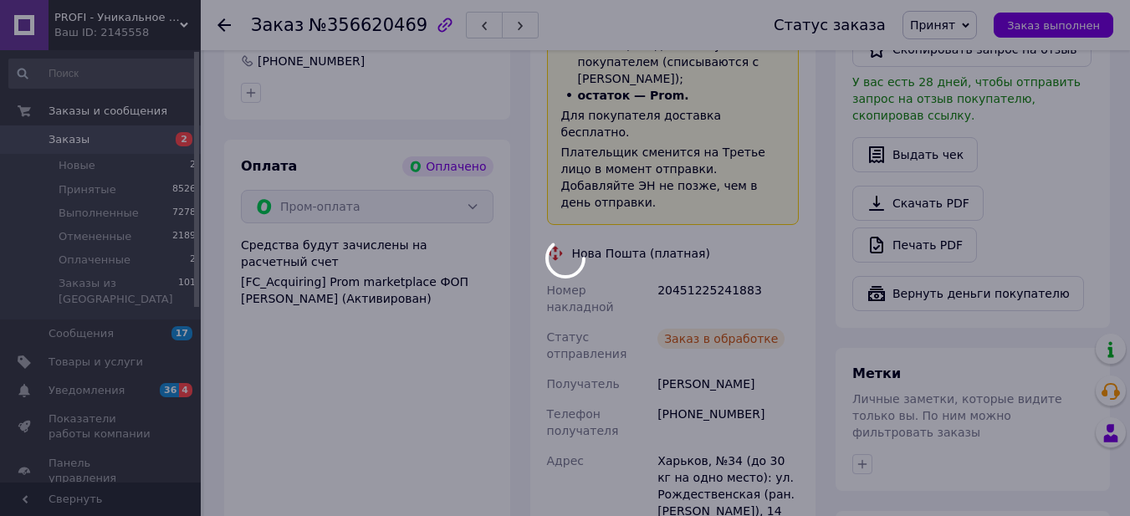
scroll to position [502, 0]
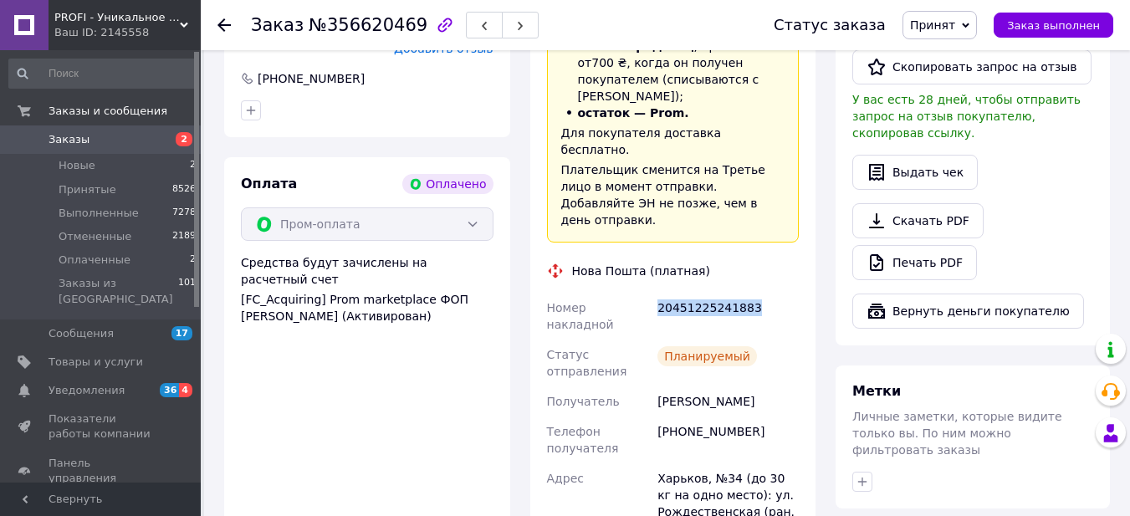
drag, startPoint x: 659, startPoint y: 237, endPoint x: 755, endPoint y: 233, distance: 95.5
click at [755, 293] on div "20451225241883" at bounding box center [728, 316] width 148 height 47
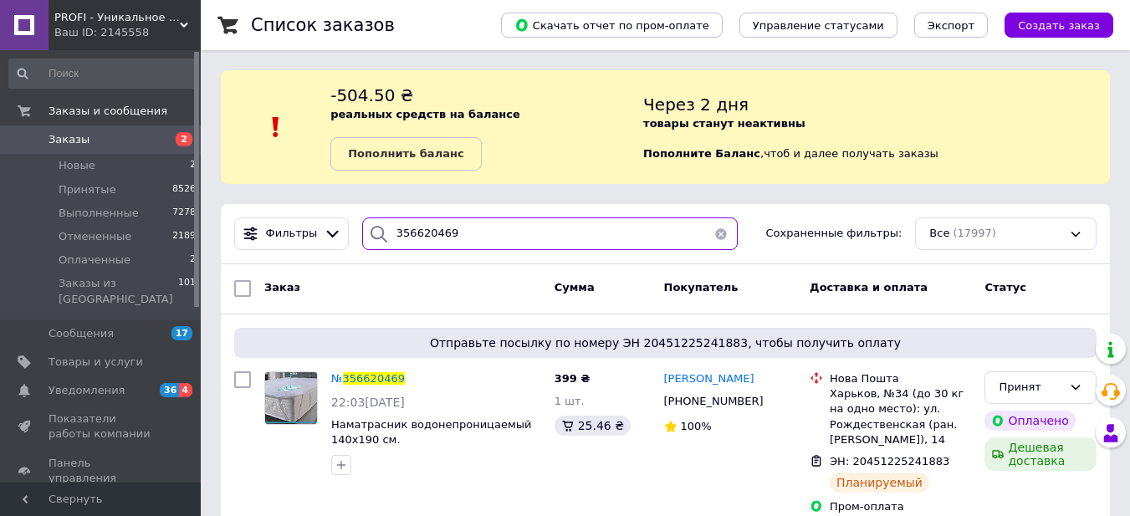
drag, startPoint x: 471, startPoint y: 241, endPoint x: 366, endPoint y: 241, distance: 105.4
click at [366, 241] on div "356620469" at bounding box center [550, 234] width 376 height 33
paste input "37901"
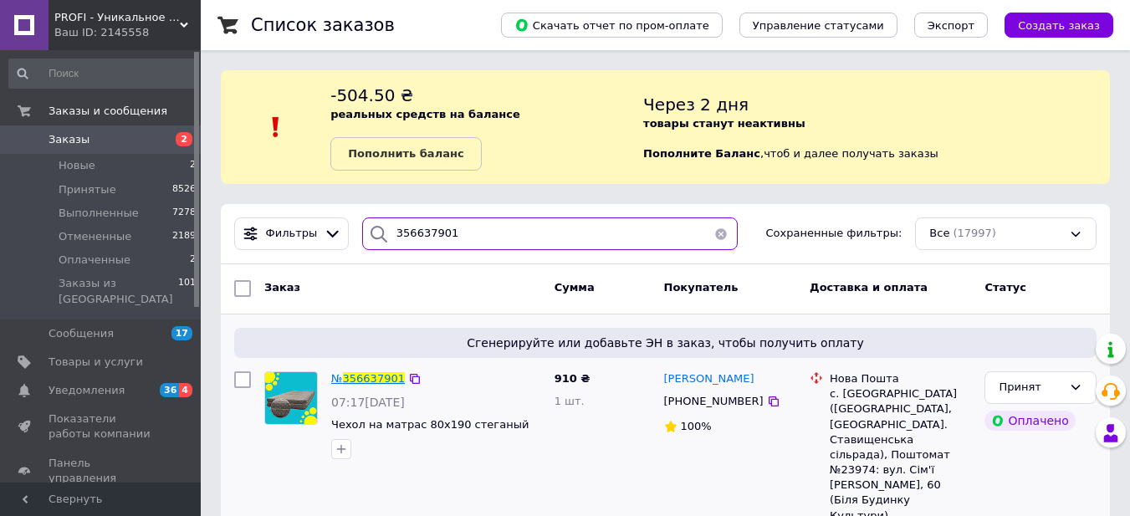
type input "356637901"
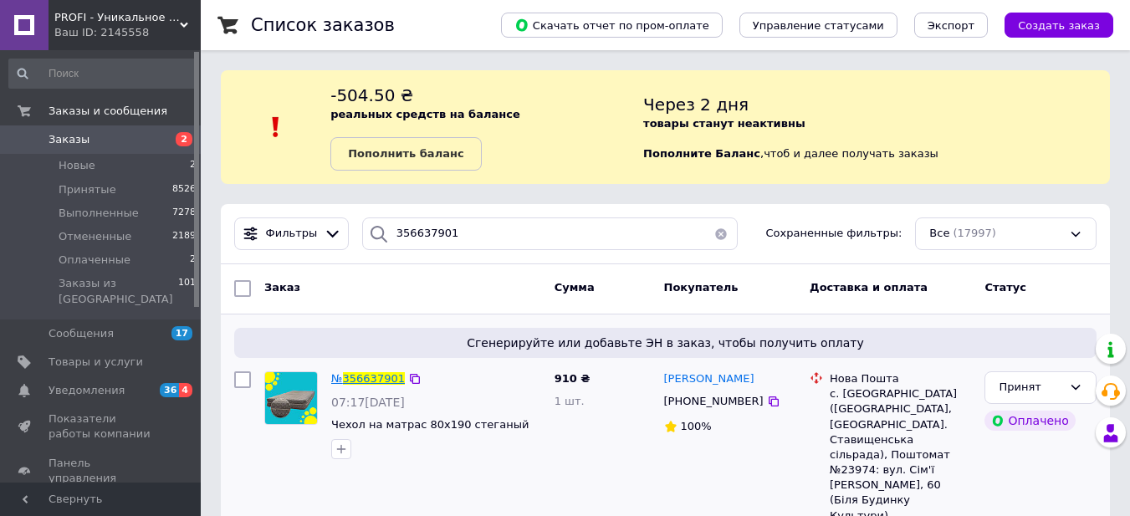
click at [373, 377] on span "356637901" at bounding box center [374, 378] width 62 height 13
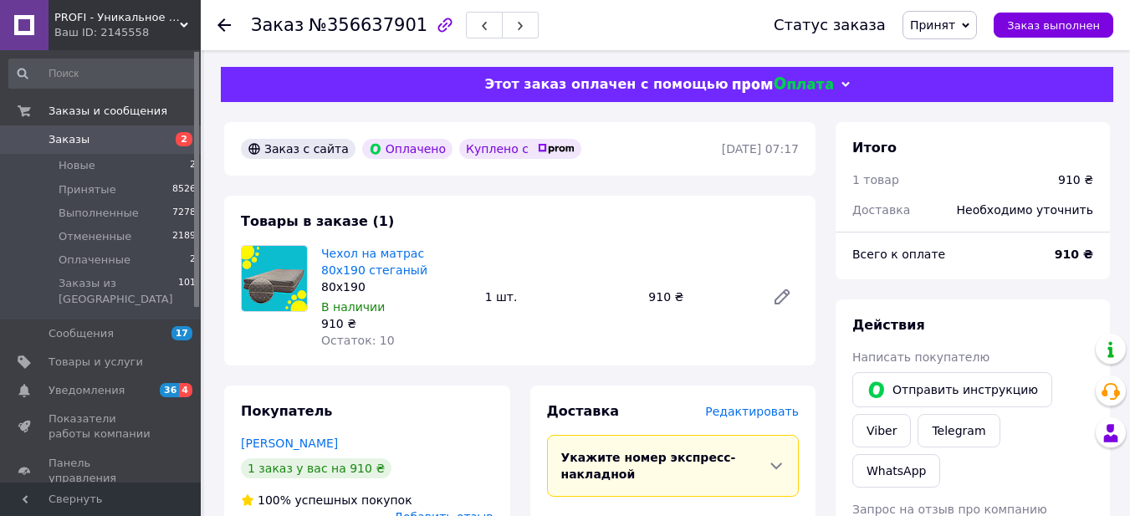
click at [767, 413] on span "Редактировать" at bounding box center [752, 411] width 94 height 13
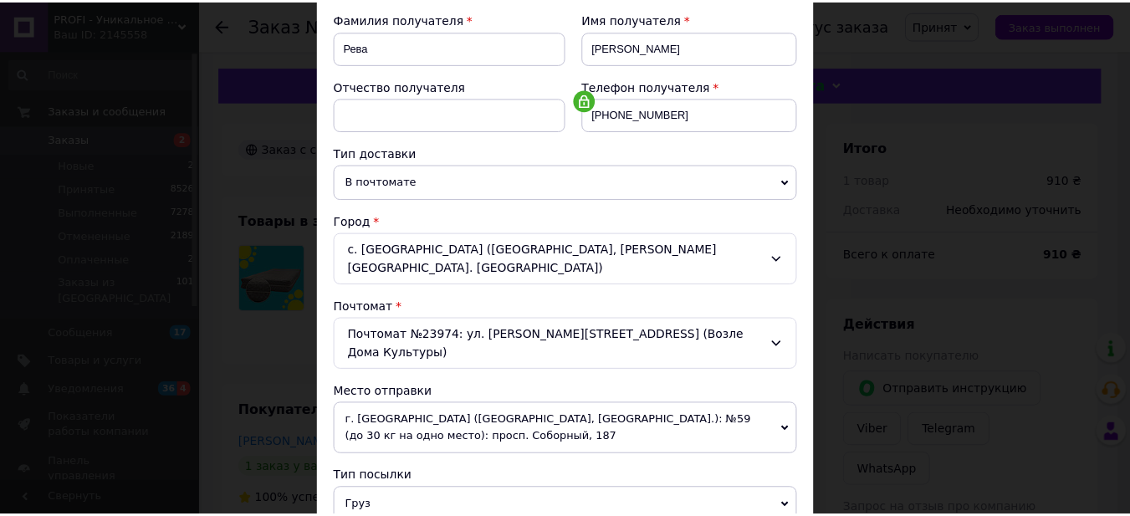
scroll to position [612, 0]
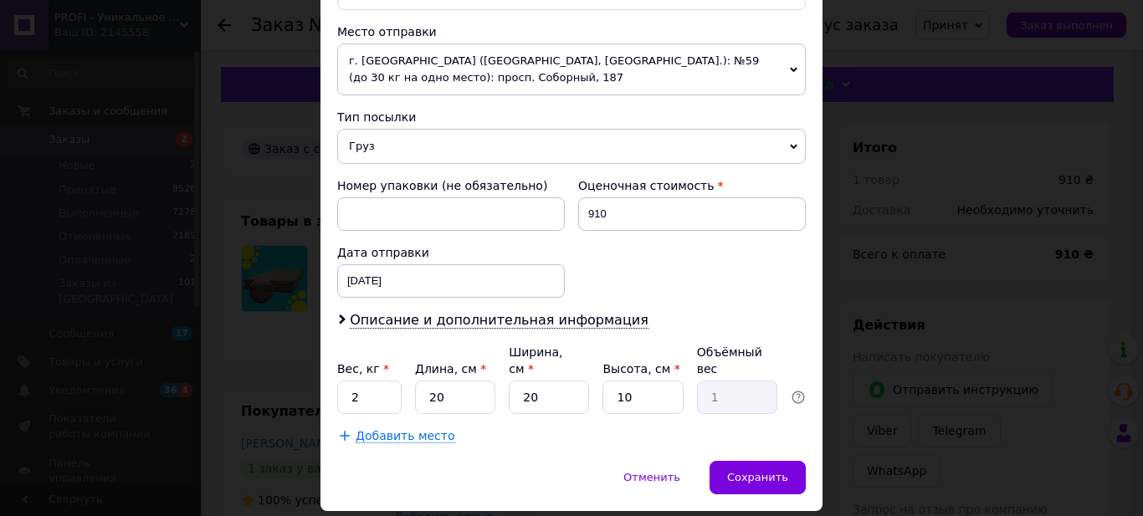
click at [946, 213] on div "× Редактирование доставки Способ доставки Нова Пошта (платная) Плательщик Получ…" at bounding box center [571, 258] width 1143 height 516
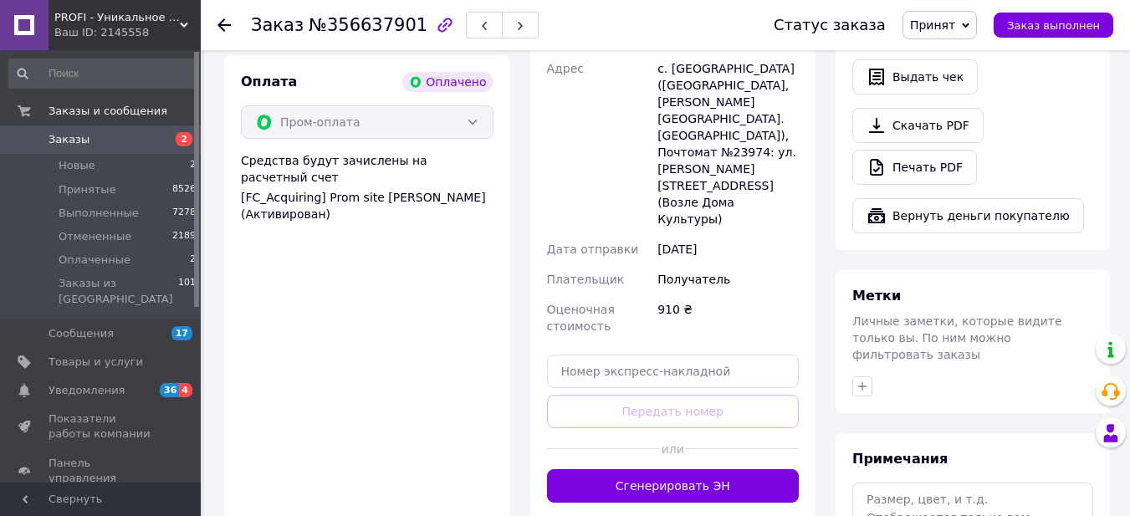
scroll to position [586, 0]
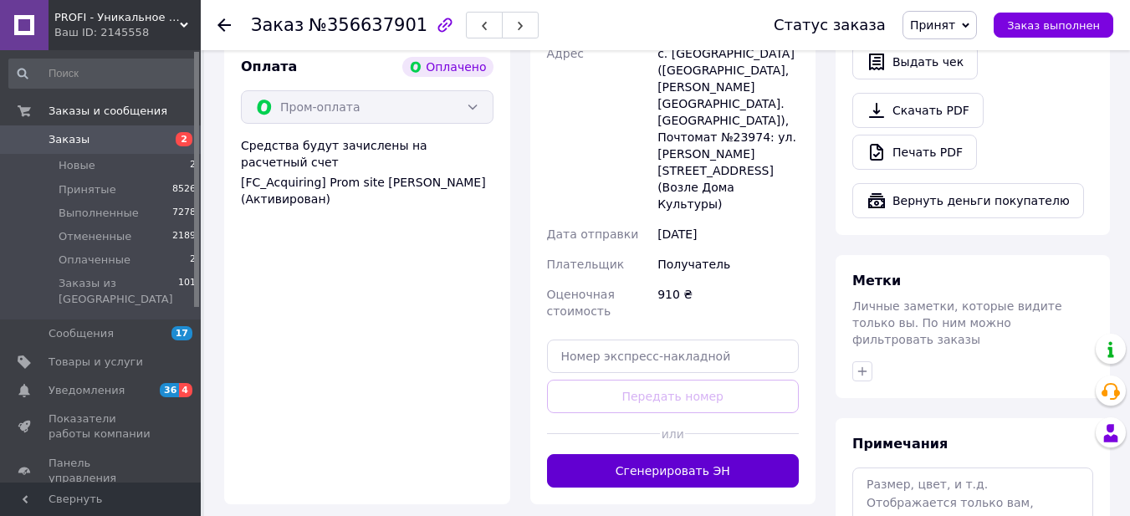
click at [703, 454] on button "Сгенерировать ЭН" at bounding box center [673, 470] width 253 height 33
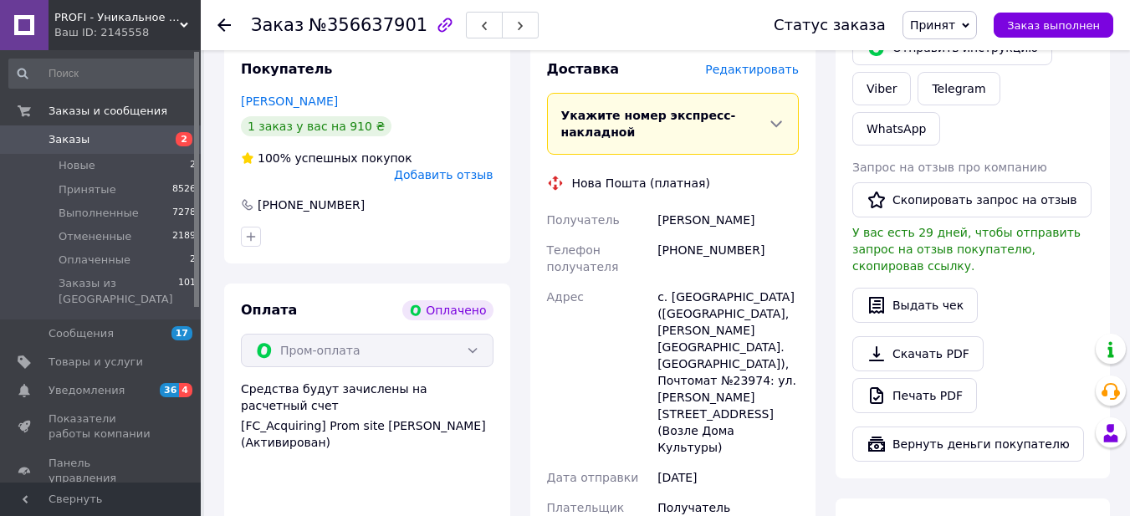
scroll to position [335, 0]
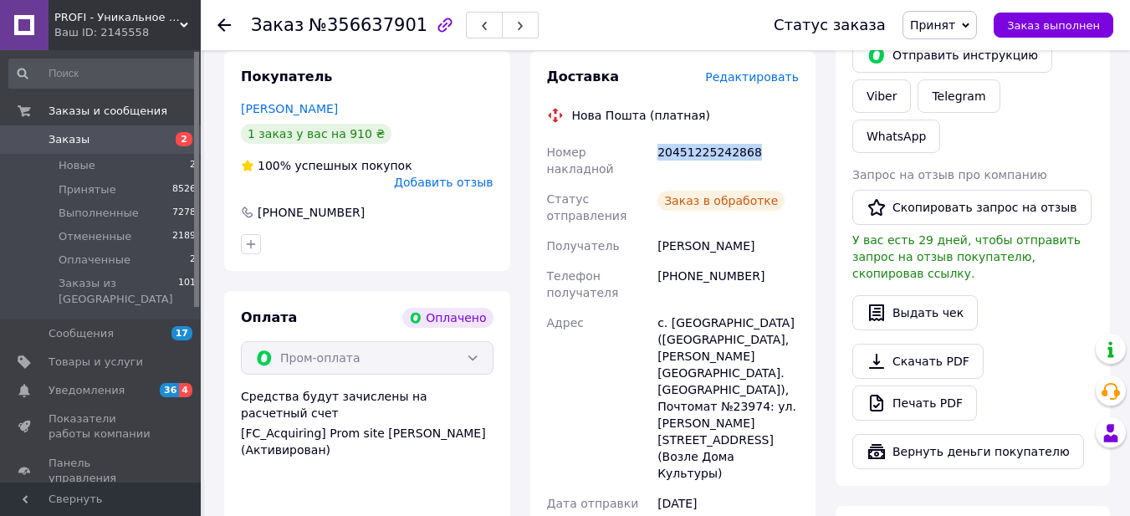
drag, startPoint x: 659, startPoint y: 151, endPoint x: 771, endPoint y: 141, distance: 111.8
click at [771, 141] on div "20451225242868" at bounding box center [728, 160] width 148 height 47
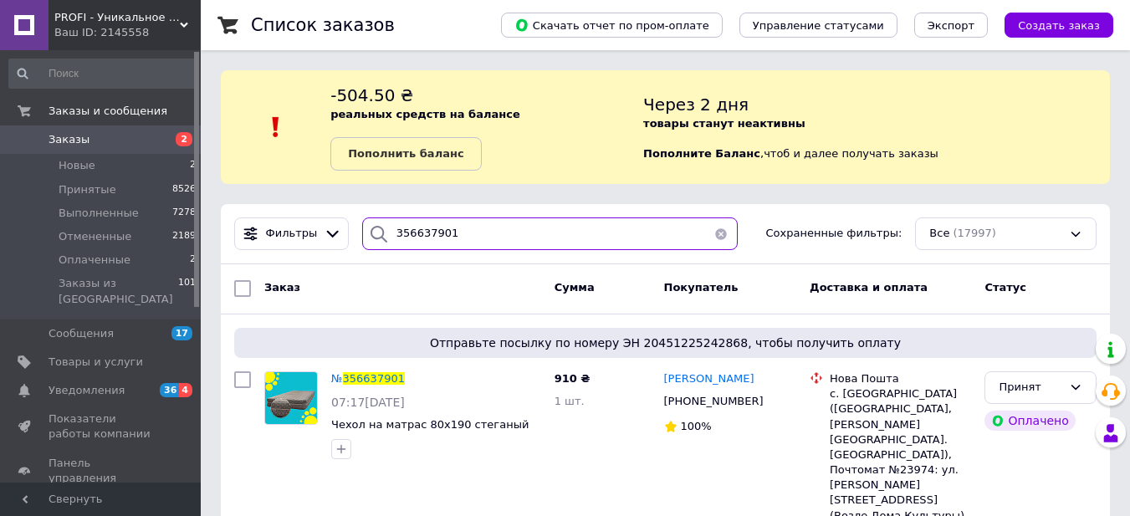
drag, startPoint x: 457, startPoint y: 234, endPoint x: 367, endPoint y: 227, distance: 89.8
click at [371, 226] on div "356637901" at bounding box center [550, 234] width 376 height 33
paste input "56466"
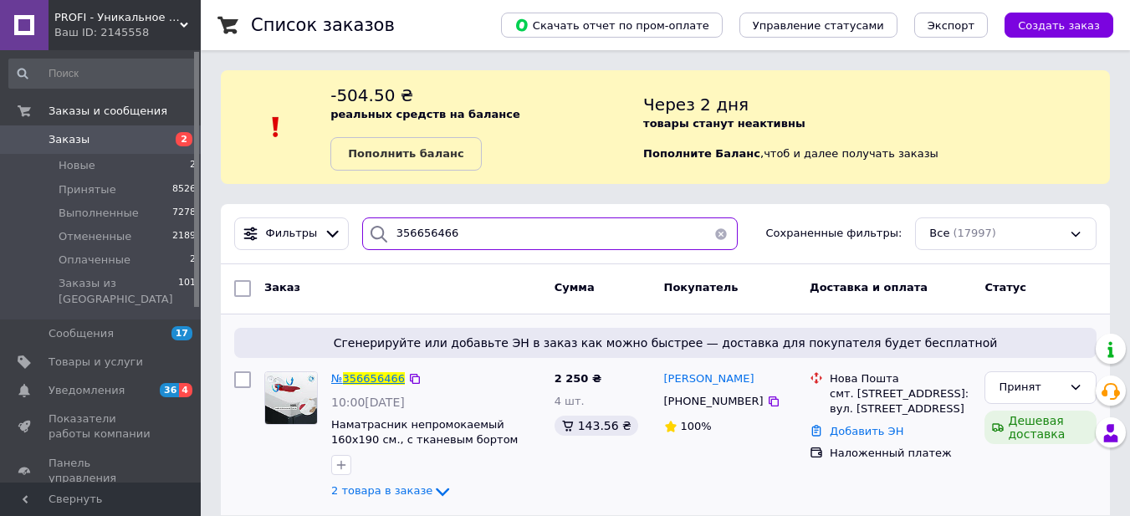
type input "356656466"
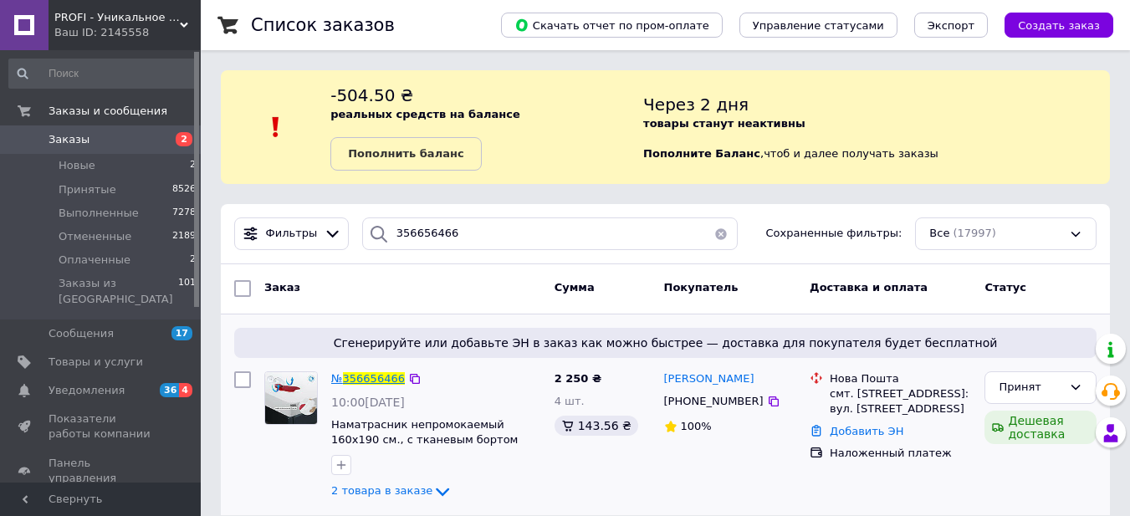
click at [385, 377] on span "356656466" at bounding box center [374, 378] width 62 height 13
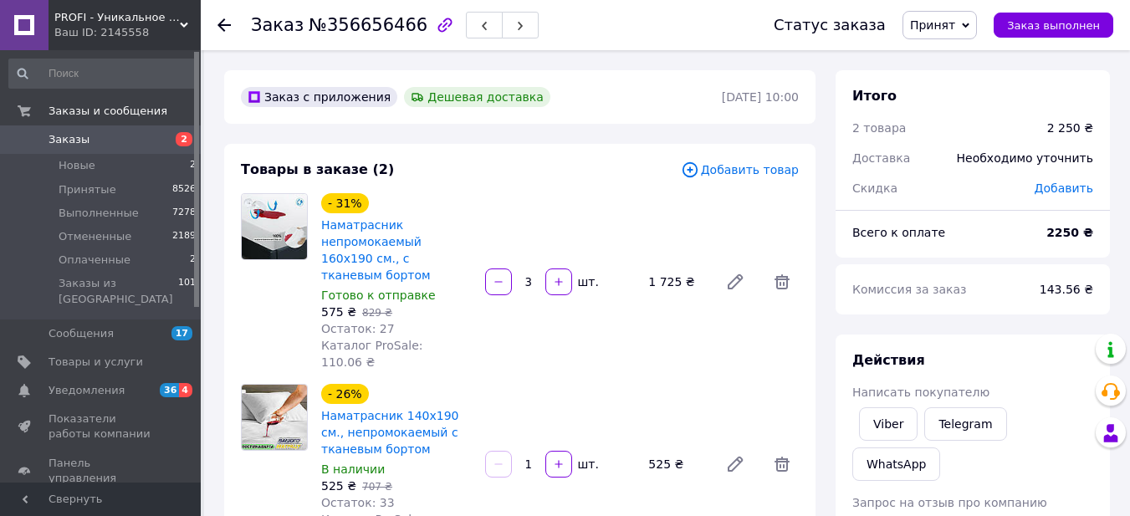
drag, startPoint x: 254, startPoint y: 28, endPoint x: 409, endPoint y: 26, distance: 155.6
click at [407, 26] on div "Заказ №356656466" at bounding box center [395, 25] width 288 height 28
drag, startPoint x: 252, startPoint y: 28, endPoint x: 402, endPoint y: 26, distance: 150.6
click at [402, 26] on h1 "Заказ №356656466" at bounding box center [339, 25] width 177 height 20
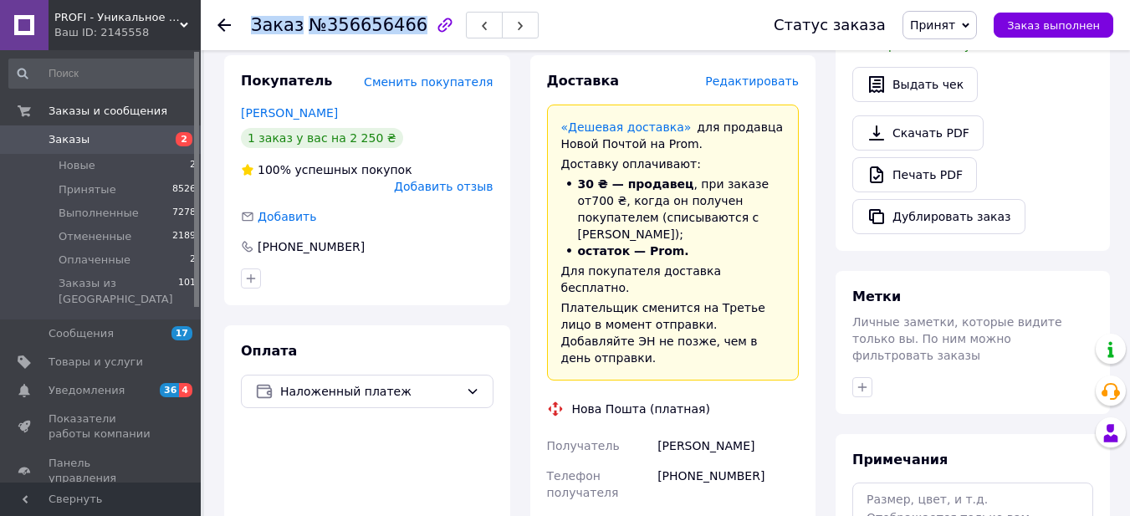
scroll to position [586, 0]
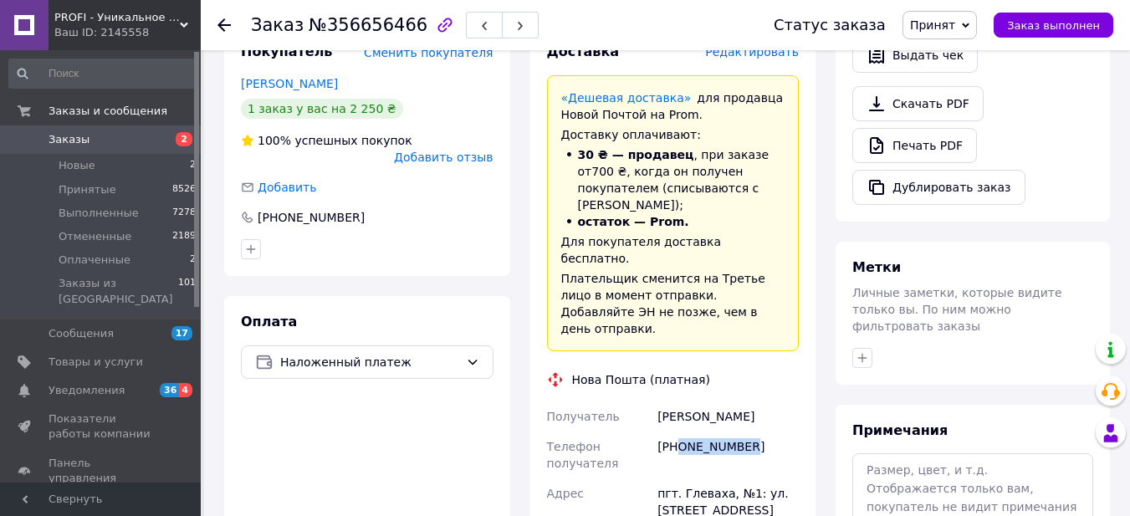
drag, startPoint x: 677, startPoint y: 344, endPoint x: 753, endPoint y: 341, distance: 76.2
click at [753, 432] on div "[PHONE_NUMBER]" at bounding box center [728, 455] width 148 height 47
drag, startPoint x: 659, startPoint y: 318, endPoint x: 710, endPoint y: 319, distance: 51.0
click at [710, 402] on div "[PERSON_NAME]" at bounding box center [728, 417] width 148 height 30
drag, startPoint x: 716, startPoint y: 315, endPoint x: 759, endPoint y: 315, distance: 42.7
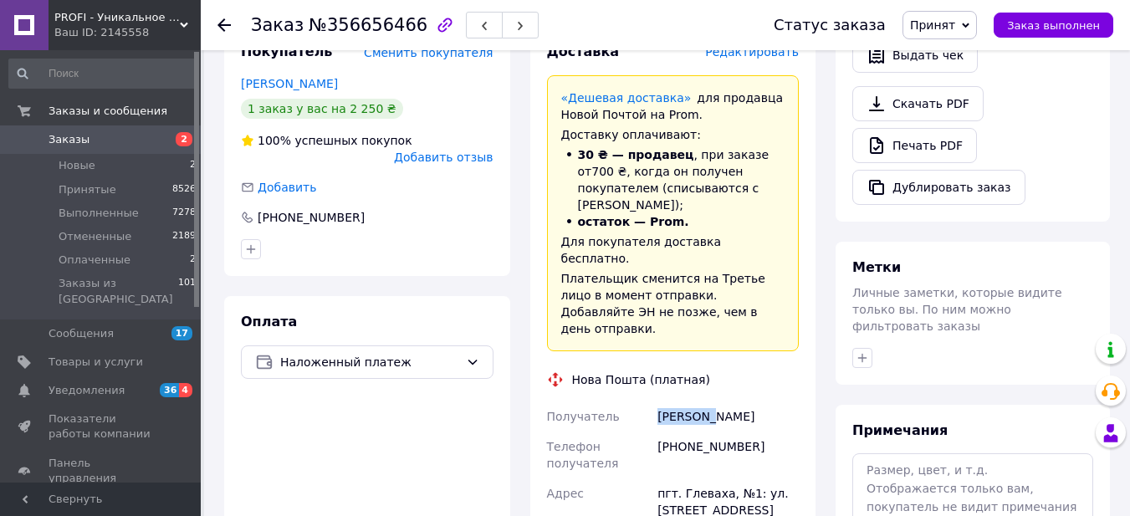
click at [759, 402] on div "[PERSON_NAME]" at bounding box center [728, 417] width 148 height 30
drag, startPoint x: 679, startPoint y: 389, endPoint x: 722, endPoint y: 394, distance: 43.8
click at [722, 479] on div "пгт. Глеваха, №1: ул. [STREET_ADDRESS]" at bounding box center [728, 502] width 148 height 47
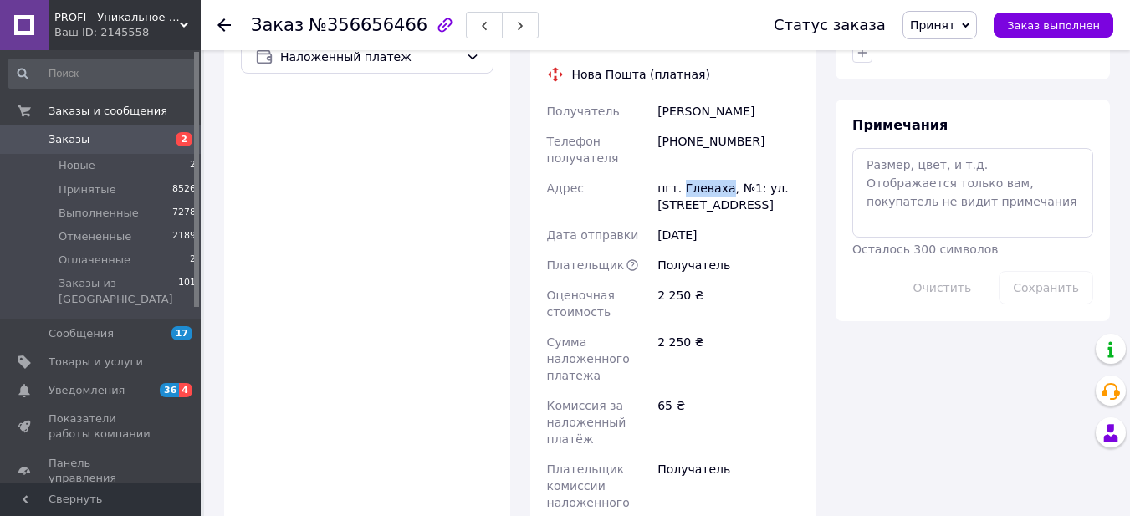
scroll to position [920, 0]
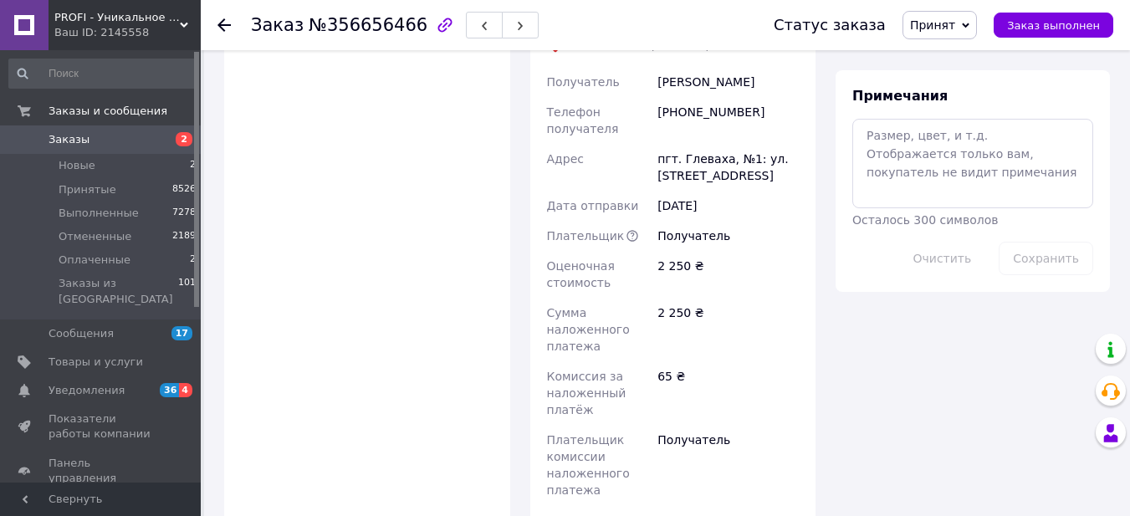
paste input "20451225250155"
type input "20451225250155"
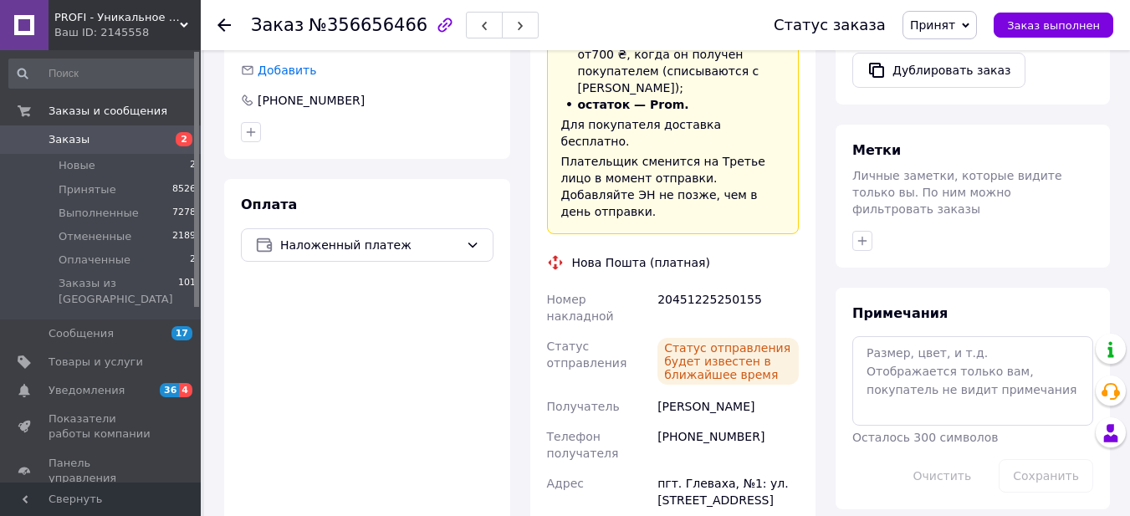
scroll to position [669, 0]
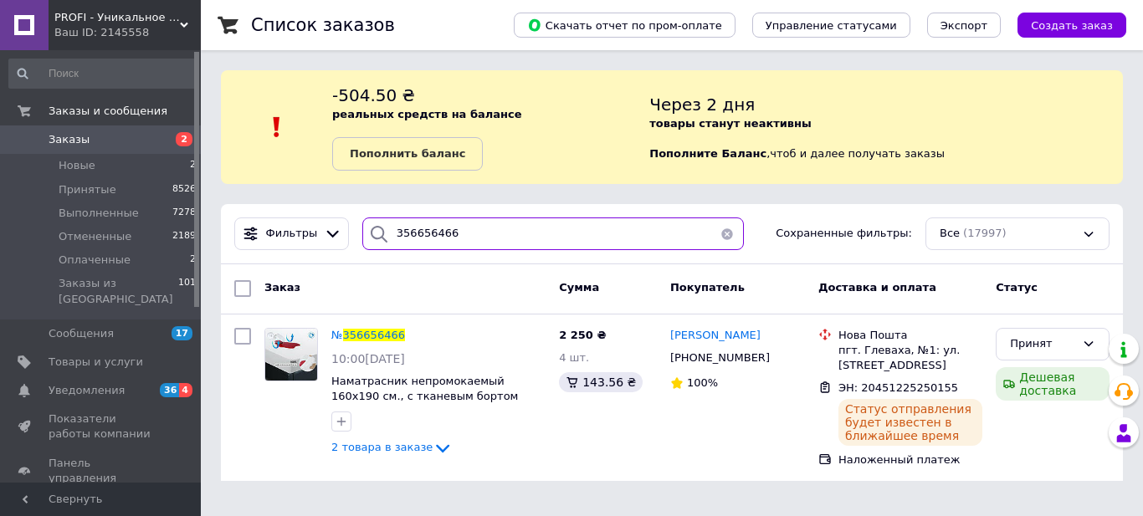
drag, startPoint x: 446, startPoint y: 230, endPoint x: 348, endPoint y: 222, distance: 98.3
click at [356, 222] on div "356656466" at bounding box center [553, 234] width 395 height 33
paste input "69631"
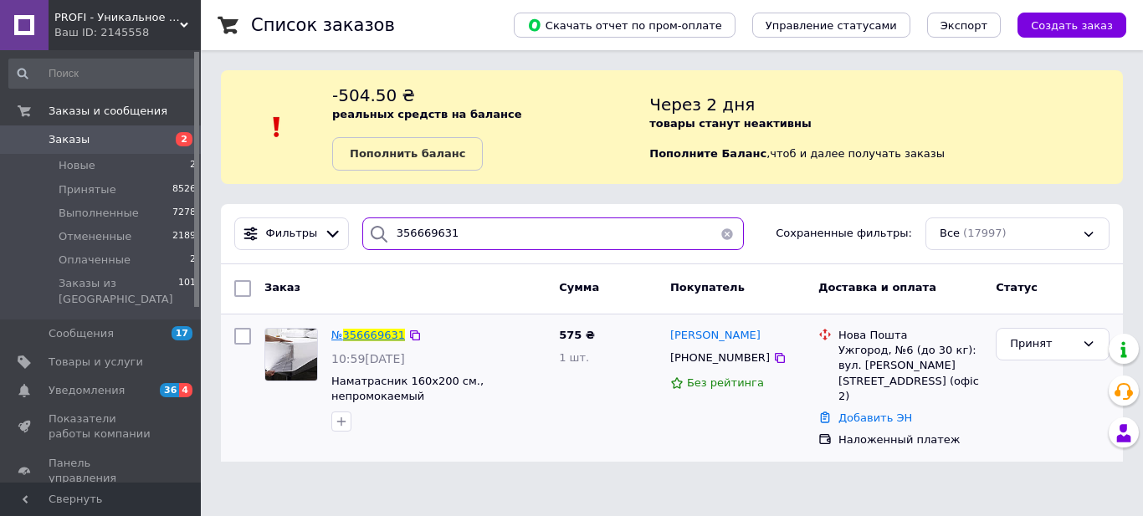
type input "356669631"
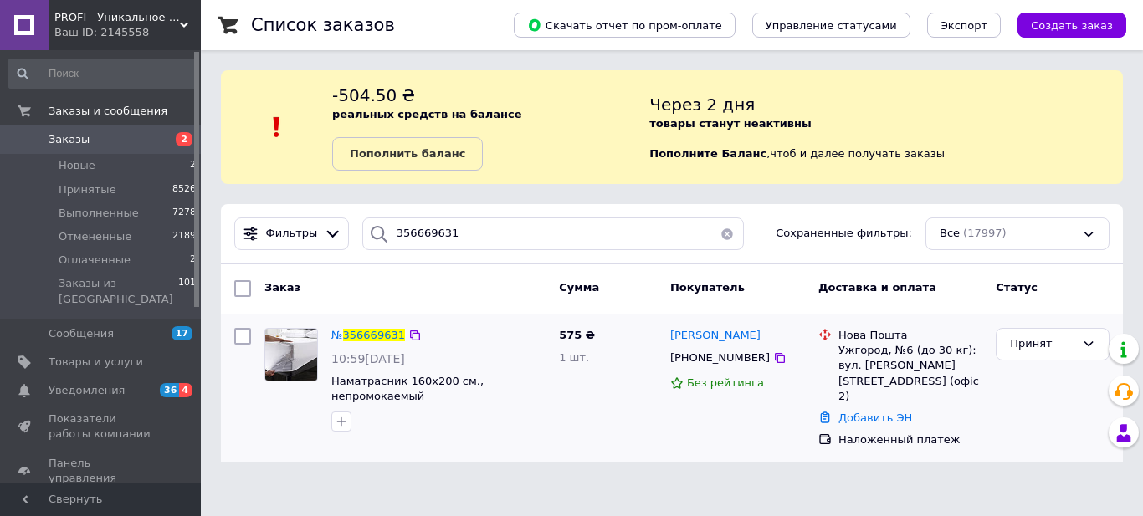
click at [373, 333] on span "356669631" at bounding box center [374, 335] width 62 height 13
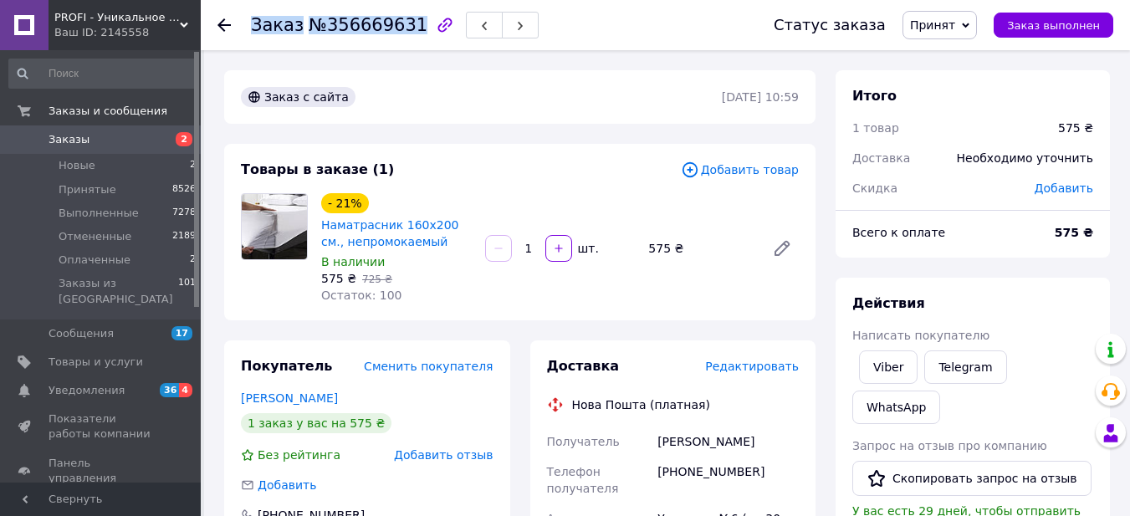
drag, startPoint x: 253, startPoint y: 29, endPoint x: 402, endPoint y: 29, distance: 148.9
click at [402, 29] on h1 "Заказ №356669631" at bounding box center [339, 25] width 177 height 20
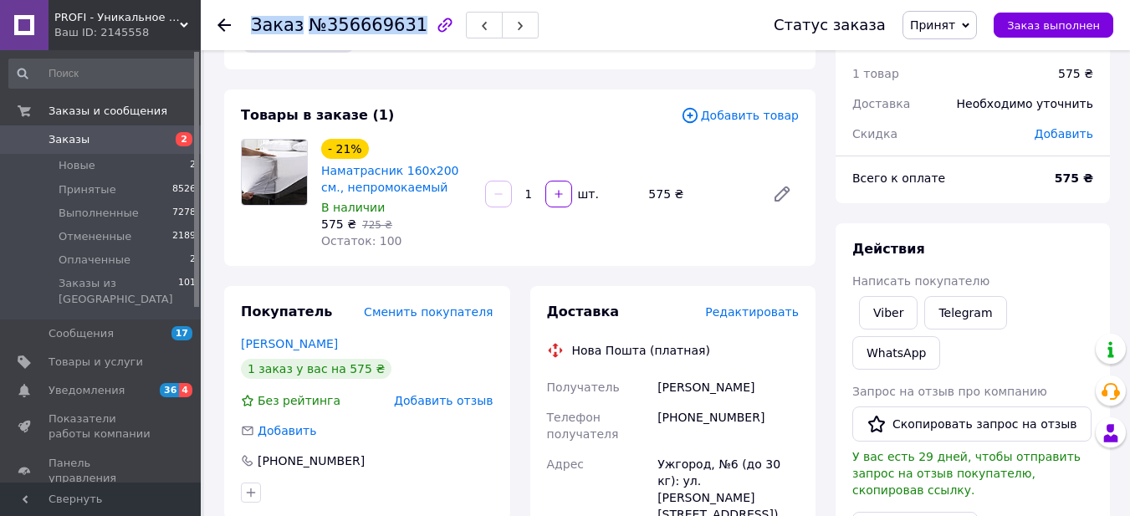
scroll to position [84, 0]
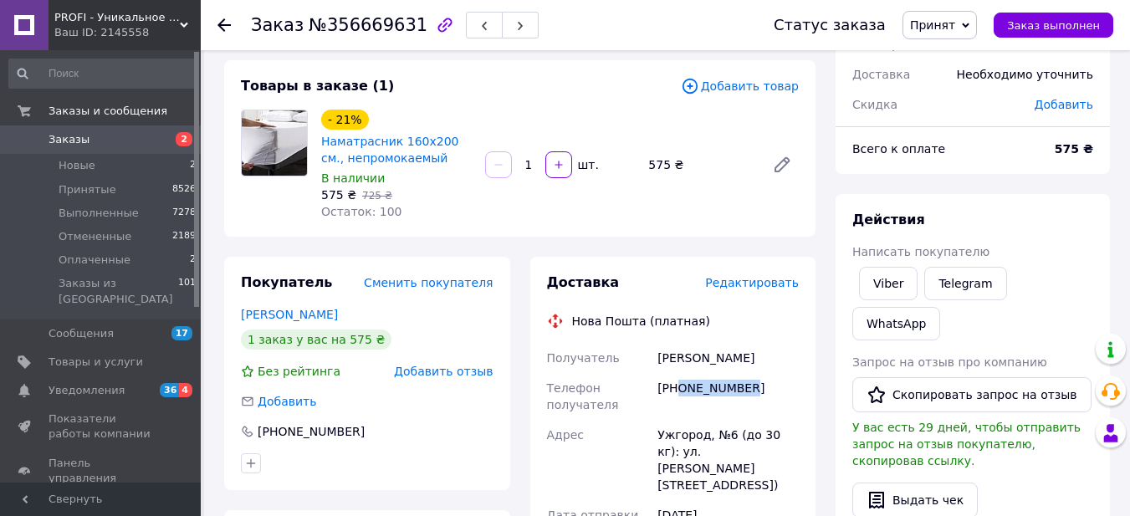
drag, startPoint x: 677, startPoint y: 388, endPoint x: 760, endPoint y: 388, distance: 82.8
click at [760, 388] on div "[PHONE_NUMBER]" at bounding box center [728, 396] width 148 height 47
drag, startPoint x: 653, startPoint y: 361, endPoint x: 708, endPoint y: 361, distance: 54.4
drag, startPoint x: 713, startPoint y: 360, endPoint x: 769, endPoint y: 363, distance: 56.2
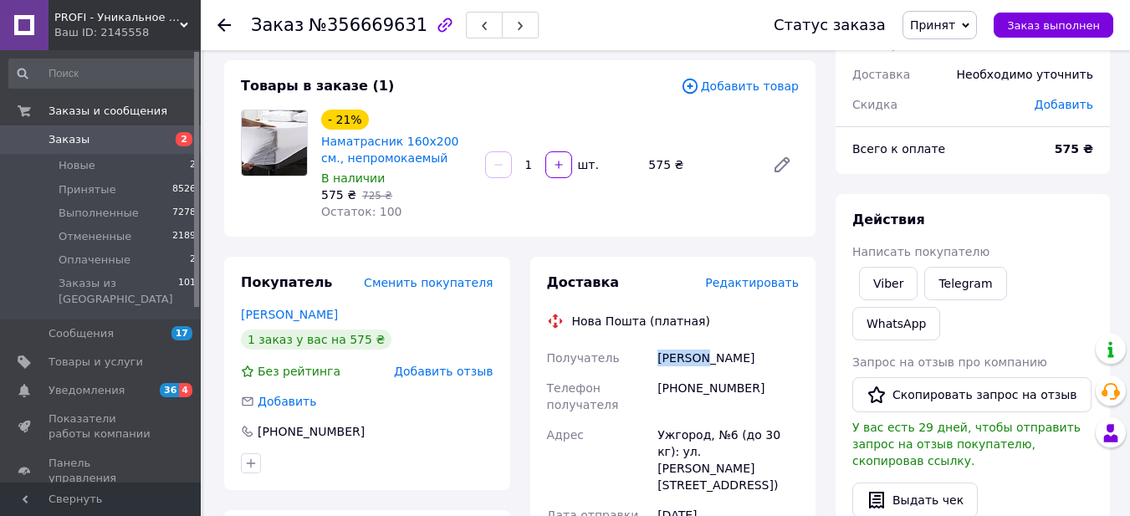
click at [770, 363] on div "[PERSON_NAME]" at bounding box center [728, 358] width 148 height 30
drag, startPoint x: 638, startPoint y: 430, endPoint x: 705, endPoint y: 438, distance: 67.4
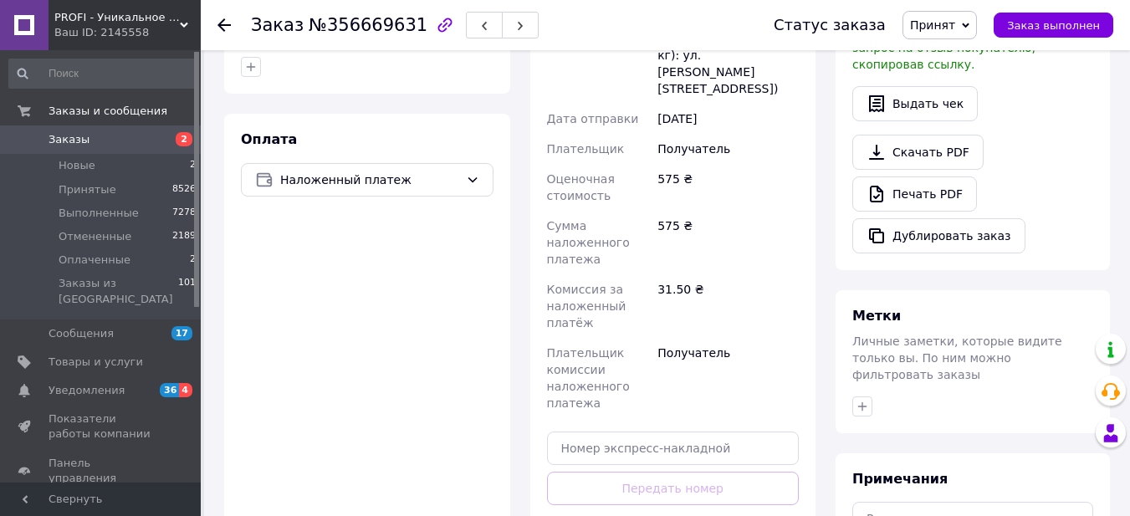
scroll to position [586, 0]
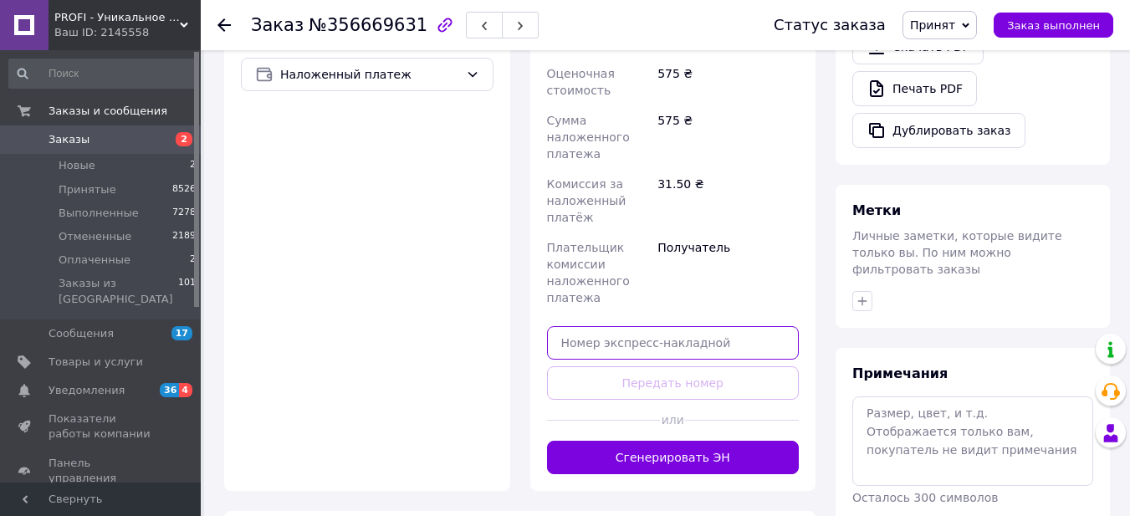
click at [692, 330] on input "text" at bounding box center [673, 342] width 253 height 33
paste input "20451225252309"
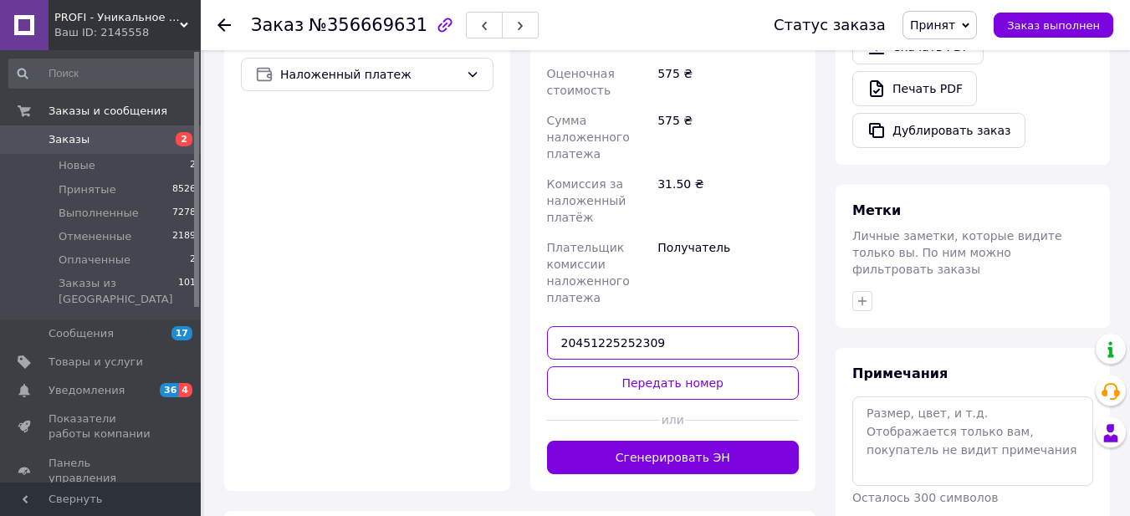
type input "20451225252309"
click at [698, 366] on button "Передать номер" at bounding box center [673, 382] width 253 height 33
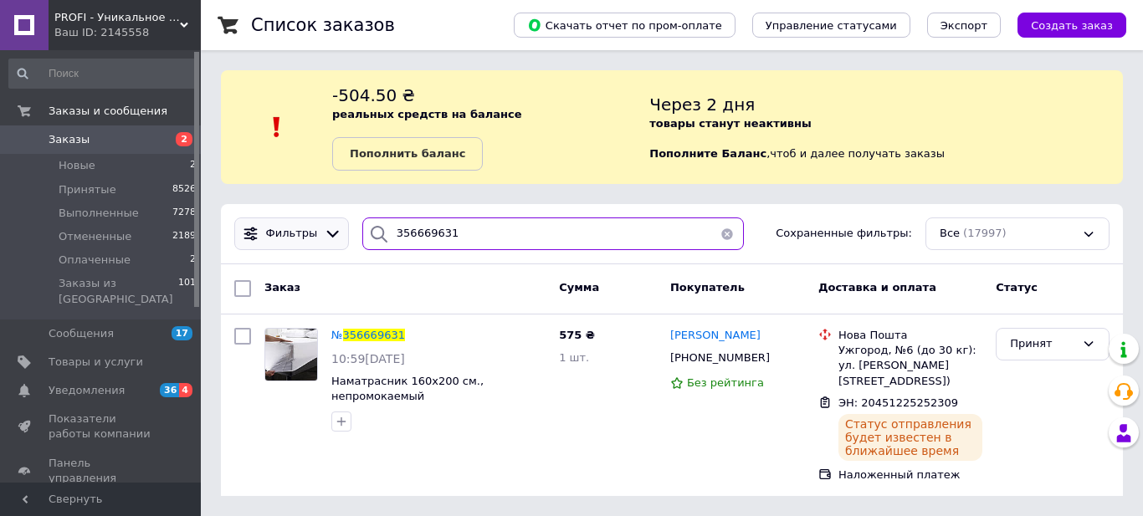
drag, startPoint x: 469, startPoint y: 236, endPoint x: 336, endPoint y: 225, distance: 133.5
click at [337, 224] on div "Фильтры 356669631 Сохраненные фильтры: Все (17997)" at bounding box center [672, 234] width 889 height 33
paste input "71512"
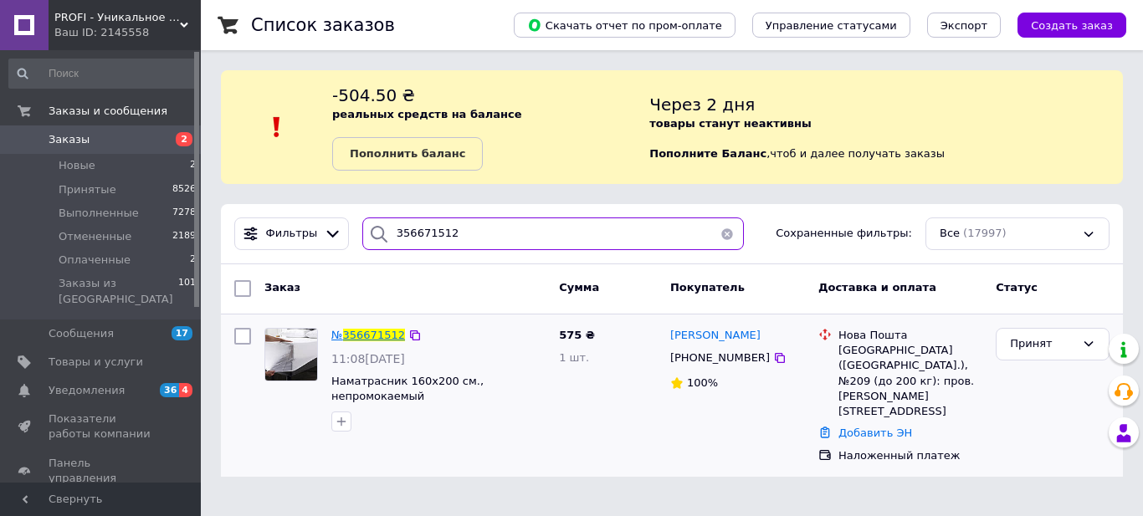
type input "356671512"
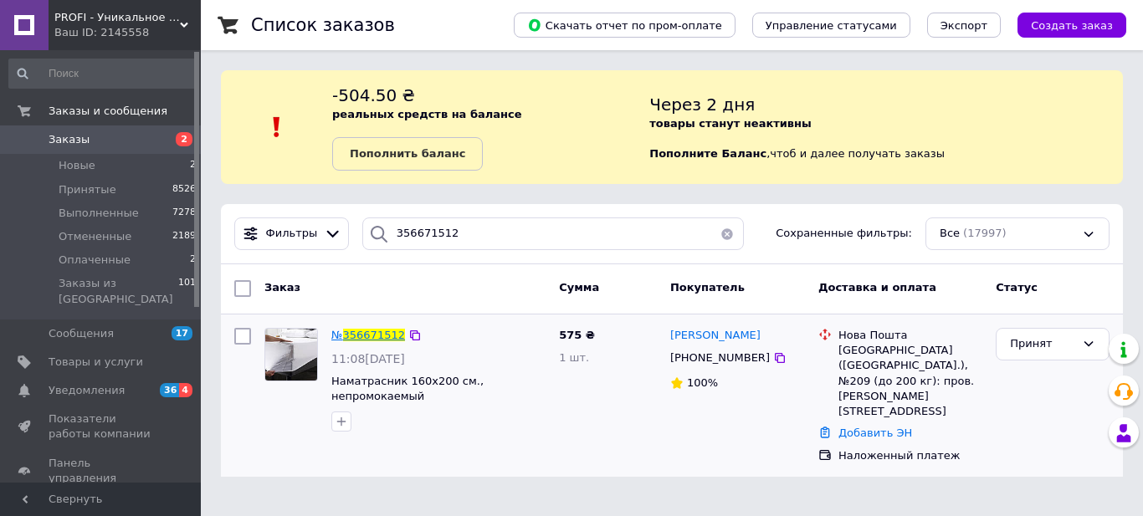
click at [375, 336] on span "356671512" at bounding box center [374, 335] width 62 height 13
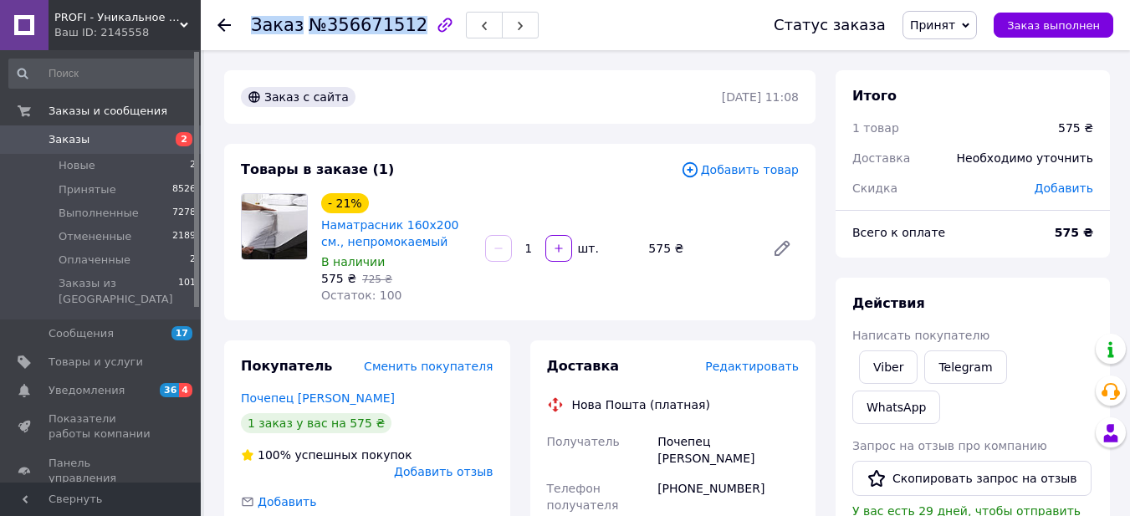
drag, startPoint x: 252, startPoint y: 27, endPoint x: 402, endPoint y: 23, distance: 149.8
click at [402, 23] on h1 "Заказ №356671512" at bounding box center [339, 25] width 177 height 20
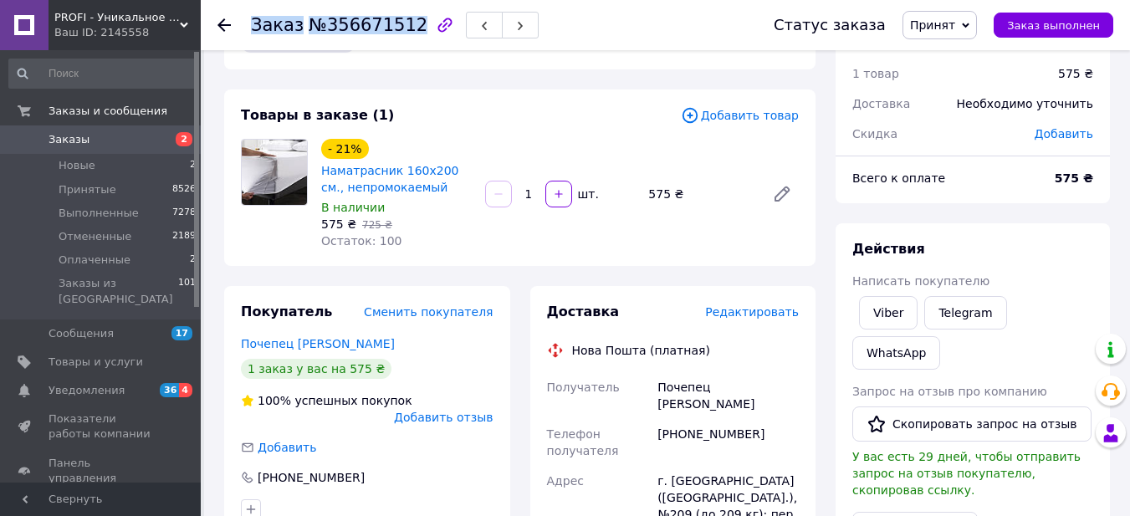
scroll to position [84, 0]
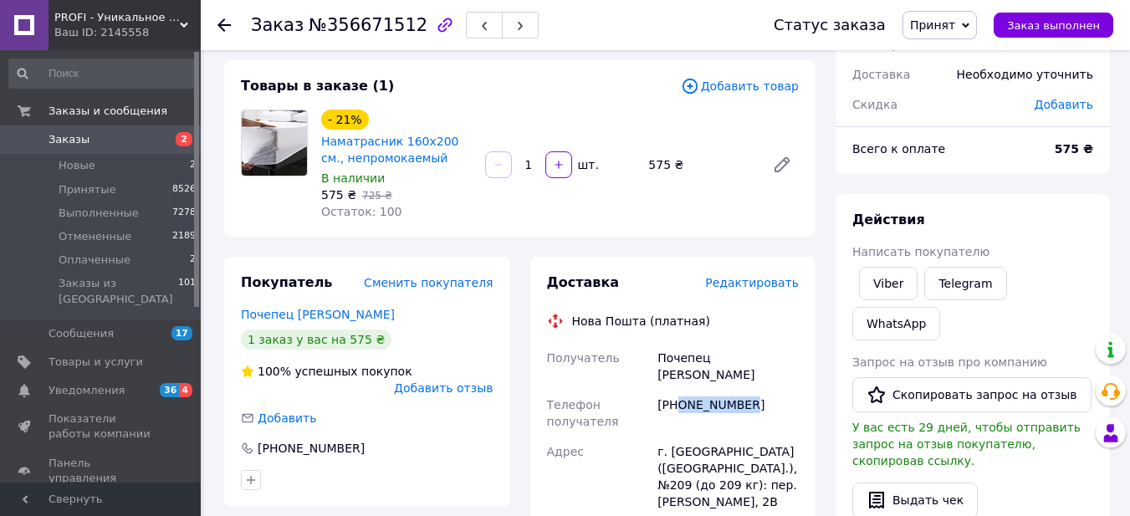
drag, startPoint x: 678, startPoint y: 393, endPoint x: 756, endPoint y: 392, distance: 77.8
click at [756, 392] on div "[PHONE_NUMBER]" at bounding box center [728, 413] width 148 height 47
drag, startPoint x: 648, startPoint y: 361, endPoint x: 705, endPoint y: 364, distance: 57.8
drag, startPoint x: 710, startPoint y: 360, endPoint x: 741, endPoint y: 314, distance: 55.5
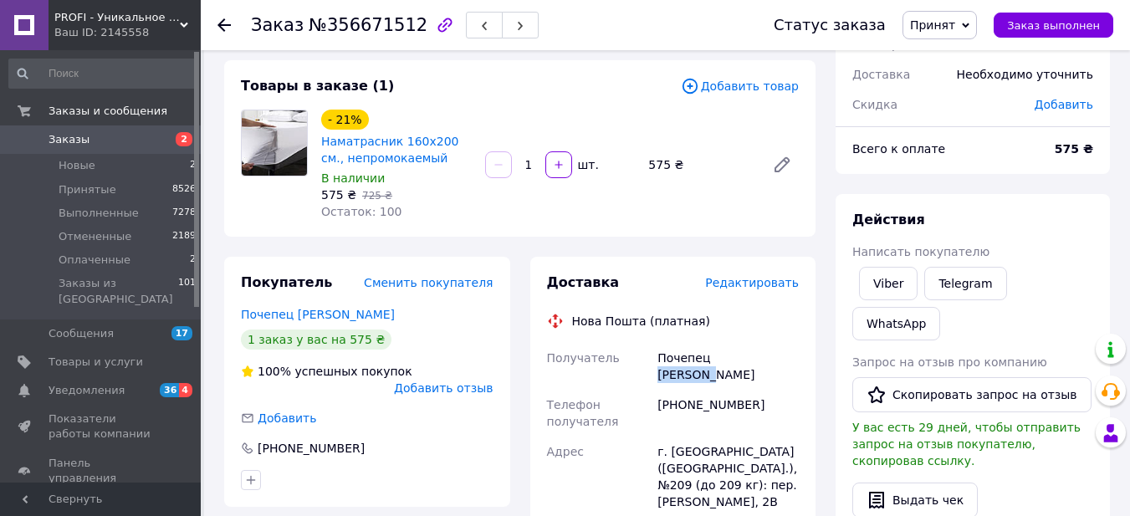
click at [769, 358] on div "Почепец [PERSON_NAME]" at bounding box center [728, 366] width 148 height 47
drag, startPoint x: 672, startPoint y: 438, endPoint x: 694, endPoint y: 435, distance: 21.9
click at [694, 437] on div "г. [GEOGRAPHIC_DATA] ([GEOGRAPHIC_DATA].), №209 (до 209 кг): пер. [PERSON_NAME]…" at bounding box center [728, 477] width 148 height 80
drag, startPoint x: 667, startPoint y: 433, endPoint x: 693, endPoint y: 435, distance: 26.1
click at [693, 437] on div "г. [GEOGRAPHIC_DATA] ([GEOGRAPHIC_DATA].), №209 (до 209 кг): пер. [PERSON_NAME]…" at bounding box center [728, 477] width 148 height 80
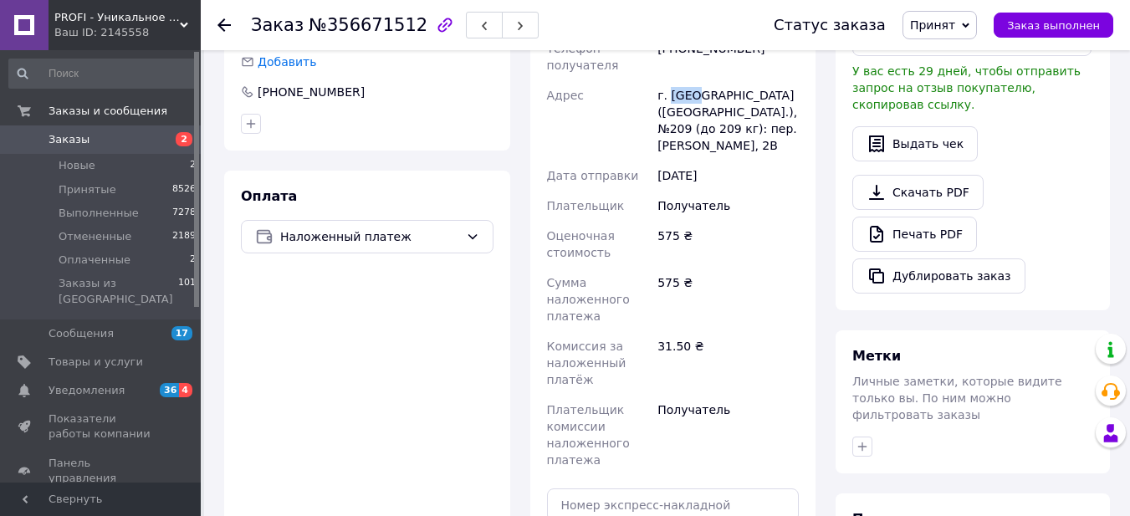
scroll to position [502, 0]
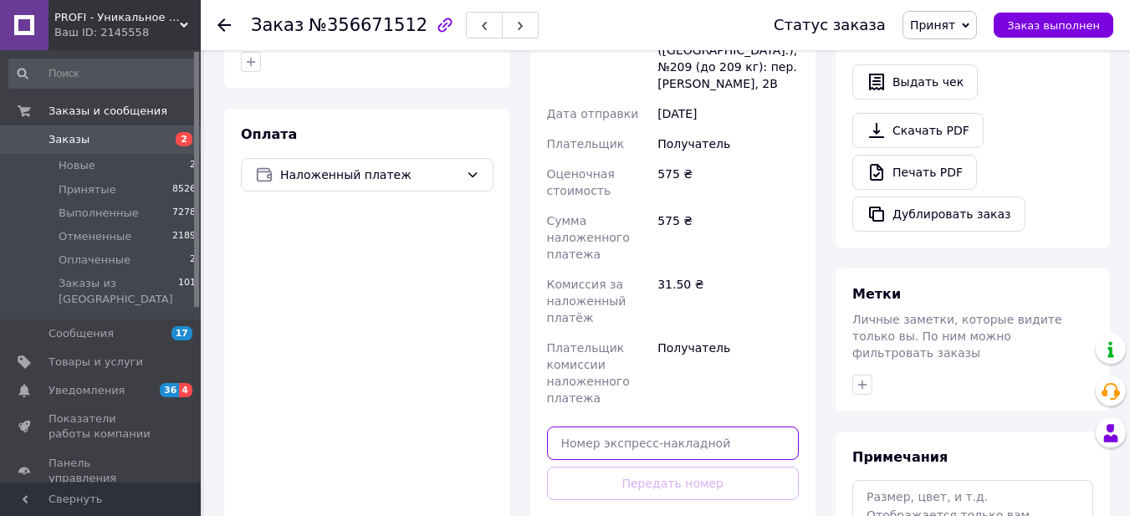
click at [659, 427] on input "text" at bounding box center [673, 443] width 253 height 33
paste input "20451225254592"
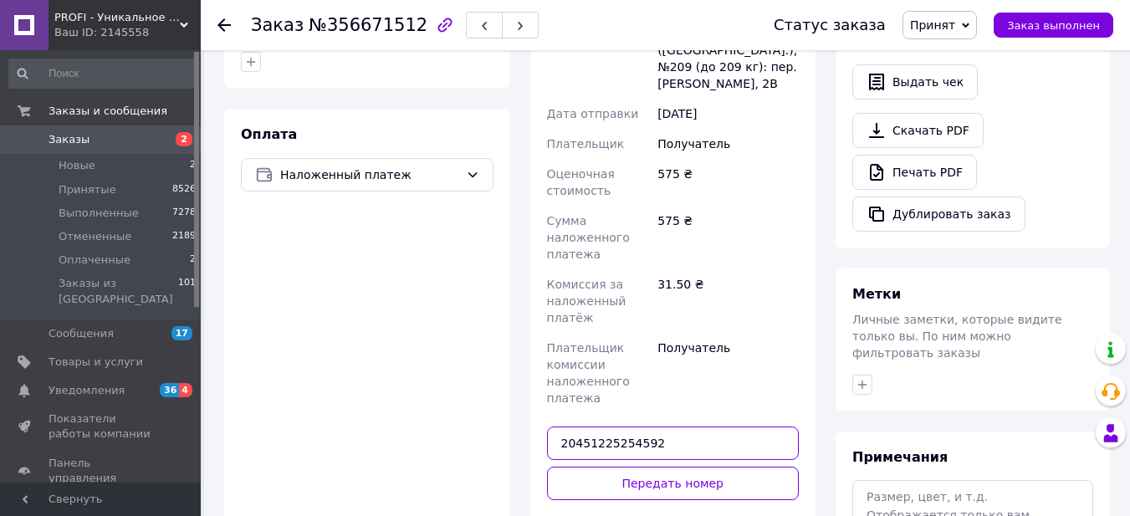
type input "20451225254592"
click at [680, 467] on button "Передать номер" at bounding box center [673, 483] width 253 height 33
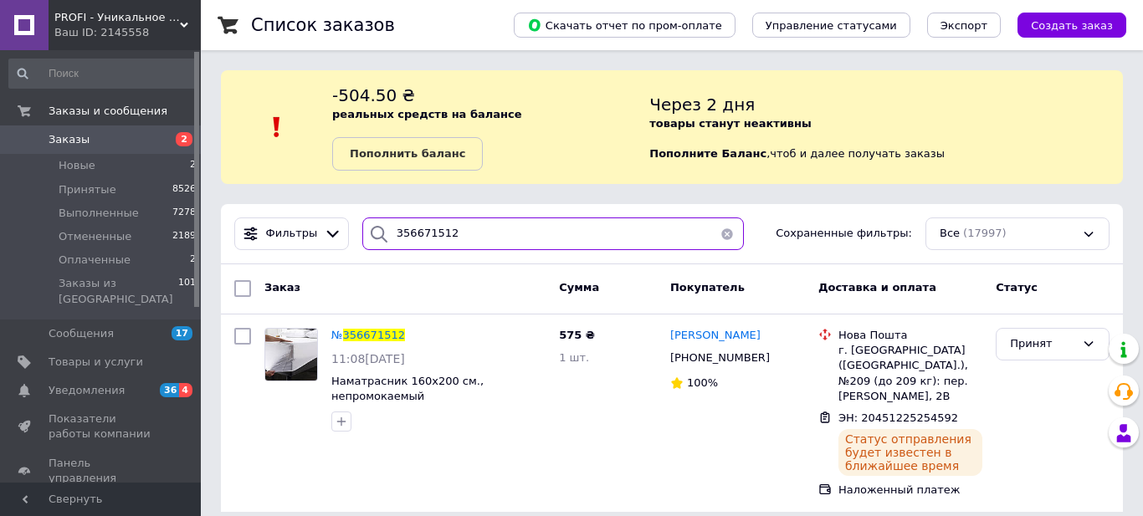
drag, startPoint x: 464, startPoint y: 231, endPoint x: 364, endPoint y: 228, distance: 99.6
click at [367, 226] on div "356671512" at bounding box center [553, 234] width 382 height 33
paste input "668"
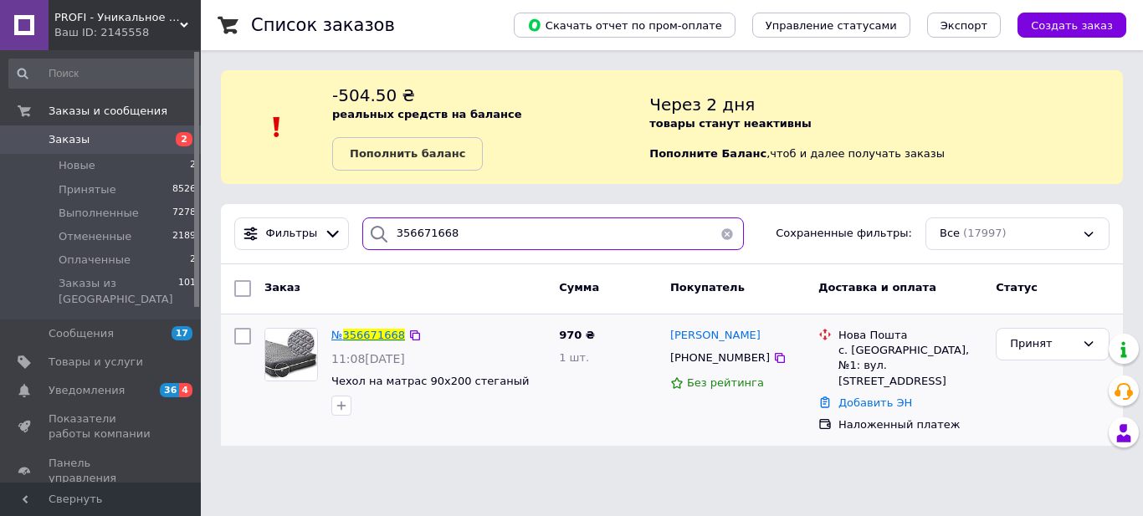
type input "356671668"
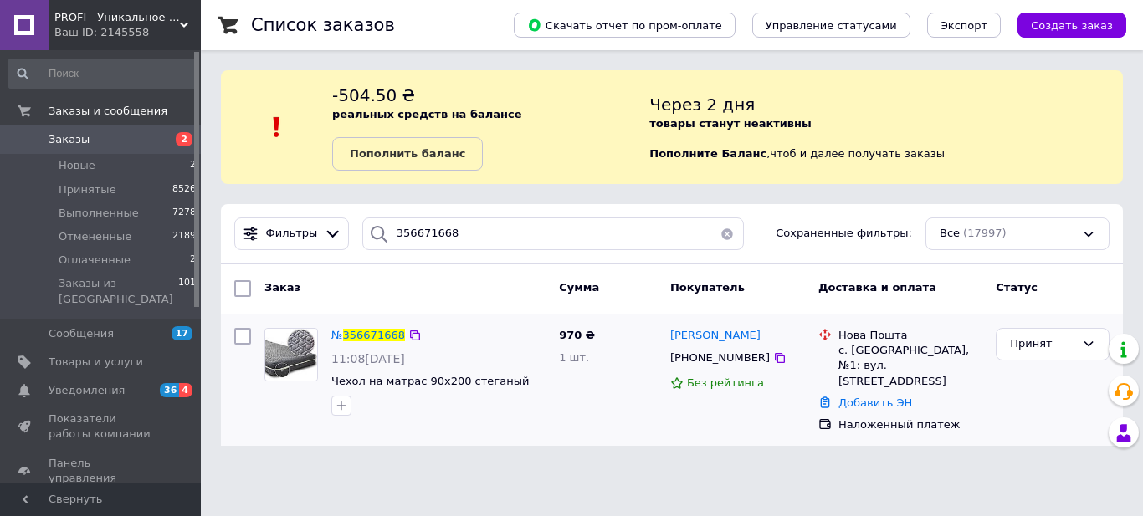
click at [387, 330] on span "356671668" at bounding box center [374, 335] width 62 height 13
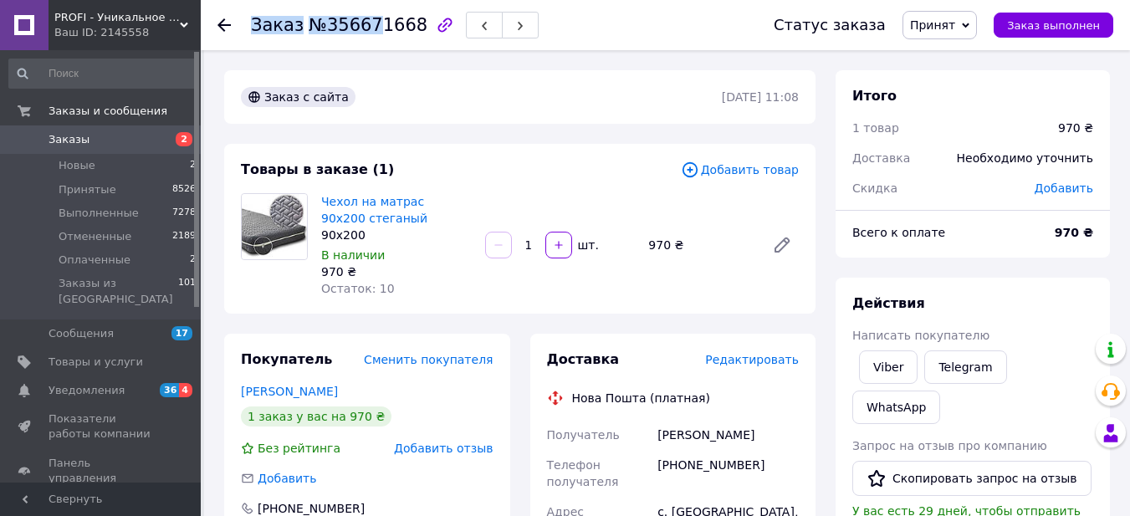
drag, startPoint x: 254, startPoint y: 23, endPoint x: 363, endPoint y: 20, distance: 108.8
click at [363, 20] on h1 "Заказ №356671668" at bounding box center [339, 25] width 177 height 20
click at [277, 23] on span "Заказ" at bounding box center [277, 25] width 53 height 20
drag, startPoint x: 252, startPoint y: 25, endPoint x: 402, endPoint y: 28, distance: 149.8
click at [402, 28] on h1 "Заказ №356671668" at bounding box center [339, 25] width 177 height 20
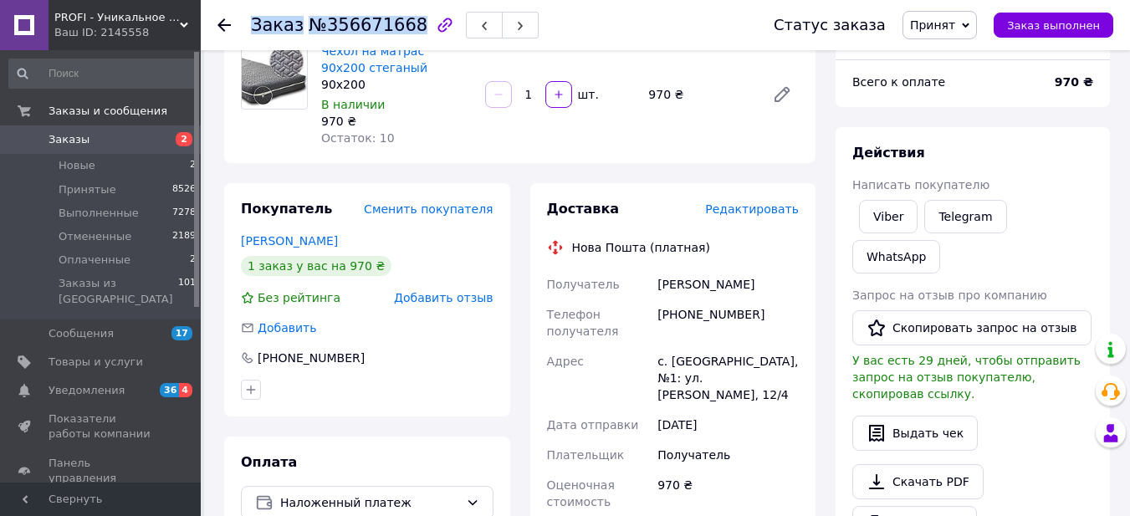
scroll to position [167, 0]
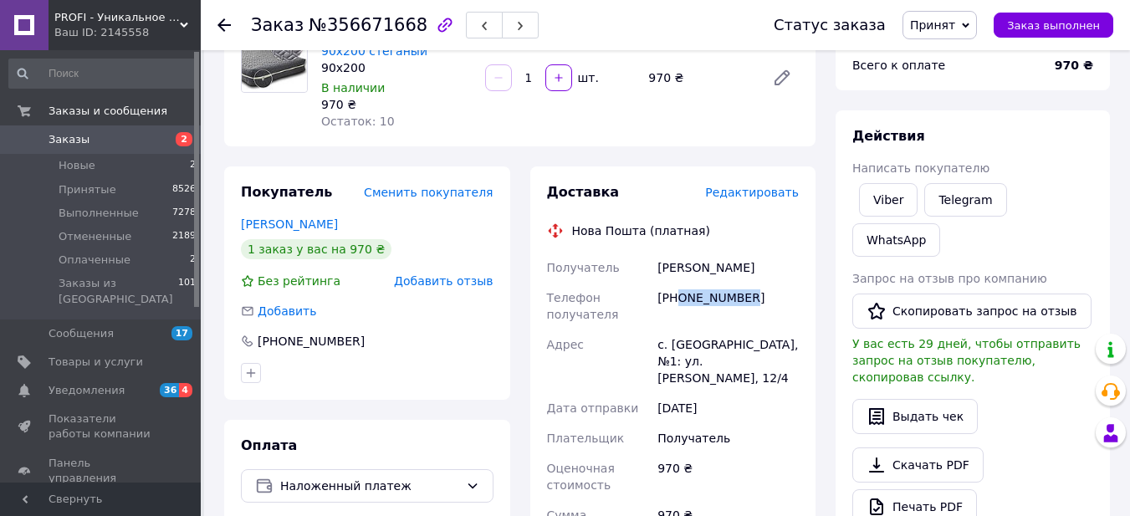
drag, startPoint x: 679, startPoint y: 300, endPoint x: 748, endPoint y: 300, distance: 68.6
click at [748, 300] on div "[PHONE_NUMBER]" at bounding box center [728, 306] width 148 height 47
drag, startPoint x: 651, startPoint y: 266, endPoint x: 726, endPoint y: 269, distance: 75.3
click at [726, 269] on div "Получатель [PERSON_NAME] Телефон получателя [PHONE_NUMBER] Адрес с. [GEOGRAPHIC…" at bounding box center [673, 480] width 259 height 455
drag, startPoint x: 731, startPoint y: 267, endPoint x: 772, endPoint y: 268, distance: 41.0
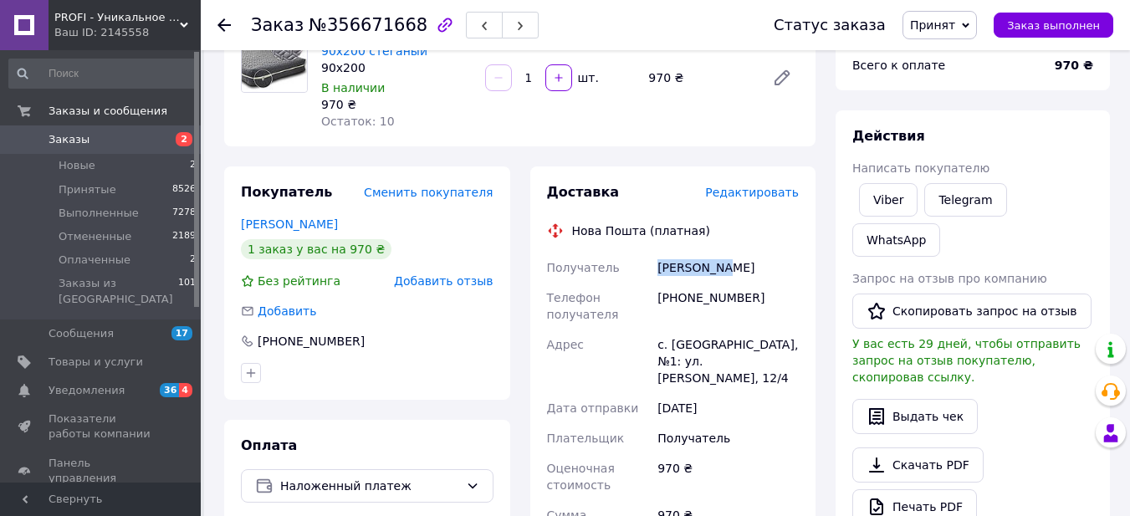
click at [772, 268] on div "[PERSON_NAME]" at bounding box center [728, 268] width 148 height 30
drag, startPoint x: 669, startPoint y: 346, endPoint x: 765, endPoint y: 346, distance: 95.4
click at [765, 346] on div "с. [GEOGRAPHIC_DATA], №1: ул. [PERSON_NAME], 12/4" at bounding box center [728, 362] width 148 height 64
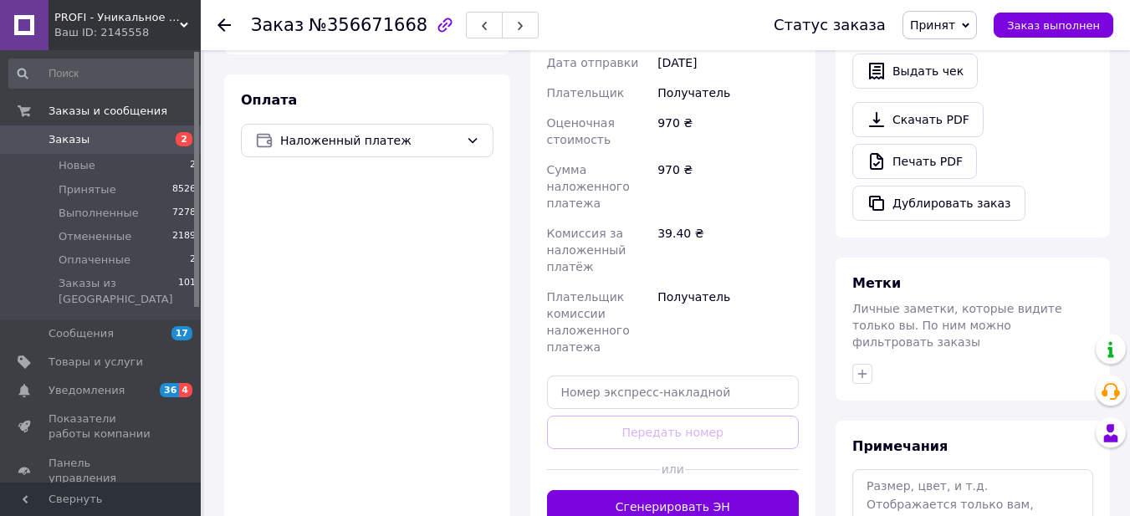
scroll to position [586, 0]
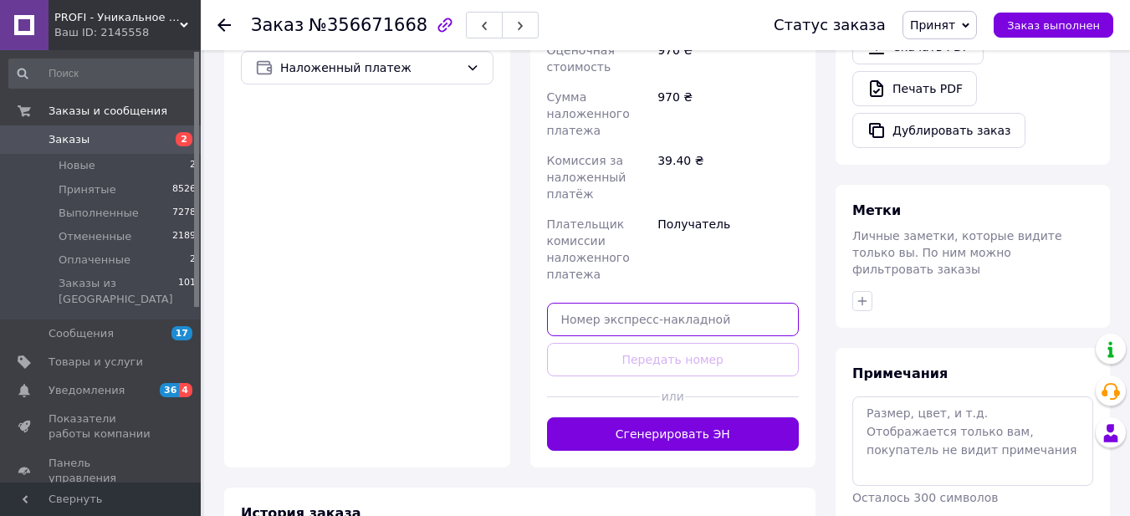
click at [669, 310] on input "text" at bounding box center [673, 319] width 253 height 33
paste input "20451225256761"
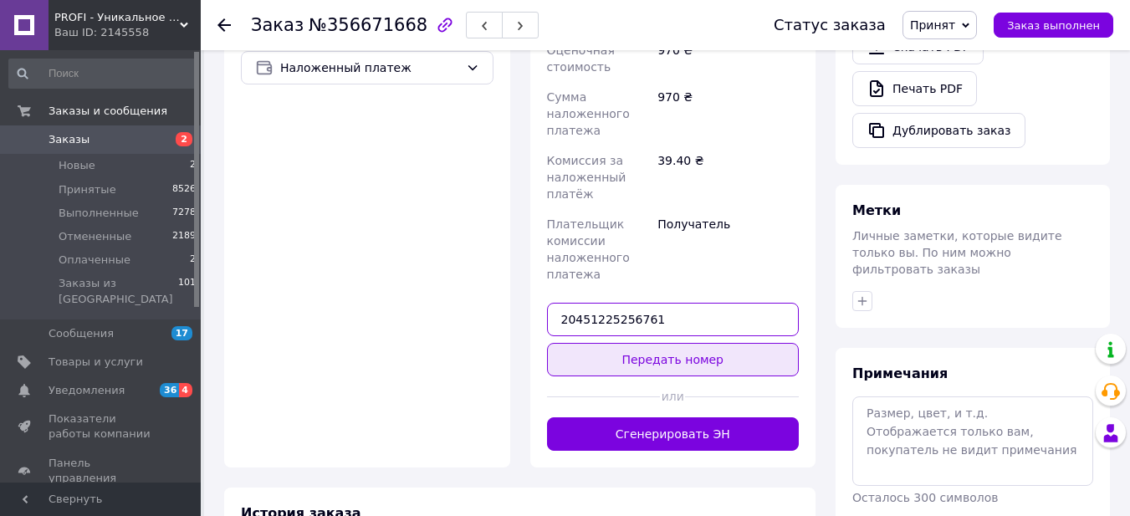
type input "20451225256761"
click at [669, 343] on button "Передать номер" at bounding box center [673, 359] width 253 height 33
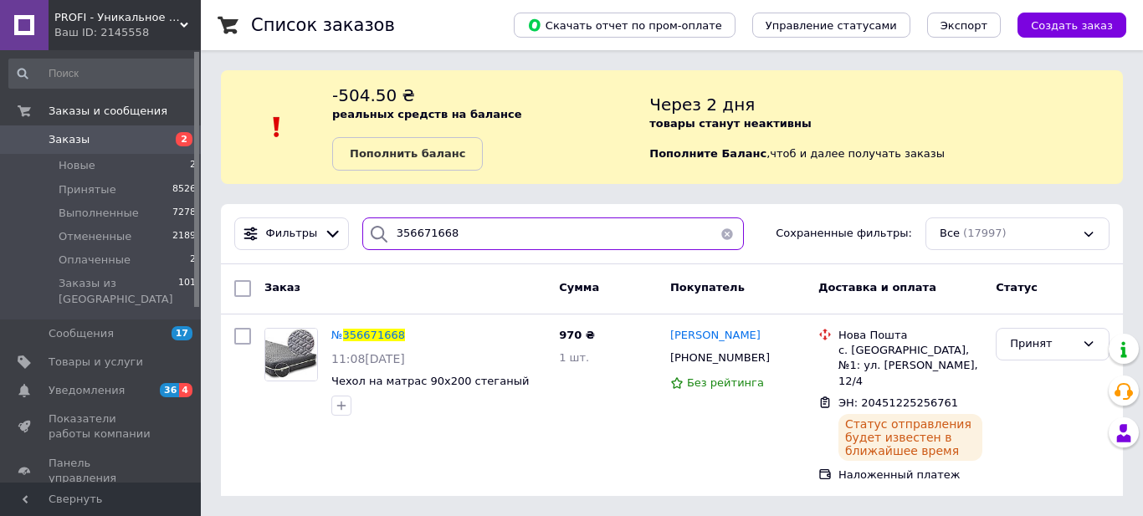
drag, startPoint x: 453, startPoint y: 235, endPoint x: 371, endPoint y: 232, distance: 82.9
click at [371, 232] on div "356671668" at bounding box center [553, 234] width 382 height 33
paste input "846437"
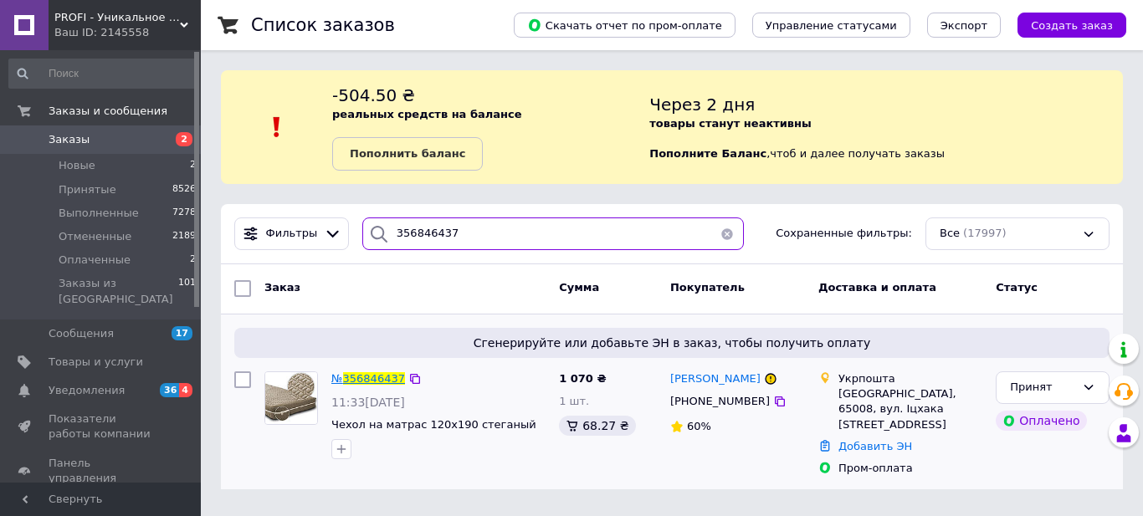
type input "356846437"
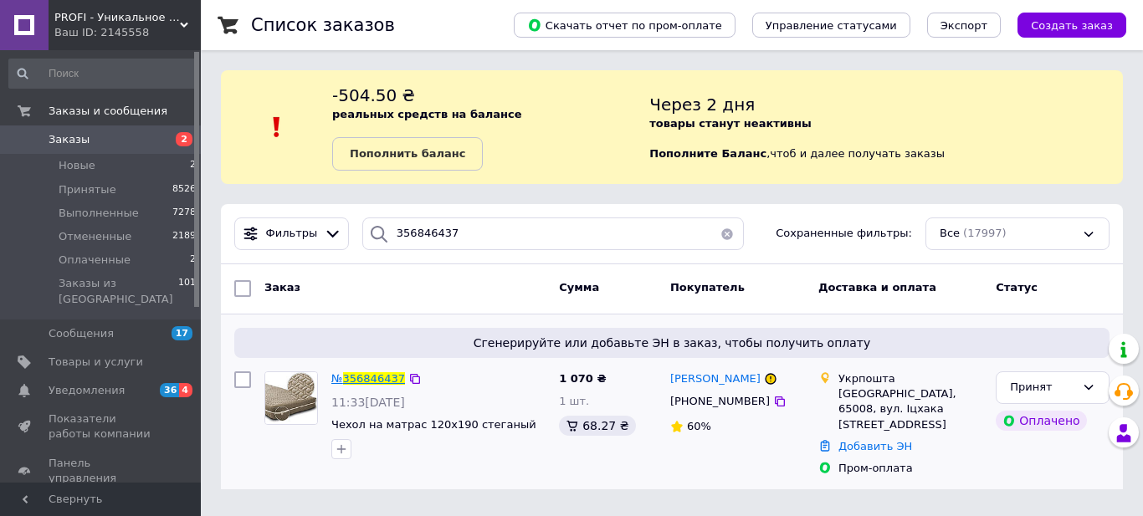
click at [371, 377] on span "356846437" at bounding box center [374, 378] width 62 height 13
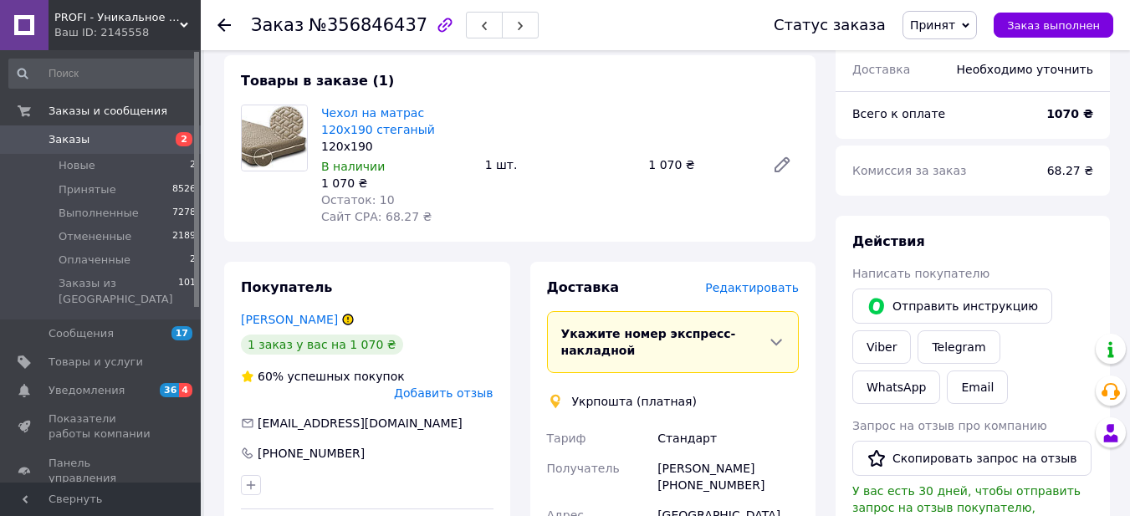
scroll to position [167, 0]
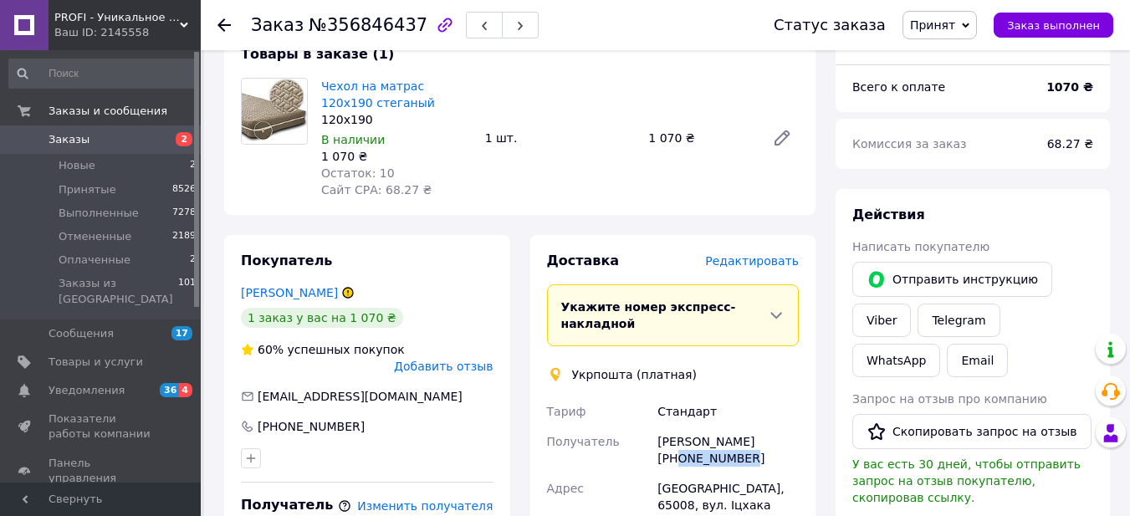
drag, startPoint x: 679, startPoint y: 456, endPoint x: 755, endPoint y: 451, distance: 75.5
click at [755, 451] on div "[PERSON_NAME] [PHONE_NUMBER]" at bounding box center [728, 450] width 148 height 47
click at [750, 264] on span "Редактировать" at bounding box center [752, 260] width 94 height 13
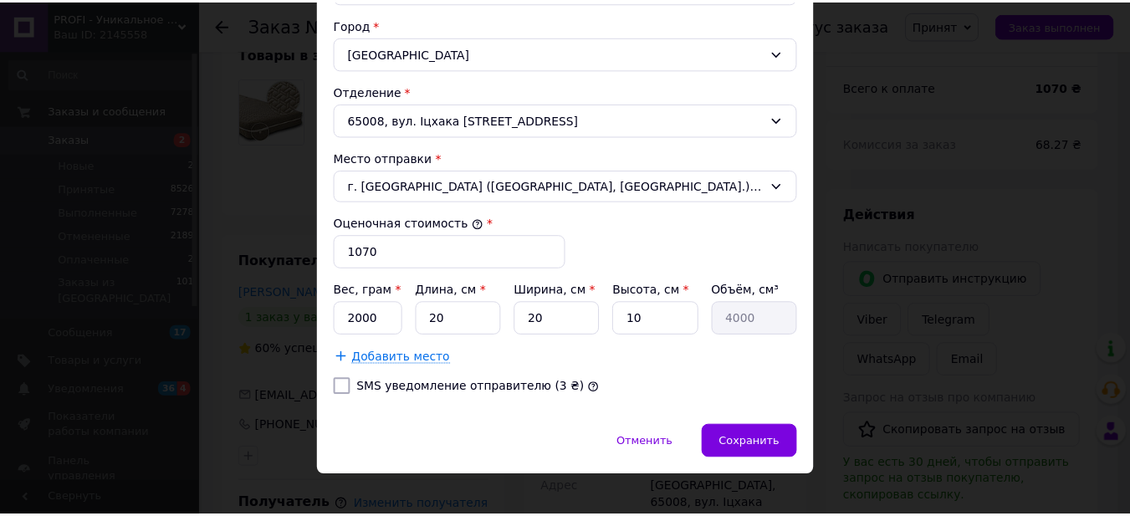
scroll to position [530, 0]
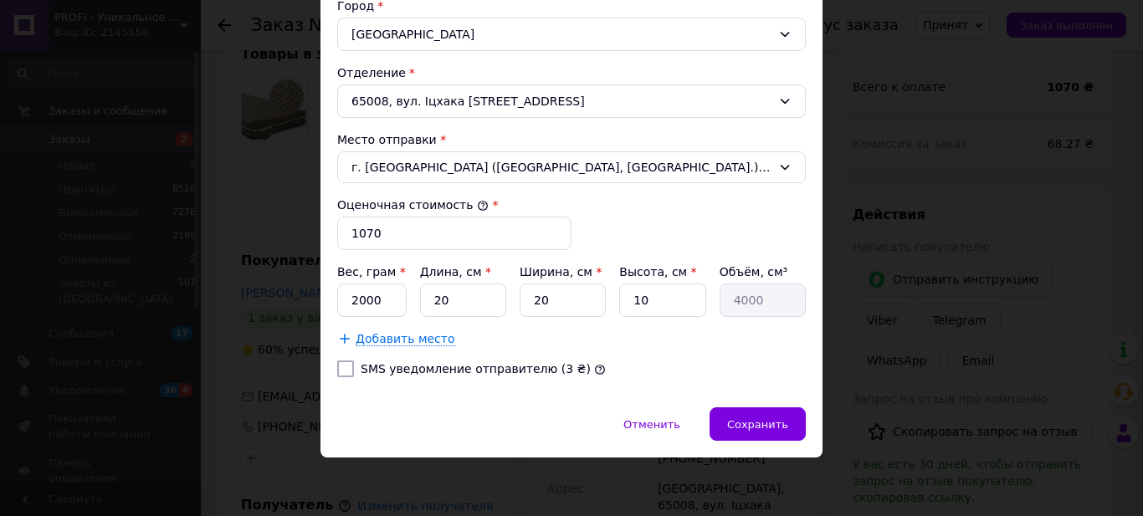
click at [345, 370] on input "SMS уведомление отправителю (3 ₴)" at bounding box center [345, 369] width 17 height 17
checkbox input "true"
click at [770, 416] on div "Сохранить" at bounding box center [758, 423] width 96 height 33
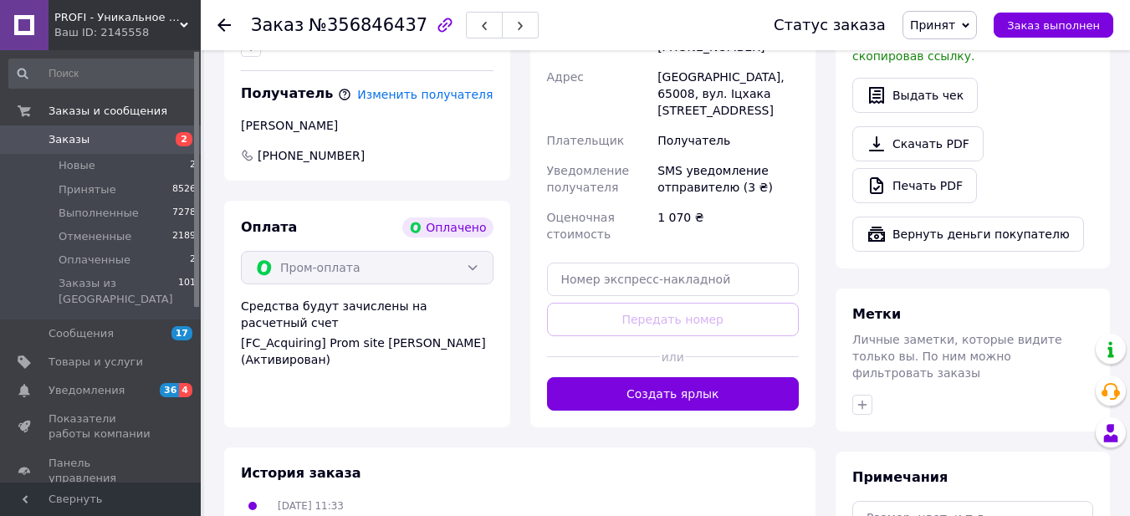
scroll to position [586, 0]
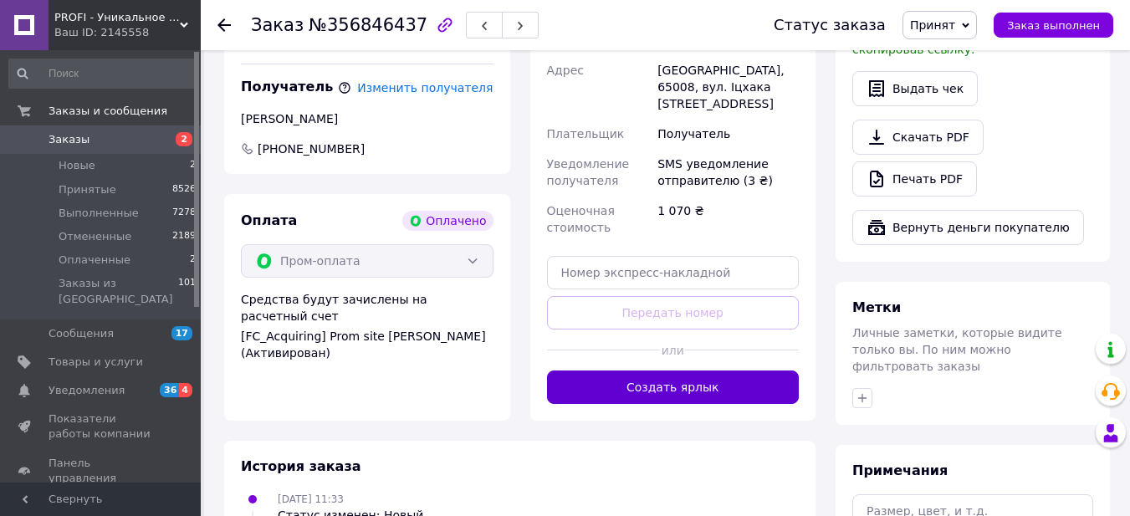
click at [680, 371] on button "Создать ярлык" at bounding box center [673, 387] width 253 height 33
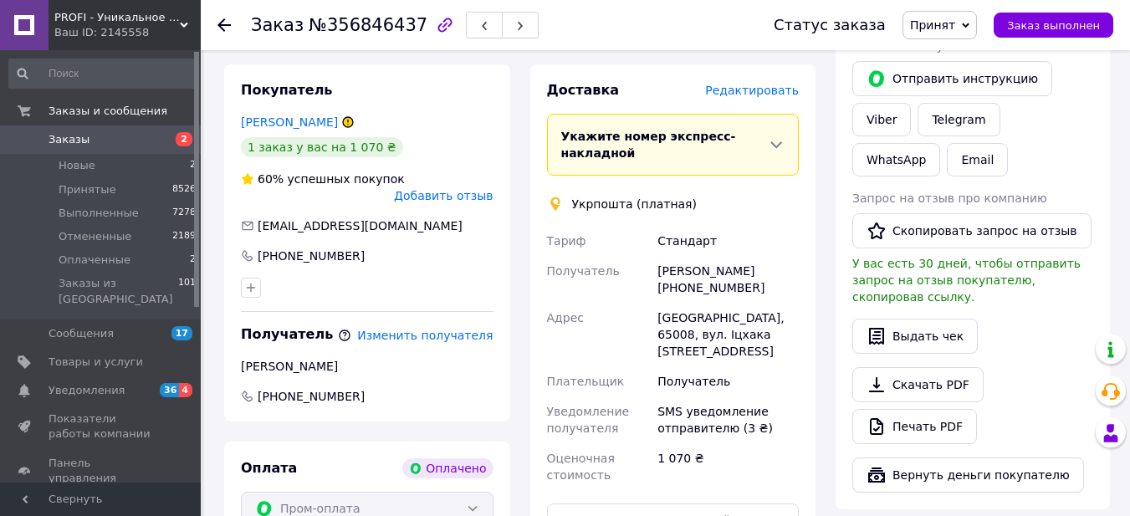
scroll to position [251, 0]
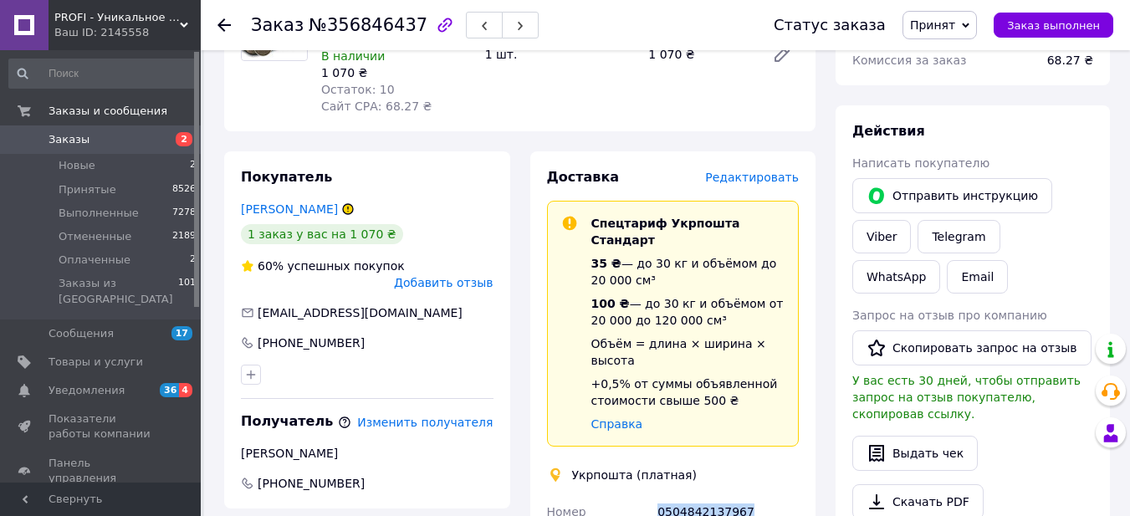
drag, startPoint x: 654, startPoint y: 474, endPoint x: 741, endPoint y: 481, distance: 87.3
click at [742, 497] on div "0504842137967" at bounding box center [728, 520] width 148 height 47
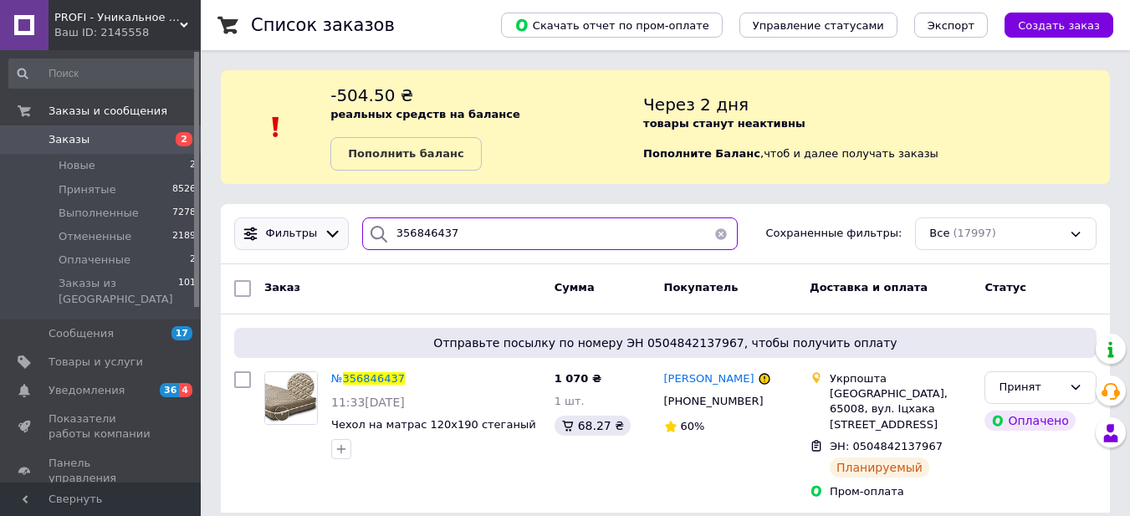
drag, startPoint x: 453, startPoint y: 233, endPoint x: 309, endPoint y: 233, distance: 144.8
click at [309, 233] on div "Фильтры 356846437 Сохраненные фильтры: Все (17997)" at bounding box center [666, 234] width 876 height 33
paste input "53548"
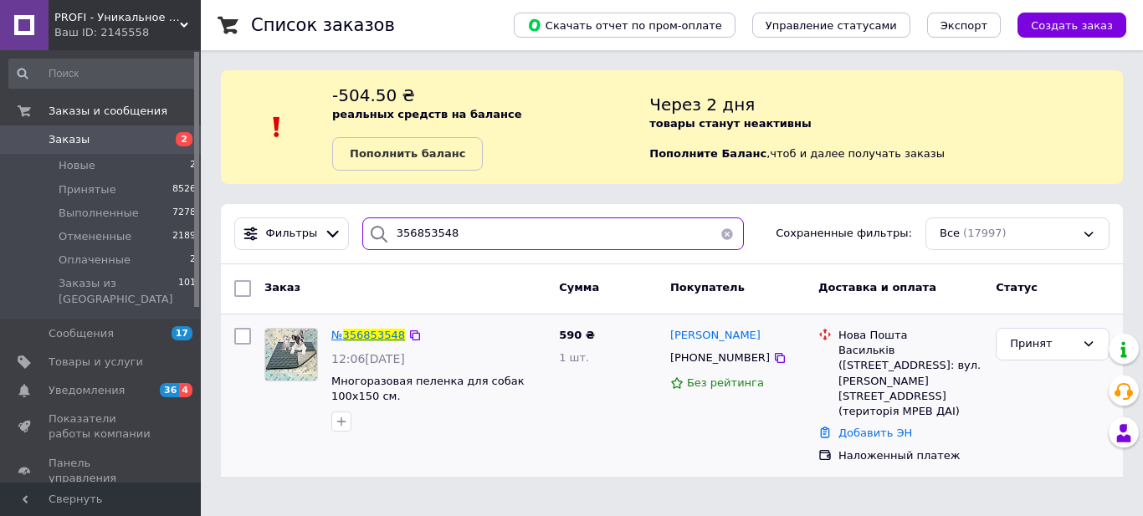
type input "356853548"
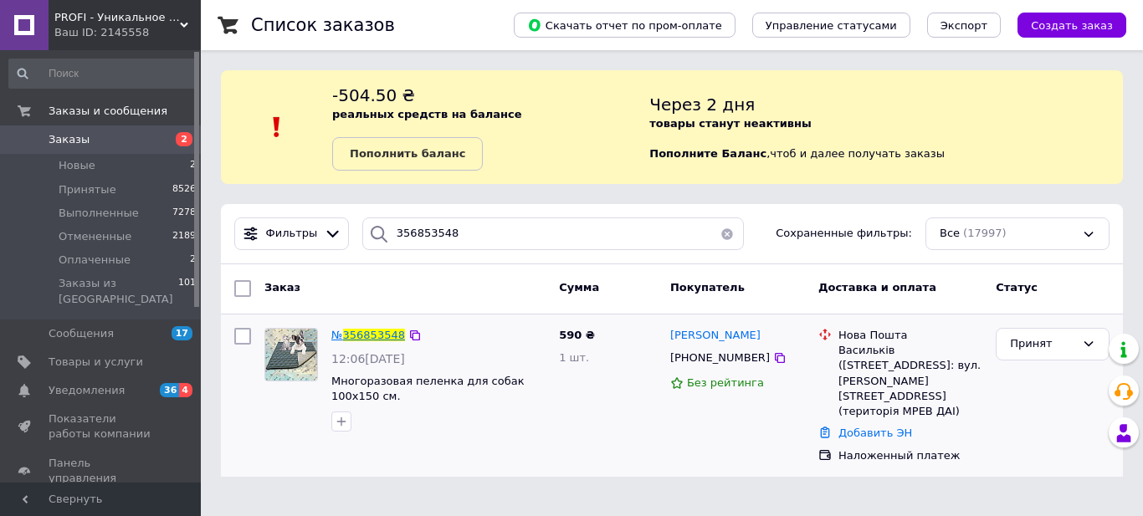
click at [373, 330] on span "356853548" at bounding box center [374, 335] width 62 height 13
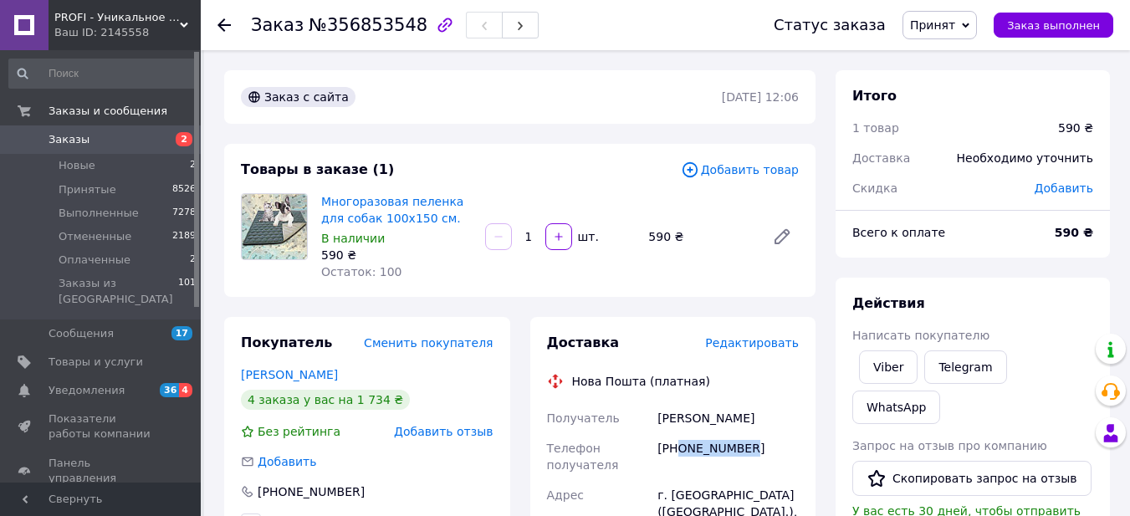
drag, startPoint x: 678, startPoint y: 448, endPoint x: 781, endPoint y: 448, distance: 102.9
click at [781, 448] on div "[PHONE_NUMBER]" at bounding box center [728, 456] width 148 height 47
drag, startPoint x: 251, startPoint y: 22, endPoint x: 404, endPoint y: 27, distance: 153.2
click at [404, 27] on h1 "Заказ №356853548" at bounding box center [339, 25] width 177 height 20
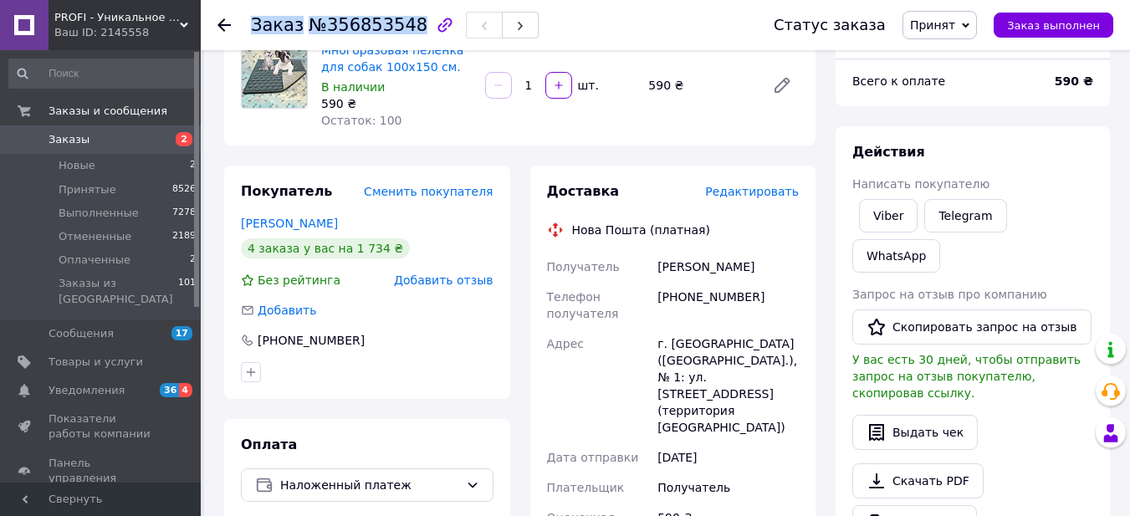
scroll to position [167, 0]
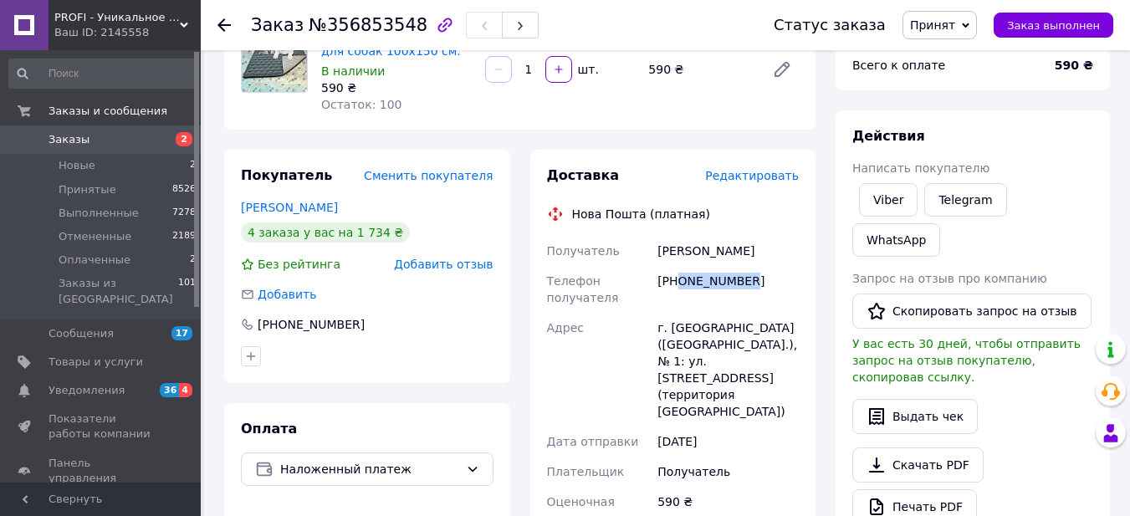
drag, startPoint x: 679, startPoint y: 282, endPoint x: 764, endPoint y: 279, distance: 84.5
click at [764, 279] on div "[PHONE_NUMBER]" at bounding box center [728, 289] width 148 height 47
drag, startPoint x: 653, startPoint y: 248, endPoint x: 720, endPoint y: 255, distance: 67.4
click at [720, 255] on div "Получатель [PERSON_NAME] Телефон получателя [PHONE_NUMBER] Адрес г. [GEOGRAPHIC…" at bounding box center [673, 488] width 259 height 505
drag, startPoint x: 725, startPoint y: 252, endPoint x: 775, endPoint y: 253, distance: 49.4
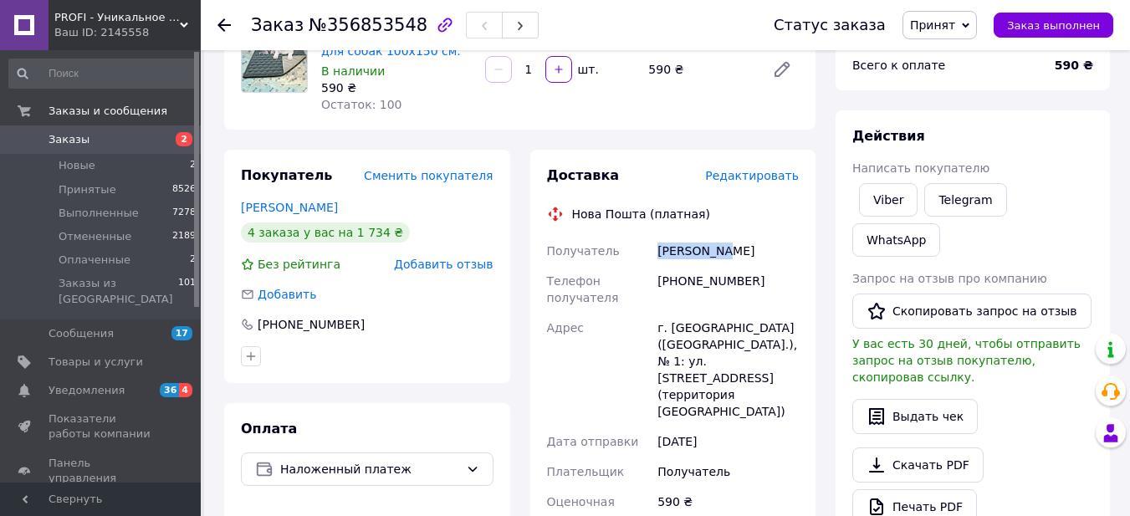
click at [775, 253] on div "[PERSON_NAME]" at bounding box center [728, 251] width 148 height 30
drag, startPoint x: 667, startPoint y: 330, endPoint x: 724, endPoint y: 331, distance: 56.9
click at [724, 331] on div "г. [GEOGRAPHIC_DATA] ([GEOGRAPHIC_DATA].), № 1: ул. [STREET_ADDRESS] (территори…" at bounding box center [728, 370] width 148 height 114
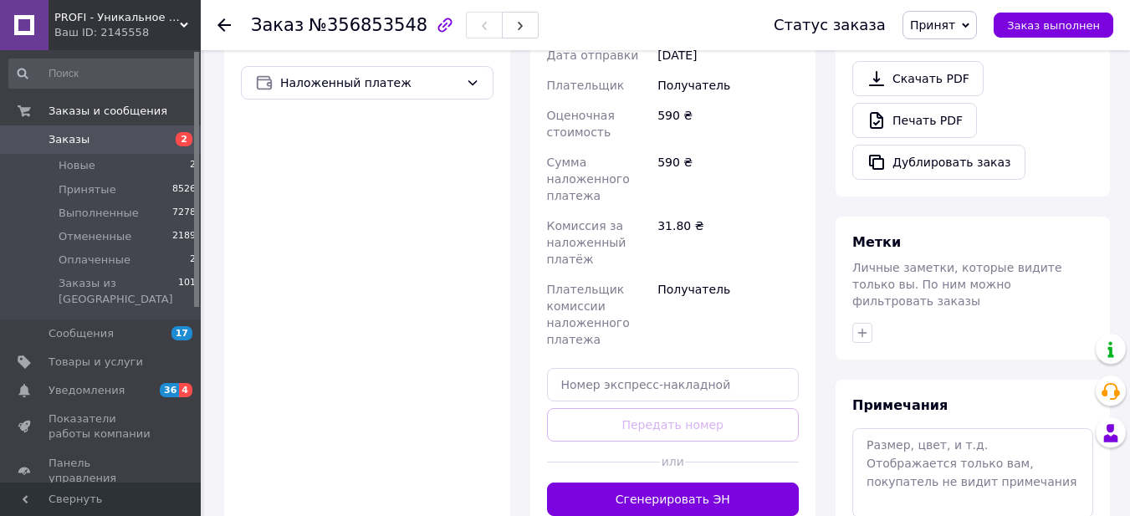
scroll to position [586, 0]
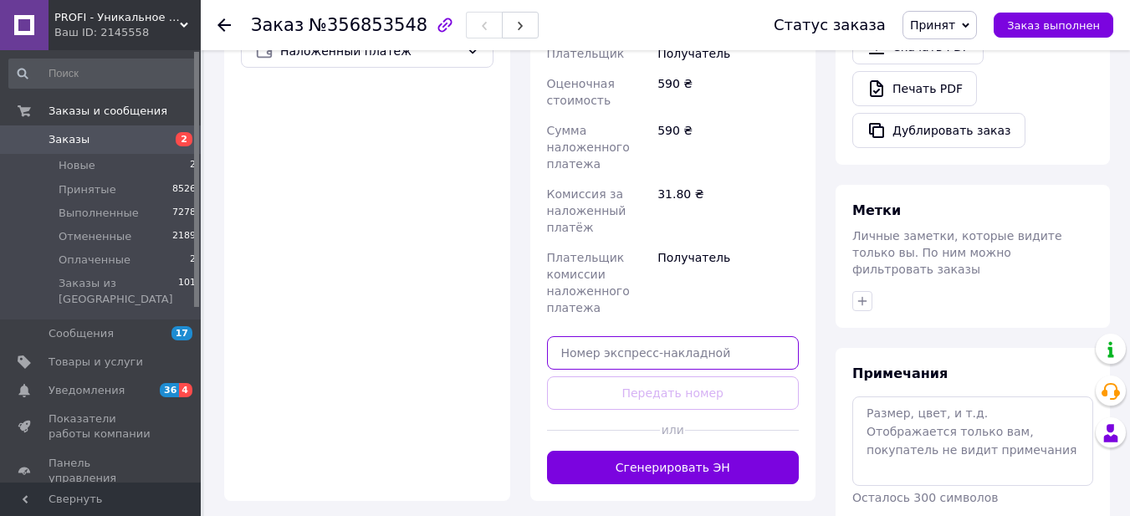
click at [696, 336] on input "text" at bounding box center [673, 352] width 253 height 33
paste input "20451225264332"
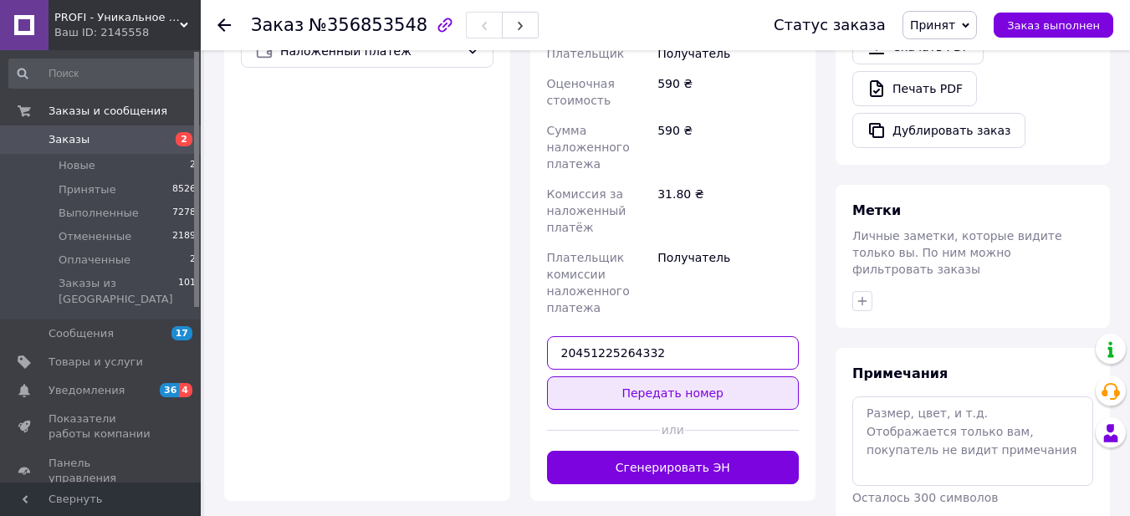
type input "20451225264332"
click at [694, 377] on button "Передать номер" at bounding box center [673, 393] width 253 height 33
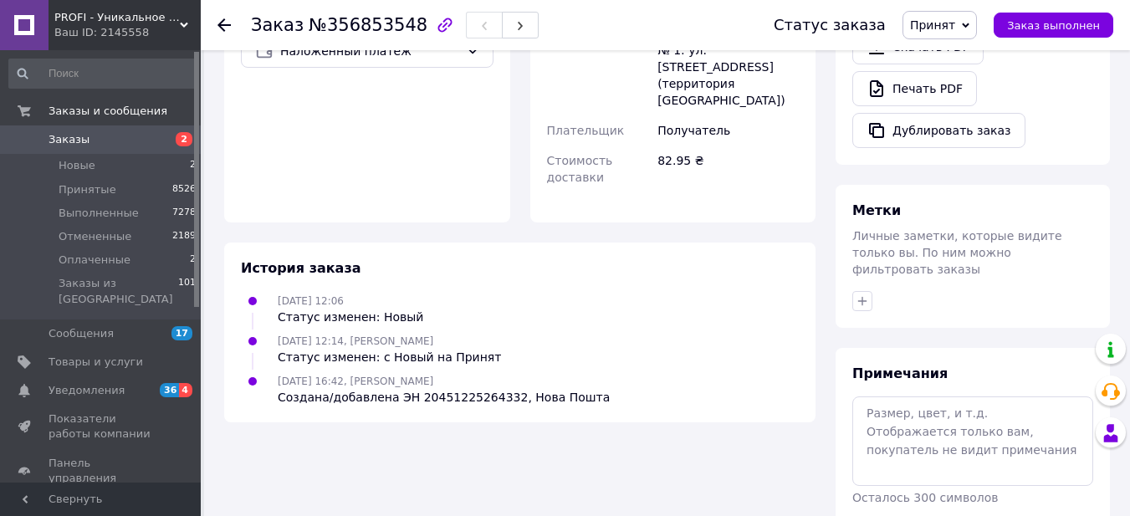
click at [128, 140] on span "Заказы" at bounding box center [102, 139] width 106 height 15
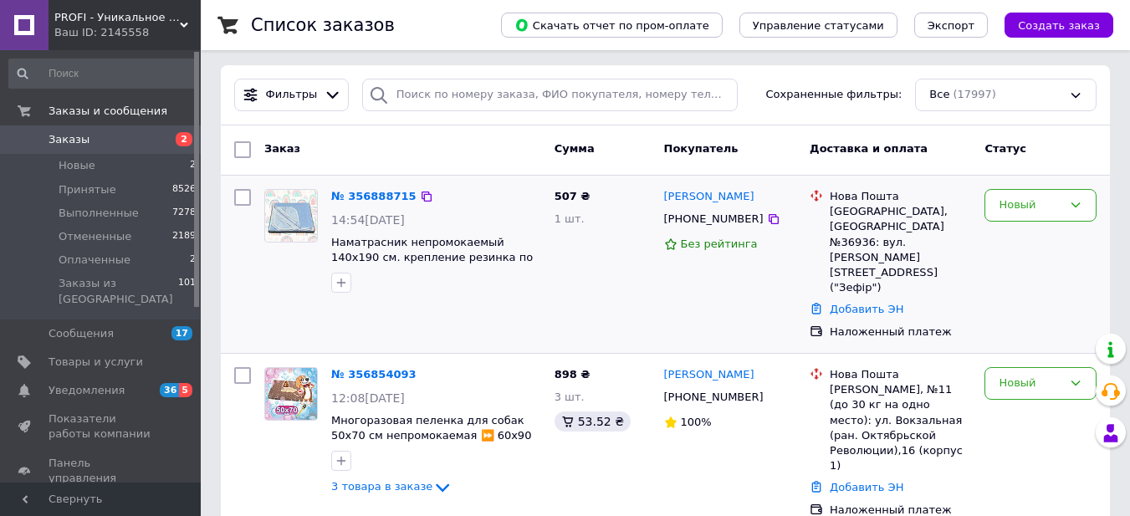
scroll to position [167, 0]
